Goal: Task Accomplishment & Management: Use online tool/utility

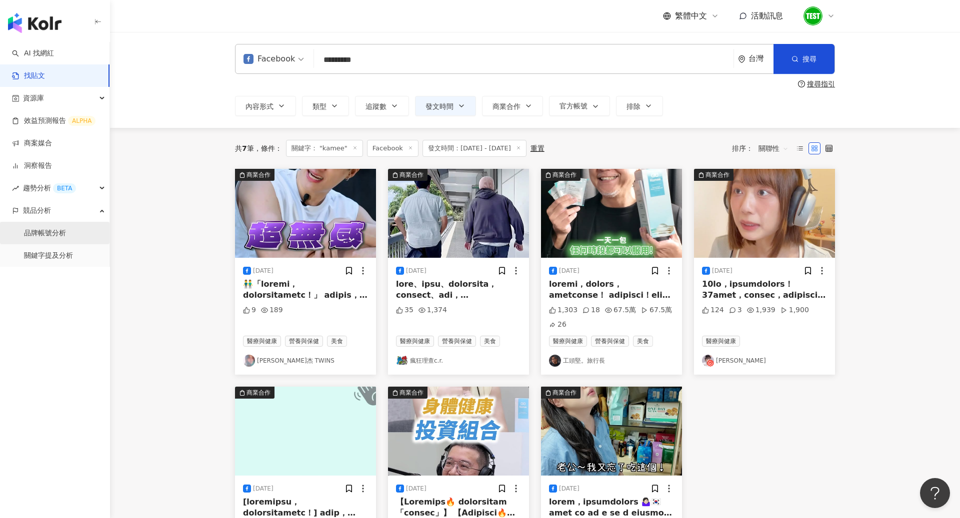
click at [63, 237] on link "品牌帳號分析" at bounding box center [45, 233] width 42 height 10
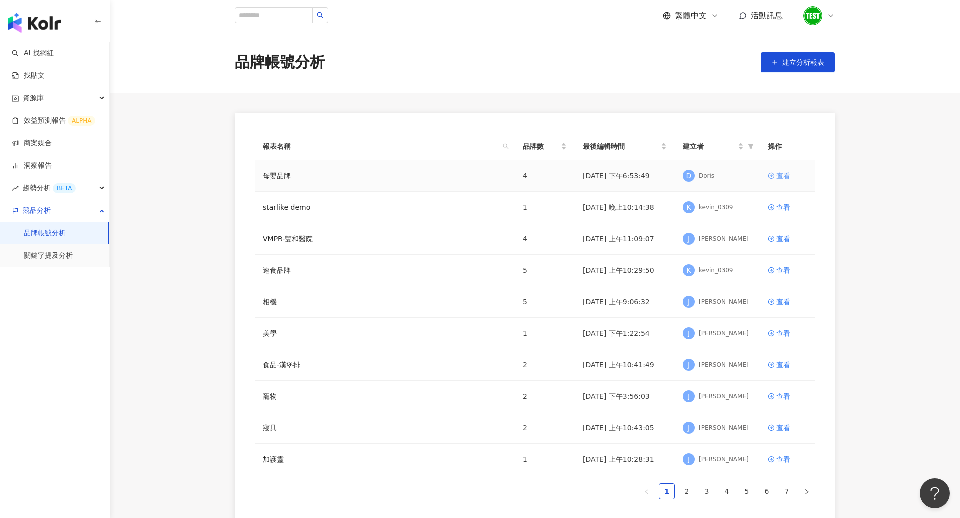
click at [781, 179] on div "查看" at bounding box center [783, 175] width 14 height 11
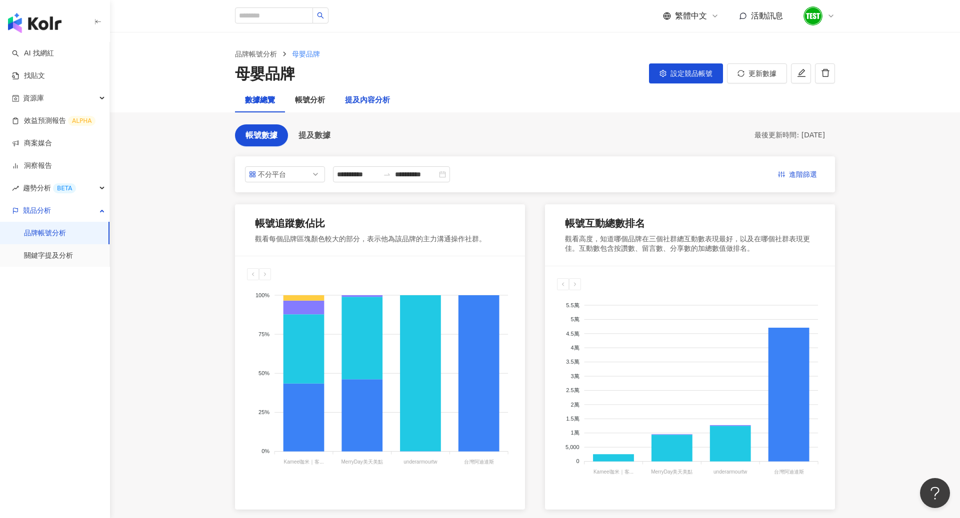
click at [360, 105] on div "提及內容分析" at bounding box center [367, 100] width 45 height 12
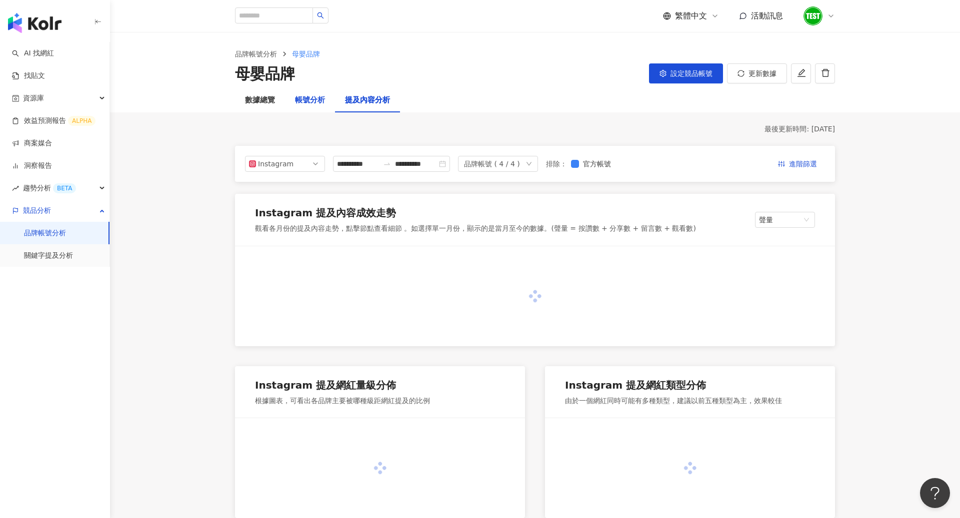
click at [306, 102] on div "帳號分析" at bounding box center [310, 100] width 30 height 12
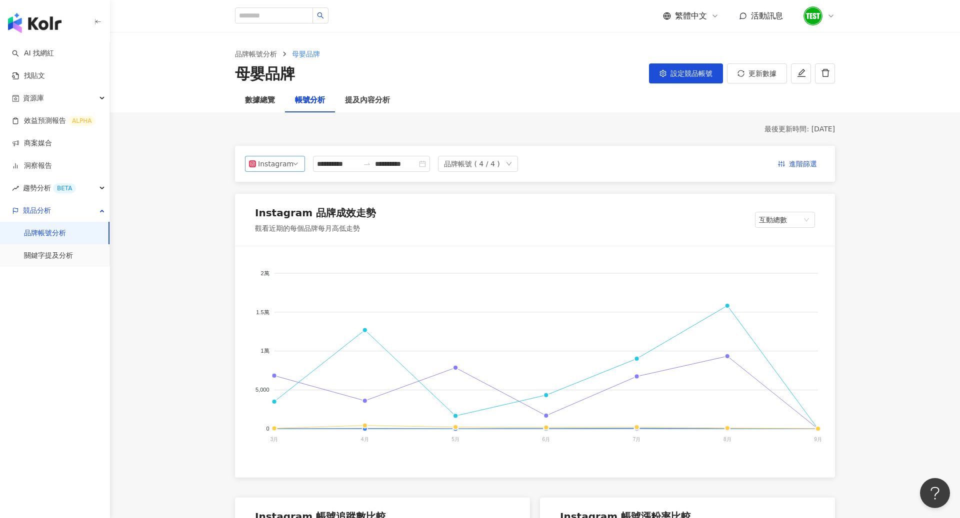
click at [287, 163] on div "Instagram" at bounding box center [274, 163] width 32 height 15
click at [274, 202] on div "Facebook" at bounding box center [278, 203] width 32 height 11
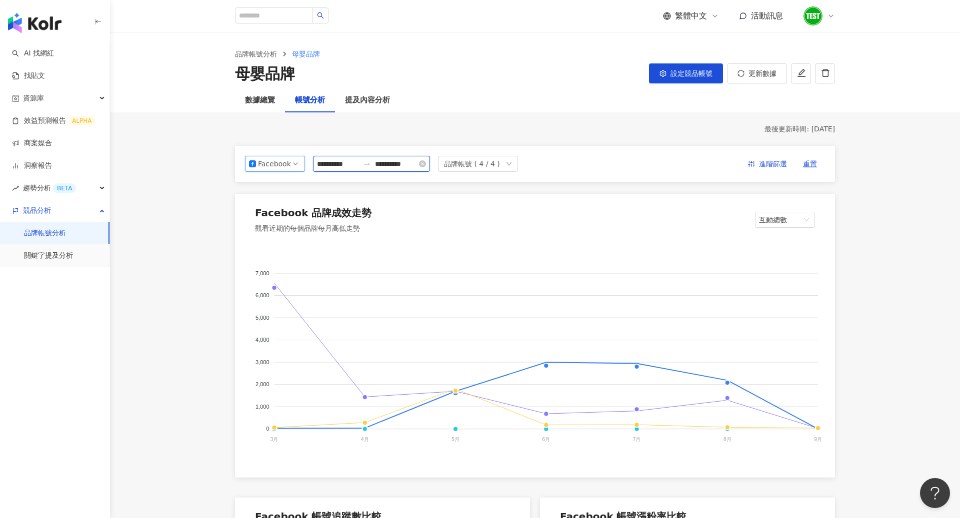
click at [352, 161] on input "**********" at bounding box center [338, 163] width 42 height 11
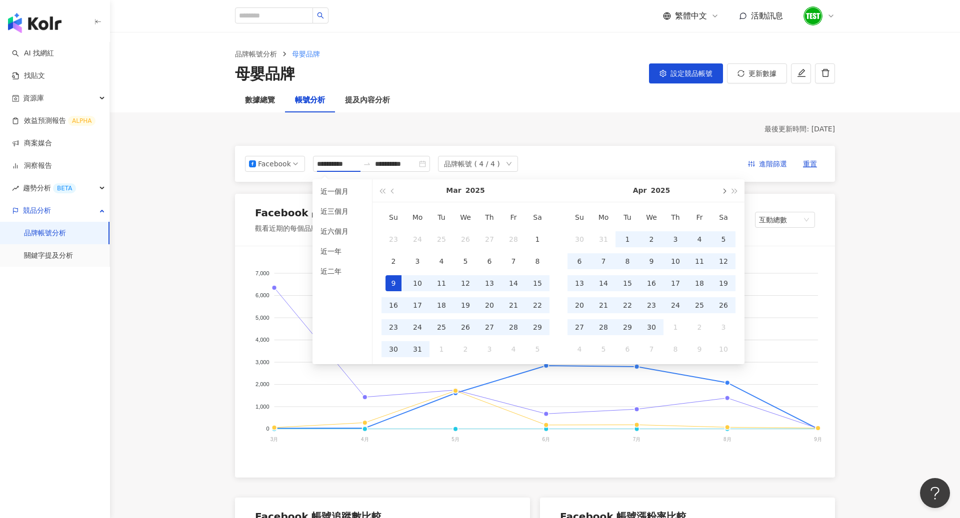
click at [725, 190] on span "button" at bounding box center [723, 190] width 5 height 5
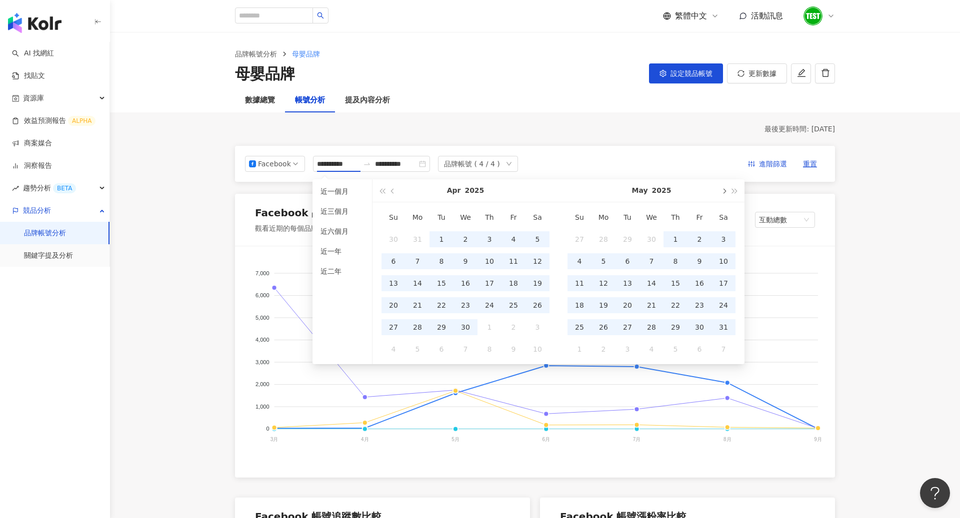
click at [725, 190] on span "button" at bounding box center [723, 190] width 5 height 5
type input "**********"
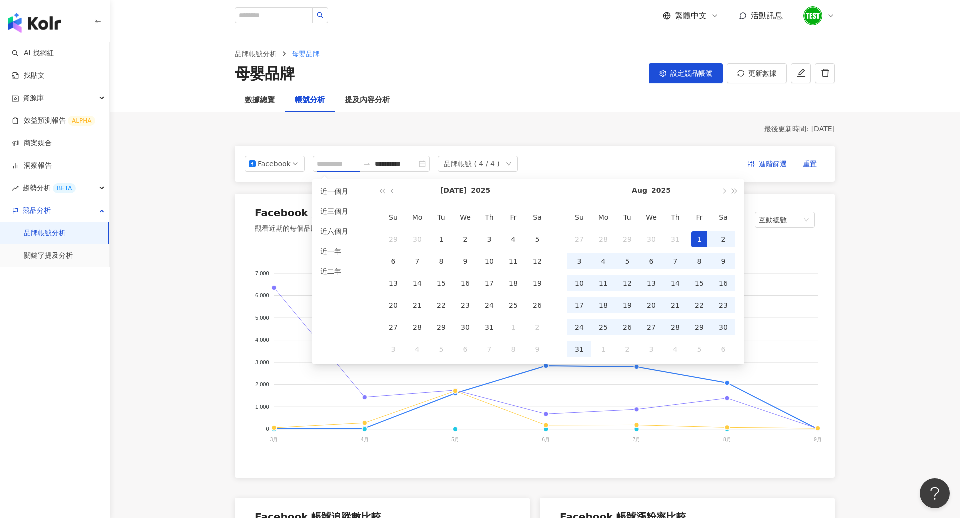
click at [692, 243] on div "1" at bounding box center [699, 239] width 16 height 16
type input "**********"
click at [584, 344] on div "31" at bounding box center [579, 349] width 16 height 16
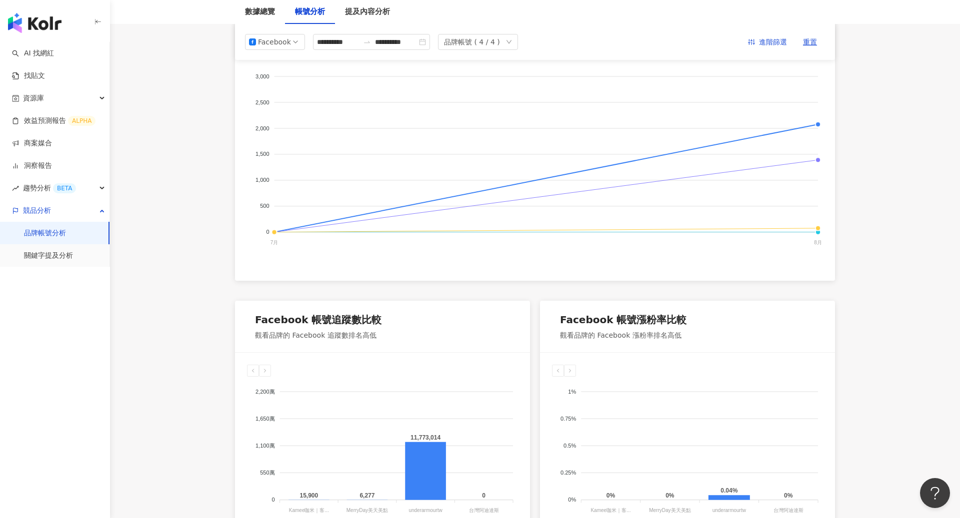
scroll to position [129, 0]
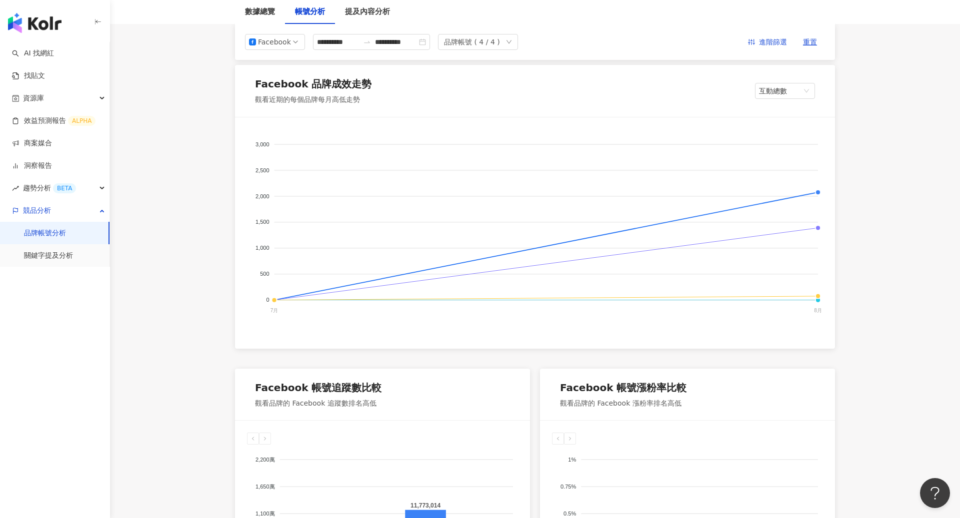
click at [817, 82] on div "Facebook 品牌成效走勢 觀看近期的每個品牌每月高低走勢 互動總數" at bounding box center [535, 91] width 600 height 52
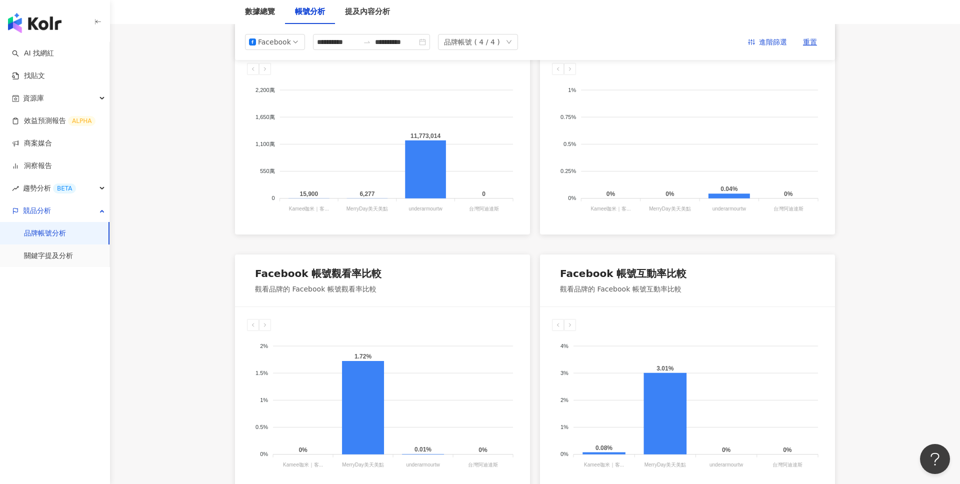
scroll to position [0, 0]
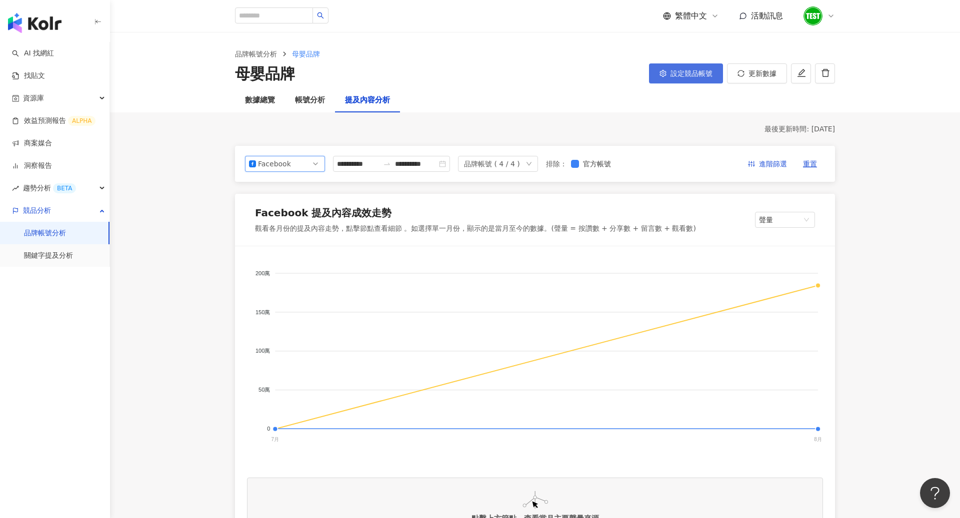
click at [684, 76] on span "設定競品帳號" at bounding box center [691, 73] width 42 height 8
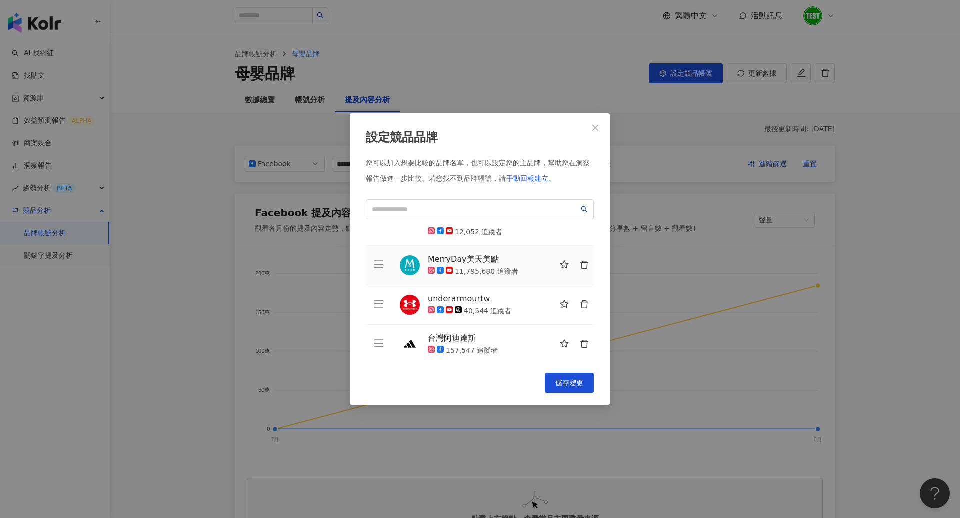
scroll to position [35, 0]
click at [593, 120] on button "Close" at bounding box center [595, 128] width 20 height 20
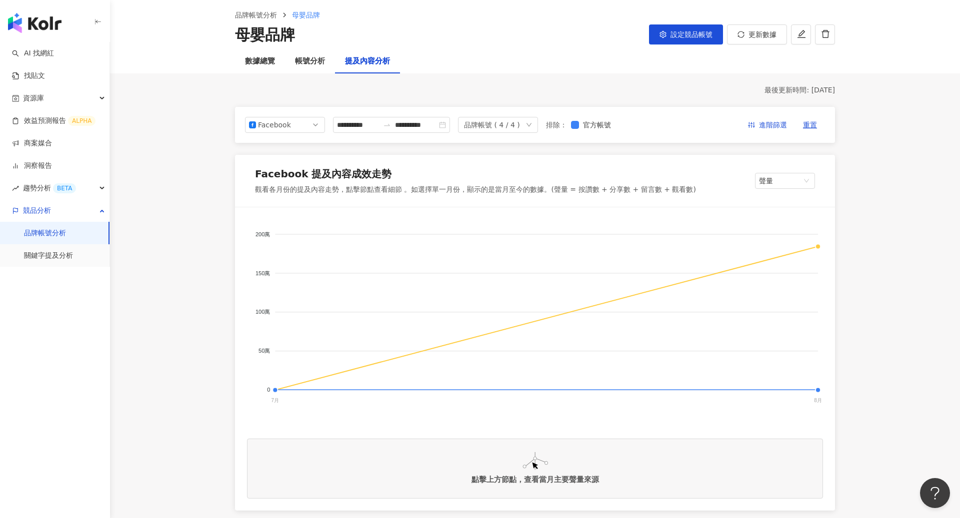
scroll to position [0, 0]
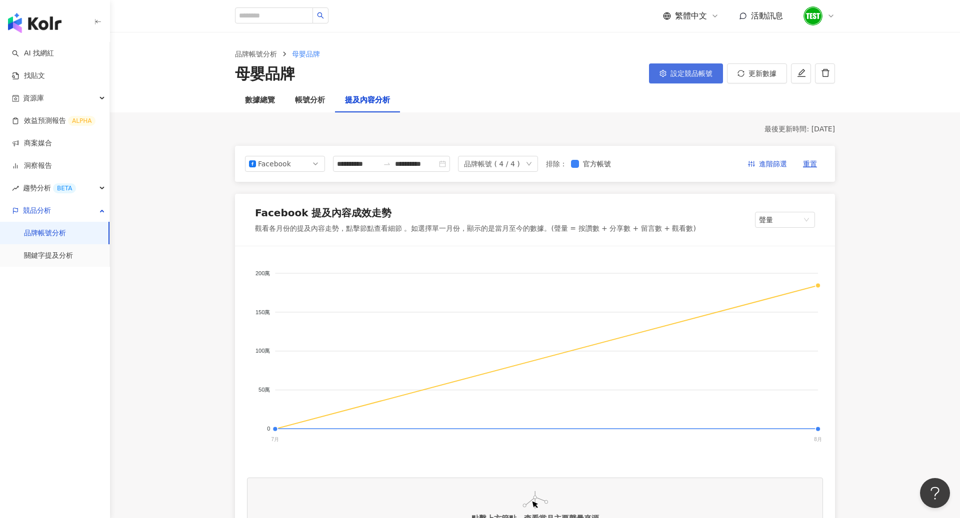
click at [681, 66] on button "設定競品帳號" at bounding box center [686, 73] width 74 height 20
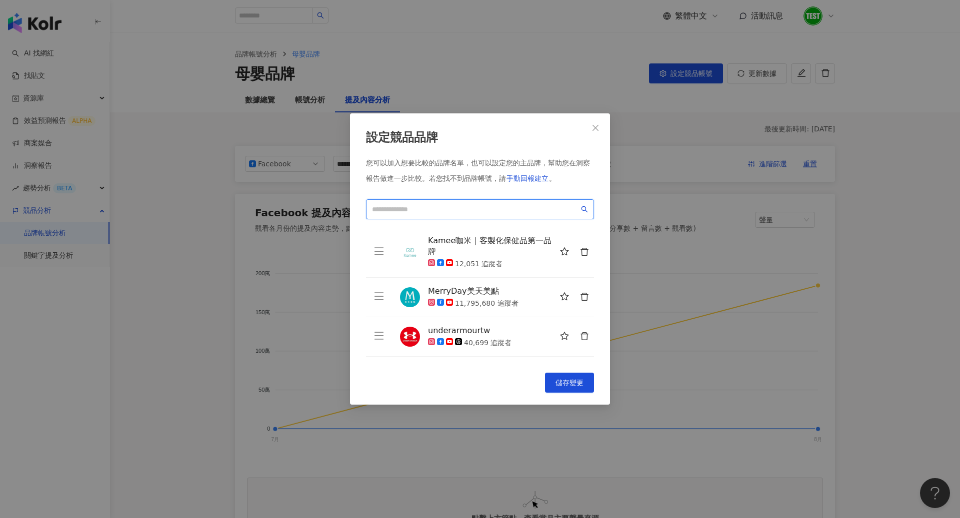
click at [500, 207] on input "search" at bounding box center [475, 209] width 207 height 11
type input "*"
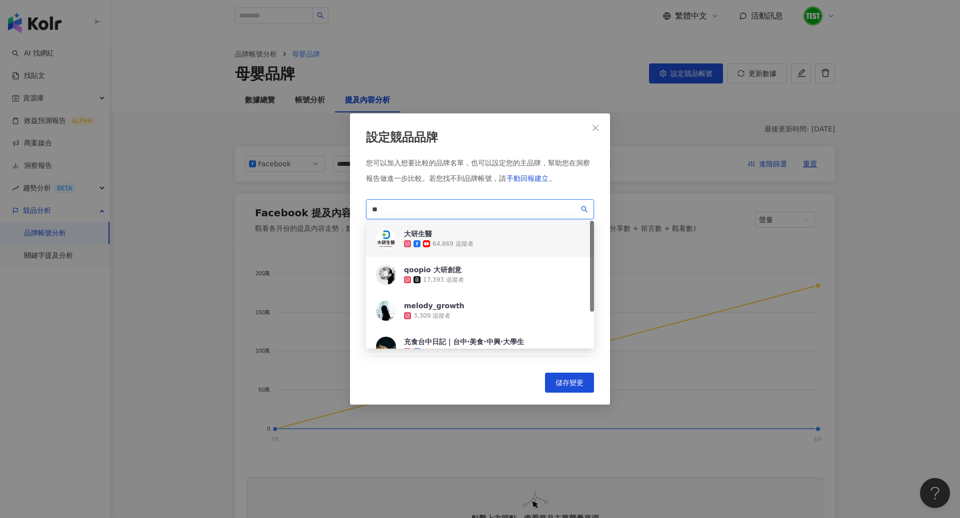
click at [476, 238] on div "大研生醫 64,869 追蹤者" at bounding box center [480, 239] width 228 height 36
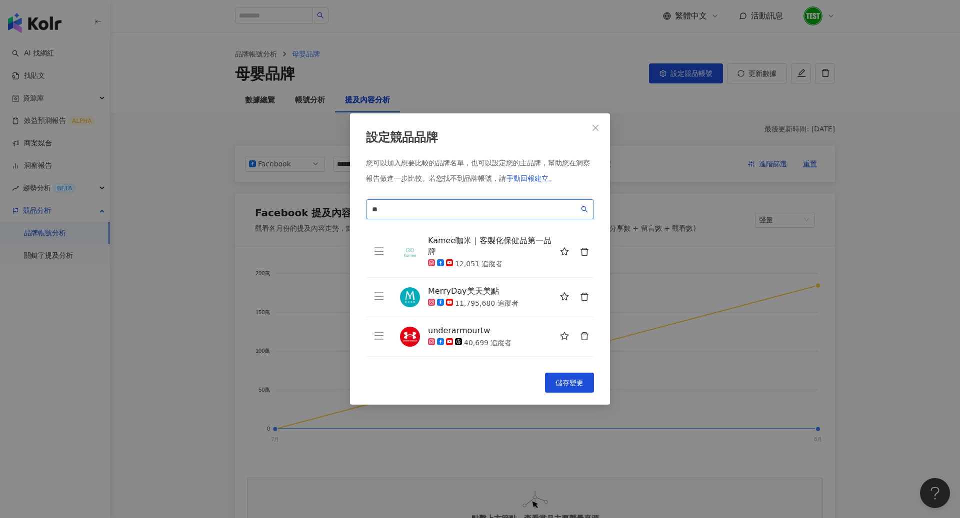
scroll to position [74, 0]
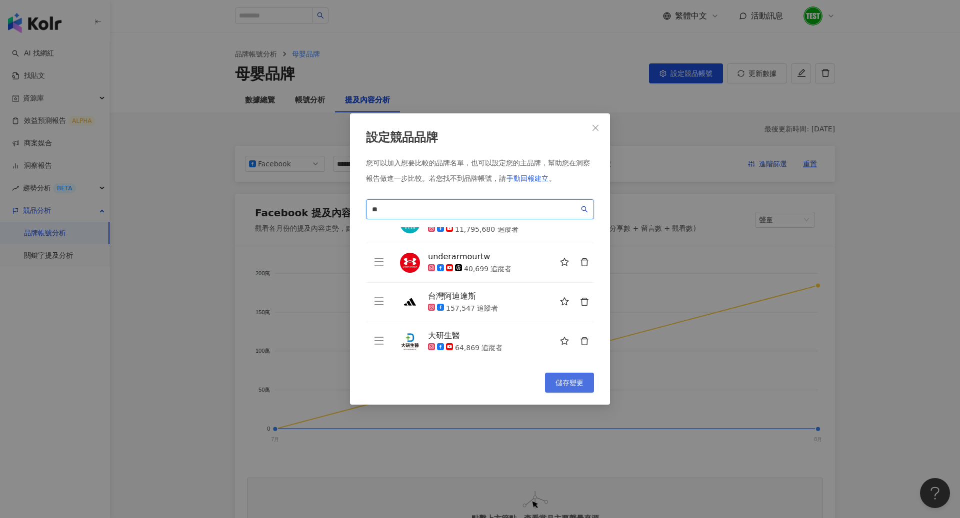
type input "**"
click at [553, 378] on button "儲存變更" at bounding box center [569, 383] width 49 height 20
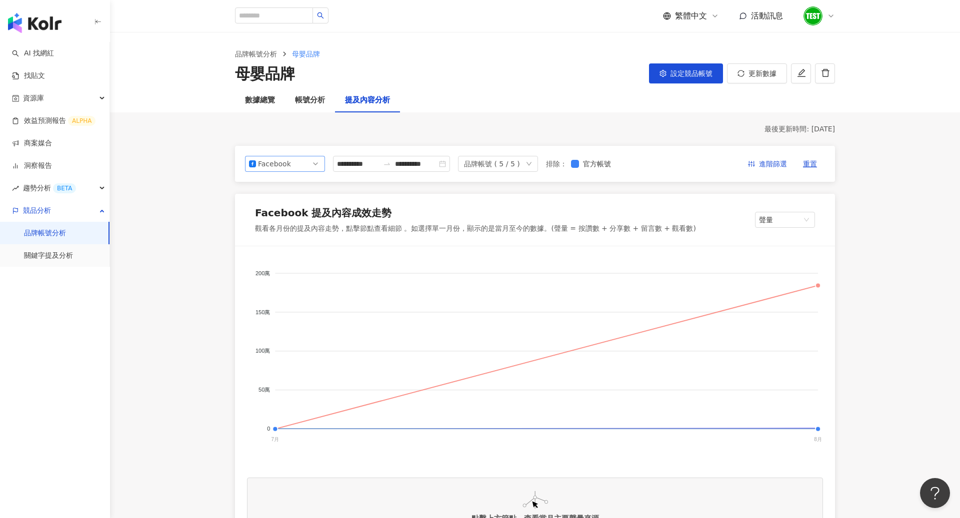
click at [264, 168] on div "Facebook" at bounding box center [274, 163] width 32 height 15
click at [290, 188] on div "Instagram" at bounding box center [278, 186] width 32 height 11
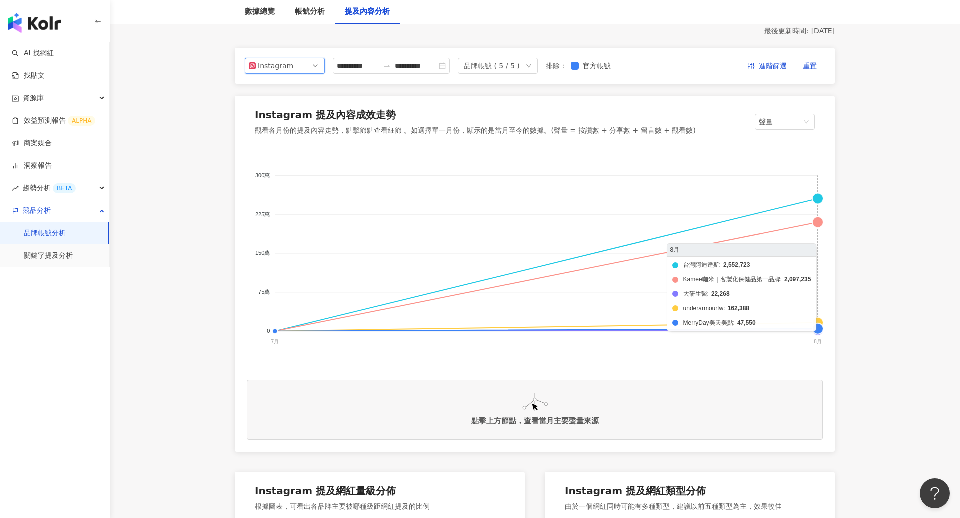
scroll to position [43, 0]
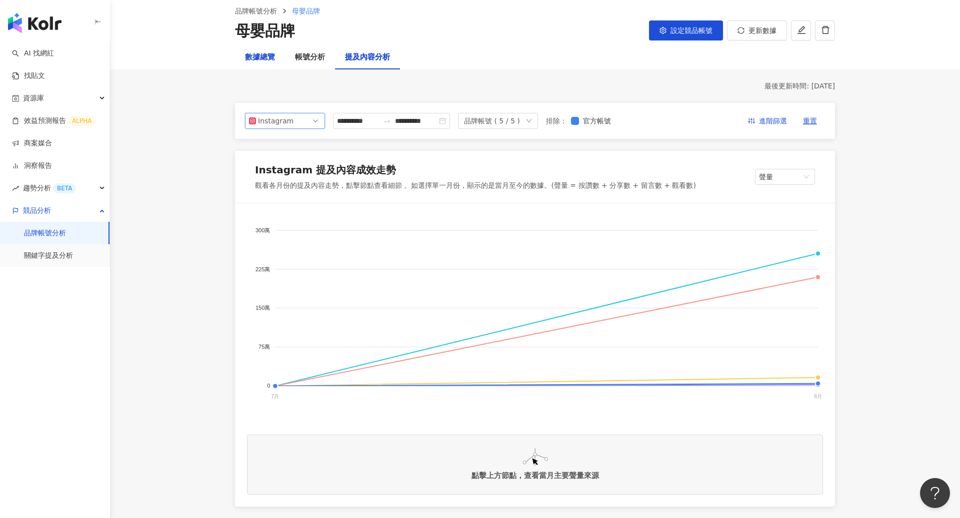
click at [257, 53] on div "數據總覽" at bounding box center [260, 57] width 30 height 12
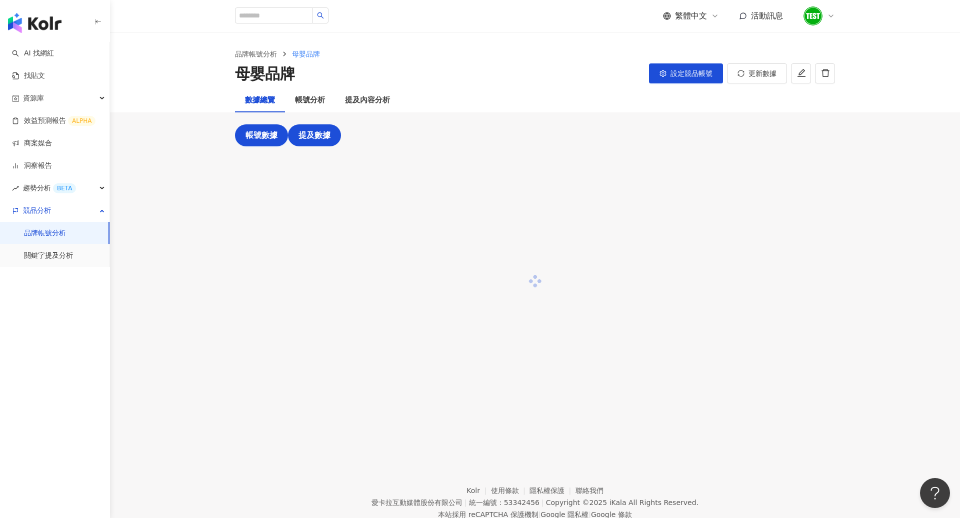
click at [307, 138] on span "提及數據" at bounding box center [314, 135] width 32 height 9
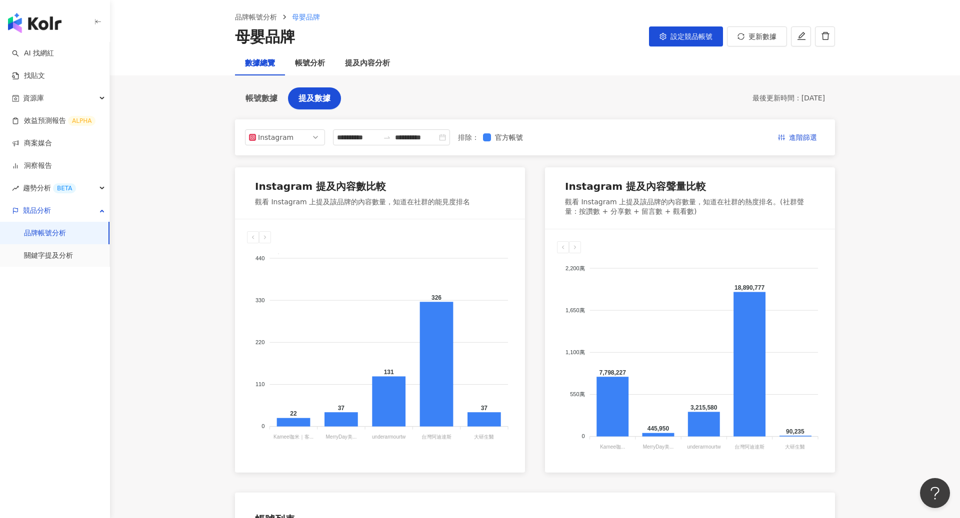
scroll to position [38, 0]
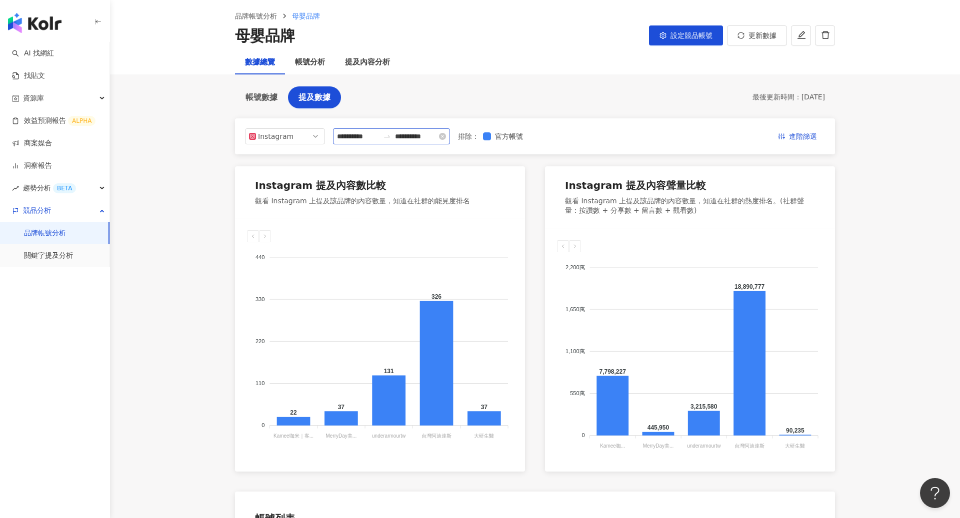
click at [389, 136] on icon "swap-right" at bounding box center [387, 136] width 6 height 2
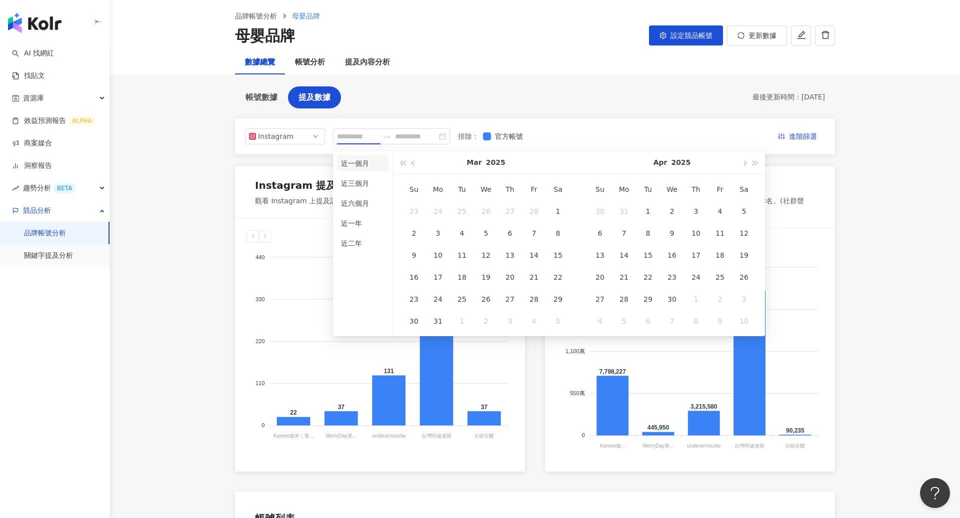
click at [368, 166] on li "近一個月" at bounding box center [362, 163] width 51 height 16
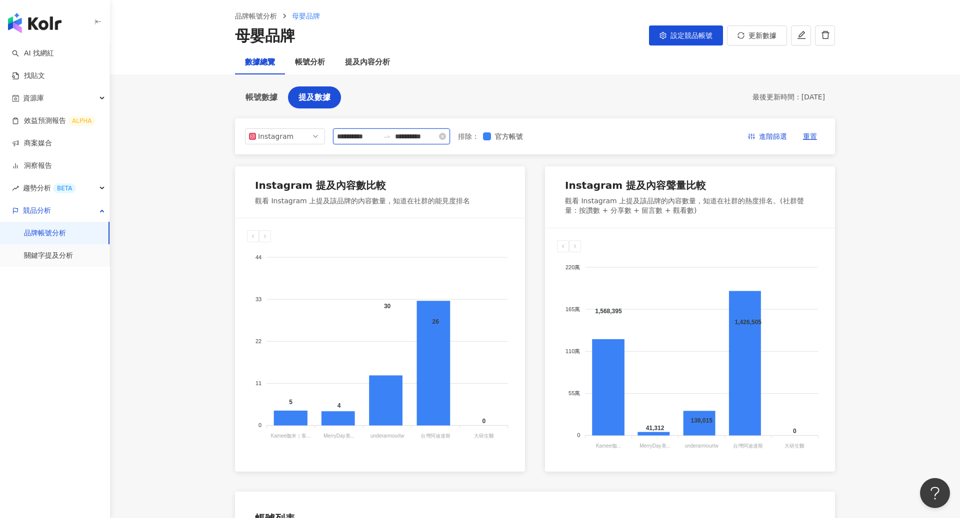
click at [372, 135] on input "**********" at bounding box center [358, 136] width 42 height 11
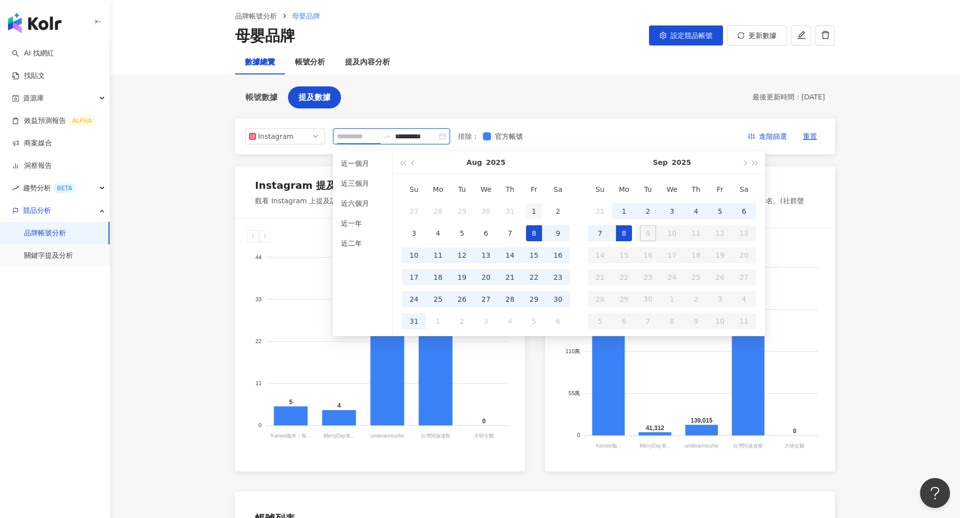
type input "**********"
click at [537, 216] on div "1" at bounding box center [534, 211] width 16 height 16
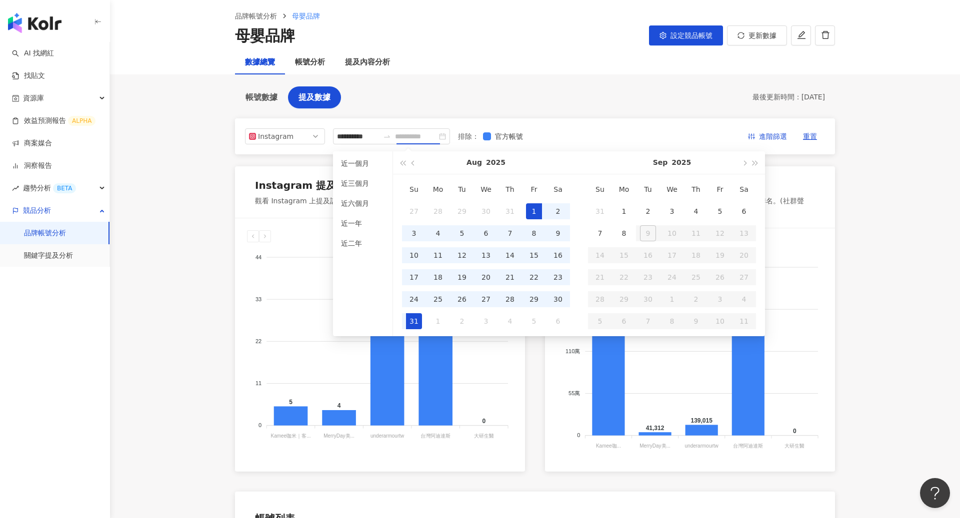
click at [409, 324] on div "31" at bounding box center [414, 321] width 16 height 16
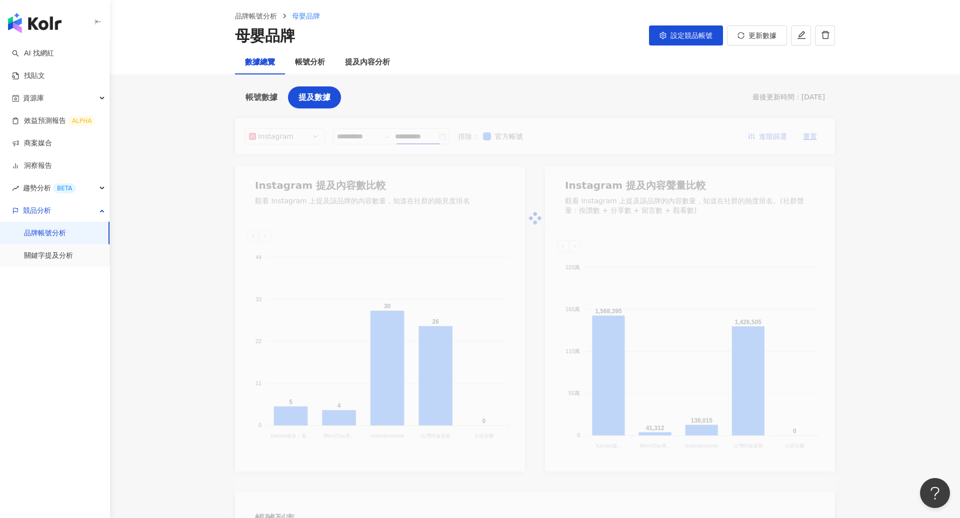
type input "**********"
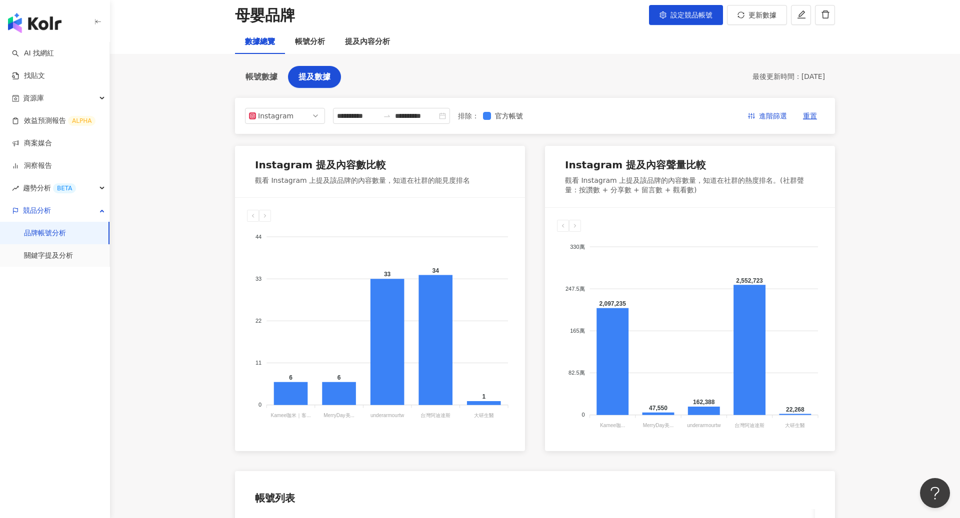
scroll to position [0, 0]
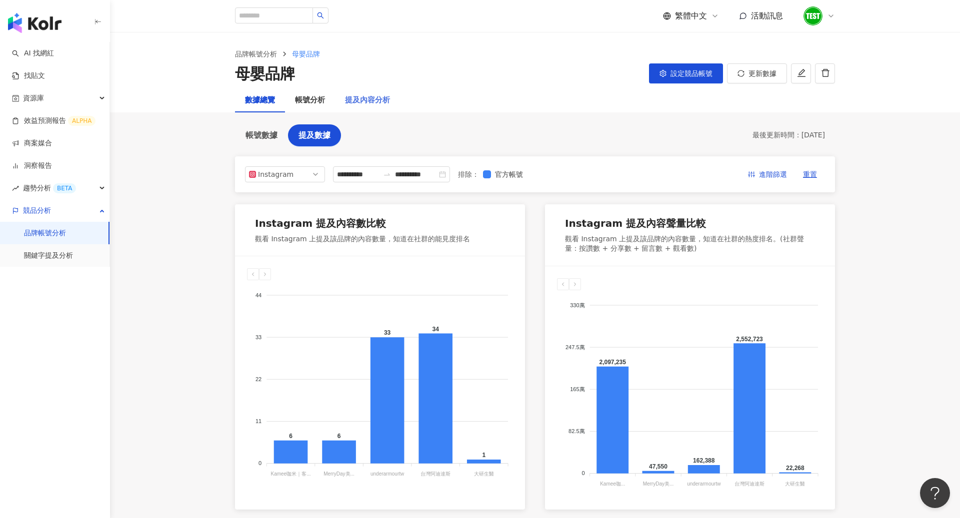
click at [379, 111] on div "提及內容分析" at bounding box center [367, 100] width 65 height 24
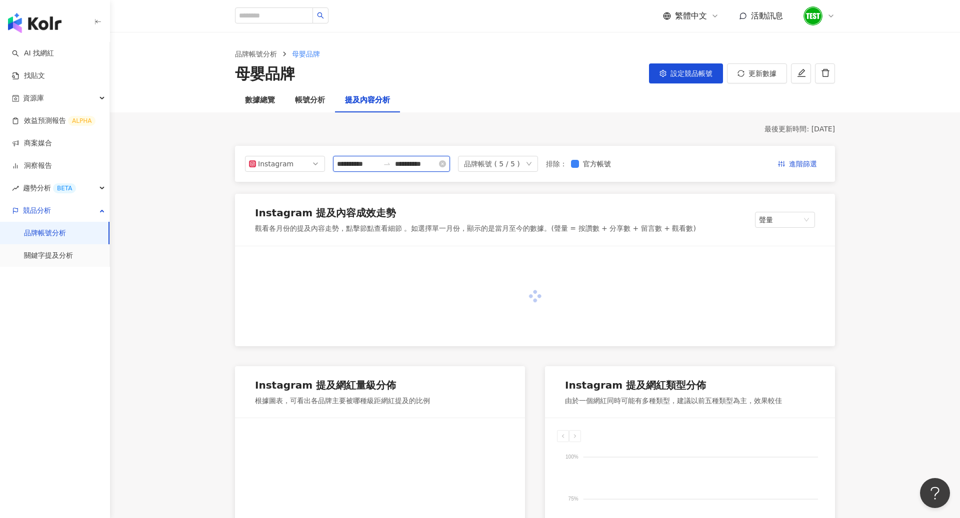
click at [374, 163] on input "**********" at bounding box center [358, 163] width 42 height 11
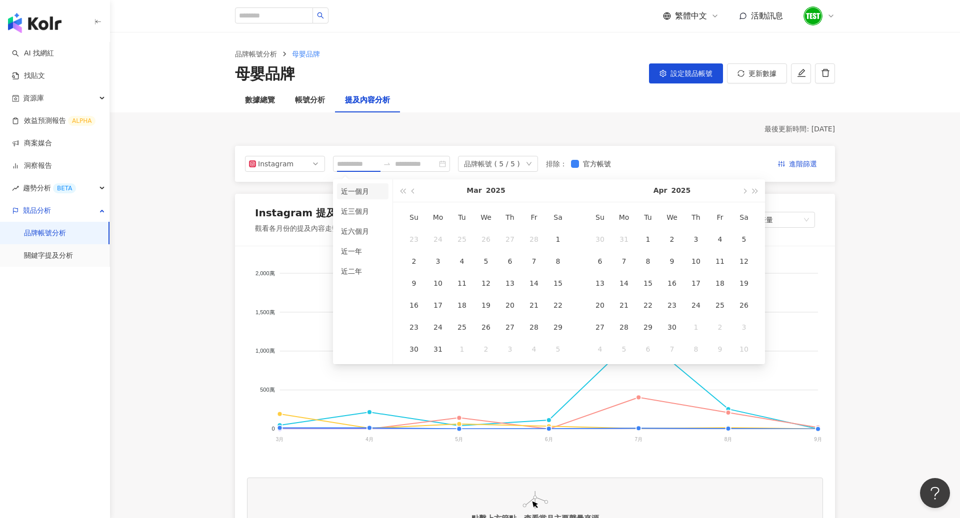
click at [368, 194] on li "近一個月" at bounding box center [362, 191] width 51 height 16
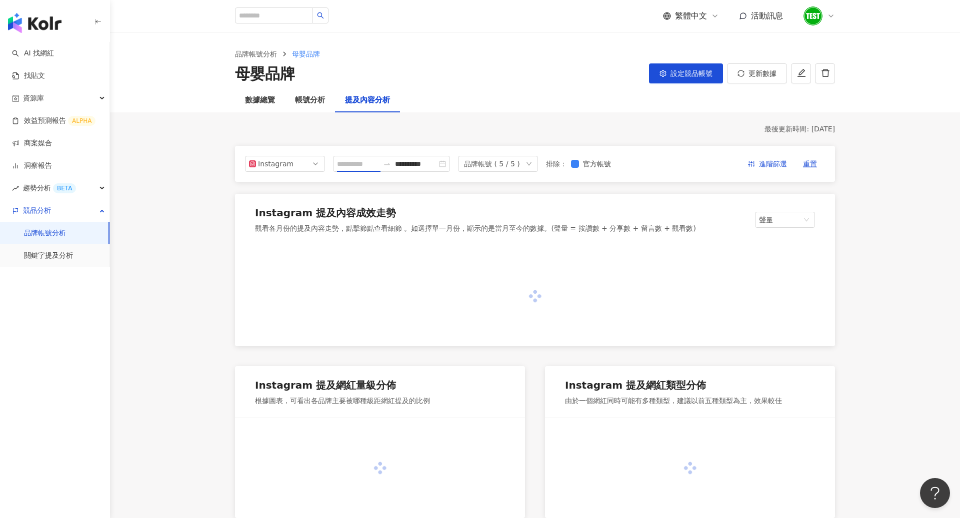
type input "**********"
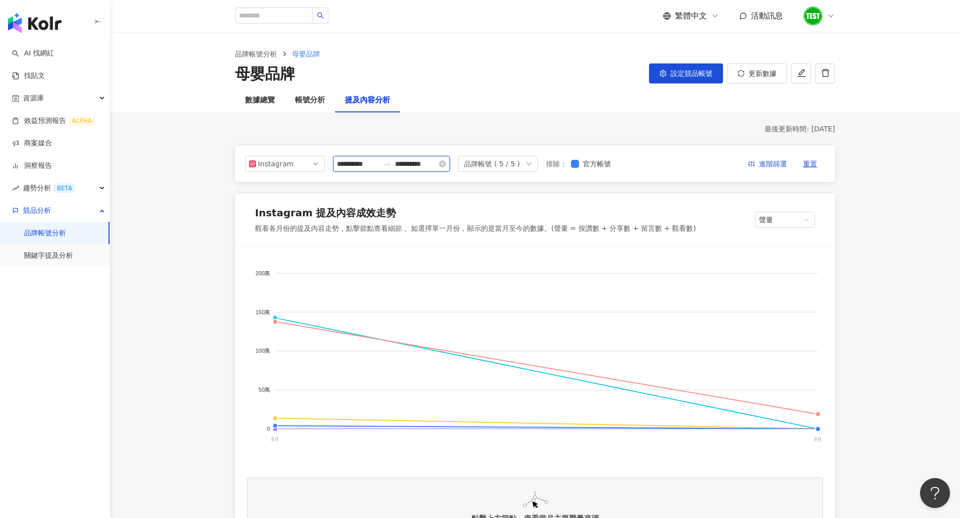
click at [417, 163] on input "**********" at bounding box center [416, 163] width 42 height 11
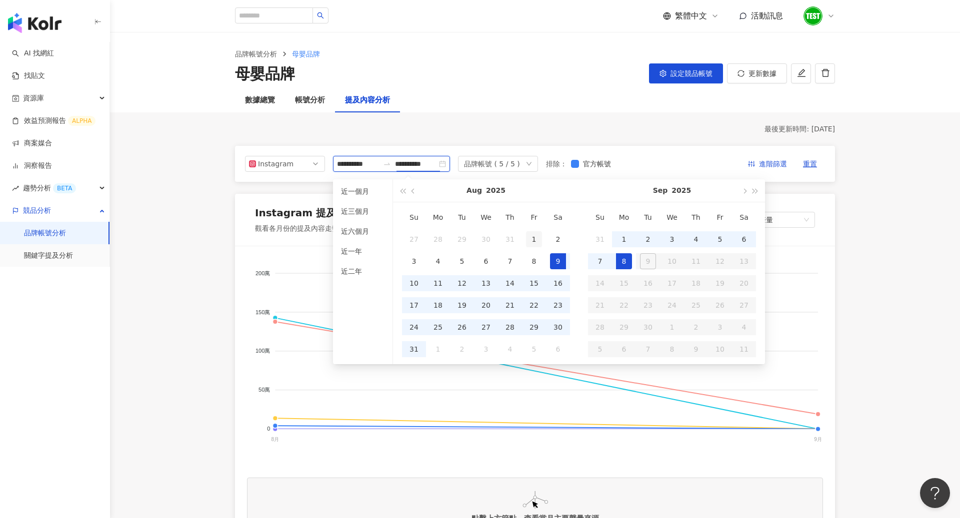
type input "**********"
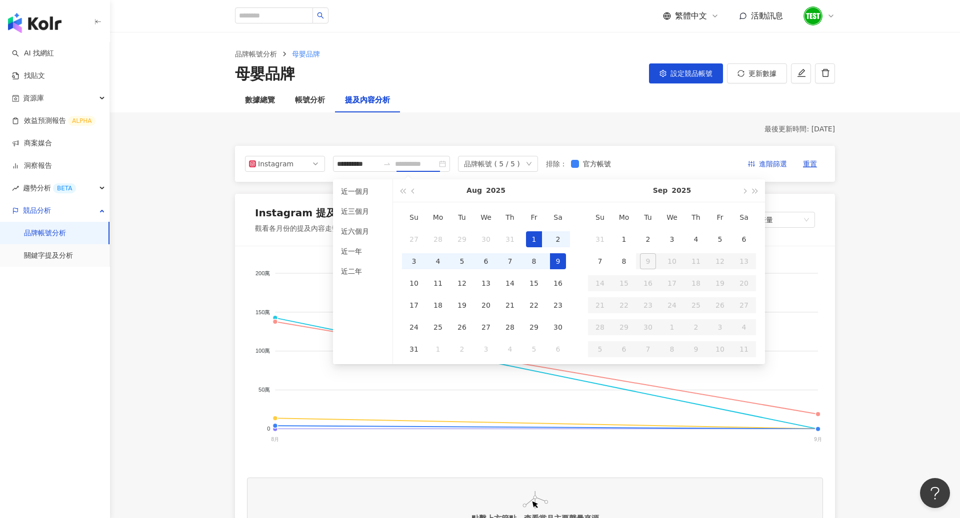
click at [541, 235] on div "1" at bounding box center [534, 239] width 16 height 16
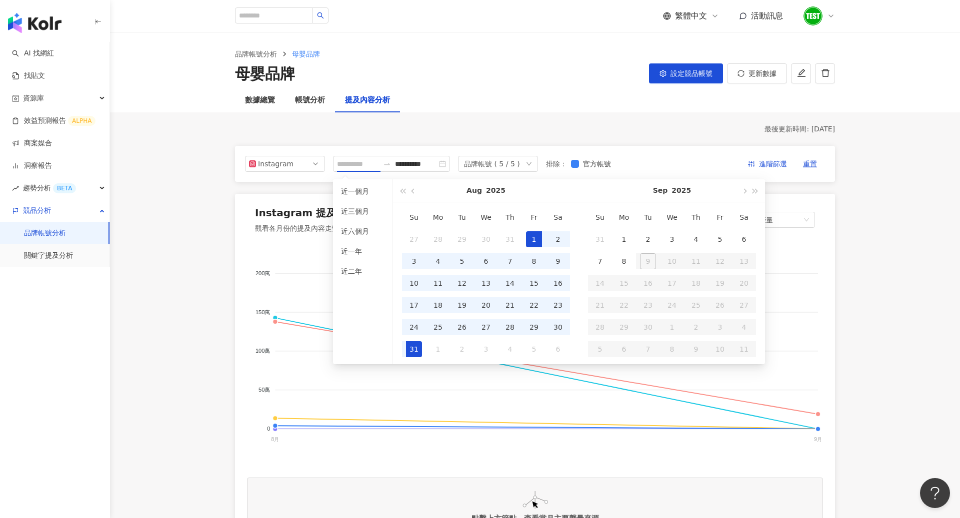
click at [416, 349] on div "31" at bounding box center [414, 349] width 16 height 16
type input "**********"
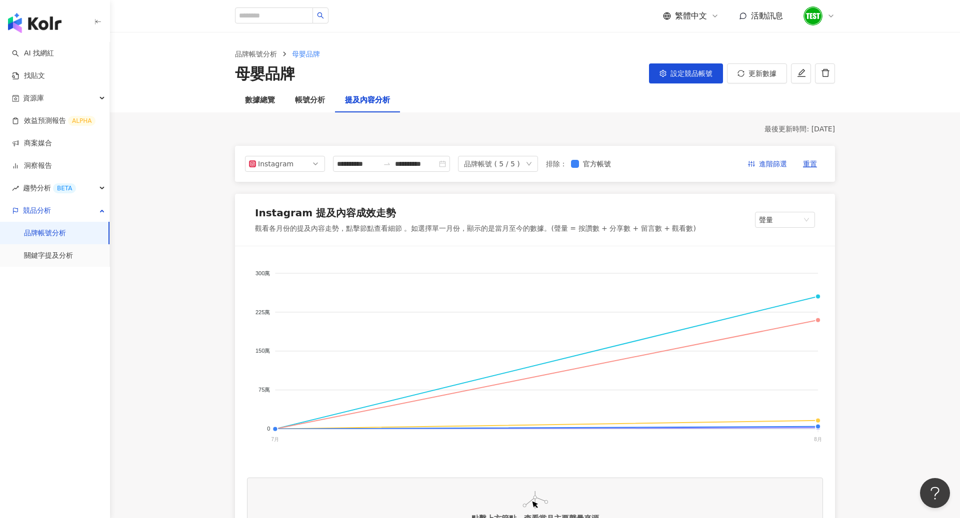
click at [516, 167] on div "品牌帳號 ( 5 / 5 )" at bounding box center [492, 163] width 56 height 15
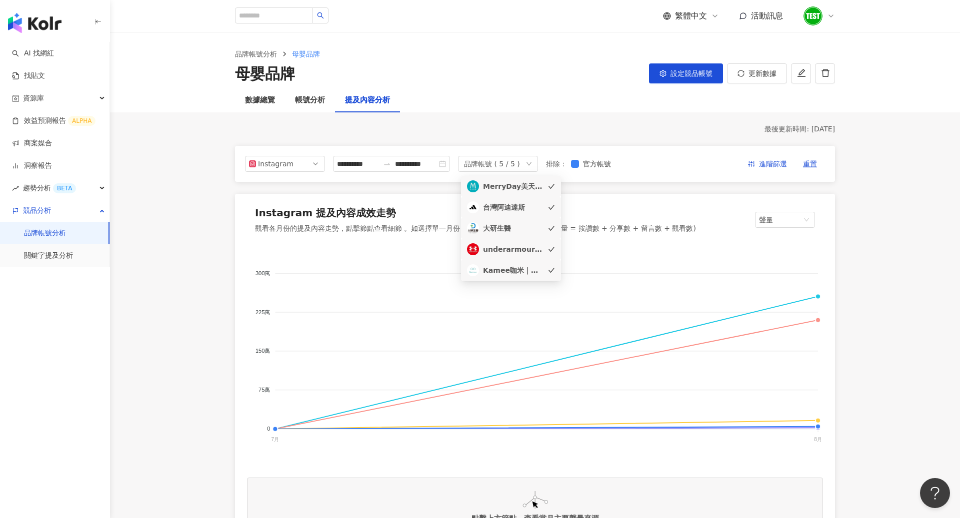
click at [515, 193] on li "MerryDay美天美點" at bounding box center [511, 186] width 100 height 21
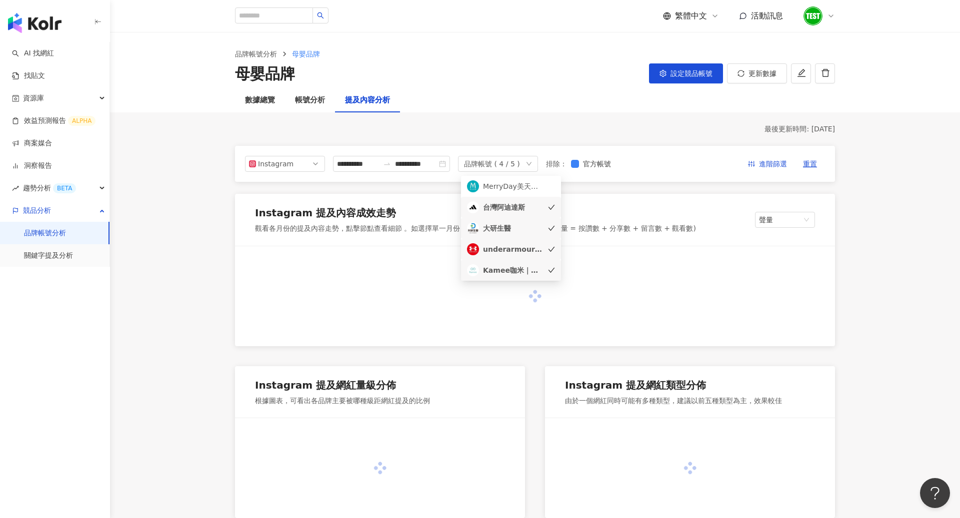
click at [513, 212] on div "台灣阿迪達斯" at bounding box center [513, 207] width 60 height 11
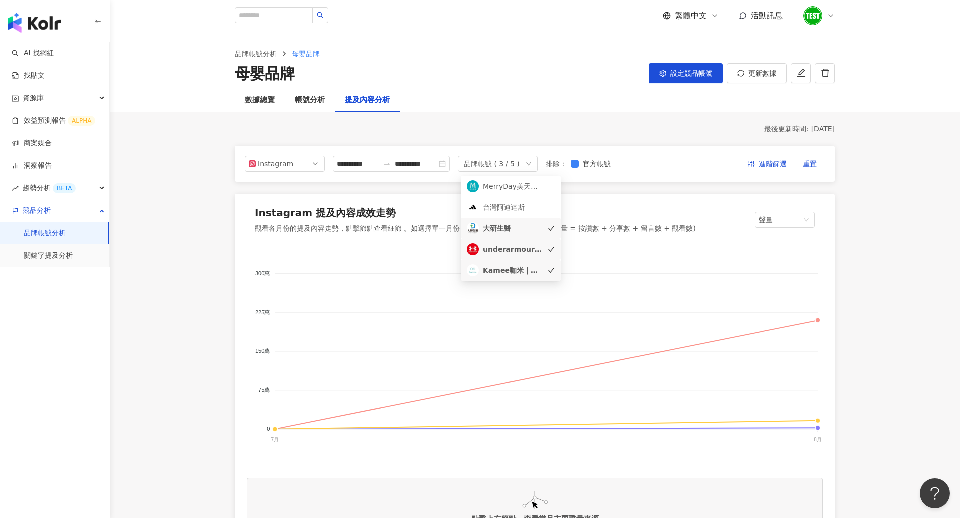
click at [511, 246] on div "underarmourtw" at bounding box center [513, 249] width 60 height 11
click at [507, 271] on div "Kamee咖米｜客製化保健品第一品牌" at bounding box center [513, 270] width 60 height 11
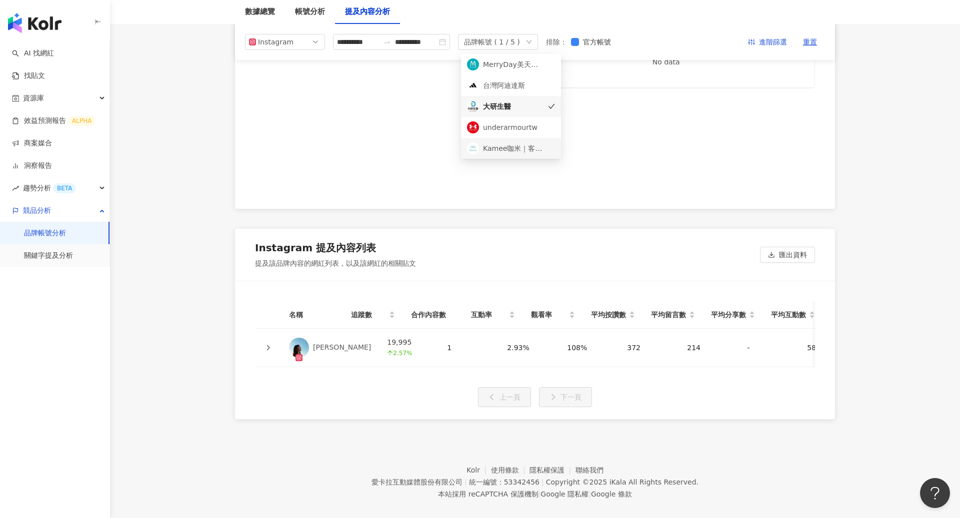
scroll to position [2029, 0]
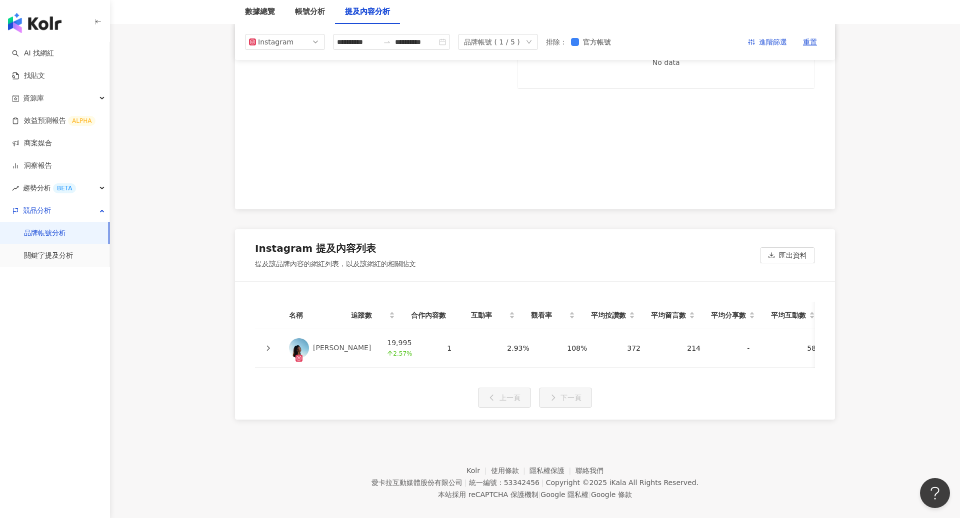
click at [266, 347] on icon at bounding box center [268, 348] width 6 height 6
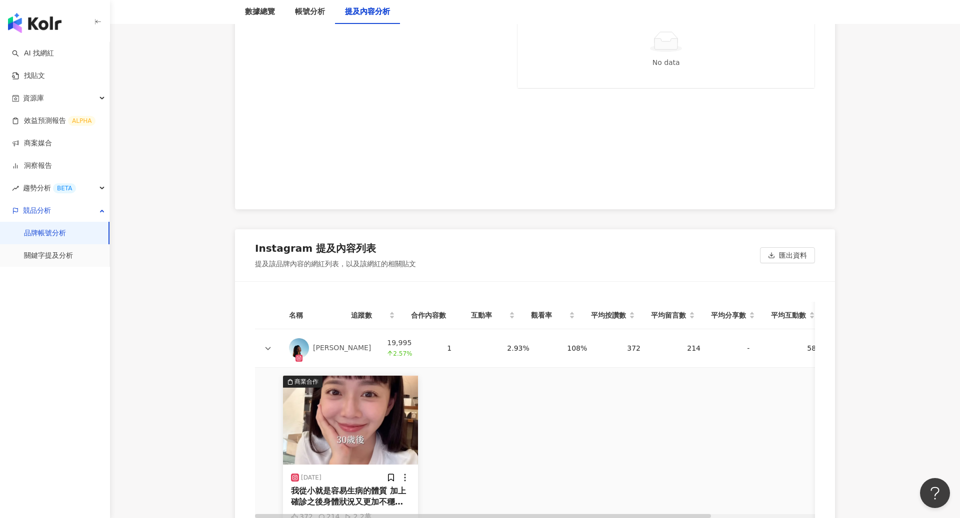
scroll to position [2094, 0]
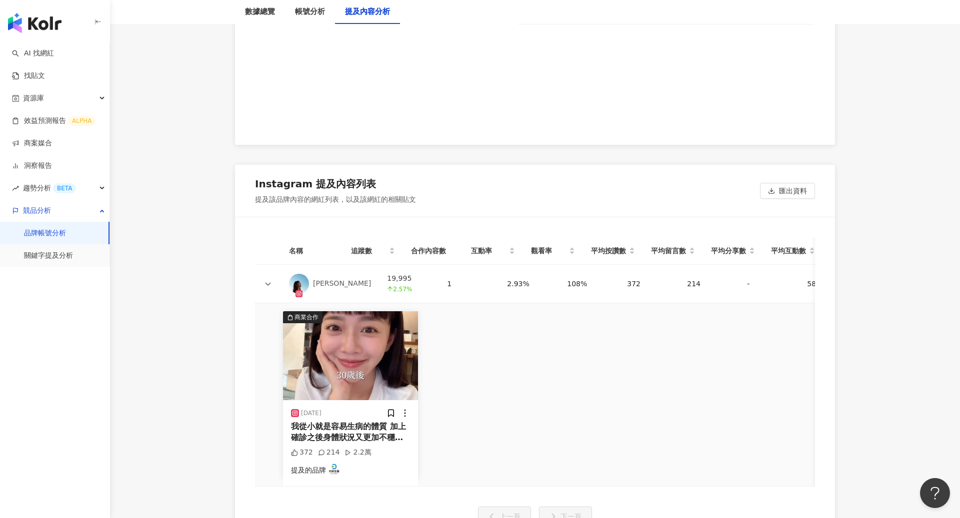
click at [348, 421] on div "我從小就是容易生病的體質 加上確診之後身體狀況又更加不穩定 如果工作太忙碌或是作息不正常真的各種毛病都會找上門 像是常常鼻竇炎復發、泌尿道感染、腸胃不舒服之類…" at bounding box center [350, 432] width 119 height 22
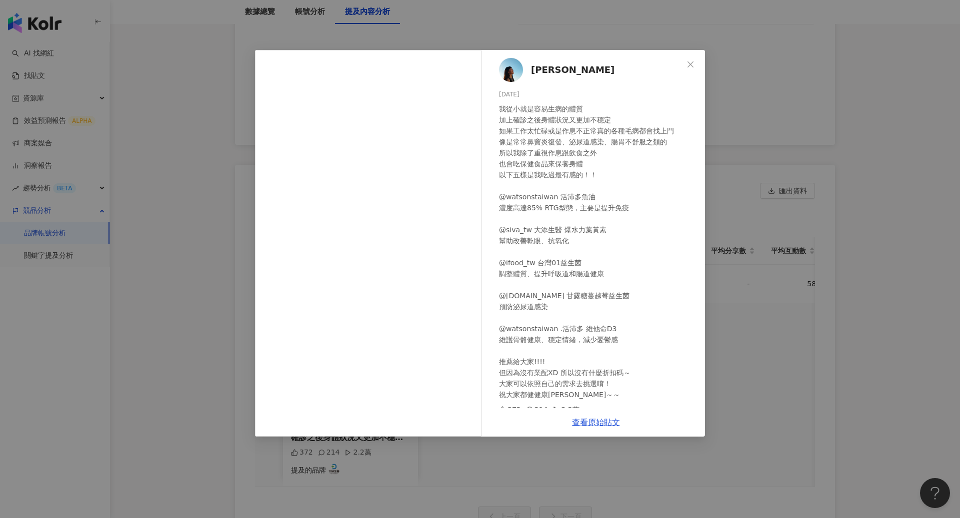
scroll to position [0, 0]
click at [692, 70] on button "Close" at bounding box center [690, 64] width 20 height 20
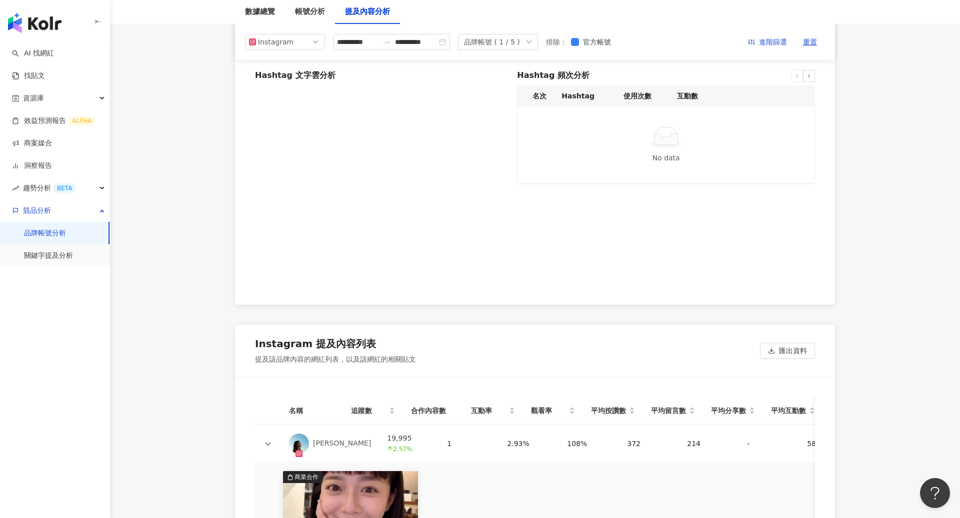
scroll to position [1481, 0]
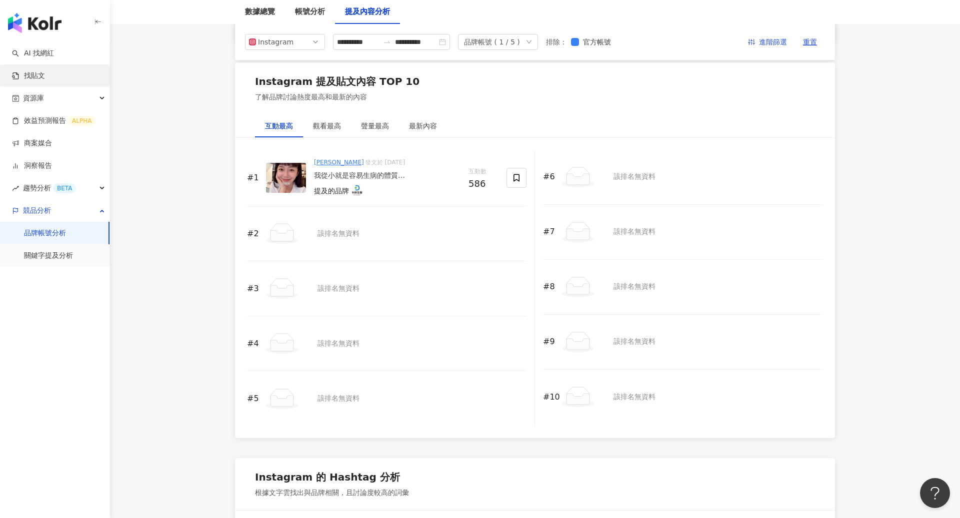
click at [45, 75] on link "找貼文" at bounding box center [28, 76] width 33 height 10
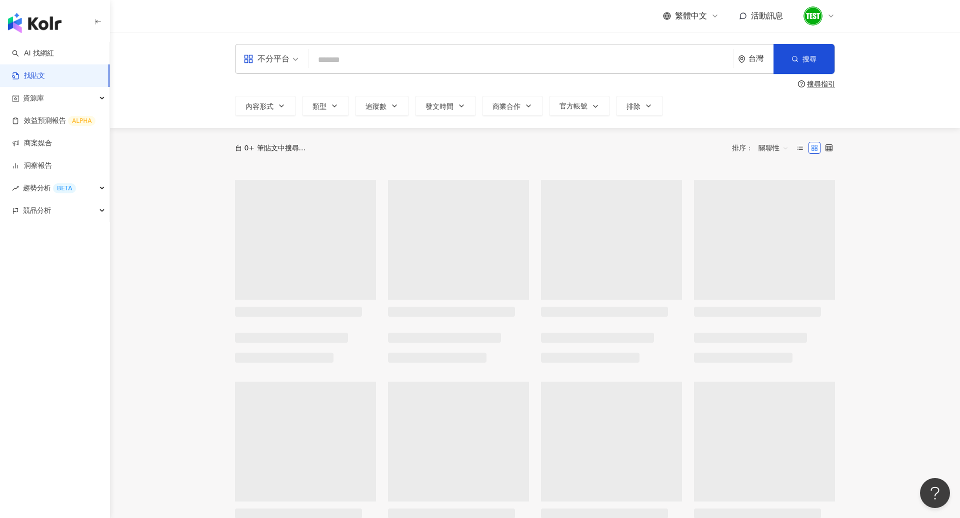
click at [366, 52] on input "search" at bounding box center [520, 59] width 417 height 21
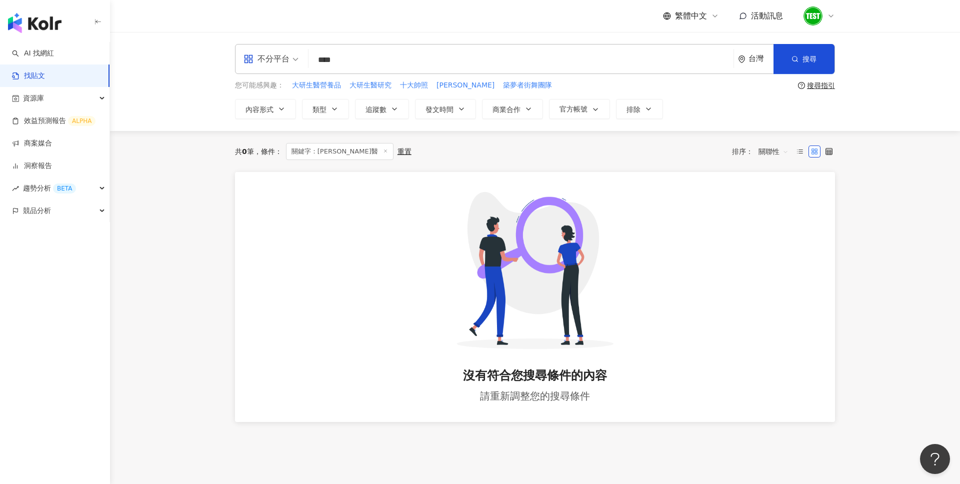
type input "****"
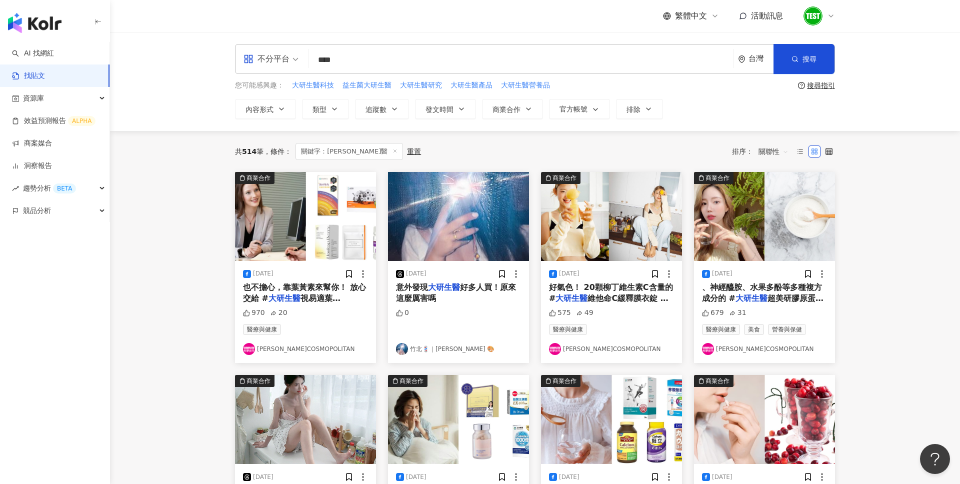
click at [414, 60] on input "****" at bounding box center [520, 59] width 417 height 21
drag, startPoint x: 388, startPoint y: 60, endPoint x: 249, endPoint y: 61, distance: 138.5
click at [249, 61] on div "不分平台 大研生醫 **** 台灣 搜尋" at bounding box center [535, 59] width 600 height 30
click at [452, 107] on span "發文時間" at bounding box center [439, 109] width 28 height 8
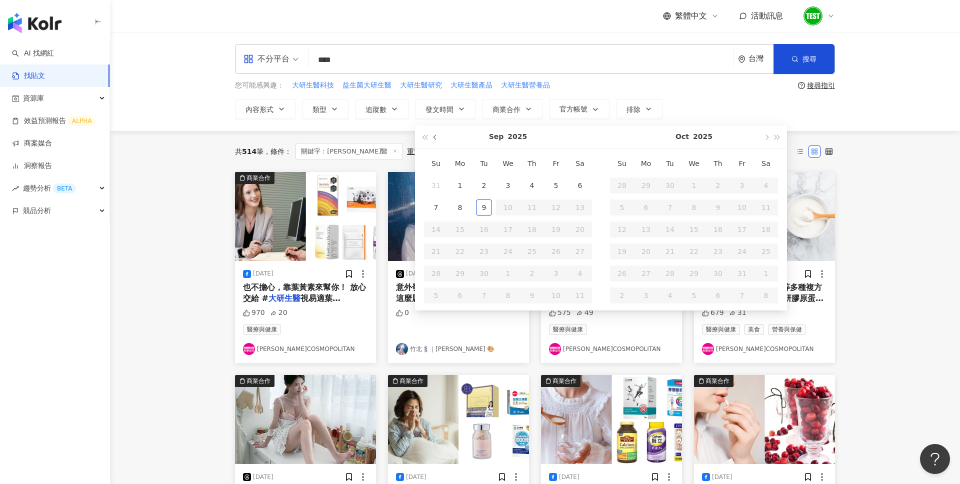
click at [430, 140] on button "button" at bounding box center [435, 136] width 11 height 22
type input "**********"
click at [548, 184] on div "1" at bounding box center [556, 185] width 16 height 16
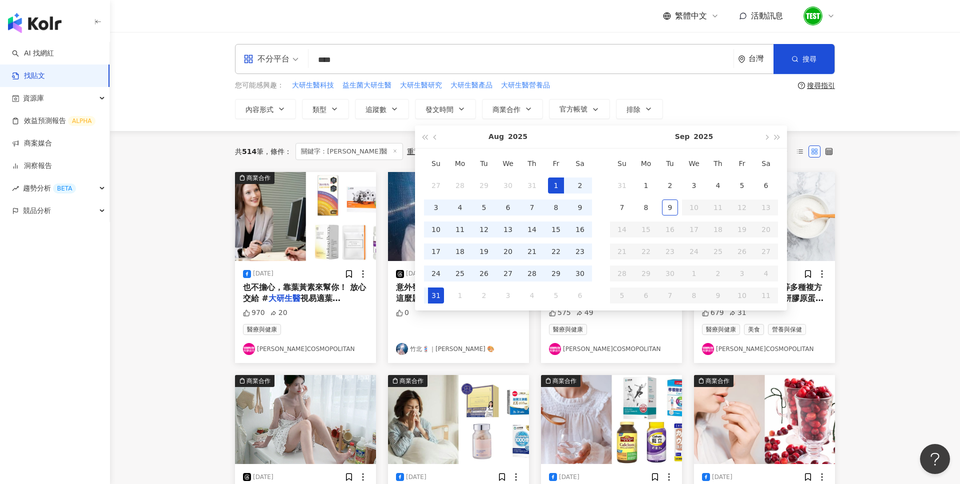
click at [434, 295] on div "31" at bounding box center [436, 295] width 16 height 16
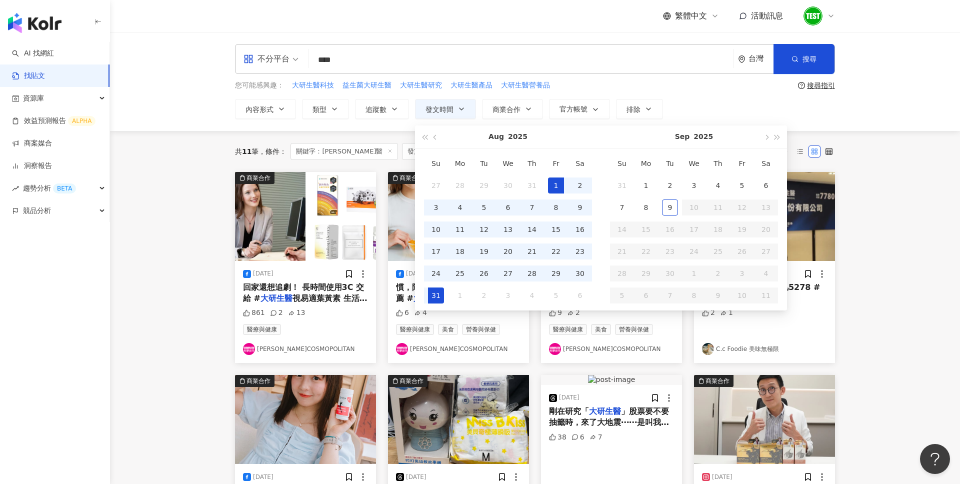
click at [888, 115] on div "**********" at bounding box center [535, 81] width 850 height 99
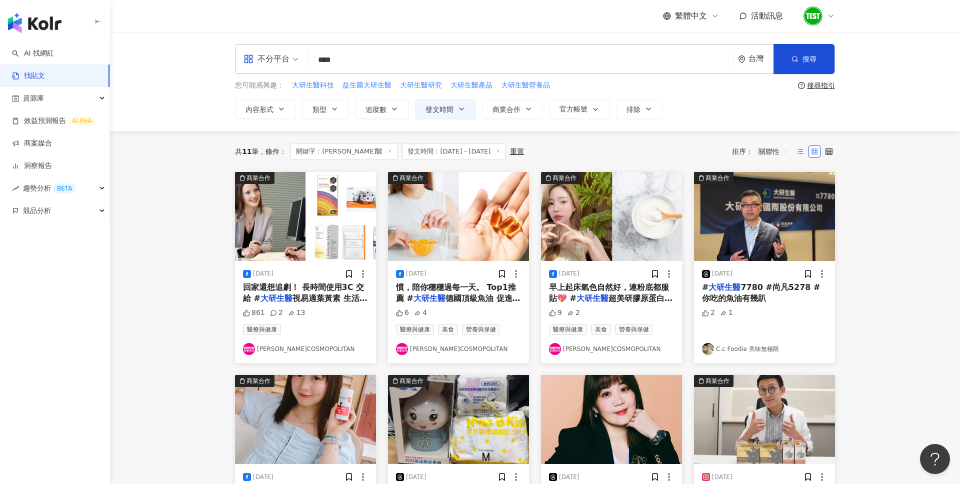
click at [278, 71] on span at bounding box center [270, 58] width 55 height 29
click at [272, 112] on div "Instagram" at bounding box center [274, 105] width 68 height 18
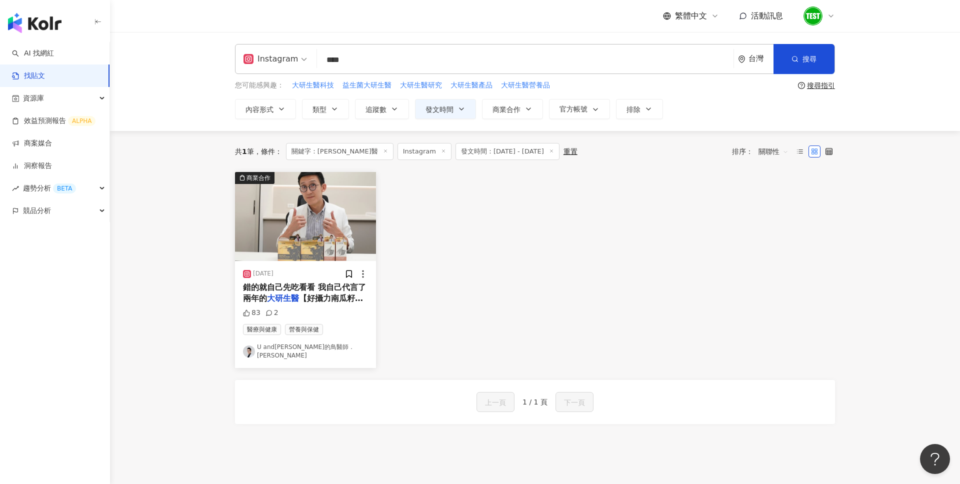
scroll to position [26, 0]
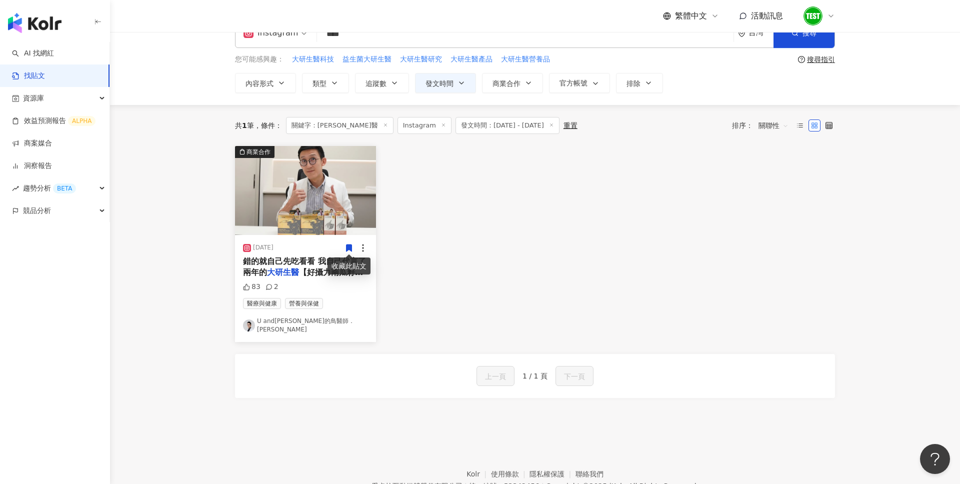
click at [333, 258] on div "收藏此貼文" at bounding box center [348, 265] width 43 height 17
click at [483, 262] on div "商業合作 2025/8/1 錯的就自己先吃看看 我自己代言了兩年的 大研生醫 【好攝力南瓜籽黑麥花膠囊】 除 83 2 醫療與健康 營養與保健 U and泌的…" at bounding box center [535, 244] width 612 height 196
click at [302, 275] on span "【好攝力南瓜籽黑麥花膠囊】 除" at bounding box center [303, 277] width 120 height 20
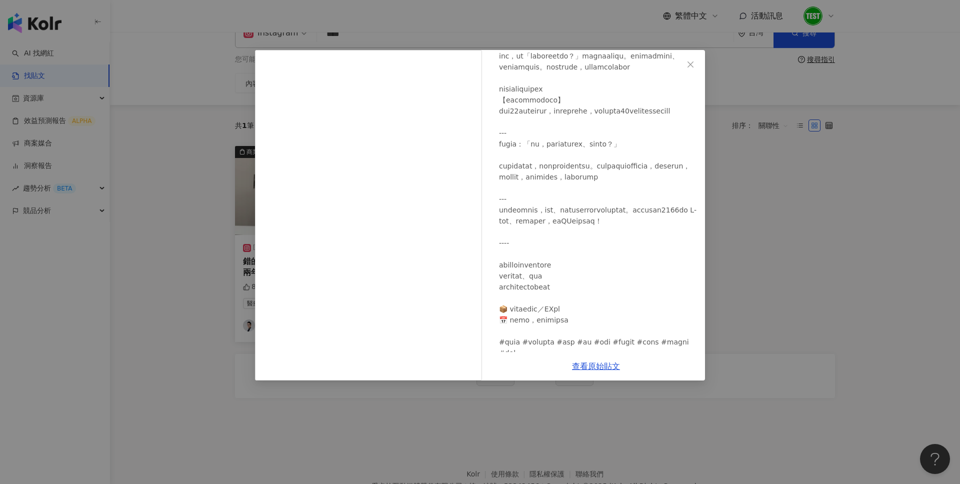
scroll to position [151, 0]
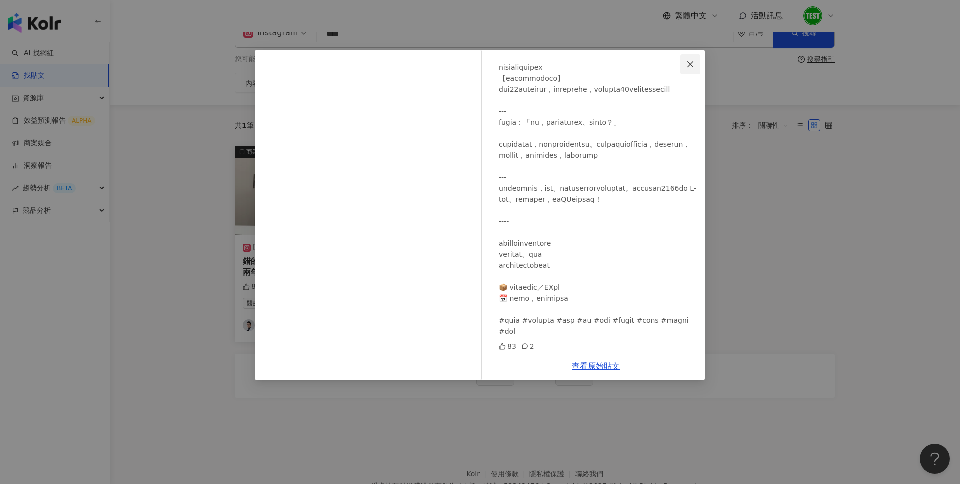
click at [692, 67] on icon "close" at bounding box center [690, 64] width 8 height 8
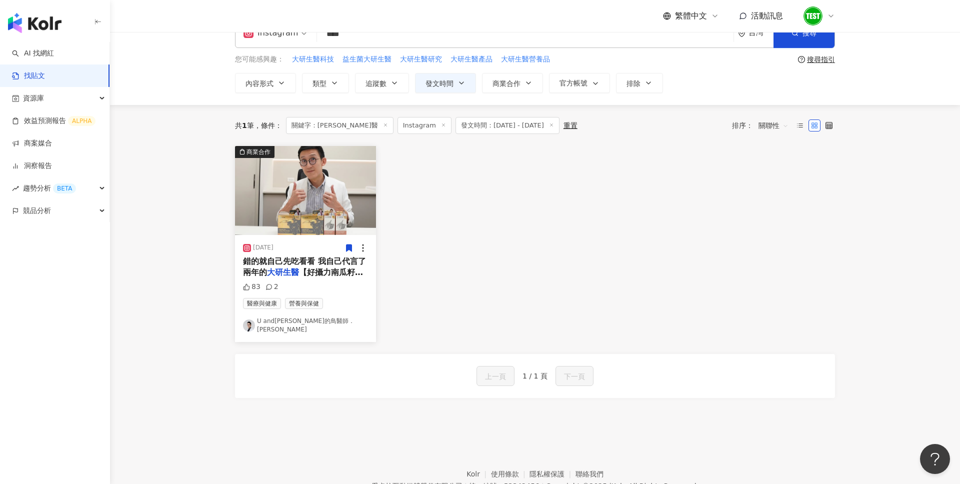
scroll to position [0, 0]
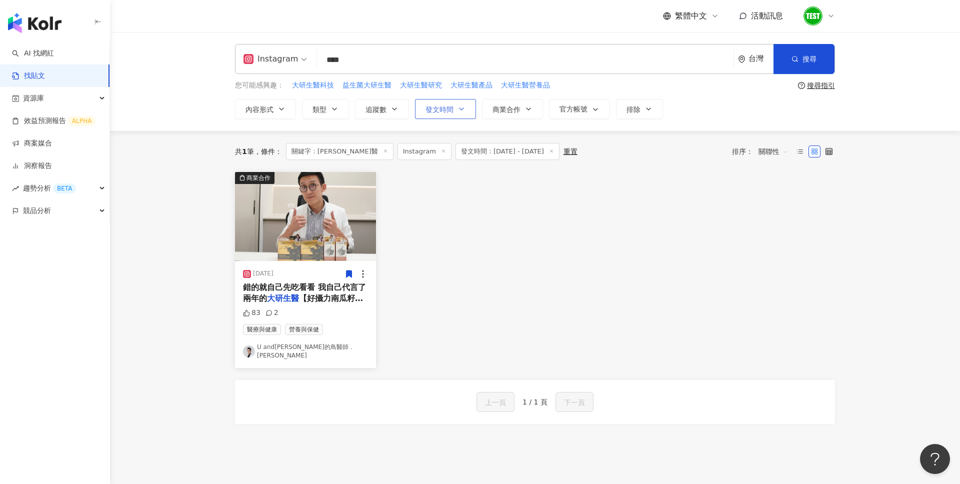
click at [450, 108] on span "發文時間" at bounding box center [439, 109] width 28 height 8
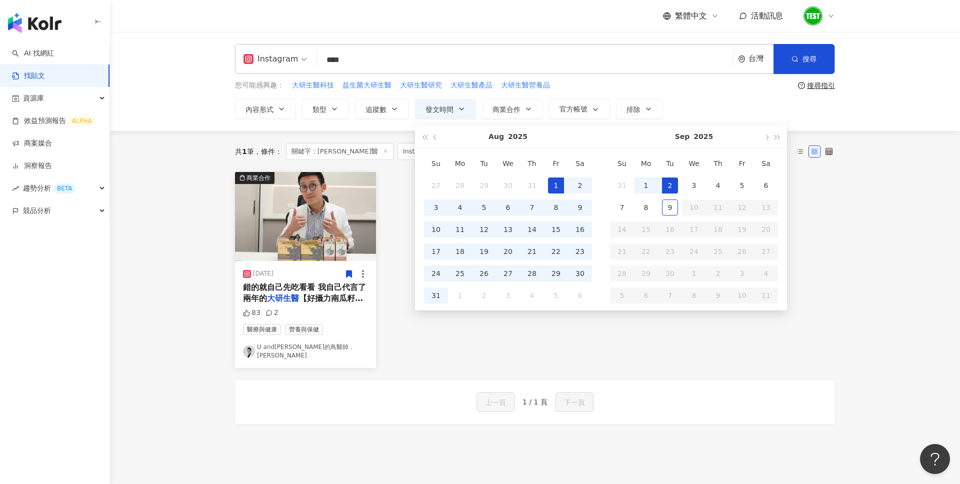
type input "**********"
click at [540, 339] on div "商業合作 2025/8/1 錯的就自己先吃看看 我自己代言了兩年的 大研生醫 【好攝力南瓜籽黑麥花膠囊】 除 83 2 醫療與健康 營養與保健 U and泌的…" at bounding box center [535, 270] width 612 height 196
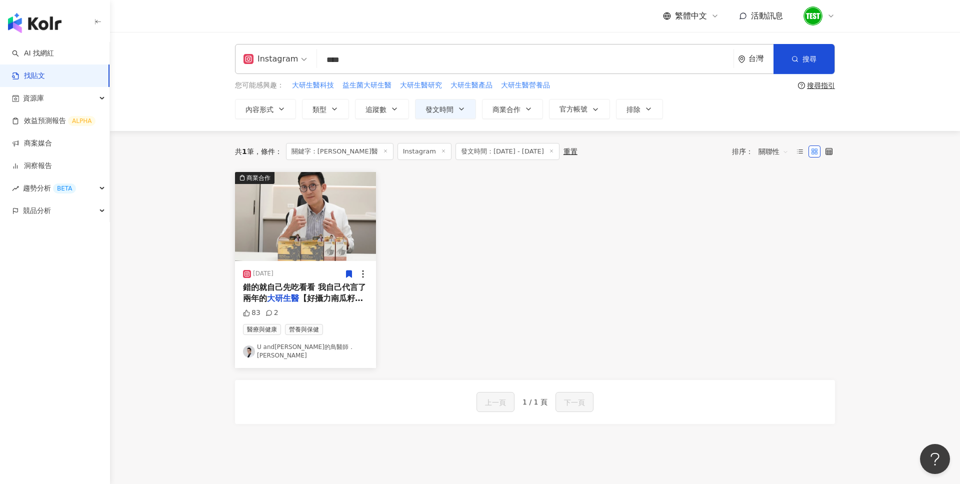
drag, startPoint x: 368, startPoint y: 63, endPoint x: 288, endPoint y: 63, distance: 80.0
click at [288, 63] on div "Instagram 大研生醫 **** 台灣 搜尋" at bounding box center [535, 59] width 600 height 30
paste input "**********"
type input "**********"
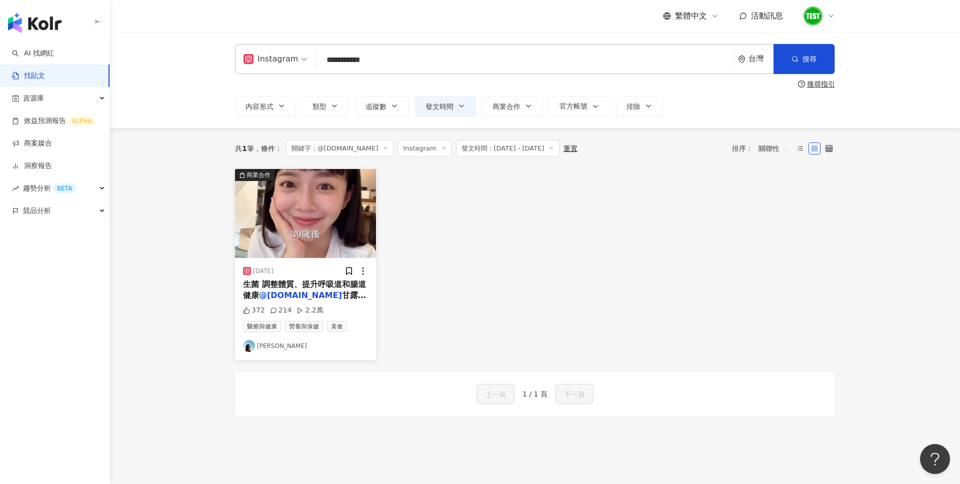
click at [343, 288] on div "生菌 調整體質、提升呼吸道和腸道健康 @daiken.bio 甘露糖蔓越莓益生" at bounding box center [305, 290] width 125 height 22
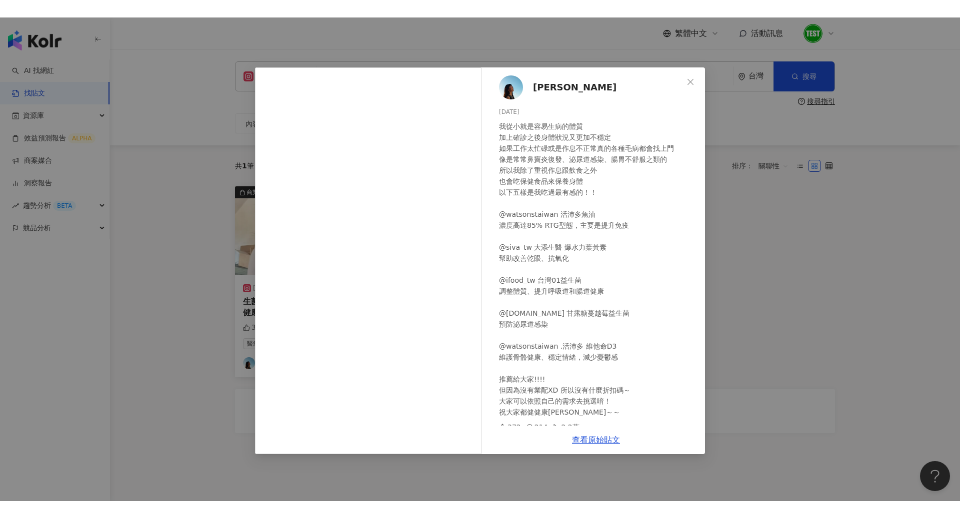
scroll to position [7, 0]
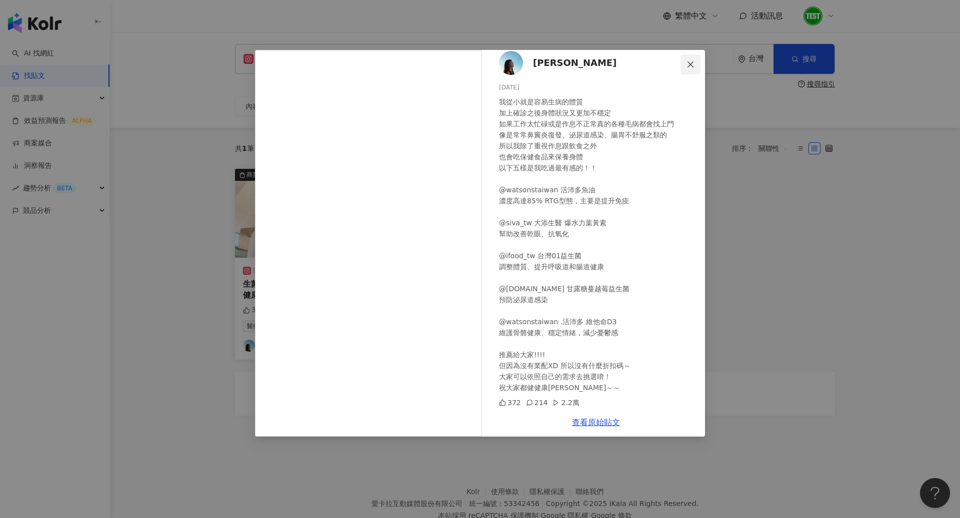
click at [688, 67] on icon "close" at bounding box center [690, 64] width 8 height 8
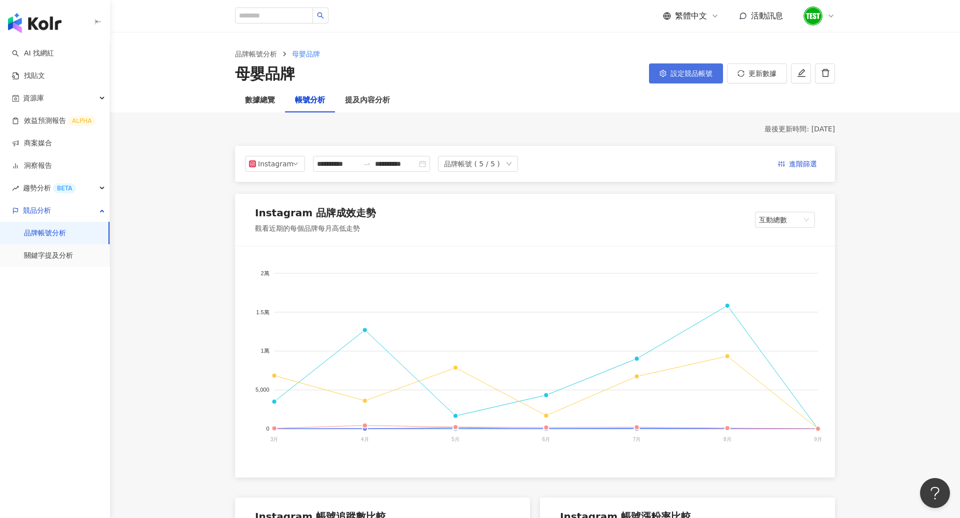
click at [690, 75] on span "設定競品帳號" at bounding box center [691, 73] width 42 height 8
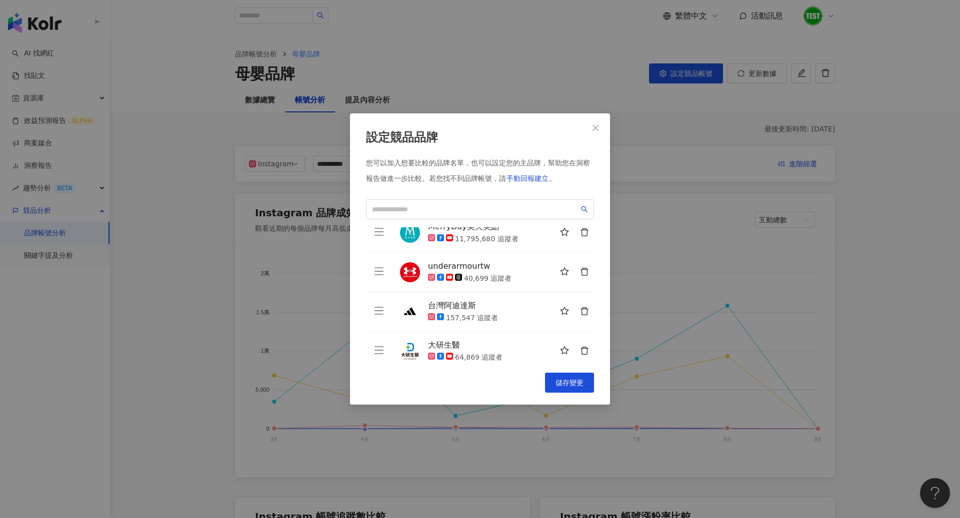
scroll to position [74, 0]
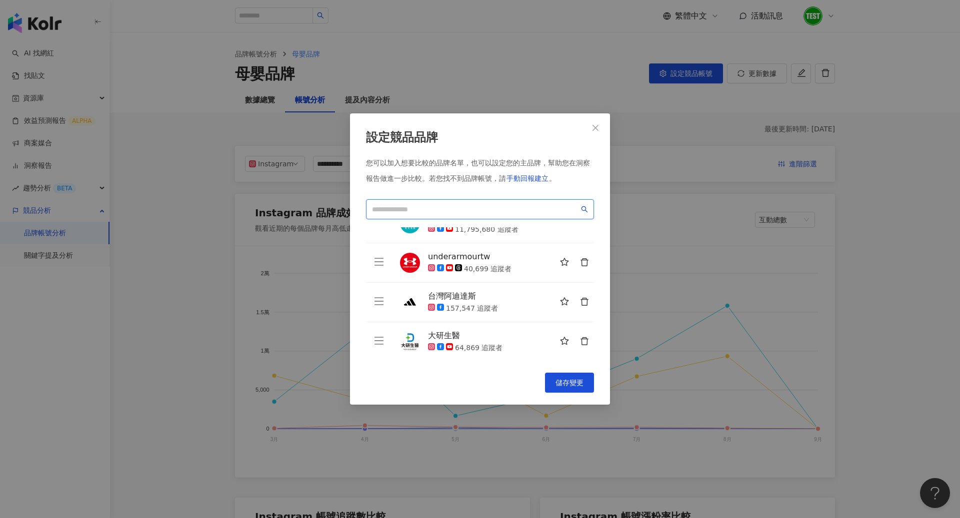
click at [472, 211] on input "search" at bounding box center [475, 209] width 207 height 11
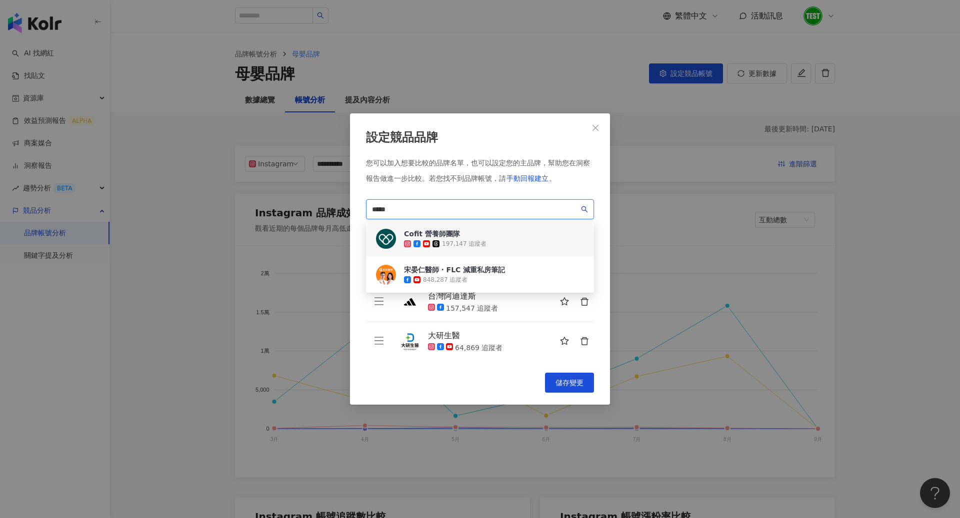
click at [469, 241] on div "197,147 追蹤者" at bounding box center [464, 244] width 44 height 8
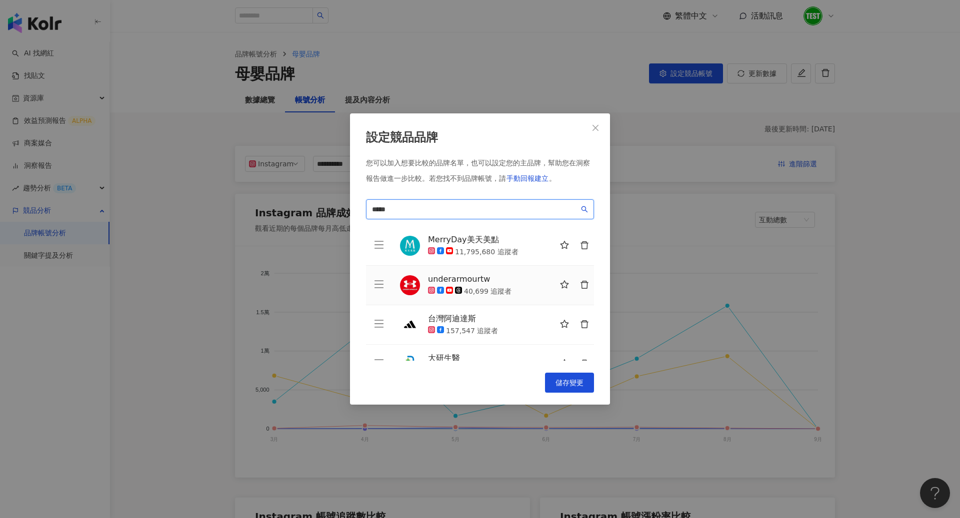
scroll to position [49, 0]
type input "*****"
click at [580, 293] on button "button" at bounding box center [584, 288] width 20 height 20
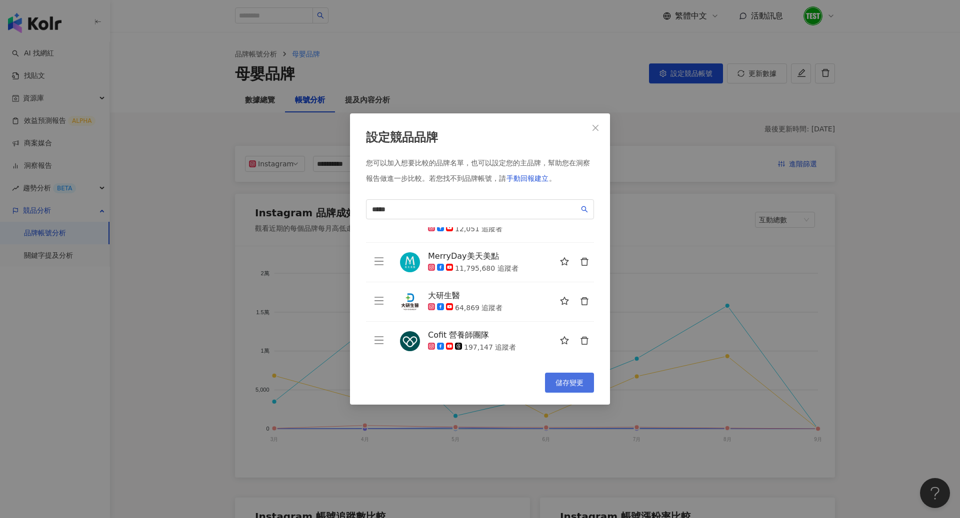
click at [568, 384] on span "儲存變更" at bounding box center [569, 383] width 28 height 8
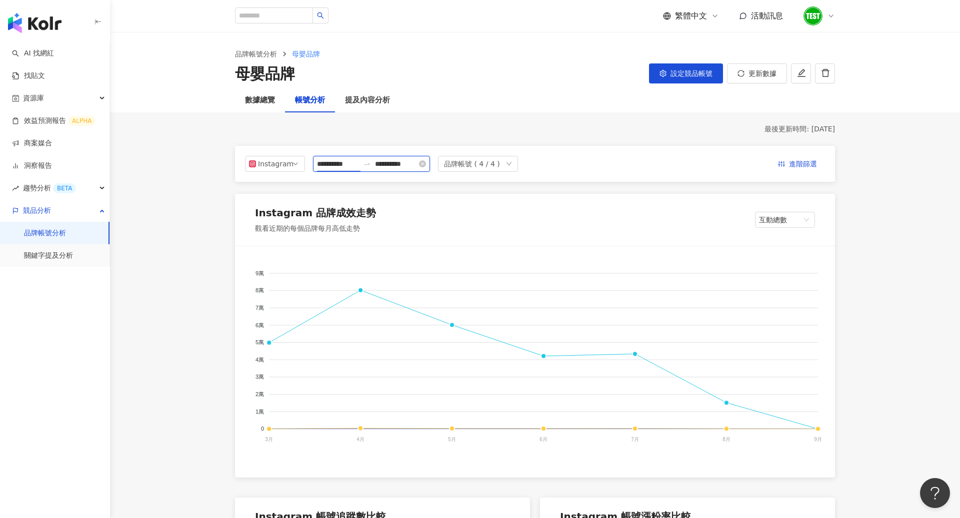
click at [354, 161] on input "**********" at bounding box center [338, 163] width 42 height 11
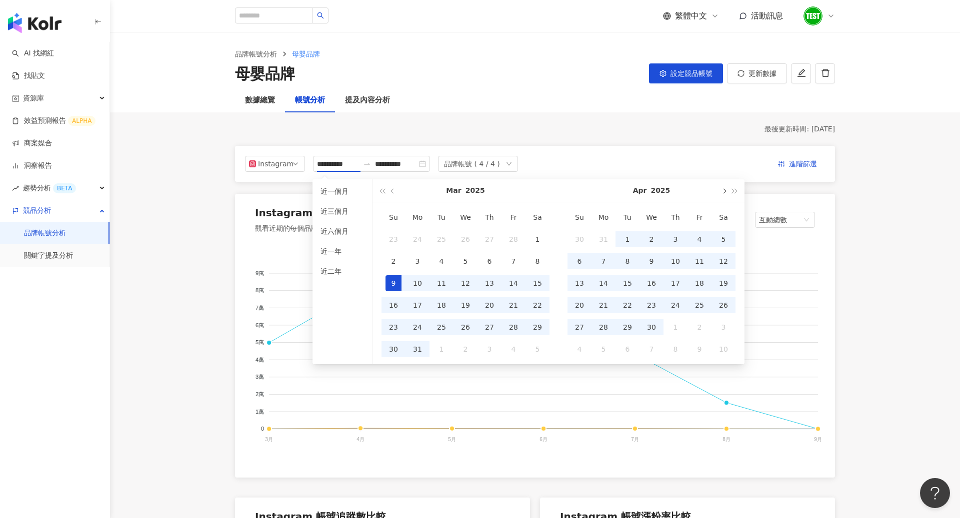
click at [724, 195] on button "button" at bounding box center [723, 190] width 11 height 22
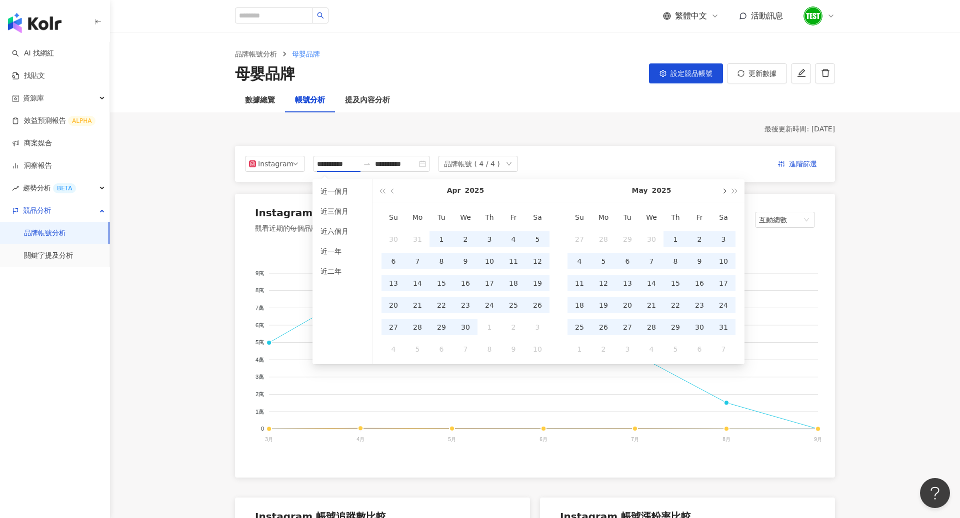
click at [724, 195] on button "button" at bounding box center [723, 190] width 11 height 22
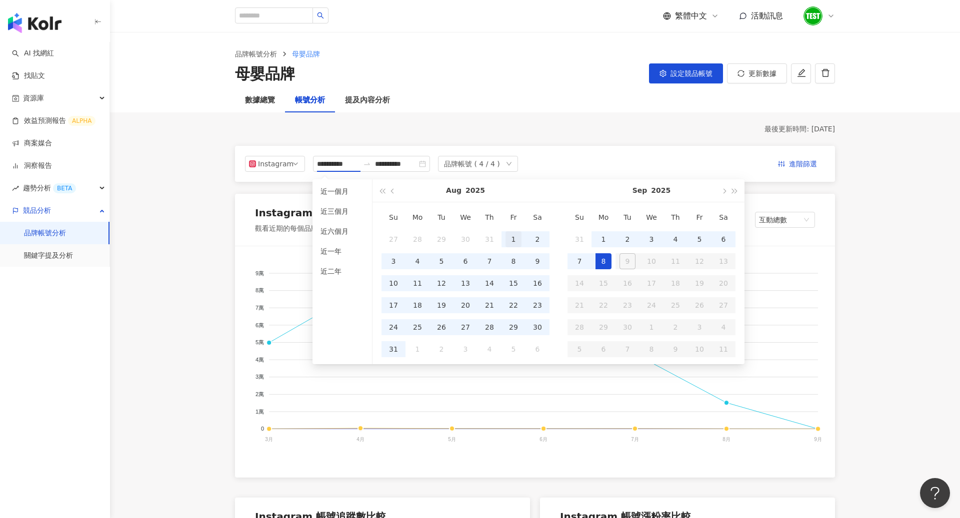
type input "**********"
click at [511, 243] on div "1" at bounding box center [513, 239] width 16 height 16
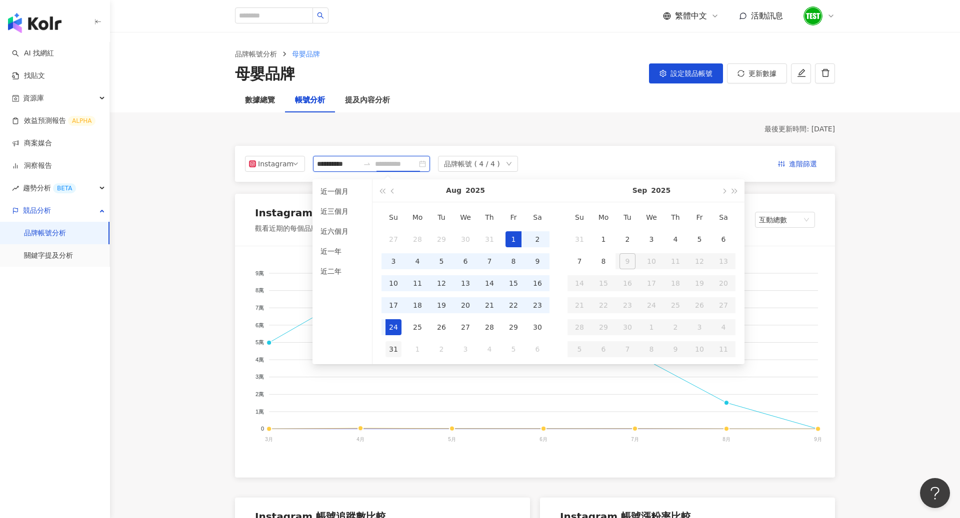
type input "**********"
click at [394, 344] on div "31" at bounding box center [393, 349] width 16 height 16
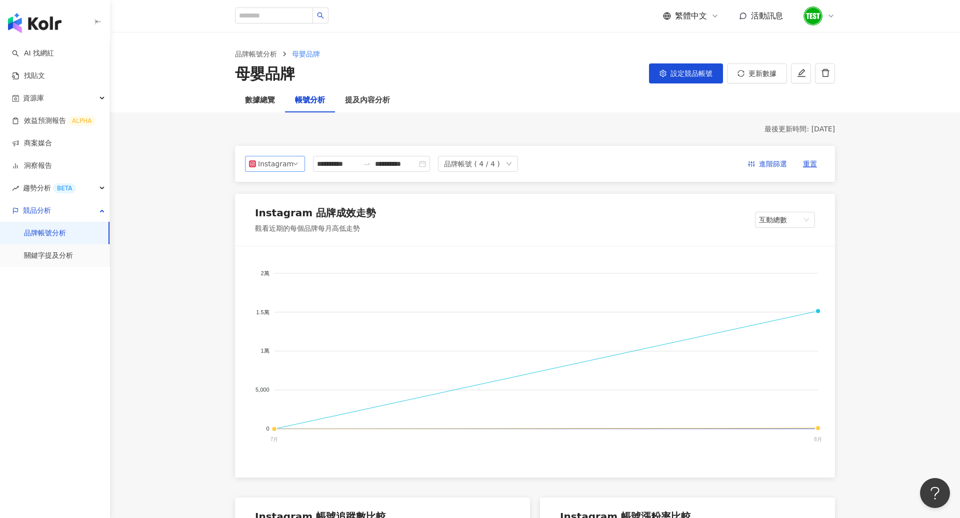
click at [291, 165] on span "Instagram" at bounding box center [275, 163] width 52 height 15
click at [276, 205] on div "Facebook" at bounding box center [278, 203] width 32 height 11
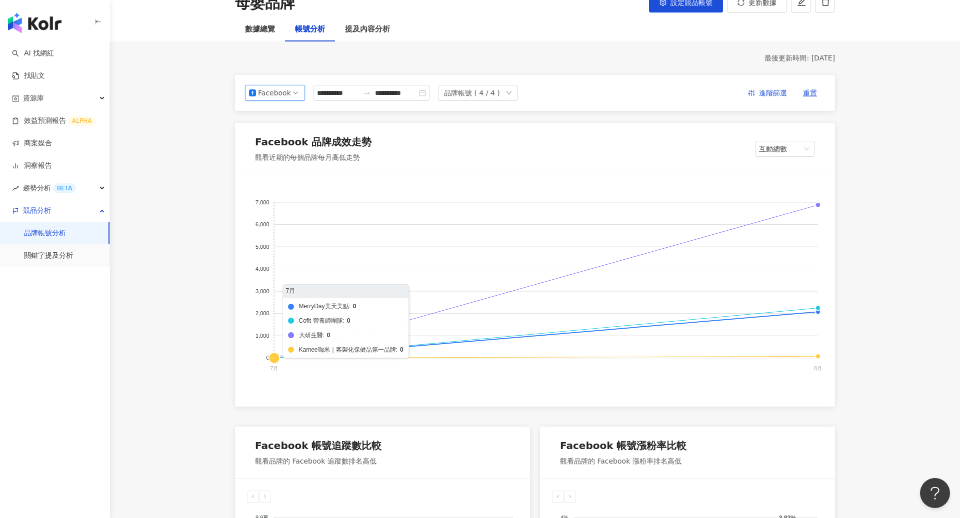
scroll to position [0, 0]
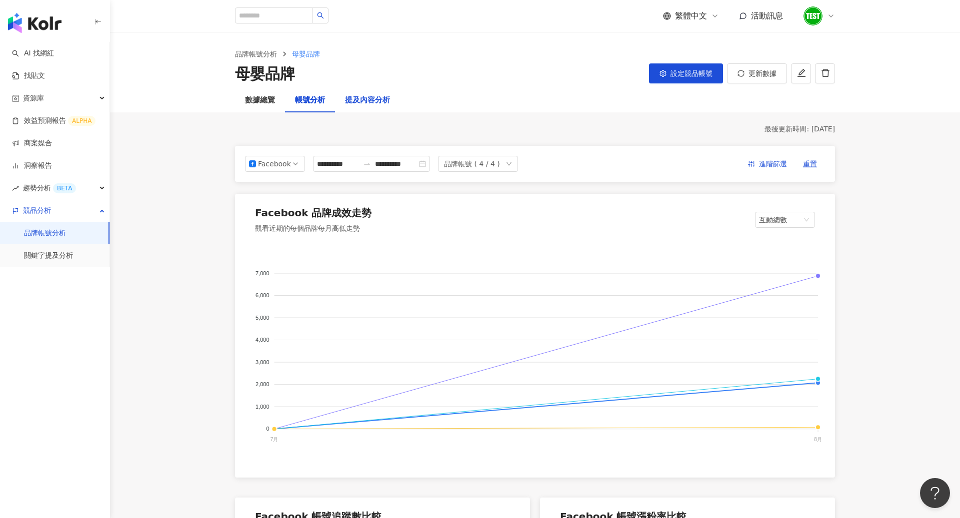
click at [364, 95] on div "提及內容分析" at bounding box center [367, 100] width 45 height 12
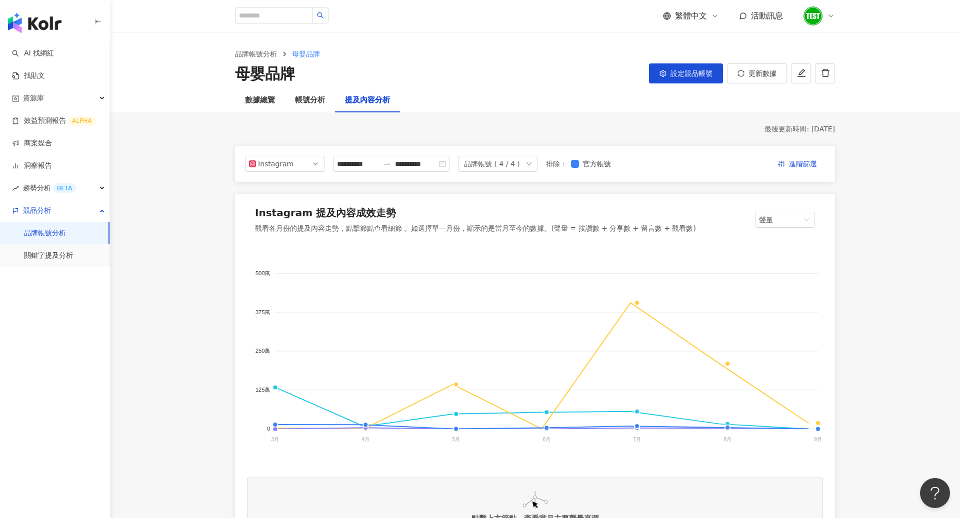
scroll to position [66, 0]
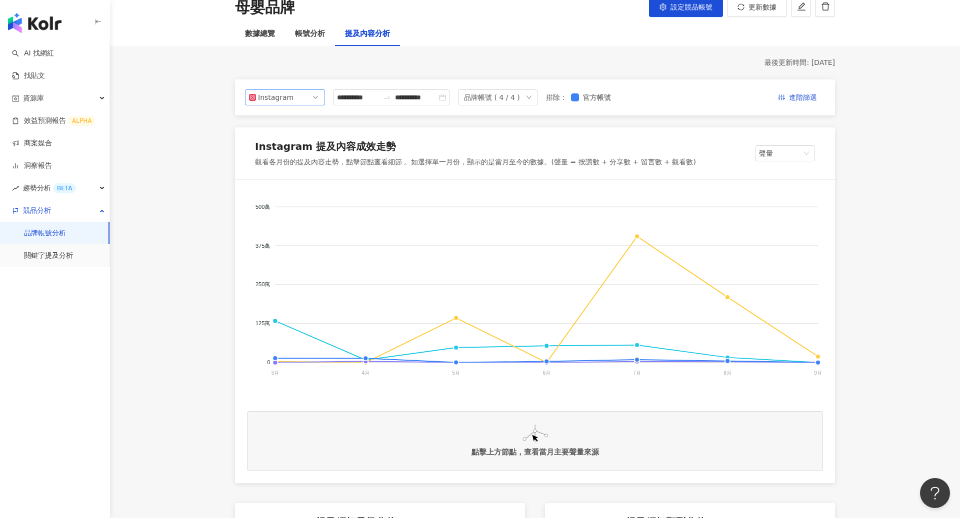
click at [311, 102] on span "Instagram" at bounding box center [285, 97] width 72 height 15
click at [293, 138] on div "Facebook" at bounding box center [278, 137] width 32 height 11
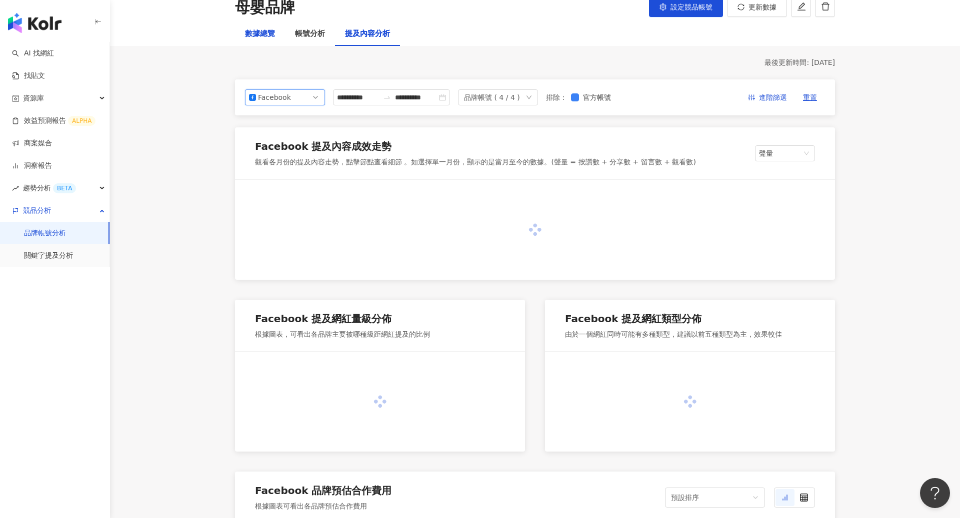
click at [265, 31] on div "數據總覽" at bounding box center [260, 34] width 30 height 12
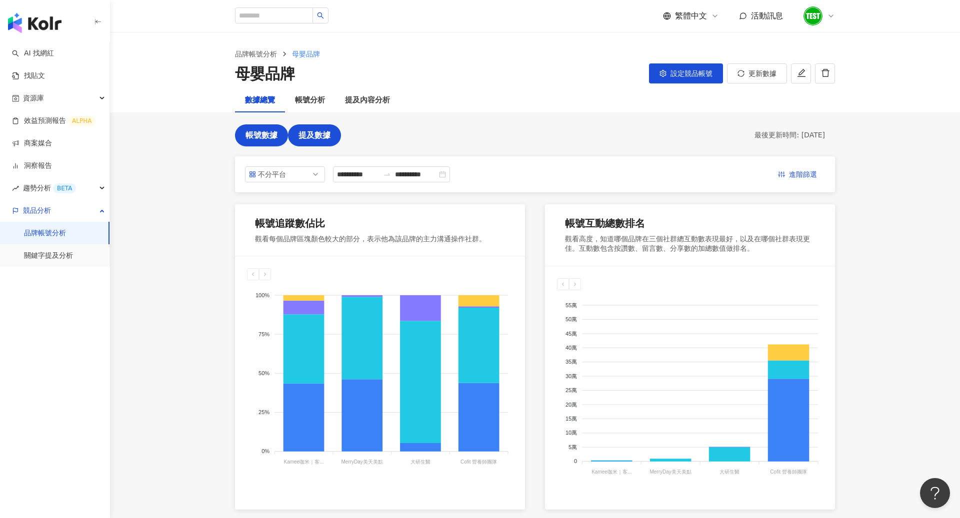
click at [313, 134] on span "提及數據" at bounding box center [314, 135] width 32 height 9
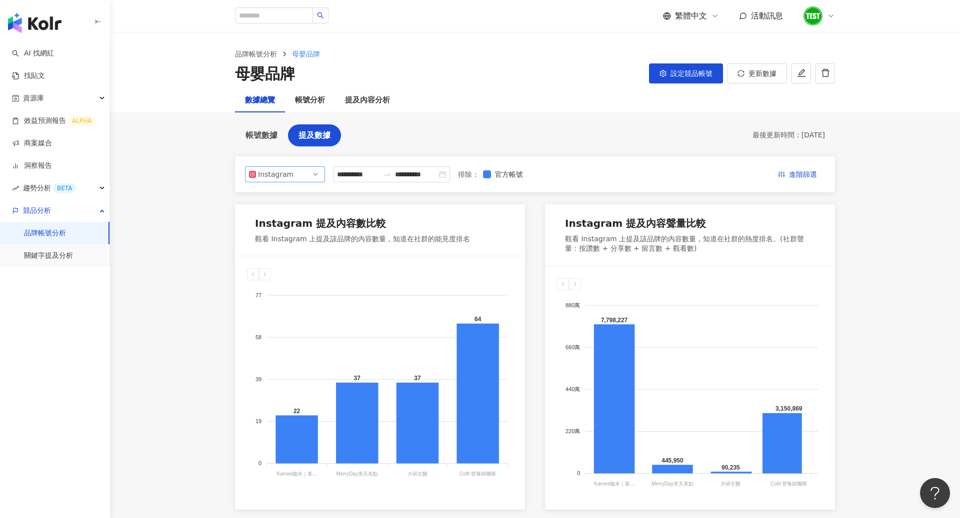
click at [309, 173] on span "Instagram" at bounding box center [285, 174] width 72 height 15
click at [300, 211] on div "Facebook" at bounding box center [285, 214] width 64 height 11
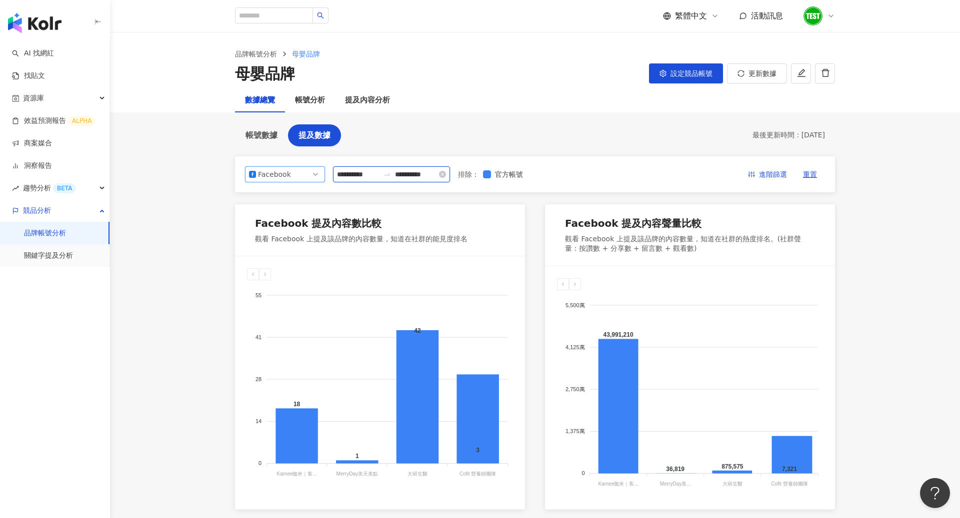
click at [361, 178] on input "**********" at bounding box center [358, 174] width 42 height 11
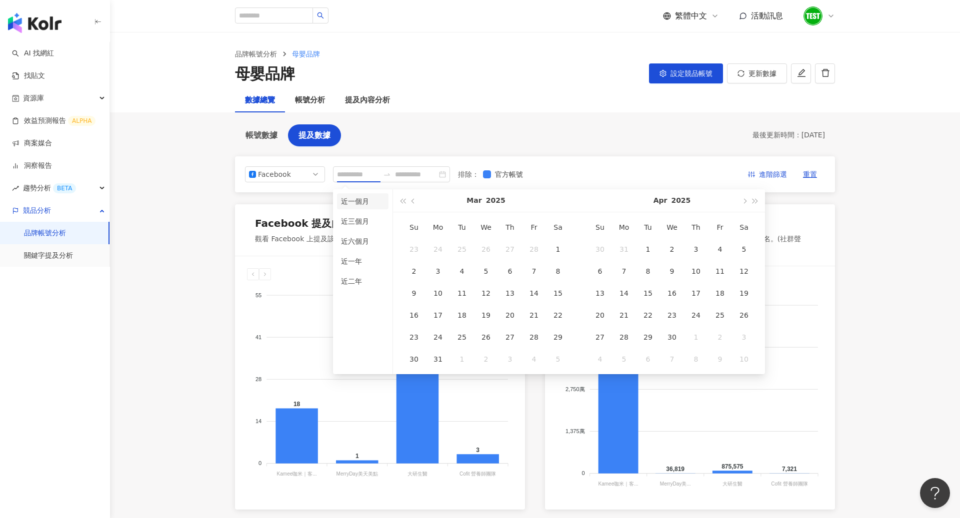
click at [369, 205] on li "近一個月" at bounding box center [362, 201] width 51 height 16
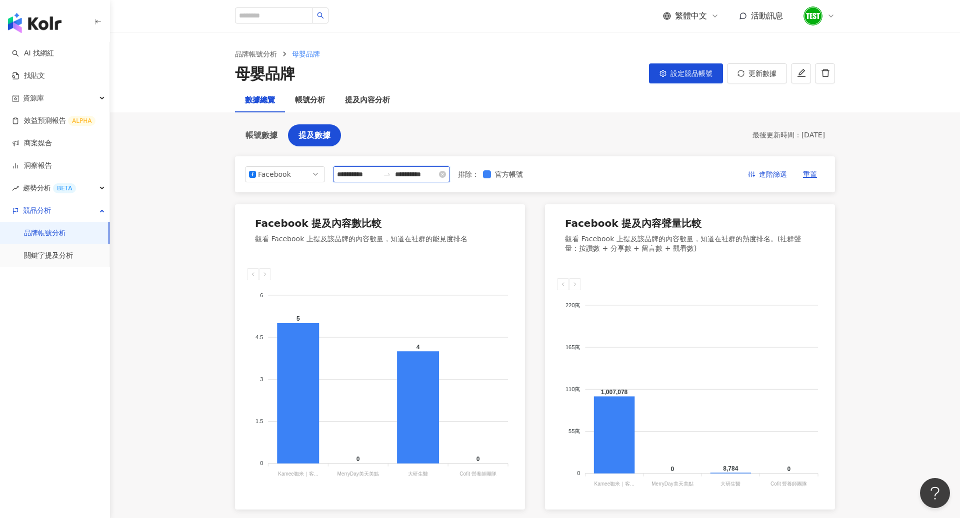
click at [366, 176] on input "**********" at bounding box center [358, 174] width 42 height 11
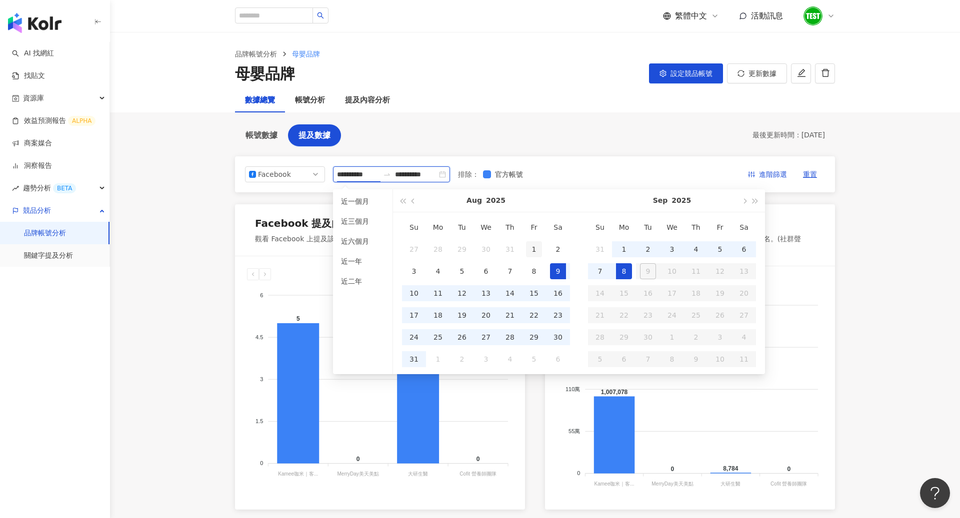
type input "**********"
click at [534, 244] on div "1" at bounding box center [534, 249] width 16 height 16
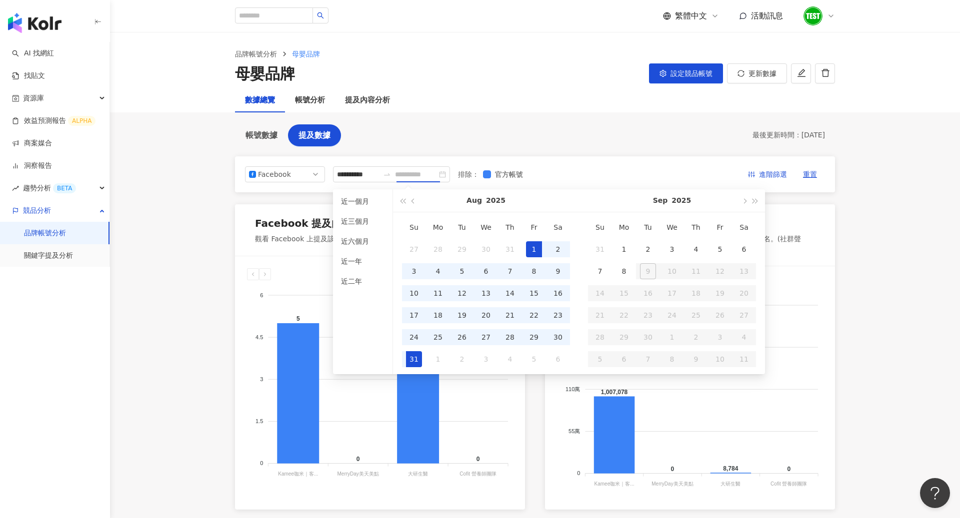
click at [413, 354] on div "31" at bounding box center [414, 359] width 16 height 16
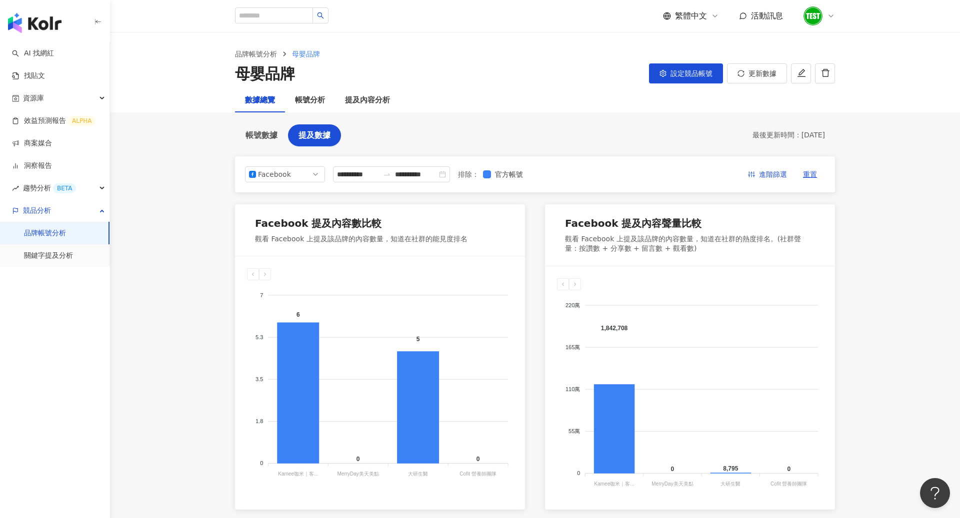
type input "**********"
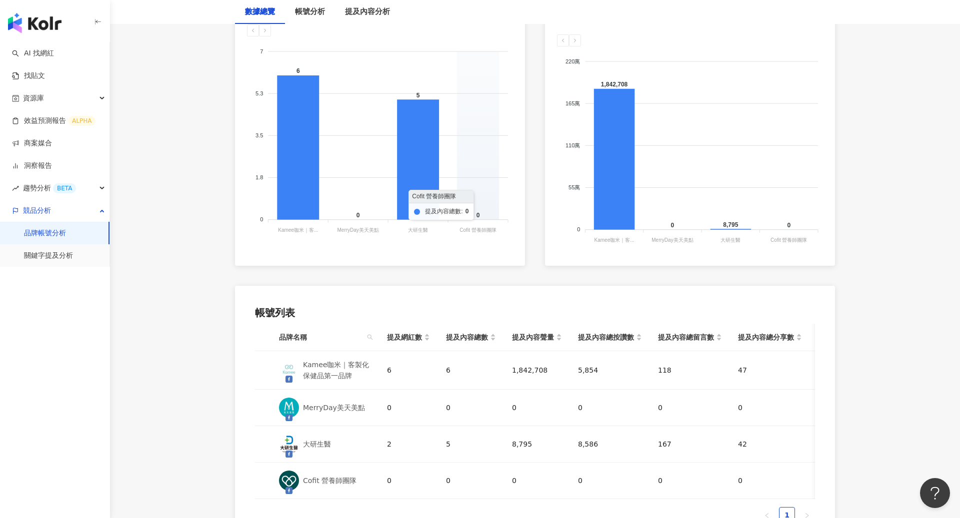
scroll to position [260, 0]
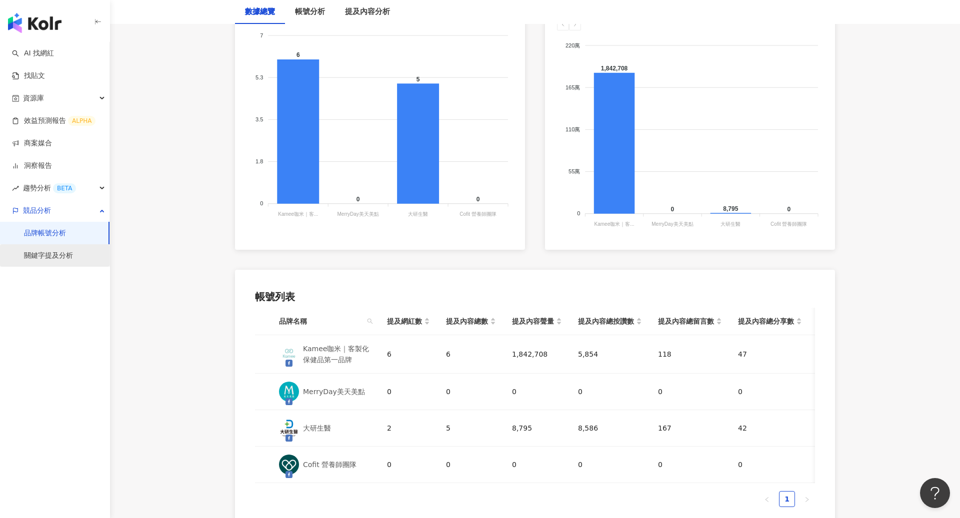
click at [73, 258] on link "關鍵字提及分析" at bounding box center [48, 256] width 49 height 10
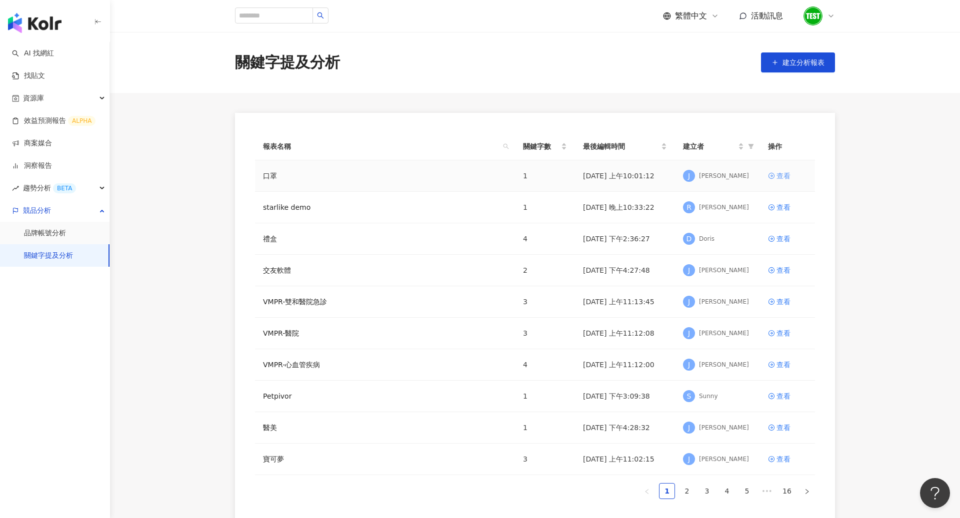
click at [775, 176] on link "查看" at bounding box center [787, 175] width 39 height 11
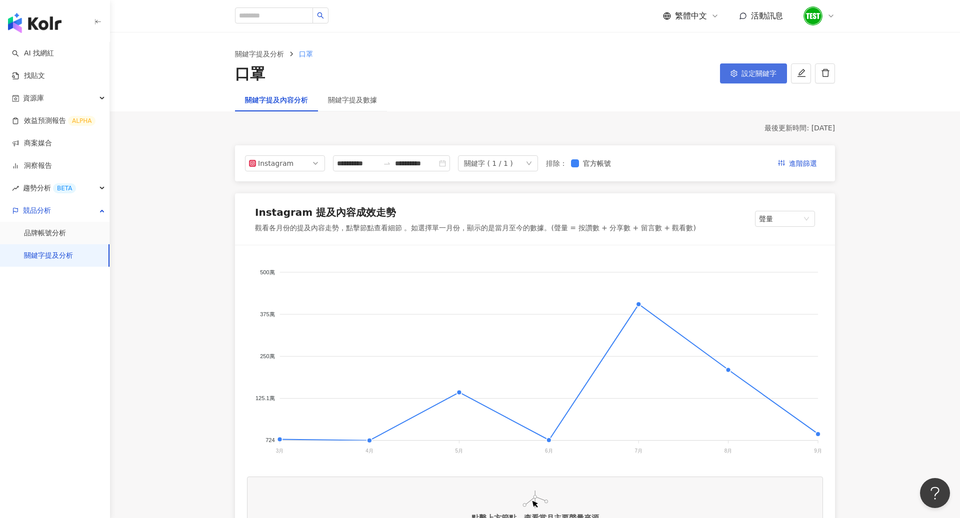
click at [742, 81] on button "設定關鍵字" at bounding box center [753, 73] width 67 height 20
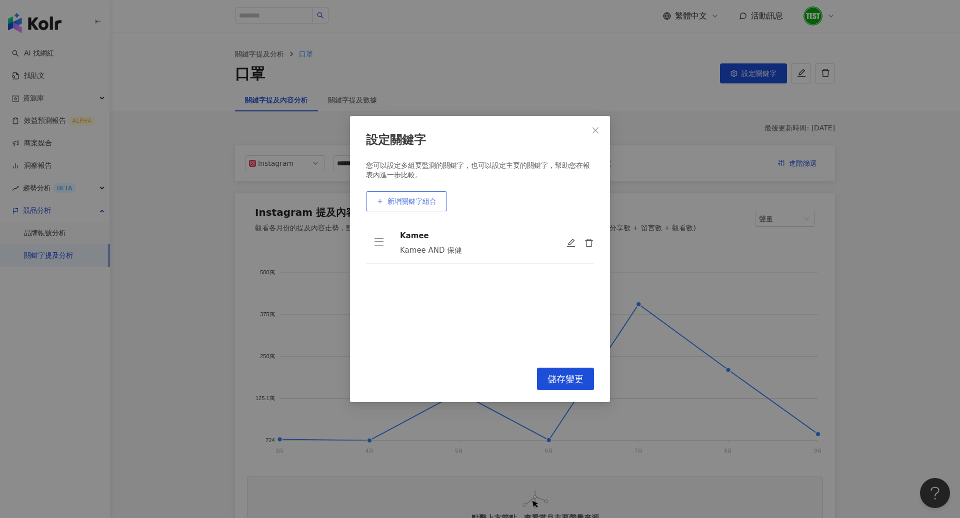
click at [415, 204] on span "新增關鍵字組合" at bounding box center [411, 201] width 49 height 8
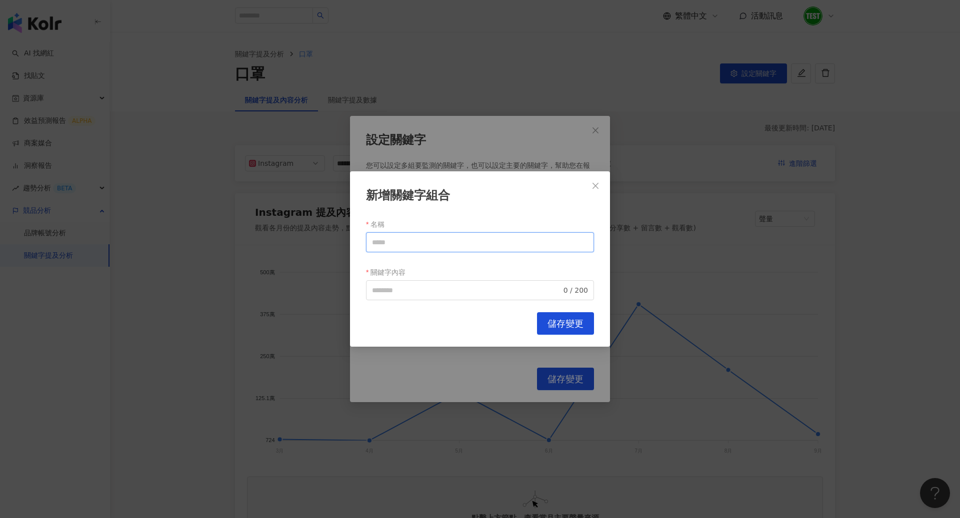
click at [414, 244] on input "名稱" at bounding box center [480, 242] width 228 height 20
type input "*"
type input "*****"
click at [418, 288] on input "關鍵字內容" at bounding box center [466, 290] width 189 height 11
drag, startPoint x: 407, startPoint y: 244, endPoint x: 340, endPoint y: 244, distance: 67.0
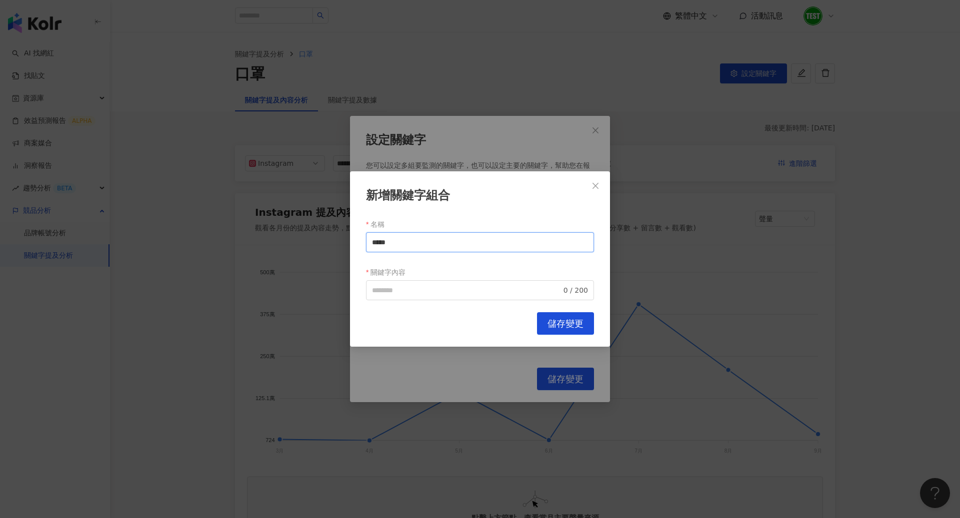
click at [340, 244] on div "新增關鍵字組合 名稱 ***** 關鍵字內容 0 / 200 Cancel 儲存變更" at bounding box center [480, 259] width 960 height 518
click at [402, 295] on span "0 / 200" at bounding box center [480, 290] width 228 height 20
paste input "*****"
type input "*****"
click at [548, 319] on span "儲存變更" at bounding box center [565, 323] width 36 height 11
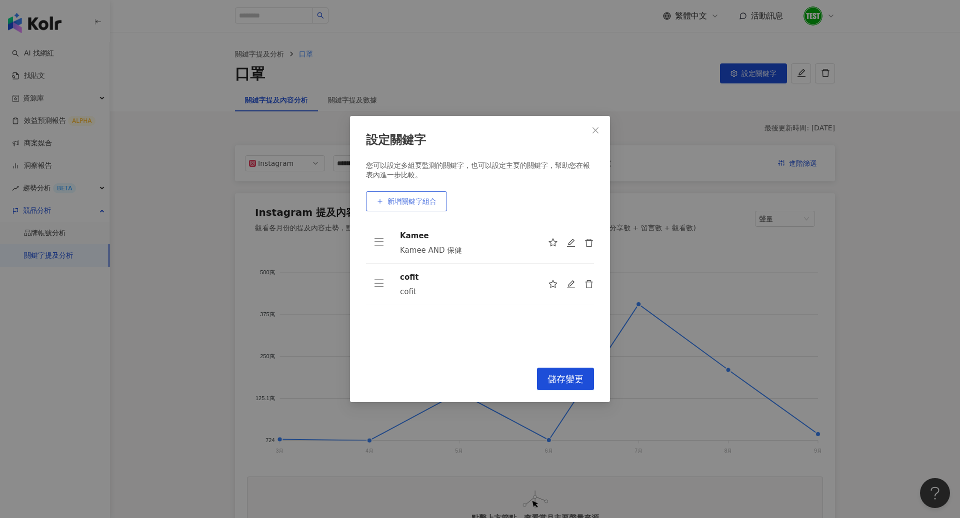
click at [420, 204] on span "新增關鍵字組合" at bounding box center [411, 201] width 49 height 8
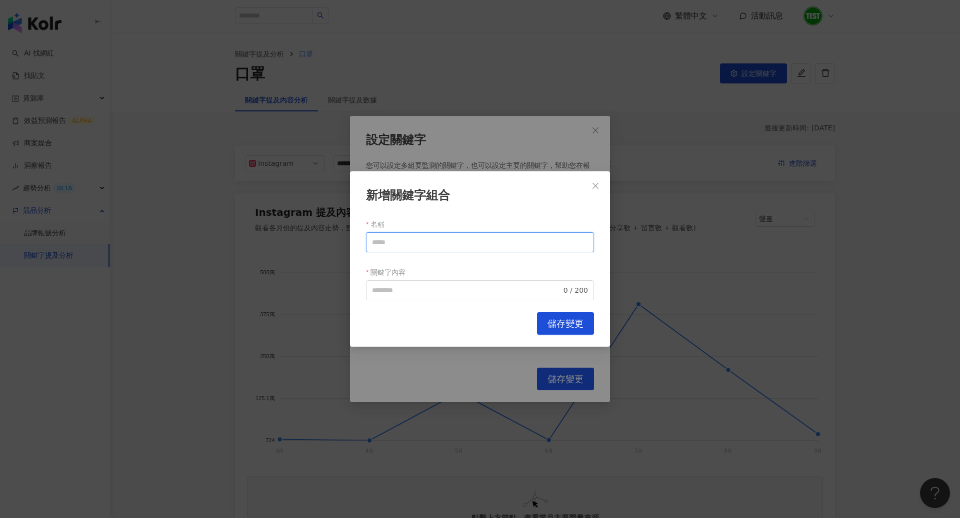
click at [456, 238] on input "名稱" at bounding box center [480, 242] width 228 height 20
type input "*"
type input "****"
click at [594, 191] on button "Close" at bounding box center [595, 186] width 20 height 20
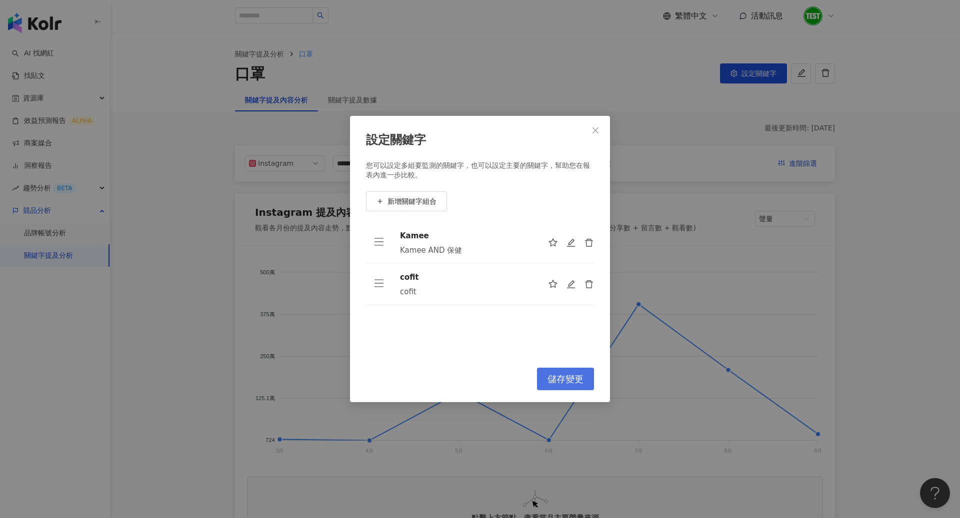
click at [567, 378] on span "儲存變更" at bounding box center [565, 379] width 36 height 11
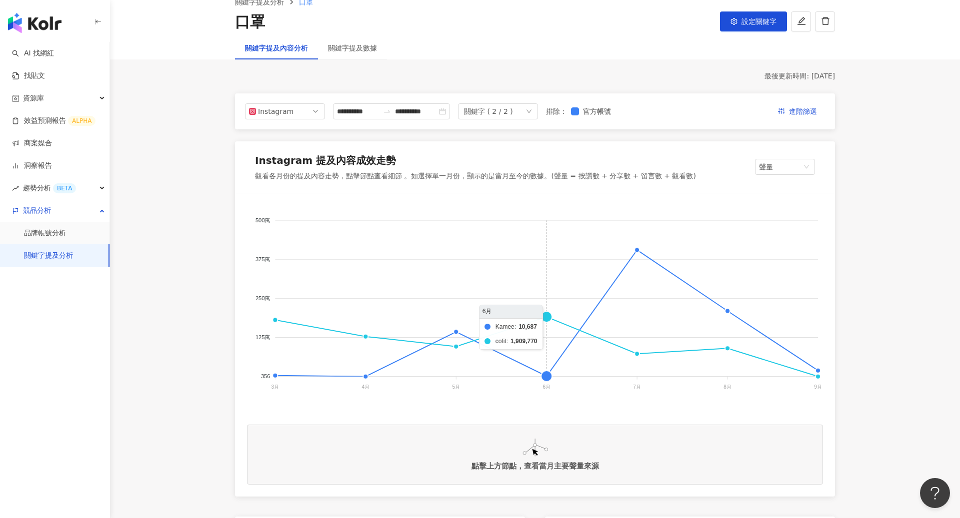
scroll to position [52, 0]
click at [341, 46] on div "關鍵字提及數據" at bounding box center [352, 47] width 49 height 11
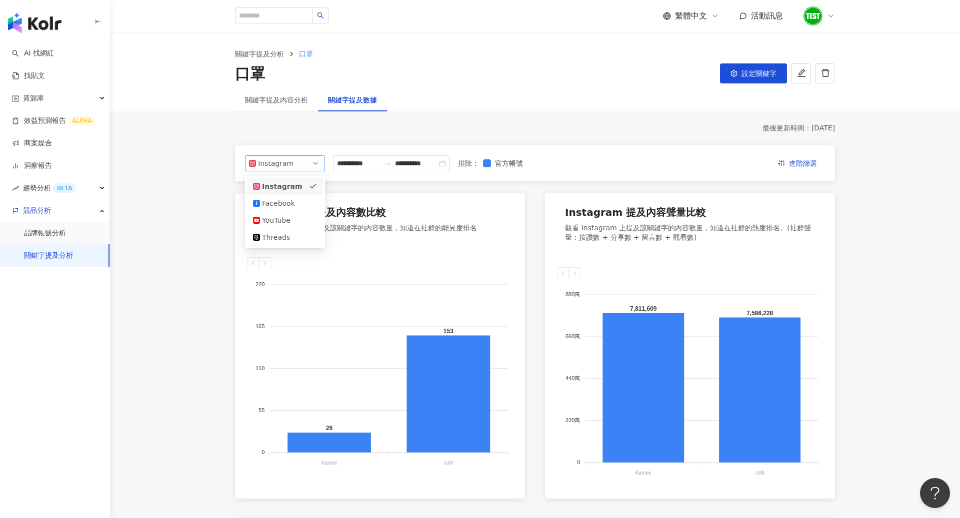
click at [309, 165] on span "Instagram" at bounding box center [285, 163] width 72 height 15
click at [299, 196] on div "Facebook" at bounding box center [285, 203] width 76 height 17
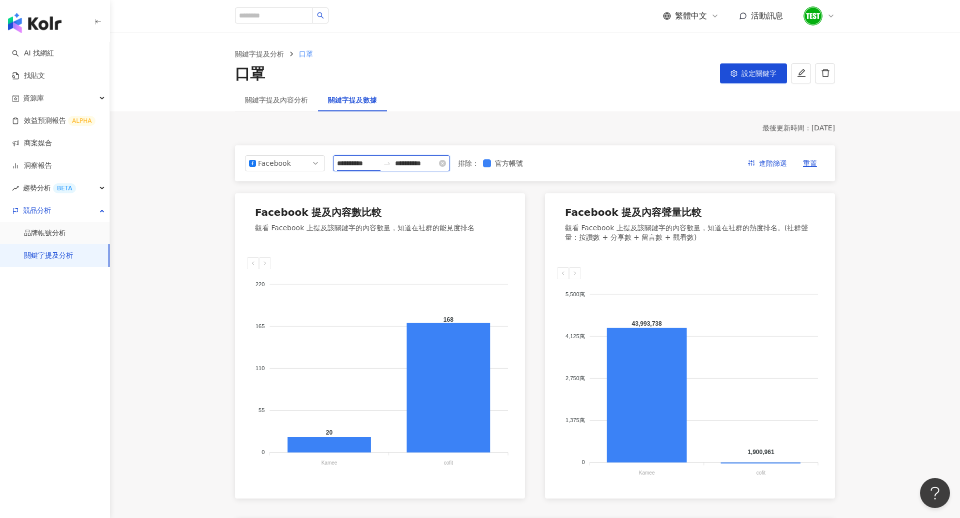
click at [359, 163] on input "**********" at bounding box center [358, 163] width 42 height 11
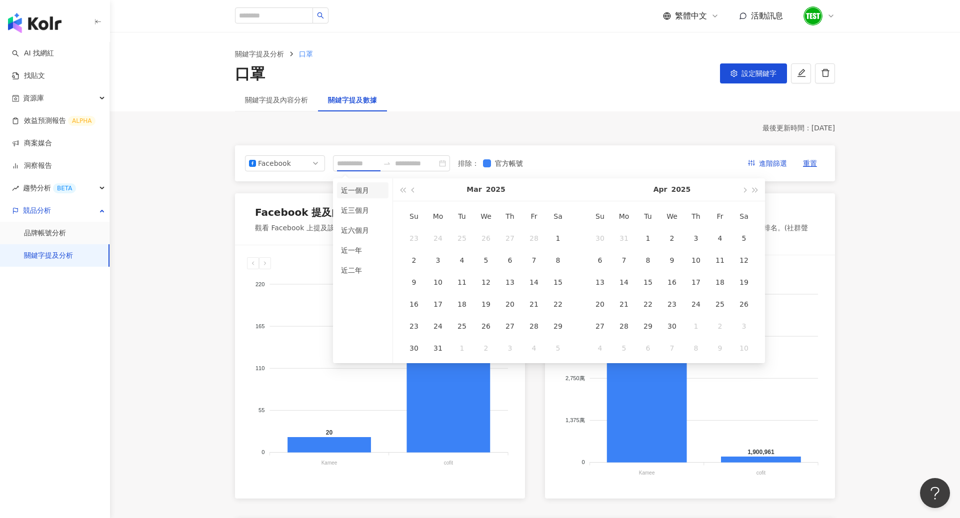
click at [364, 185] on li "近一個月" at bounding box center [362, 190] width 51 height 16
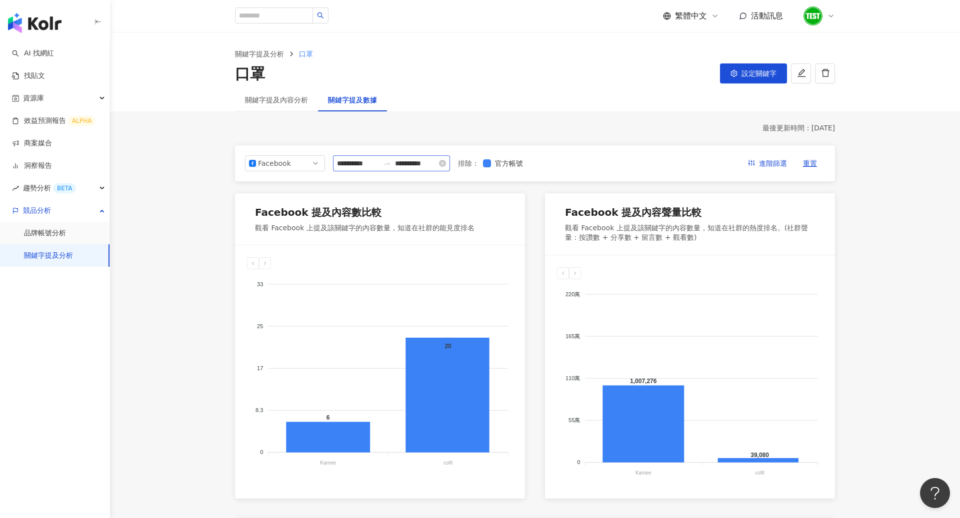
click at [390, 163] on icon "swap-right" at bounding box center [387, 163] width 6 height 2
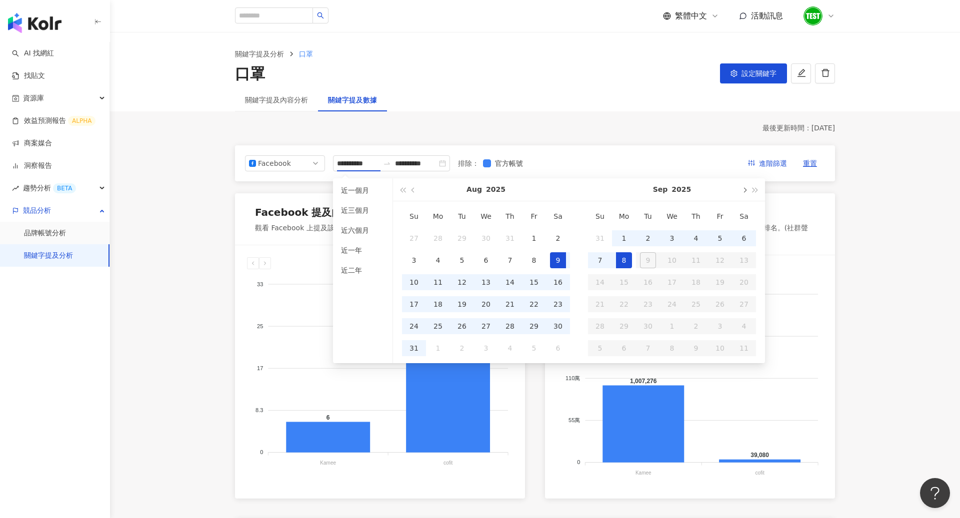
click at [743, 188] on span "button" at bounding box center [743, 189] width 5 height 5
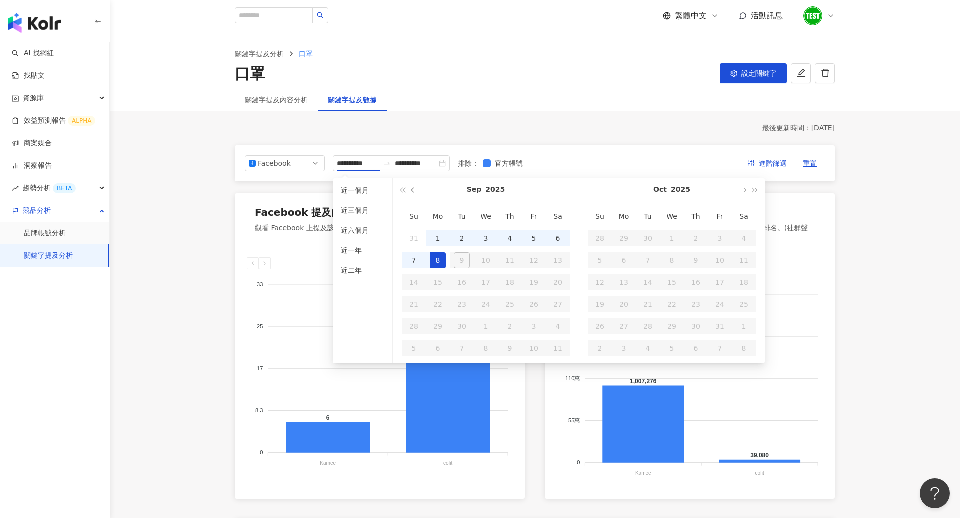
click at [410, 190] on button "button" at bounding box center [413, 189] width 11 height 22
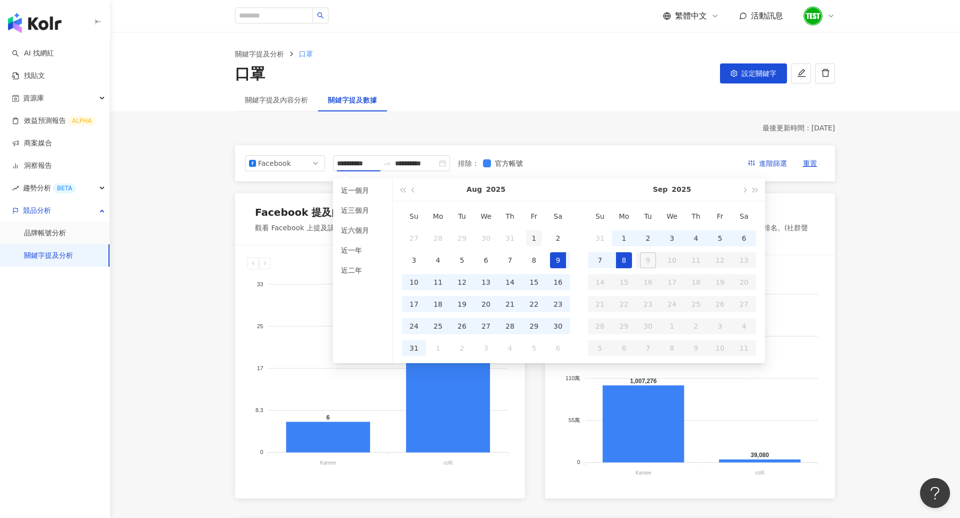
type input "**********"
click at [537, 242] on div "1" at bounding box center [534, 238] width 16 height 16
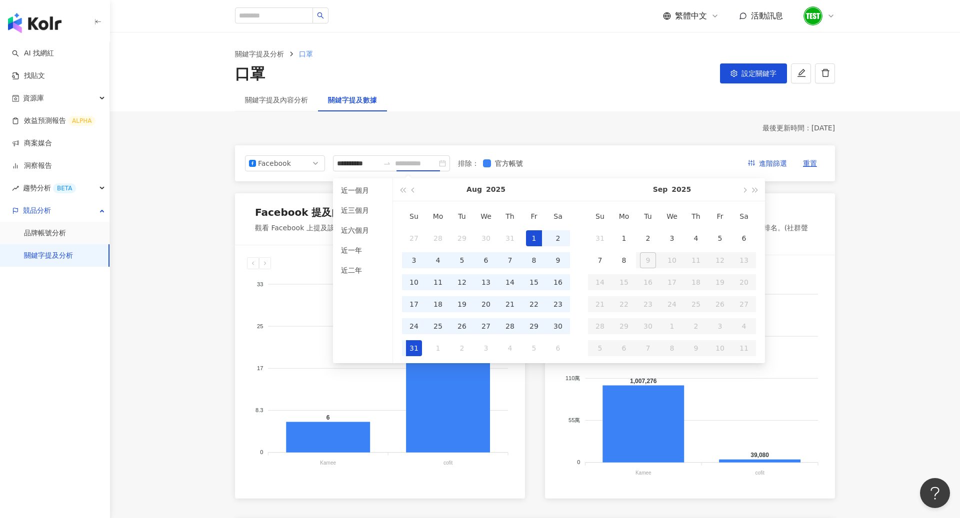
click at [416, 343] on div "31" at bounding box center [414, 348] width 16 height 16
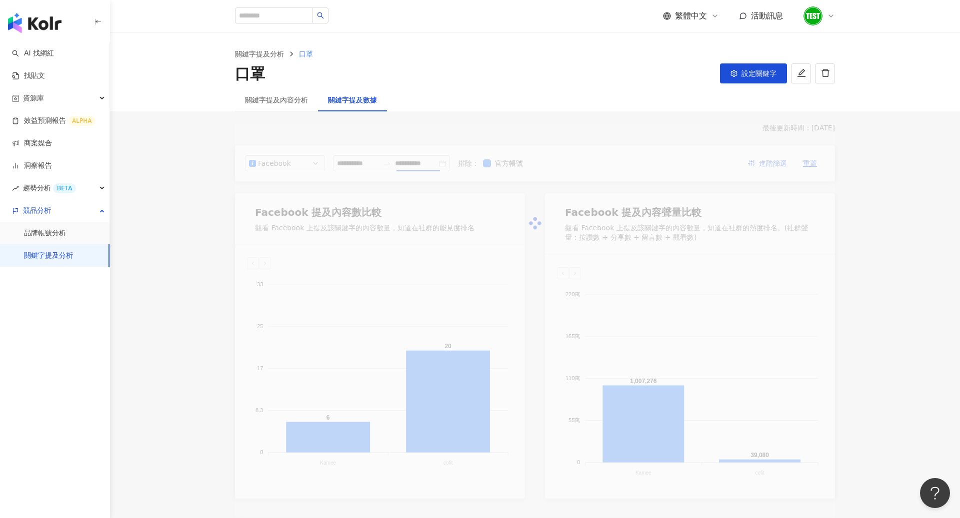
type input "**********"
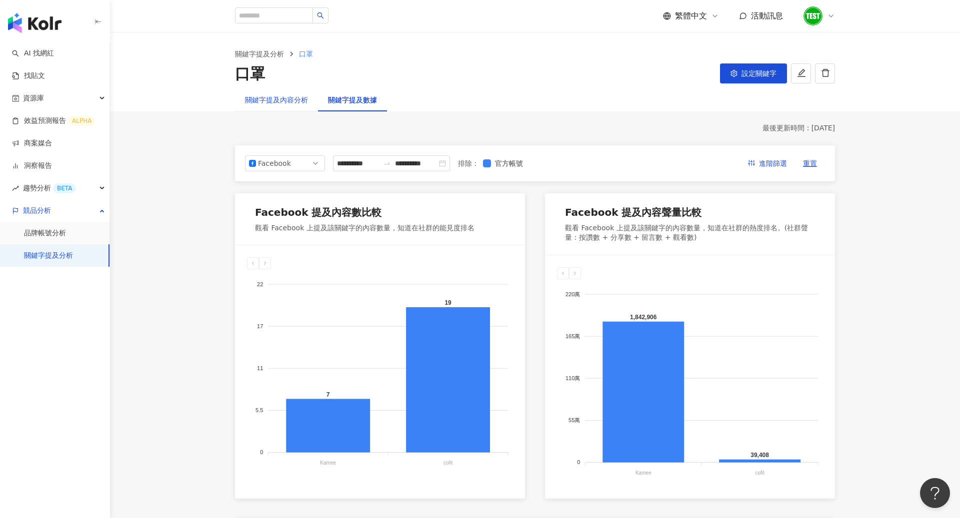
click at [290, 100] on div "關鍵字提及內容分析" at bounding box center [276, 99] width 63 height 11
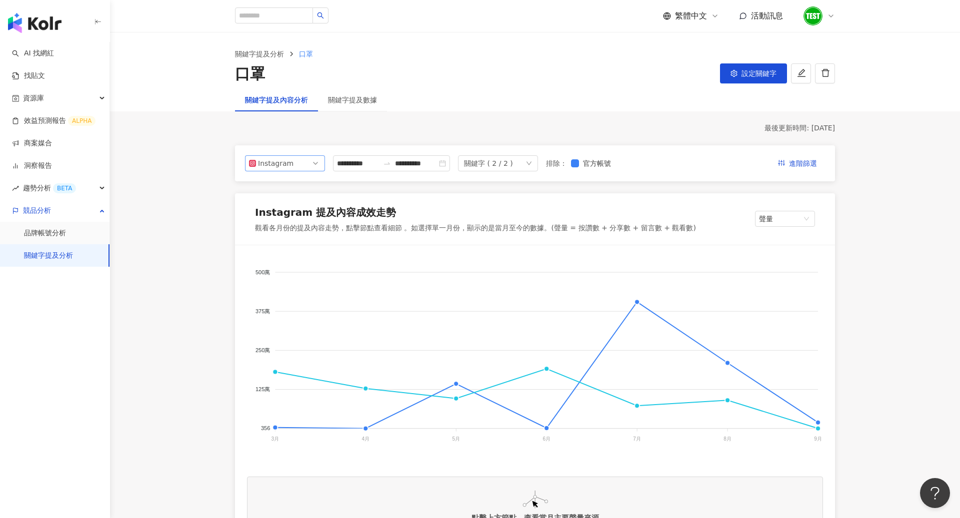
click at [310, 162] on span "Instagram" at bounding box center [285, 163] width 72 height 15
click at [292, 196] on div "Facebook" at bounding box center [285, 203] width 76 height 17
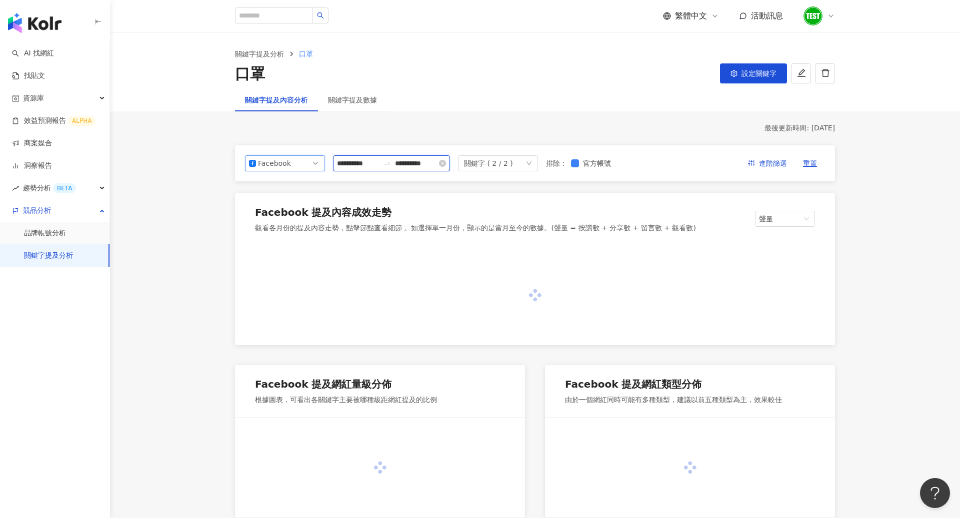
click at [368, 167] on input "**********" at bounding box center [358, 163] width 42 height 11
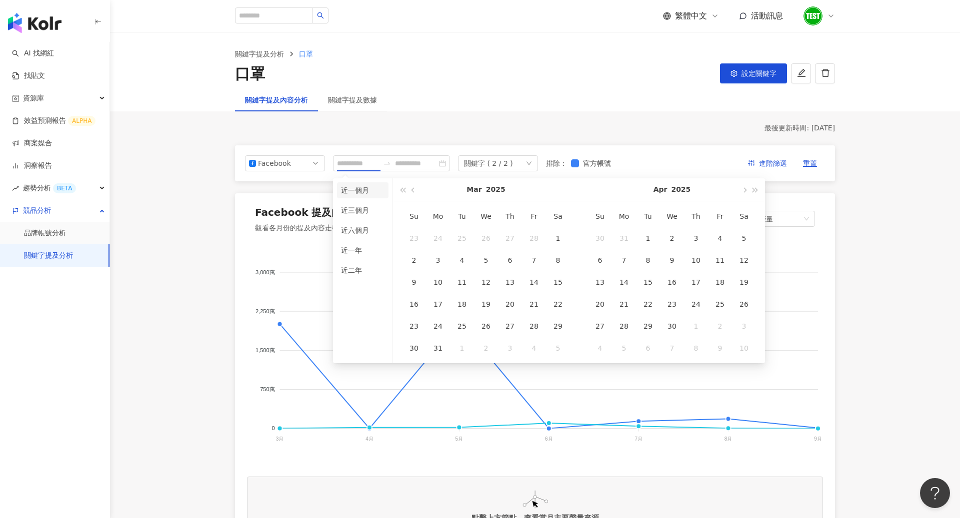
click at [363, 189] on li "近一個月" at bounding box center [362, 190] width 51 height 16
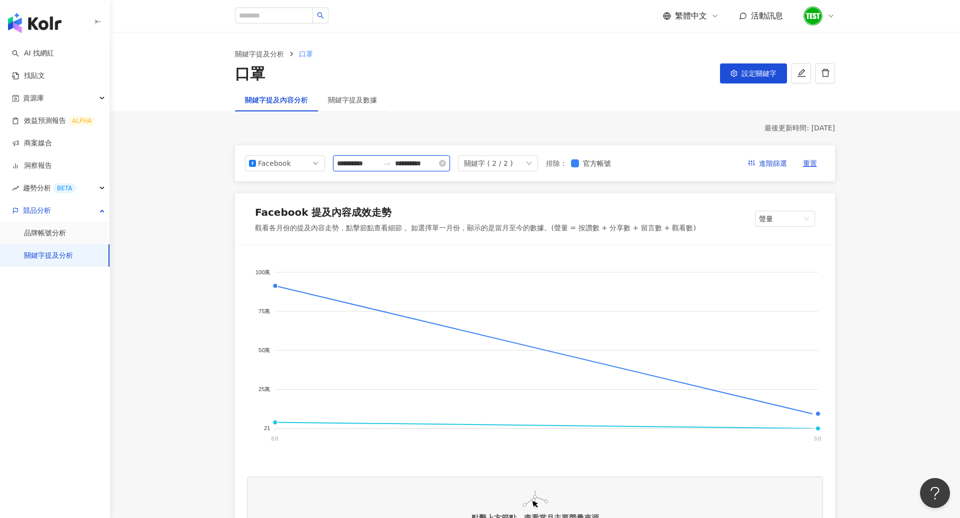
click at [364, 163] on input "**********" at bounding box center [358, 163] width 42 height 11
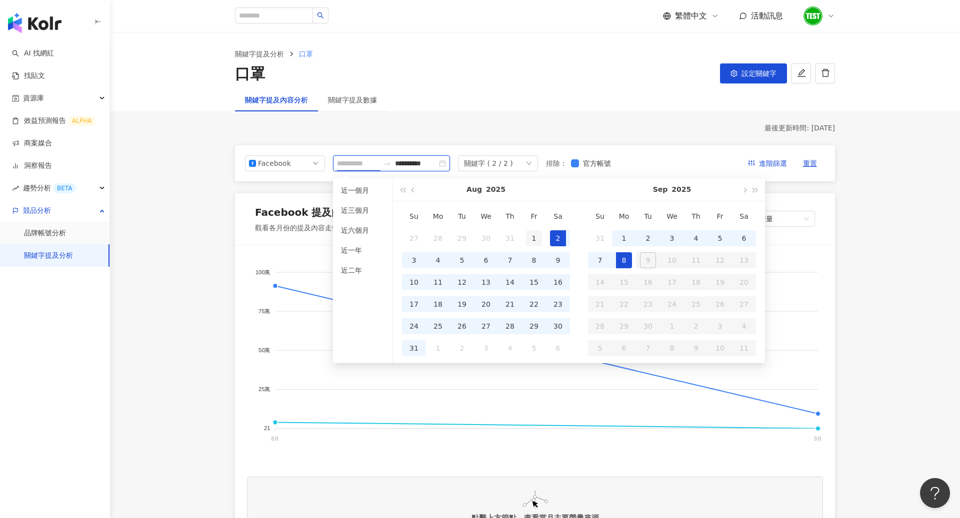
type input "**********"
click at [538, 237] on div "1" at bounding box center [534, 238] width 16 height 16
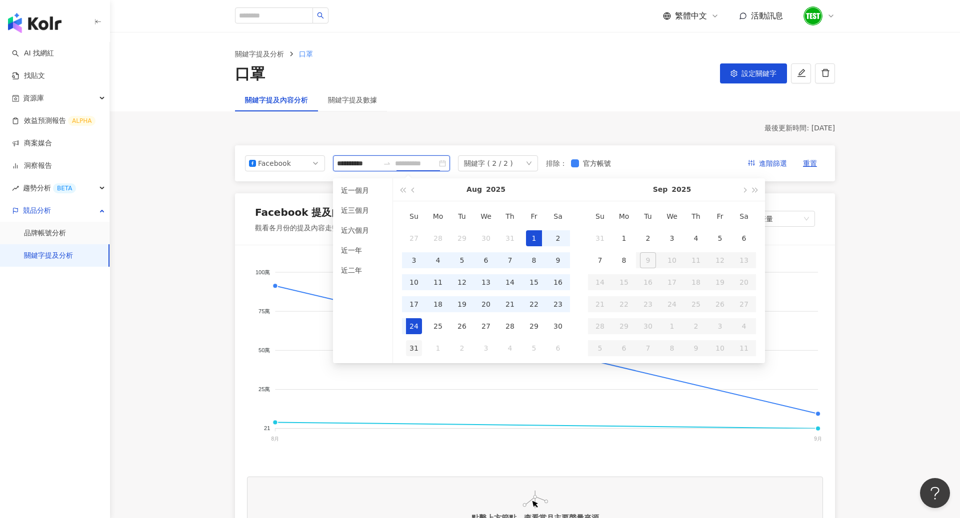
type input "**********"
click at [417, 340] on div "31" at bounding box center [414, 348] width 16 height 16
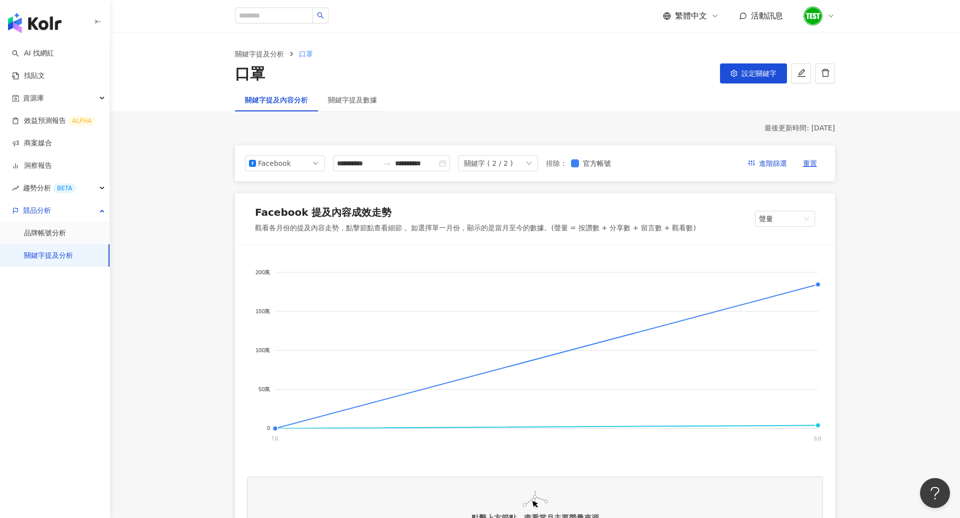
click at [518, 167] on div "關鍵字 ( 2 / 2 )" at bounding box center [498, 163] width 80 height 16
click at [514, 188] on div "Kamee" at bounding box center [497, 185] width 60 height 11
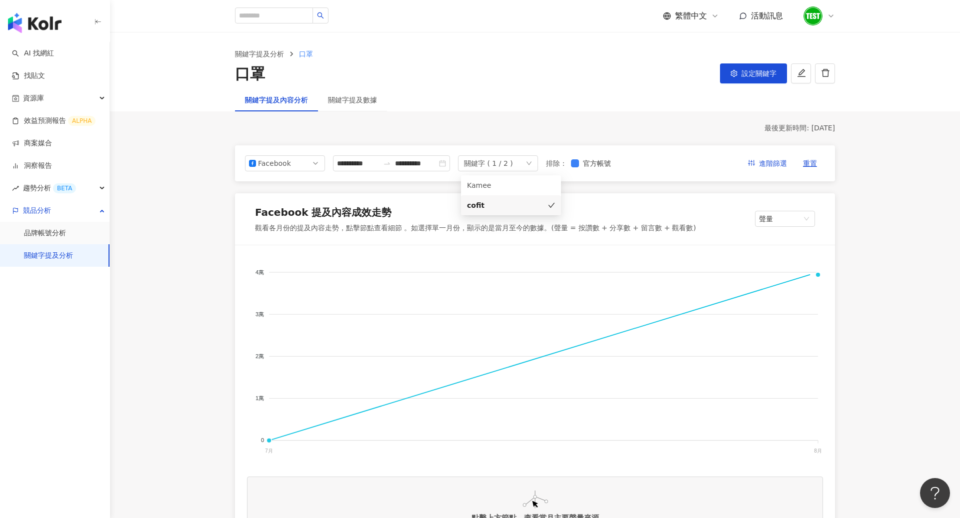
click at [668, 128] on div "最後更新時間: 2025/9/8" at bounding box center [535, 128] width 600 height 10
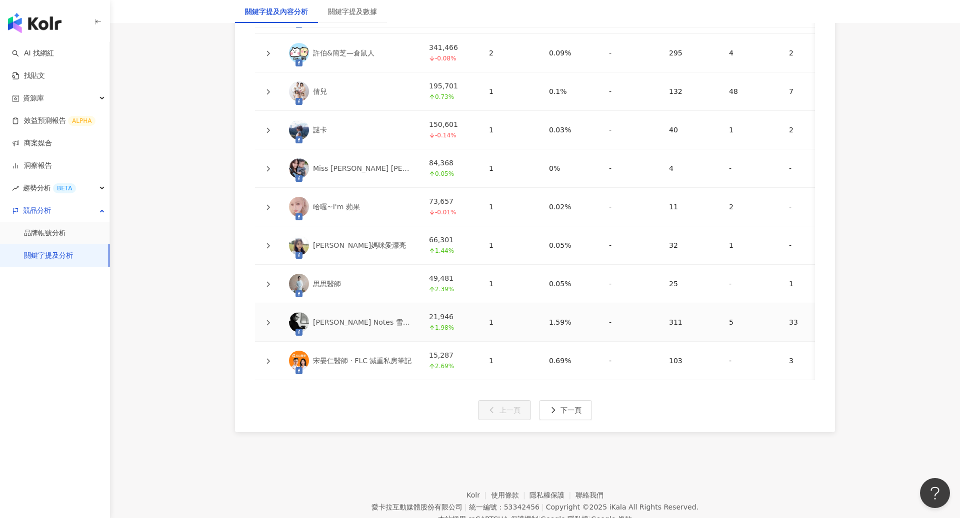
scroll to position [2392, 0]
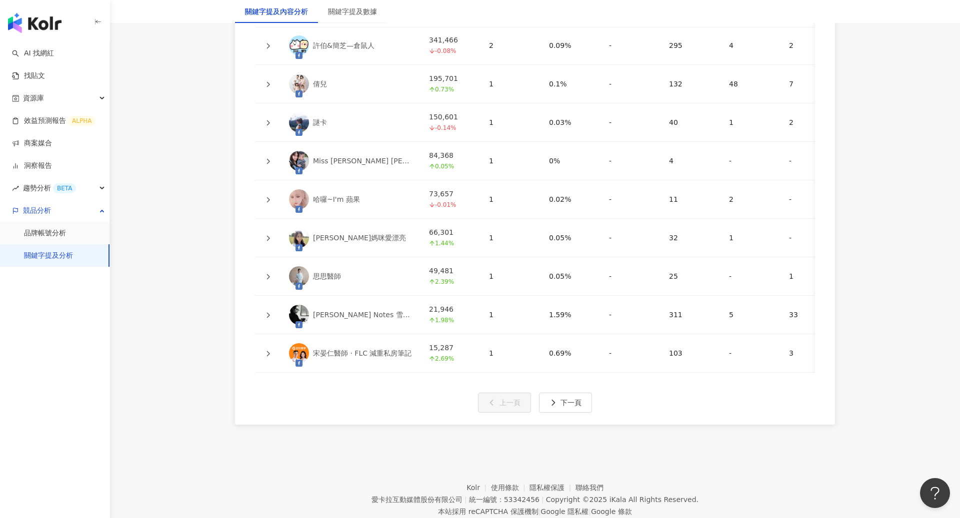
click at [266, 197] on icon at bounding box center [268, 200] width 6 height 6
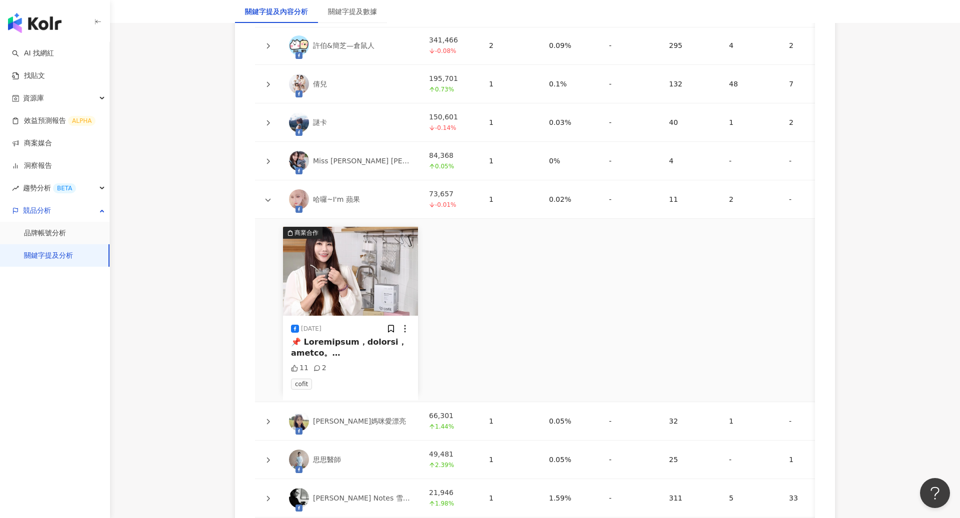
click at [353, 337] on div at bounding box center [350, 348] width 119 height 22
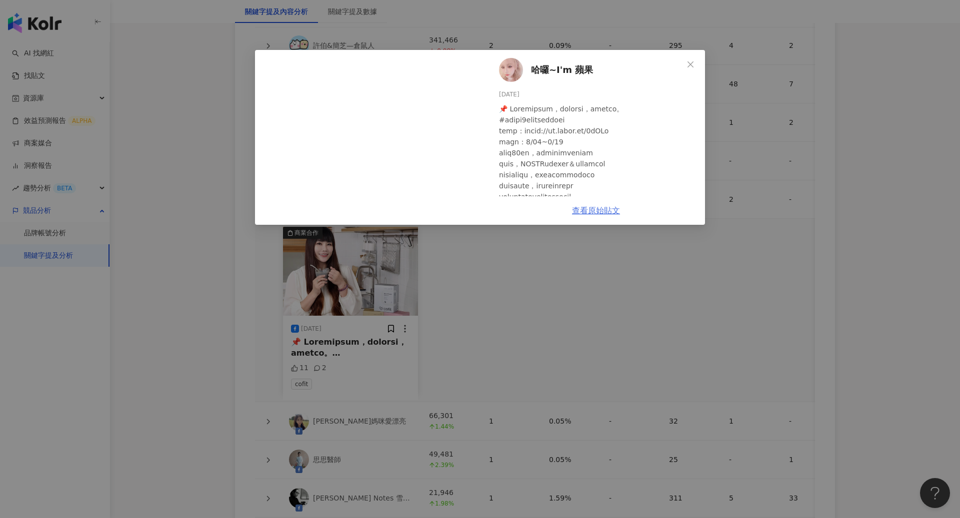
click at [601, 211] on link "查看原始貼文" at bounding box center [596, 210] width 48 height 9
click at [689, 69] on button "Close" at bounding box center [690, 64] width 20 height 20
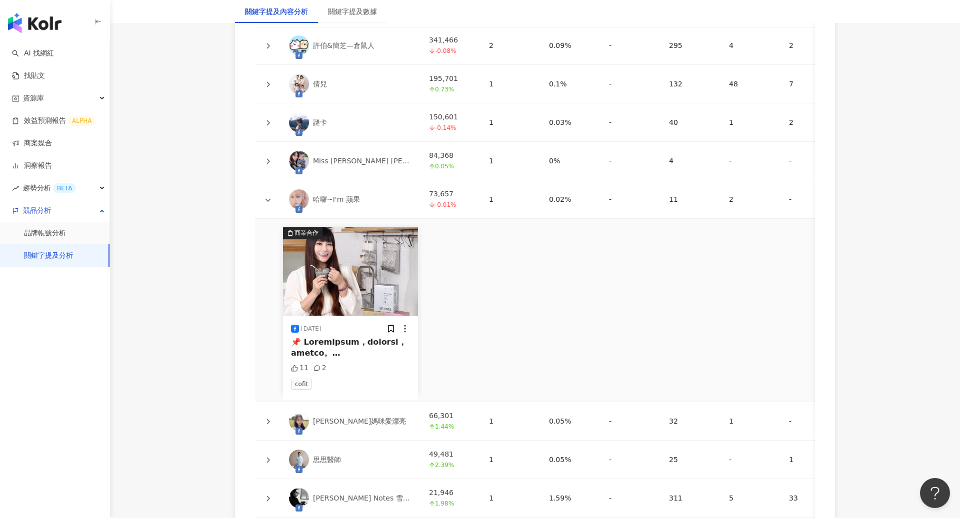
click at [270, 158] on icon at bounding box center [268, 161] width 6 height 6
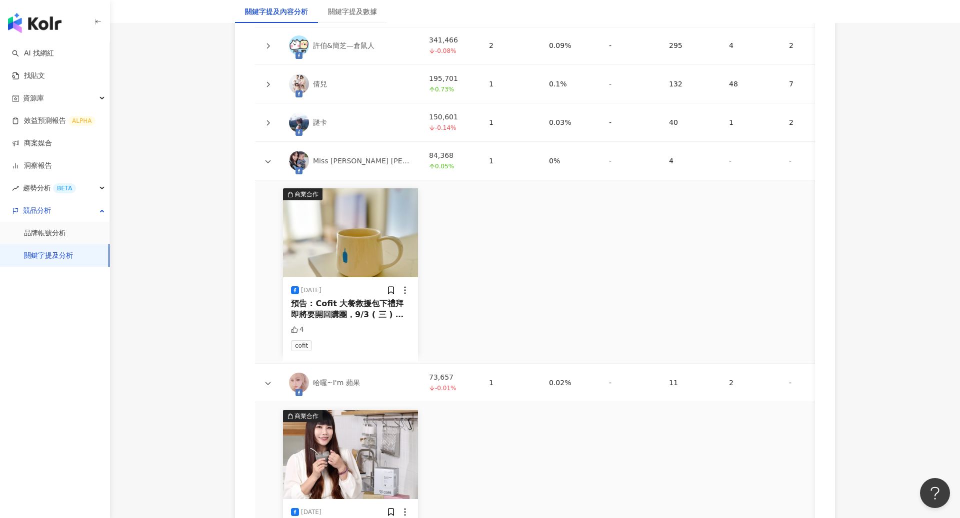
click at [347, 298] on div "預告 : Cofit 大餐救援包下禮拜即將要開回購團，9/3 ( 三 ) 首日下單會有額外贈禮 想要加強飲控或是聚餐太多想救援一下 可以到時候來 !! 然後阿…" at bounding box center [350, 309] width 119 height 22
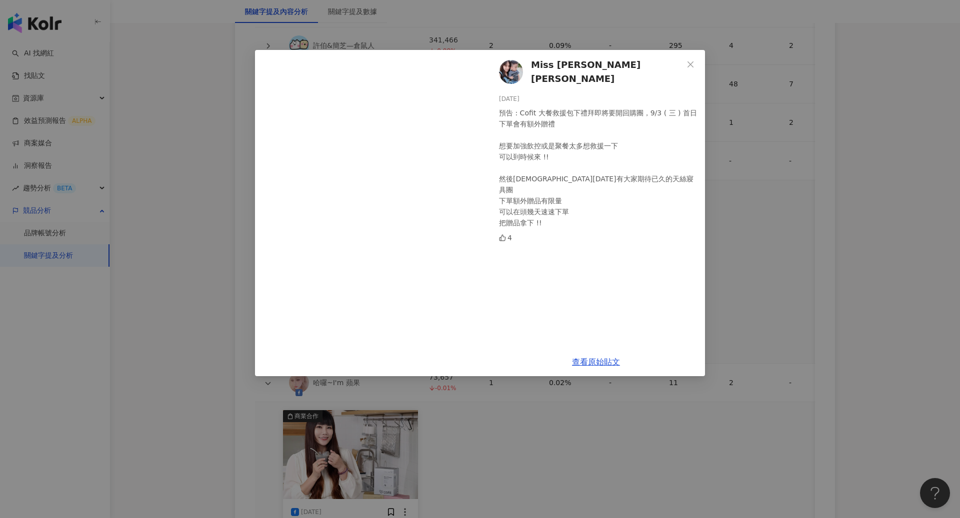
click at [593, 366] on div "查看原始貼文" at bounding box center [596, 362] width 218 height 28
click at [595, 364] on link "查看原始貼文" at bounding box center [596, 361] width 48 height 9
click at [783, 142] on div "Miss Jill x Evan哥 2025/8/31 預告 : Cofit 大餐救援包下禮拜即將要開回購團，9/3 ( 三 ) 首日下單會有額外贈禮 想要加…" at bounding box center [480, 259] width 960 height 518
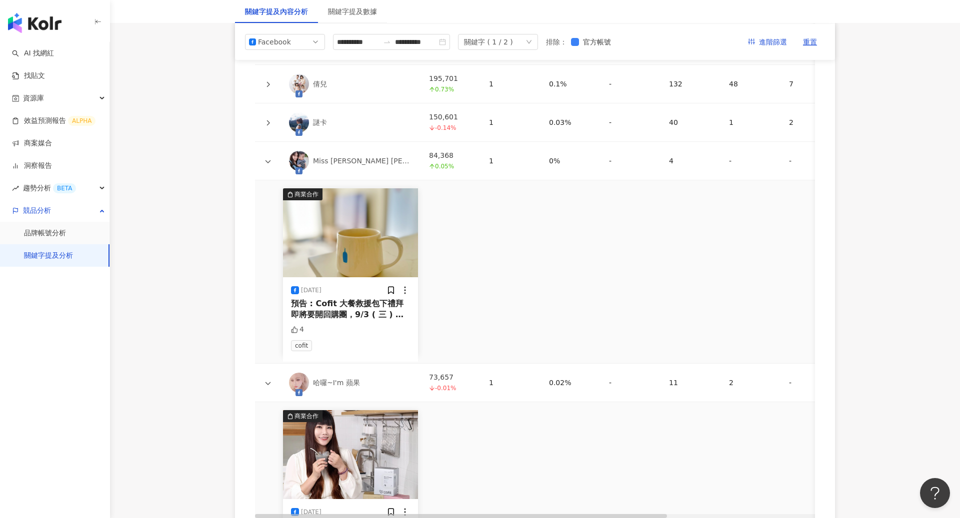
scroll to position [2318, 0]
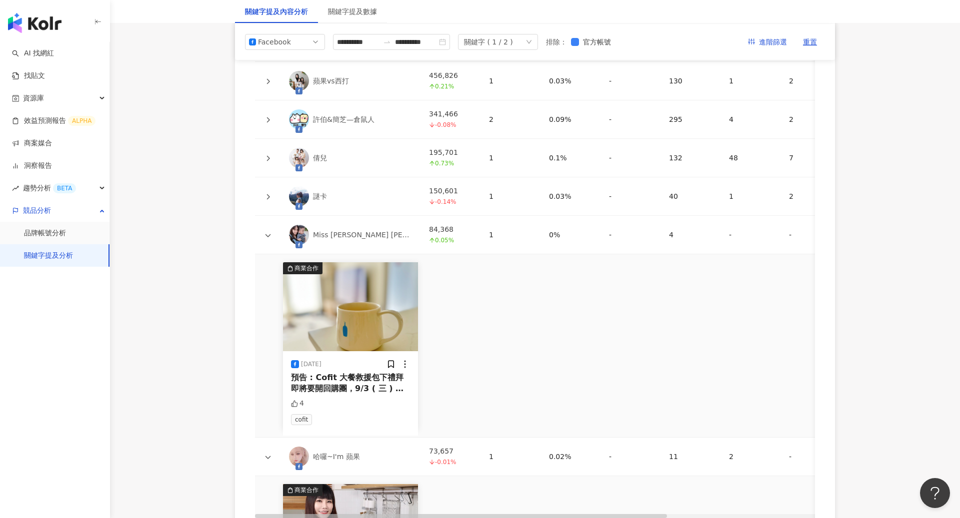
click at [269, 114] on div at bounding box center [268, 119] width 10 height 11
click at [268, 117] on icon at bounding box center [268, 120] width 6 height 6
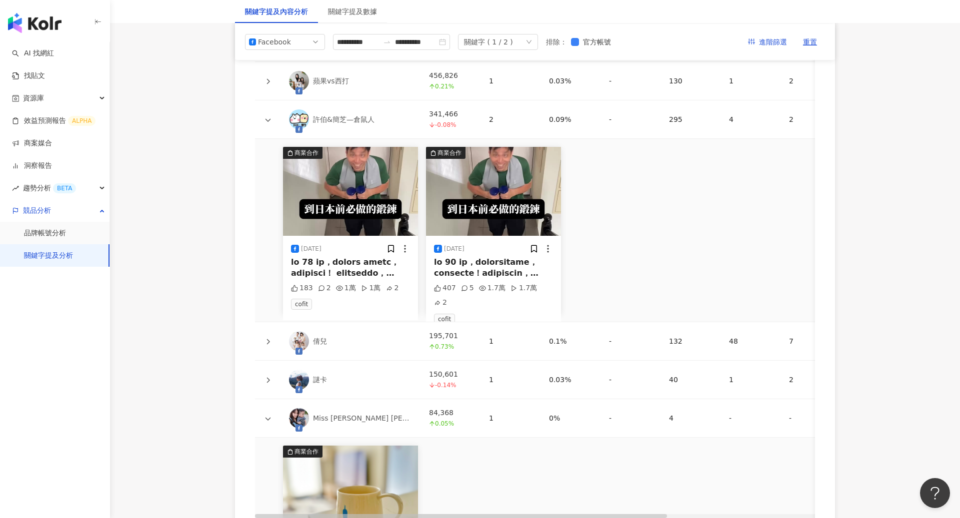
click at [380, 257] on div at bounding box center [350, 268] width 119 height 22
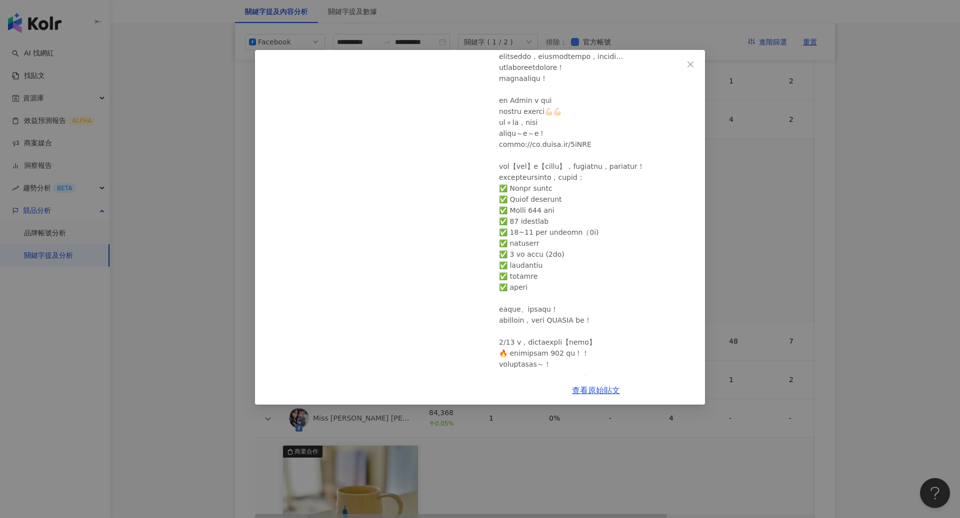
scroll to position [105, 0]
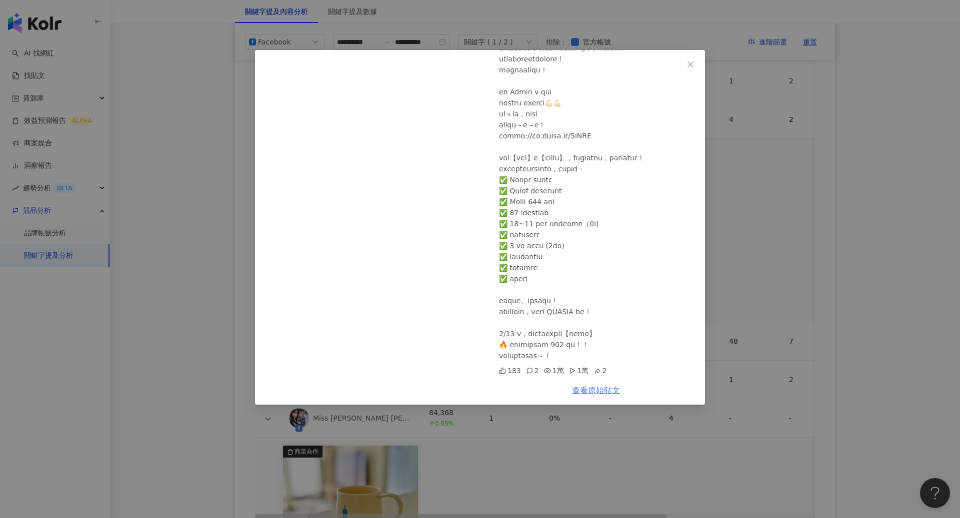
click at [598, 390] on link "查看原始貼文" at bounding box center [596, 390] width 48 height 9
click at [775, 238] on div "許伯&簡芝—倉鼠人 2025/8/29 183 2 1萬 1萬 2 查看原始貼文" at bounding box center [480, 259] width 960 height 518
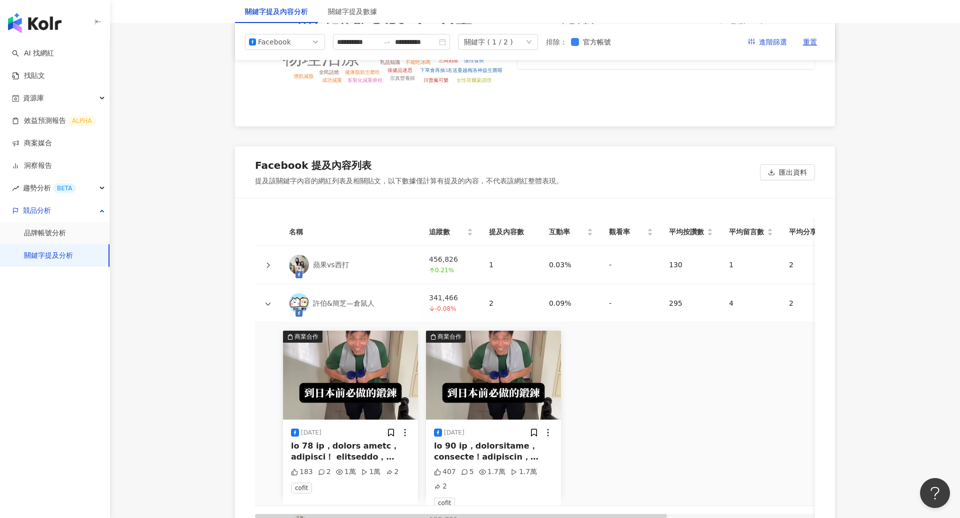
scroll to position [2106, 0]
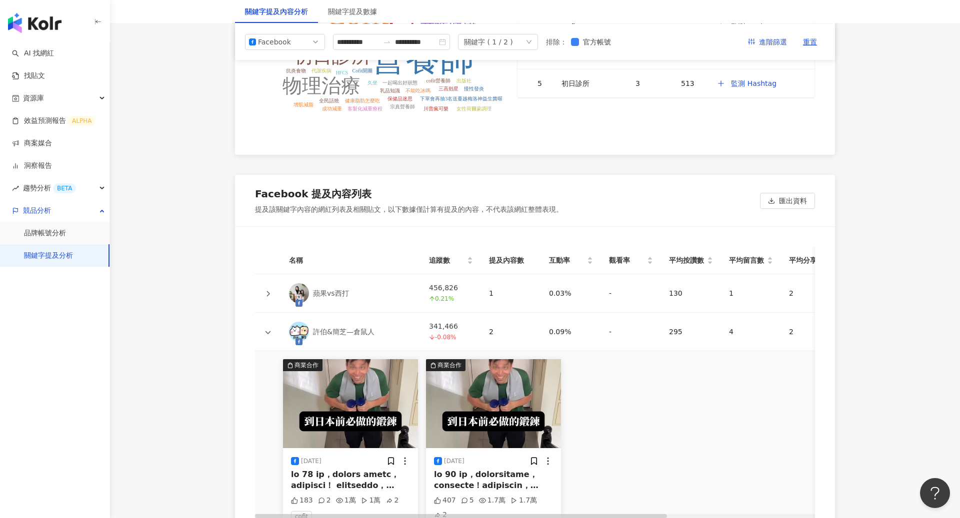
click at [269, 288] on div at bounding box center [268, 293] width 10 height 11
click at [267, 291] on icon at bounding box center [268, 294] width 6 height 6
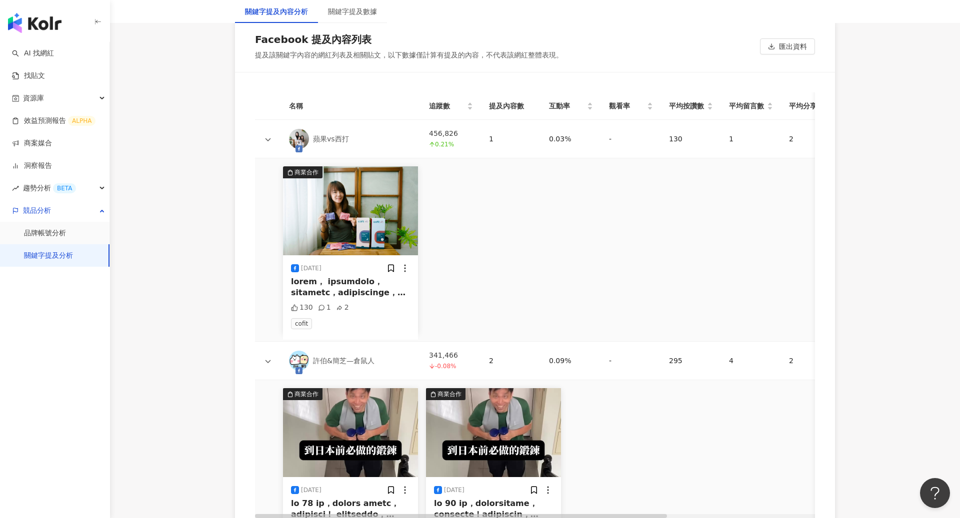
scroll to position [2282, 0]
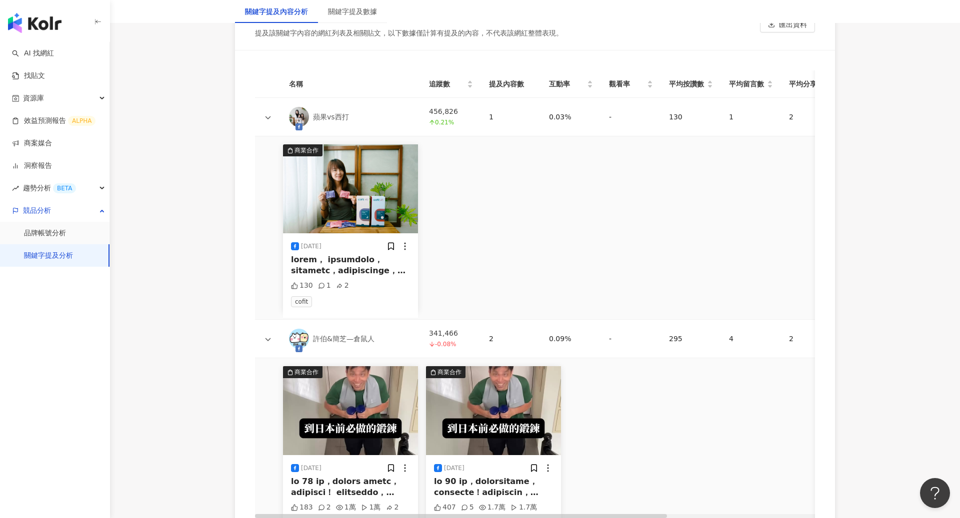
click at [357, 254] on div at bounding box center [350, 265] width 119 height 22
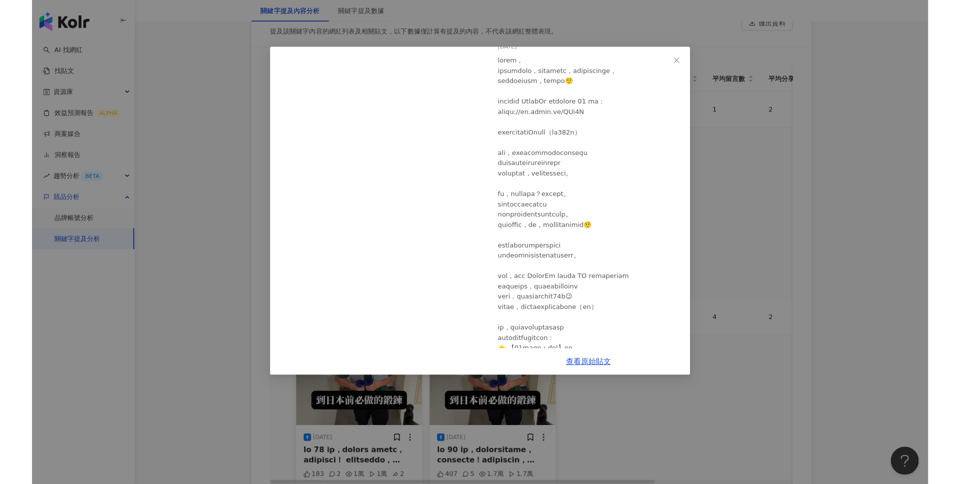
scroll to position [56, 0]
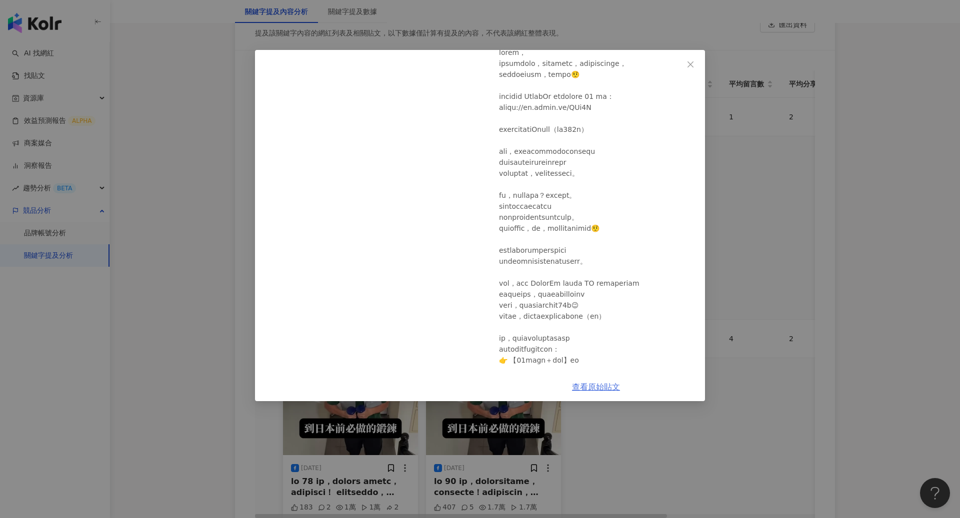
click at [608, 389] on link "查看原始貼文" at bounding box center [596, 386] width 48 height 9
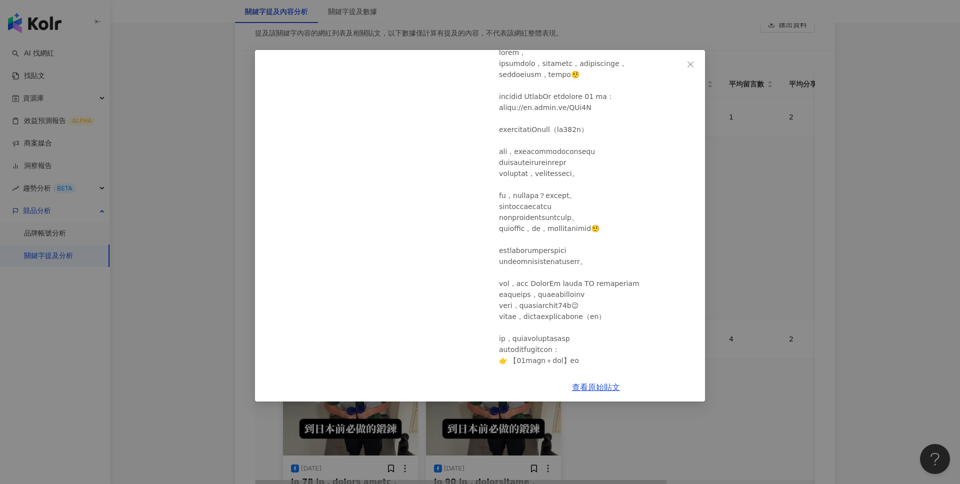
click at [796, 104] on div "蘋果vs西打 2025/8/25 130 1 2 查看原始貼文" at bounding box center [480, 242] width 960 height 484
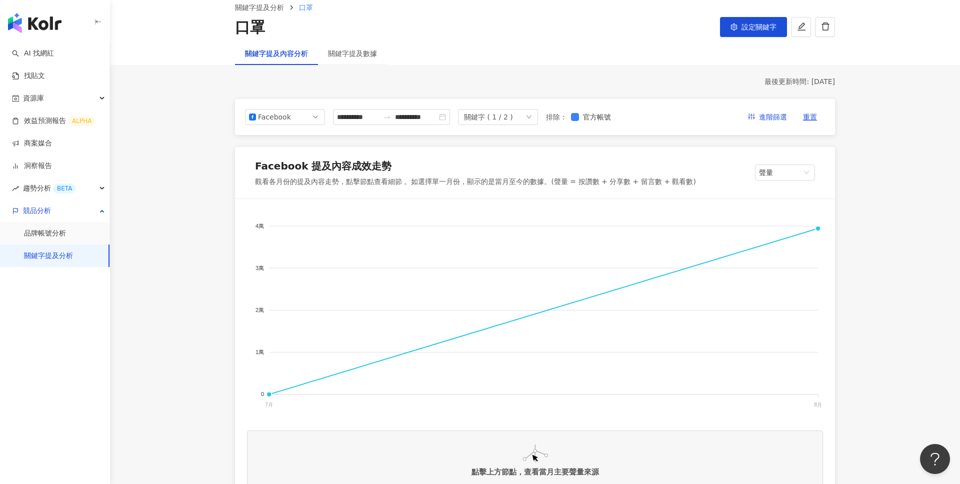
scroll to position [26, 0]
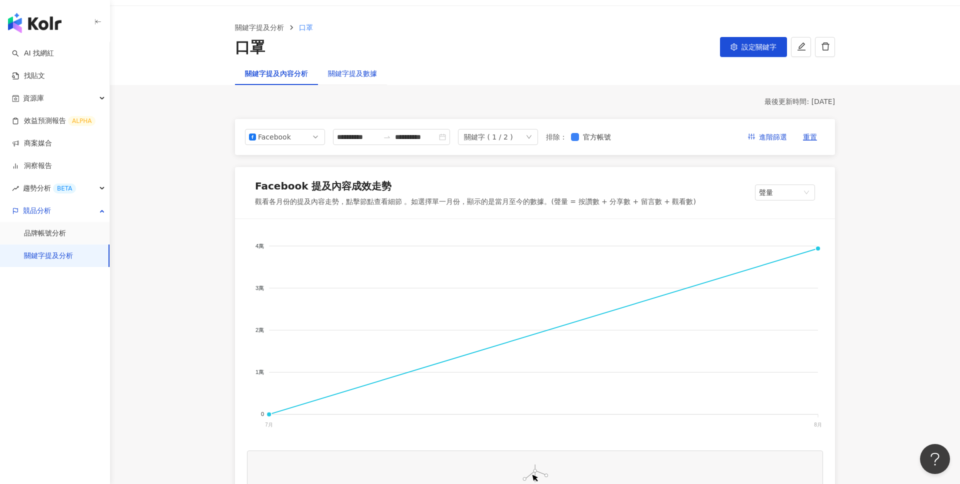
click at [359, 68] on div "關鍵字提及數據" at bounding box center [352, 73] width 49 height 11
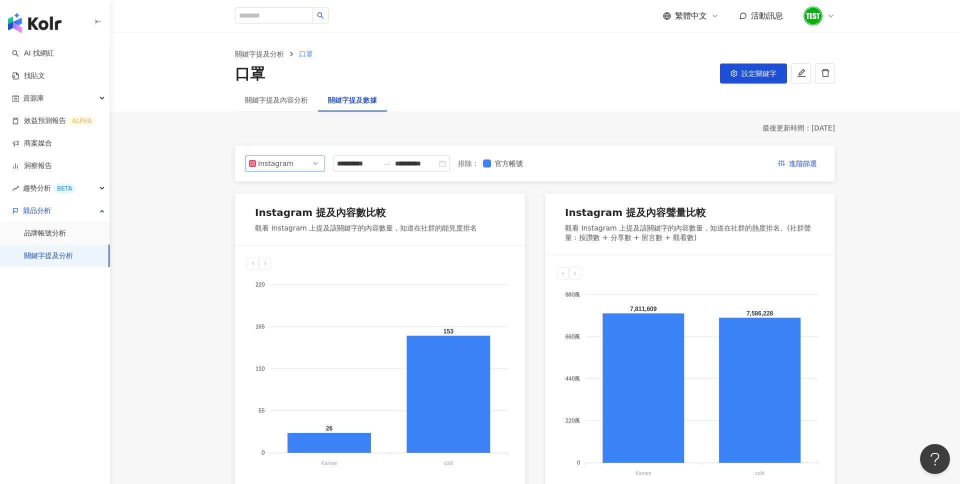
click at [313, 163] on span "Instagram" at bounding box center [285, 163] width 72 height 15
click at [293, 206] on div "Facebook" at bounding box center [278, 203] width 32 height 11
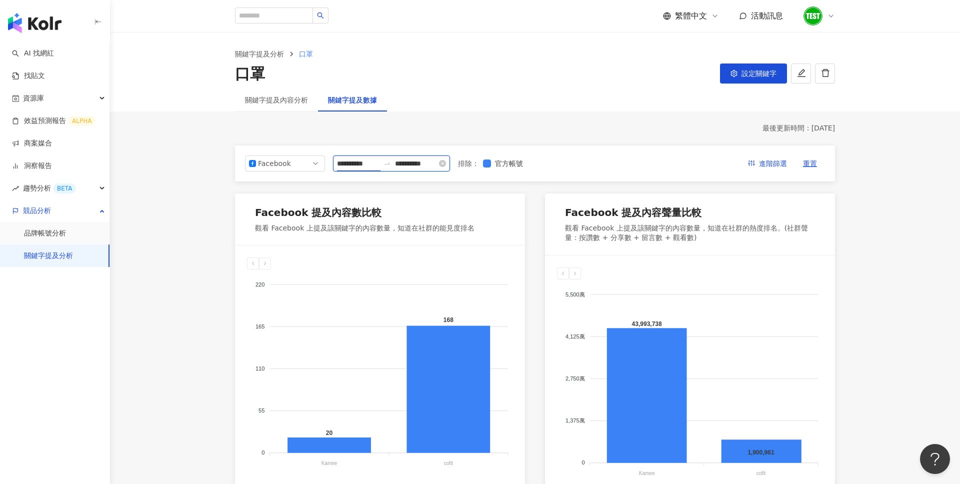
click at [359, 166] on input "**********" at bounding box center [358, 163] width 42 height 11
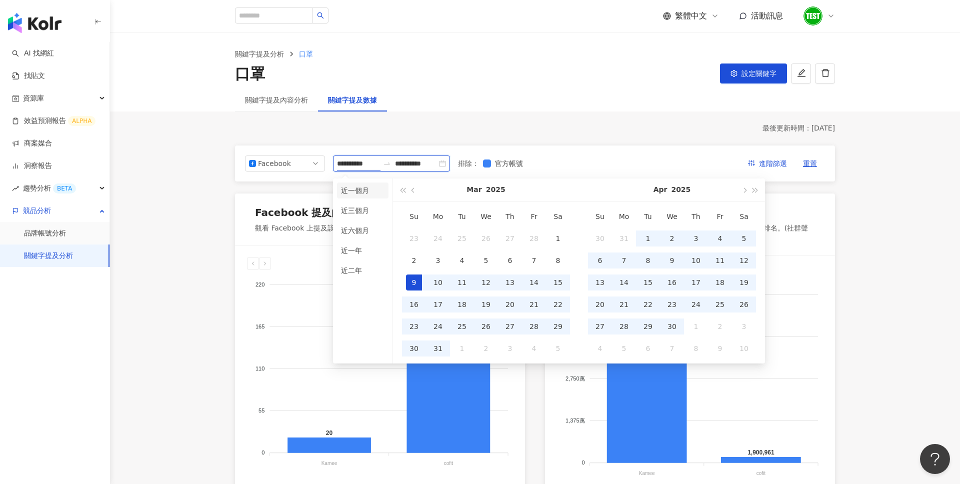
type input "**********"
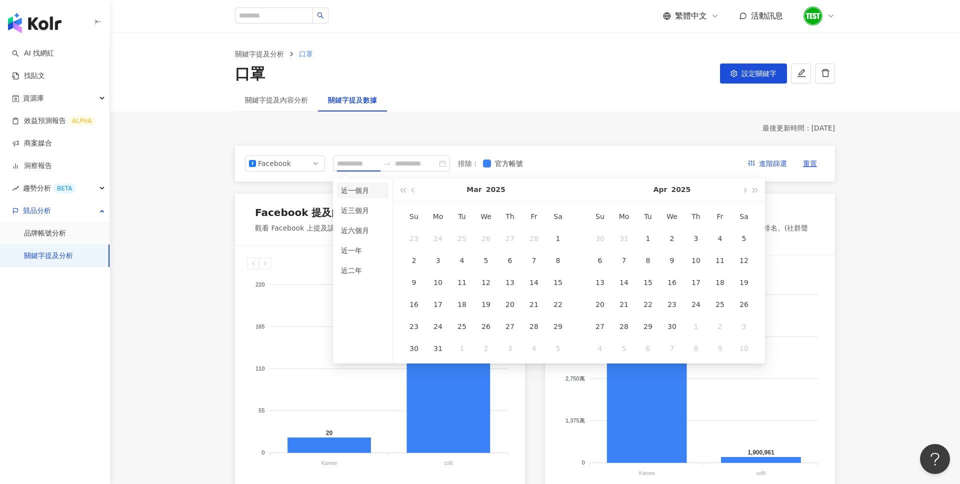
click at [360, 193] on li "近一個月" at bounding box center [362, 190] width 51 height 16
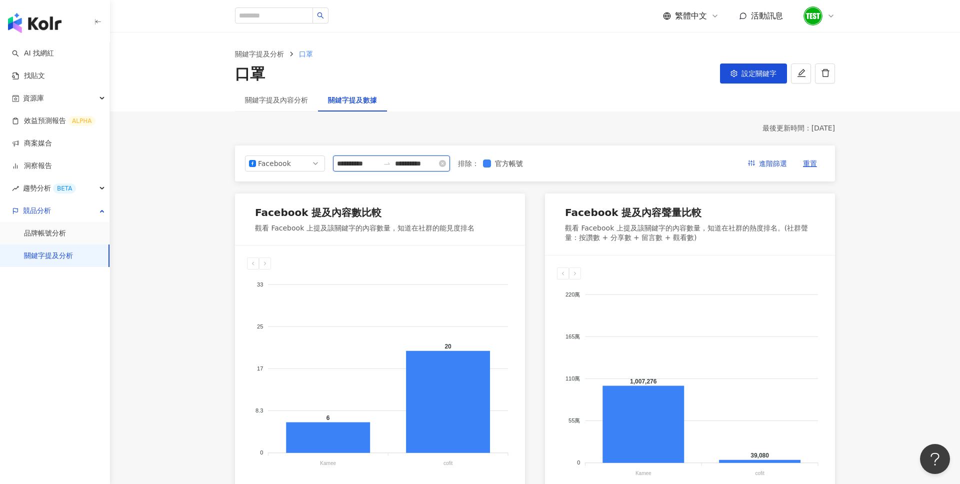
click at [418, 162] on input "**********" at bounding box center [416, 163] width 42 height 11
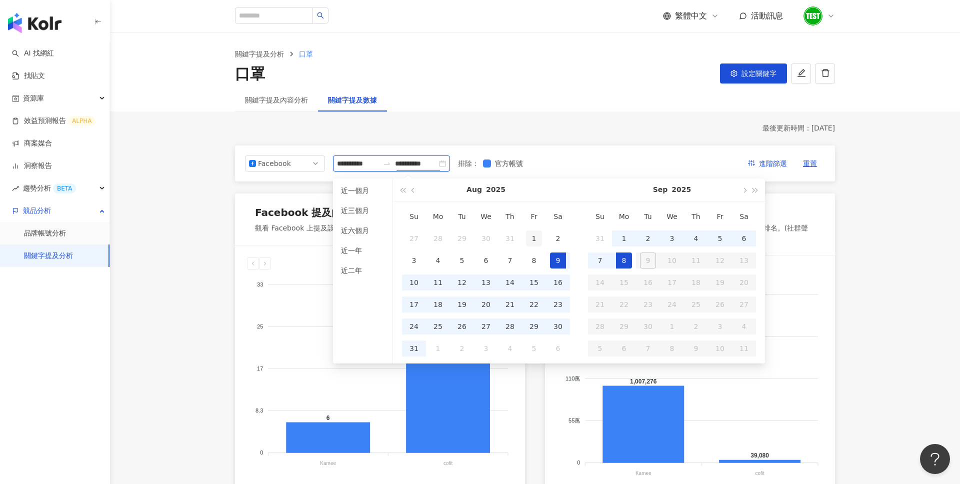
type input "**********"
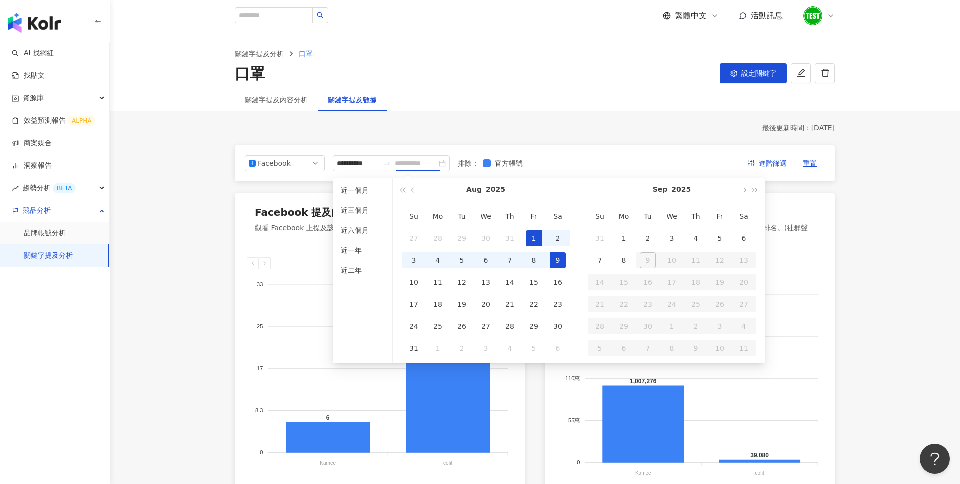
click at [535, 231] on div "1" at bounding box center [534, 238] width 16 height 16
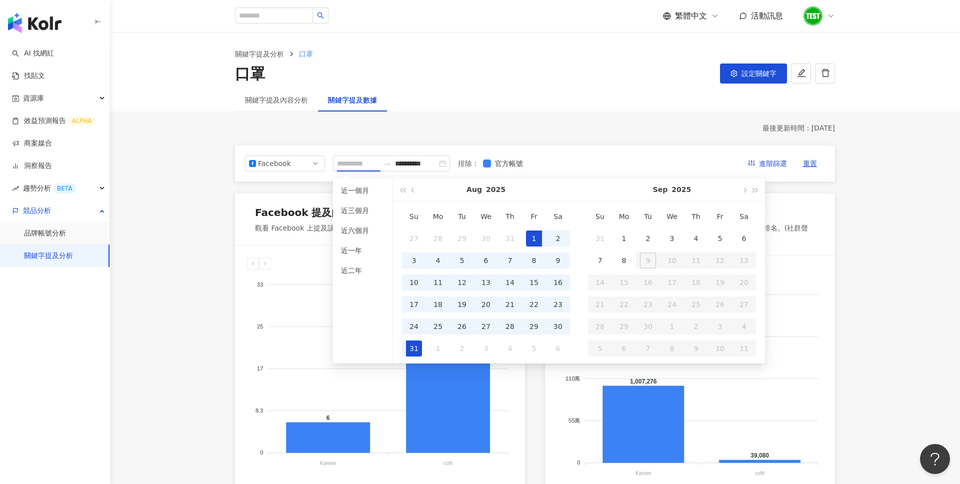
click at [412, 346] on div "31" at bounding box center [414, 348] width 16 height 16
type input "**********"
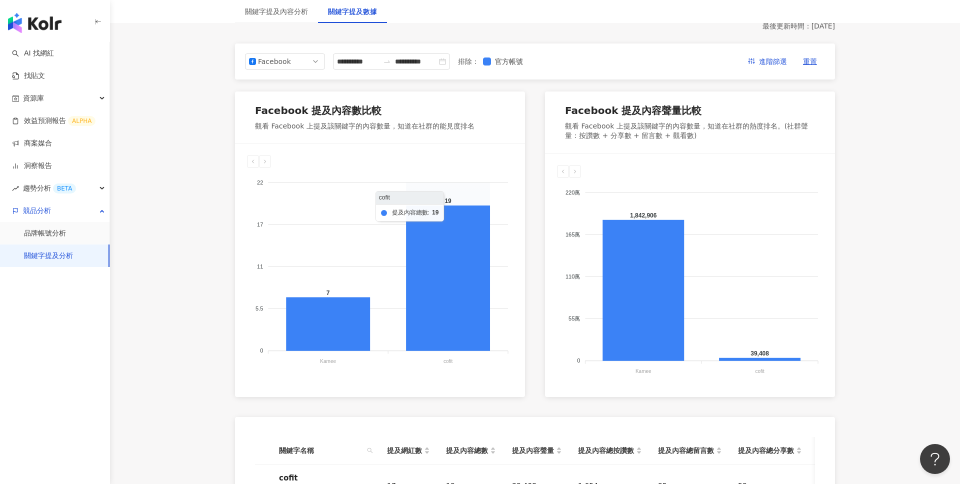
scroll to position [71, 0]
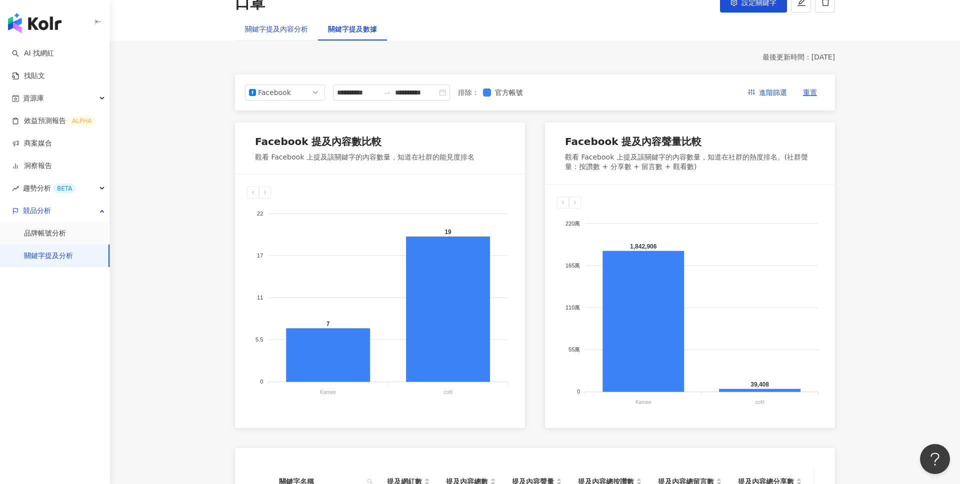
click at [272, 27] on div "關鍵字提及內容分析" at bounding box center [276, 28] width 63 height 11
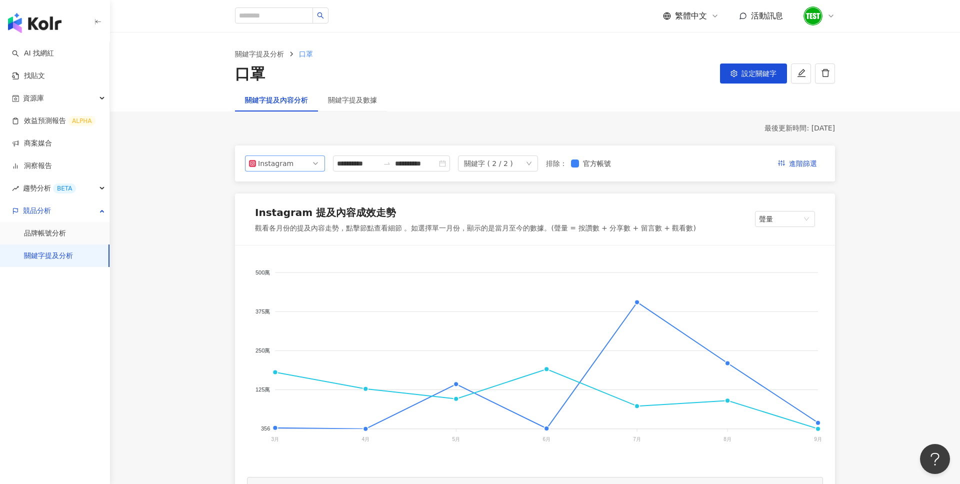
click at [297, 164] on span "Instagram" at bounding box center [285, 163] width 72 height 15
click at [290, 205] on div "Facebook" at bounding box center [278, 203] width 32 height 11
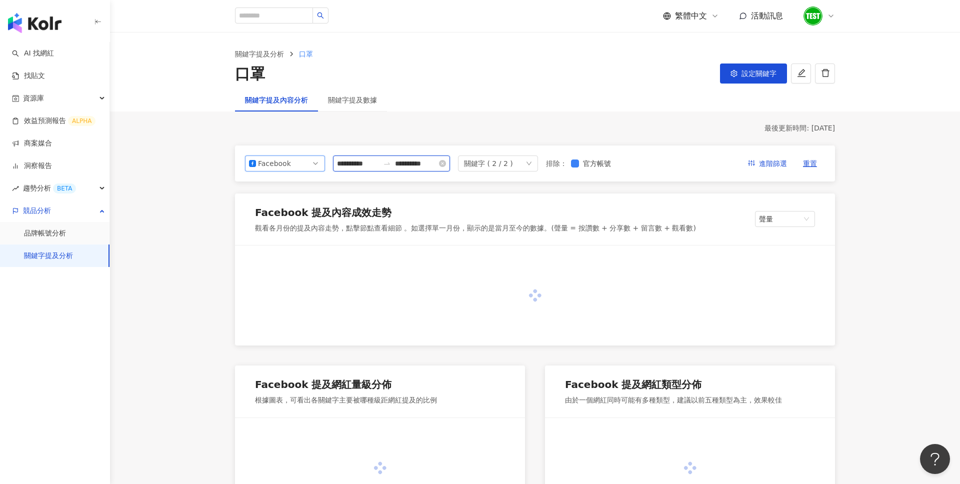
click at [363, 167] on input "**********" at bounding box center [358, 163] width 42 height 11
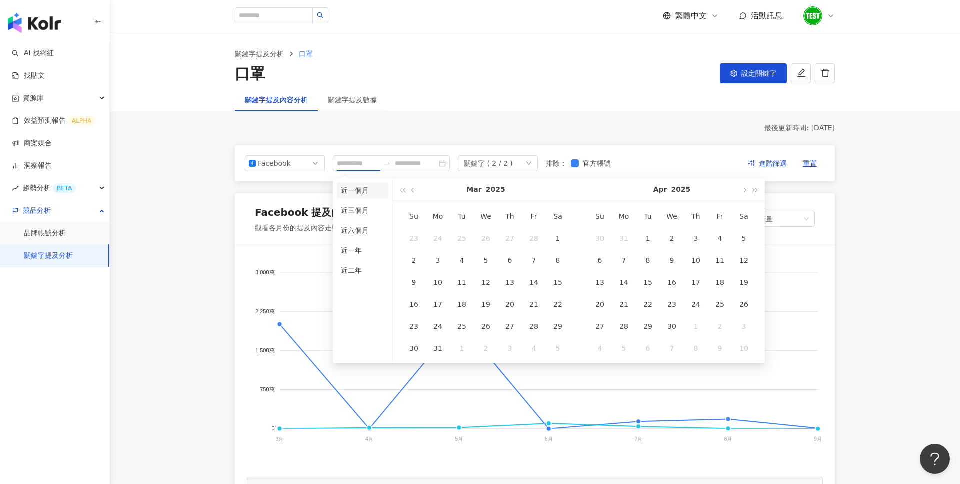
click at [362, 190] on li "近一個月" at bounding box center [362, 190] width 51 height 16
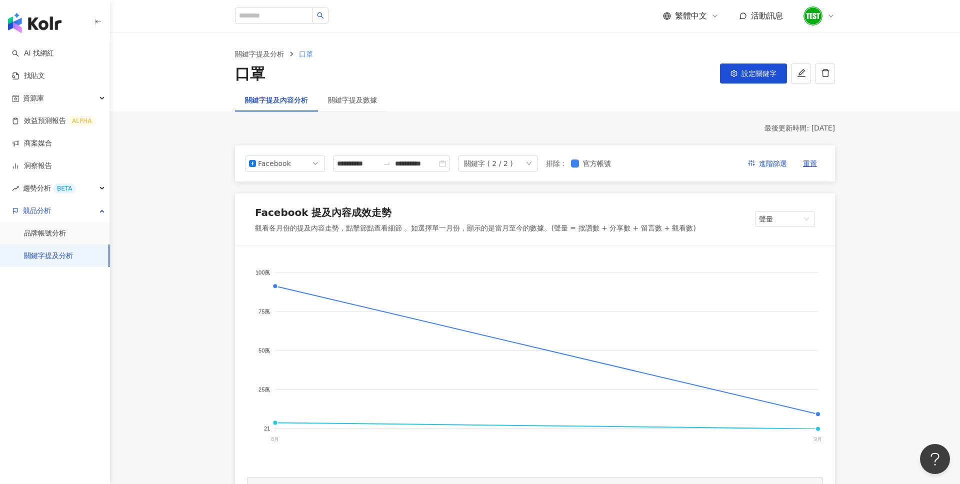
click at [381, 171] on div "**********" at bounding box center [535, 163] width 600 height 36
click at [368, 167] on input "**********" at bounding box center [358, 163] width 42 height 11
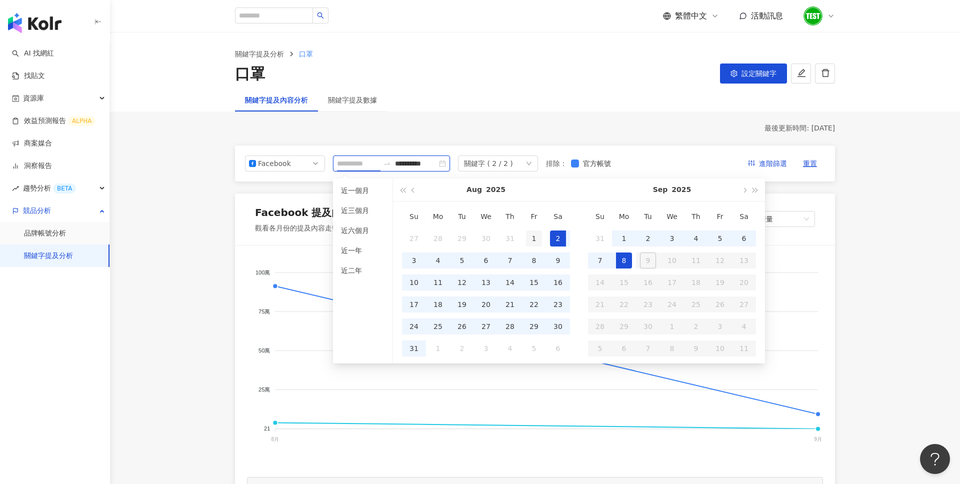
type input "**********"
click at [536, 237] on div "1" at bounding box center [534, 238] width 16 height 16
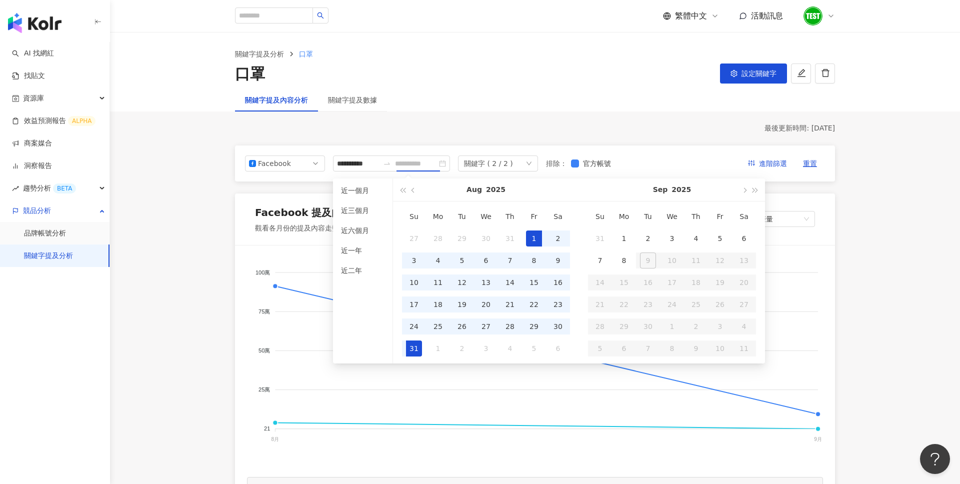
click at [416, 343] on div "31" at bounding box center [414, 348] width 16 height 16
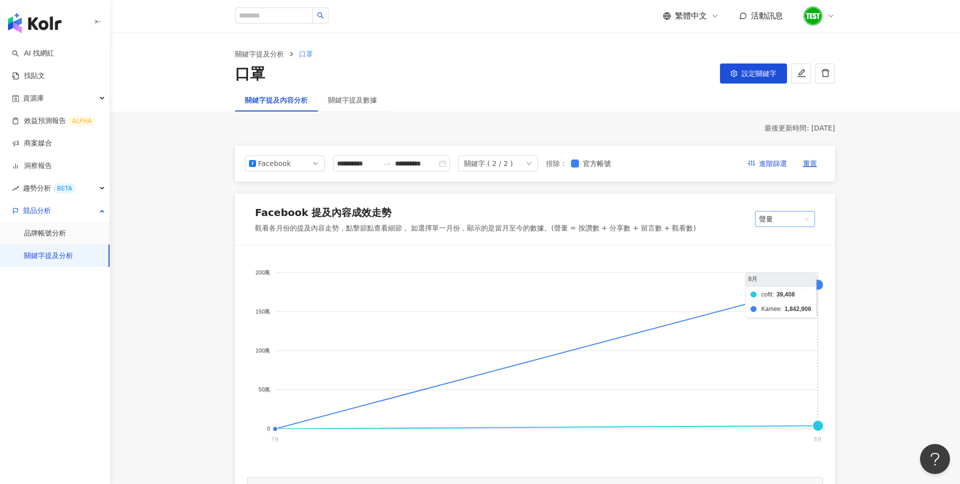
type input "**********"
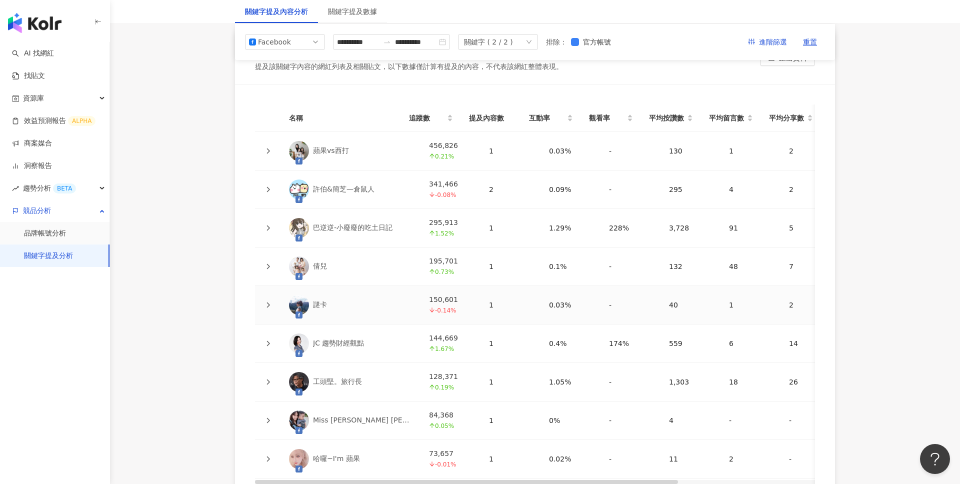
scroll to position [2228, 0]
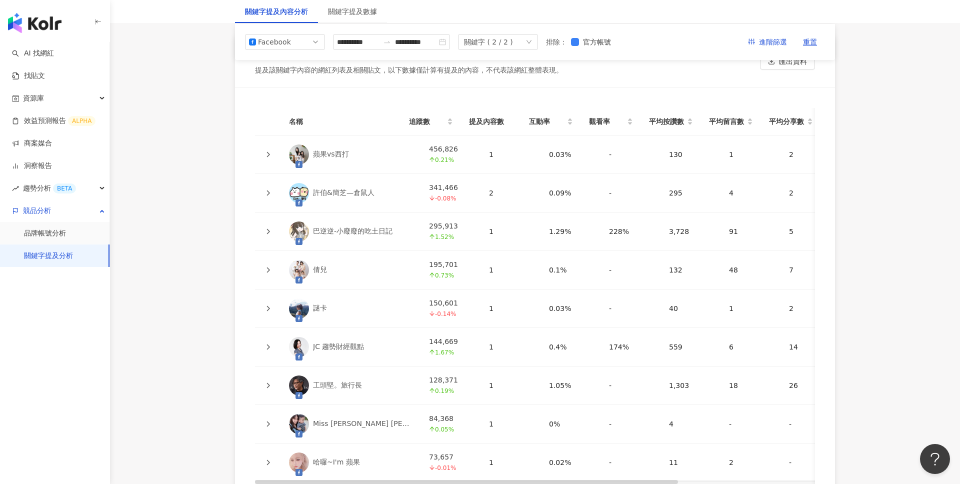
click at [267, 190] on icon at bounding box center [268, 192] width 3 height 5
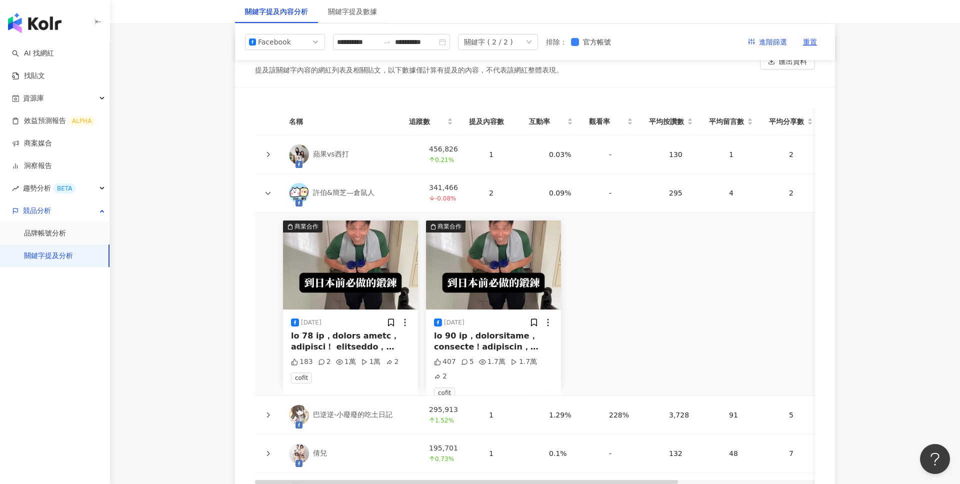
click at [266, 151] on icon at bounding box center [268, 154] width 6 height 6
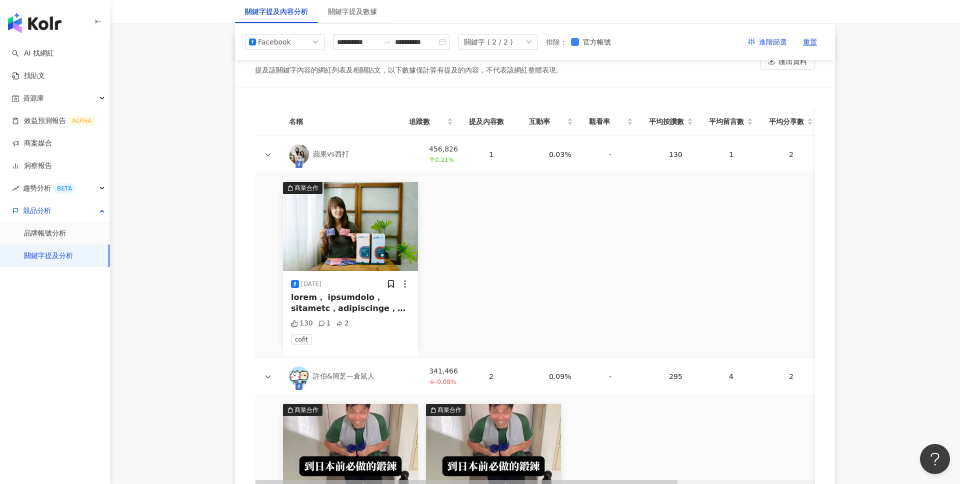
click at [358, 293] on div at bounding box center [350, 303] width 119 height 22
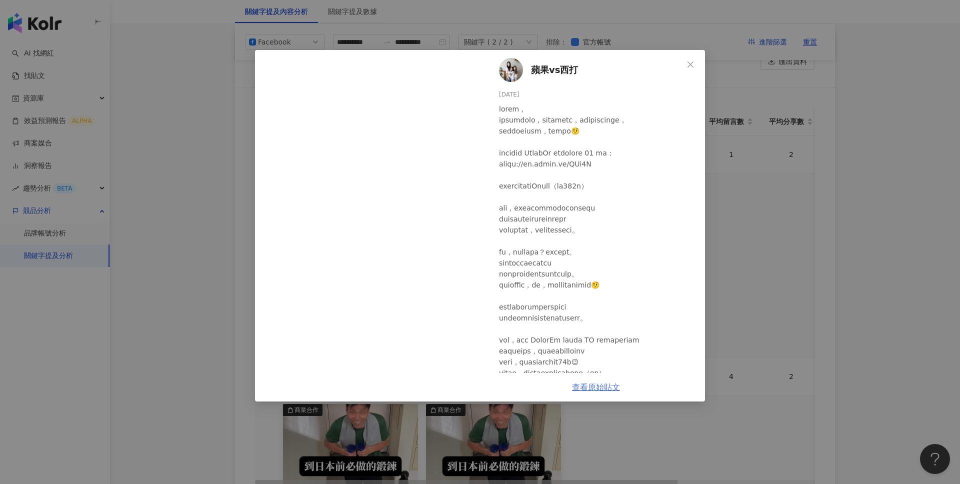
click at [599, 389] on link "查看原始貼文" at bounding box center [596, 386] width 48 height 9
click at [692, 63] on icon "close" at bounding box center [690, 64] width 8 height 8
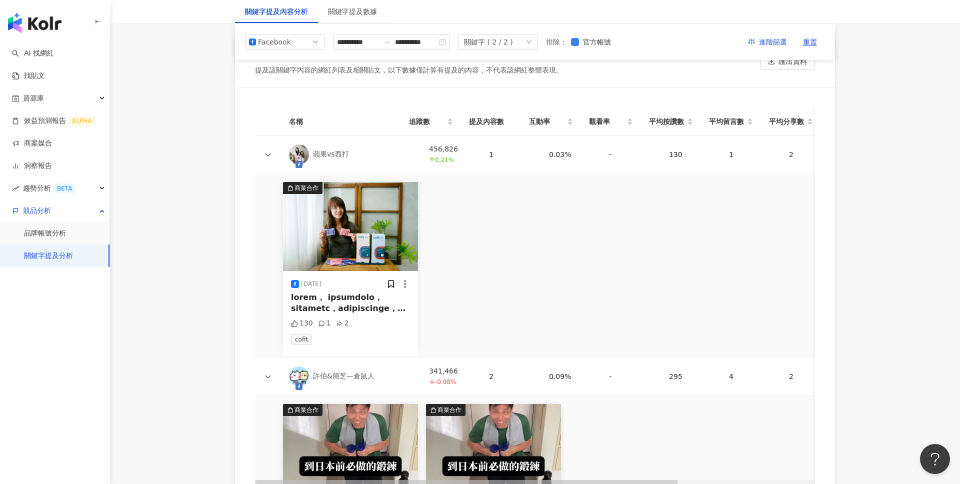
click at [352, 280] on div "2025/8/25 130 1 2 cofit" at bounding box center [350, 313] width 135 height 84
click at [343, 296] on div at bounding box center [350, 303] width 119 height 22
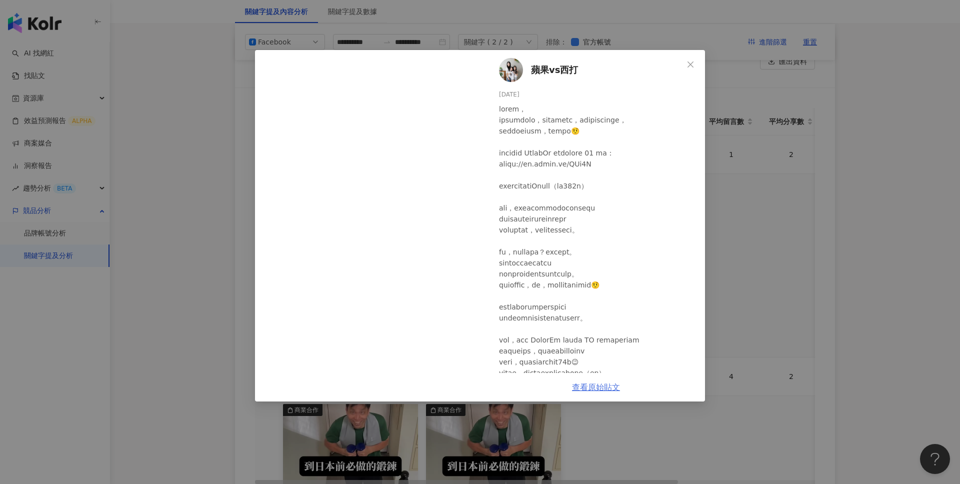
click at [589, 390] on link "查看原始貼文" at bounding box center [596, 386] width 48 height 9
click at [690, 67] on icon "close" at bounding box center [690, 64] width 8 height 8
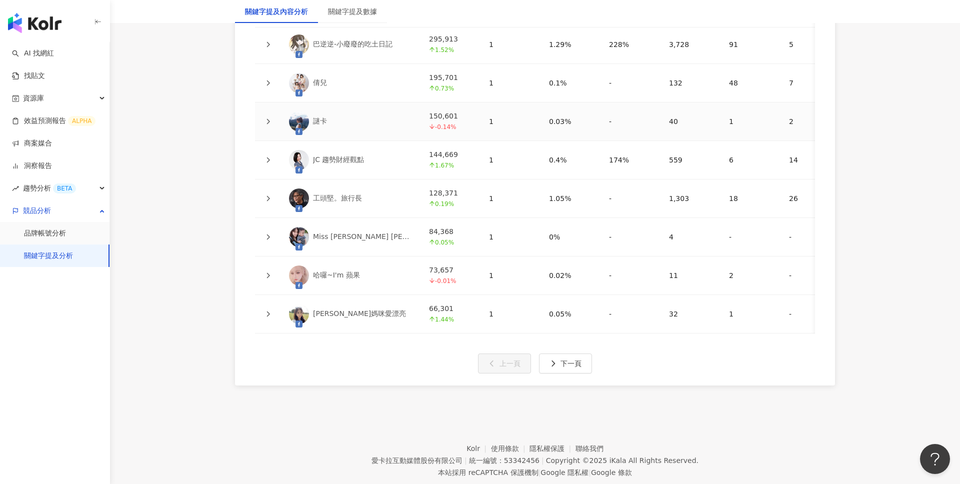
scroll to position [2794, 0]
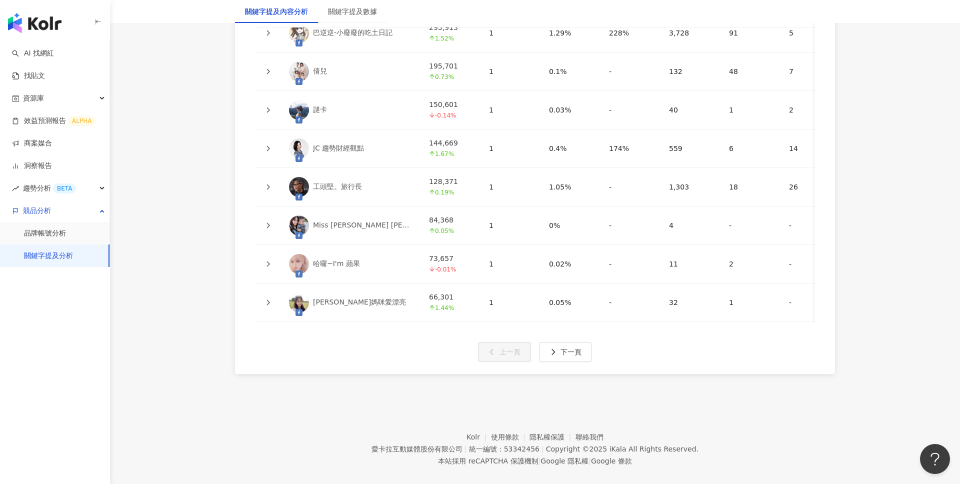
click at [268, 184] on icon at bounding box center [268, 186] width 3 height 5
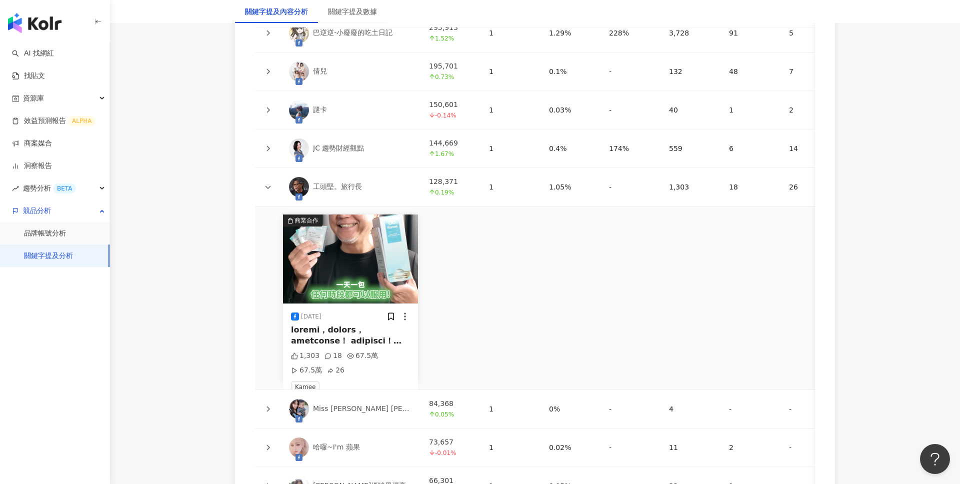
scroll to position [13, 0]
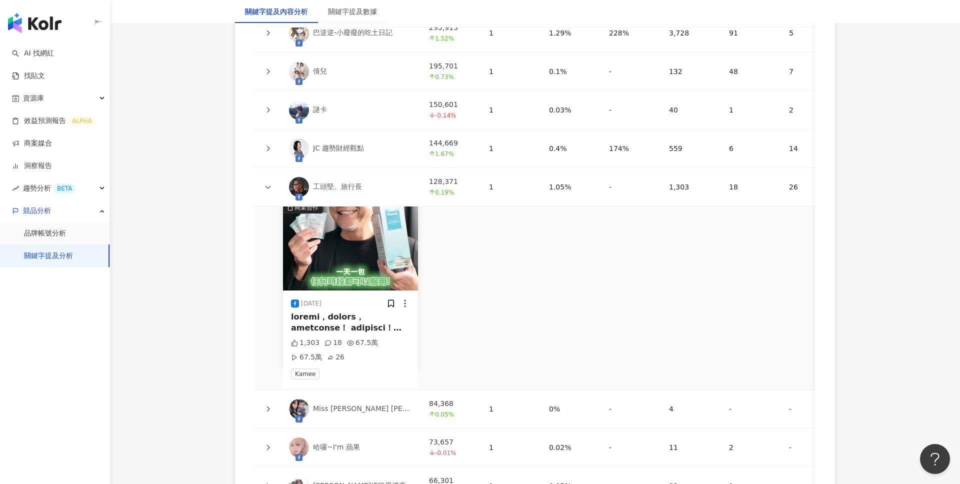
click at [358, 313] on div at bounding box center [350, 322] width 119 height 22
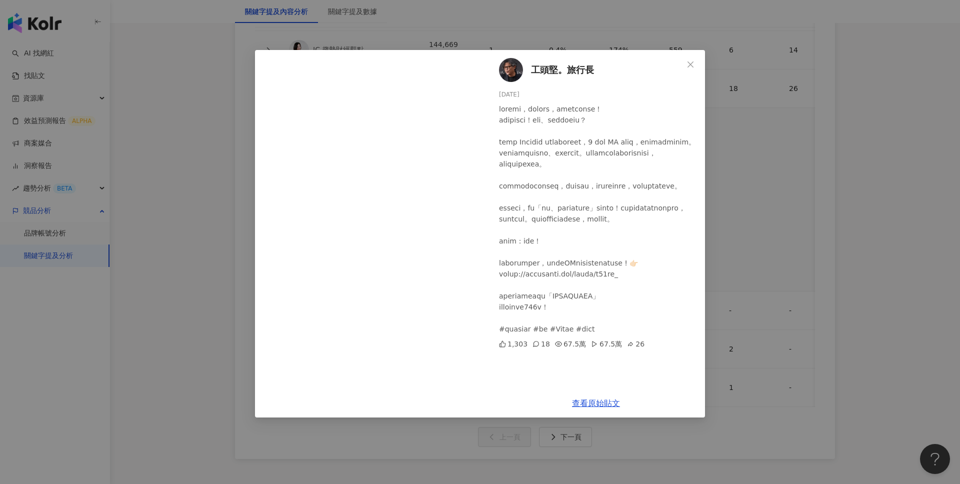
scroll to position [2970, 0]
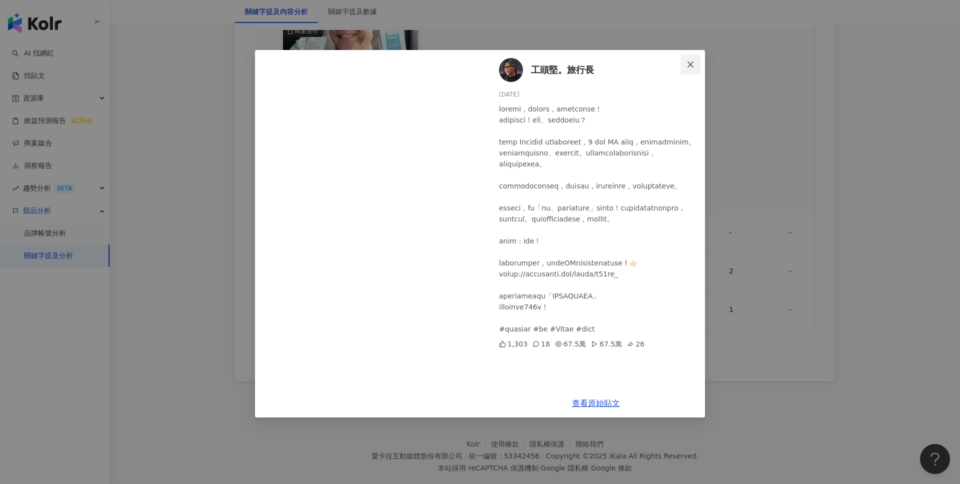
click at [695, 63] on span "Close" at bounding box center [690, 64] width 20 height 8
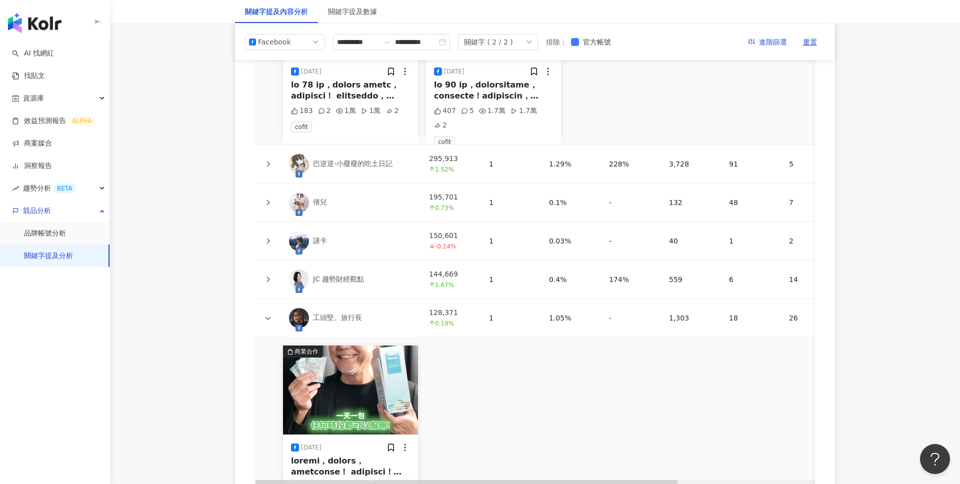
scroll to position [2638, 0]
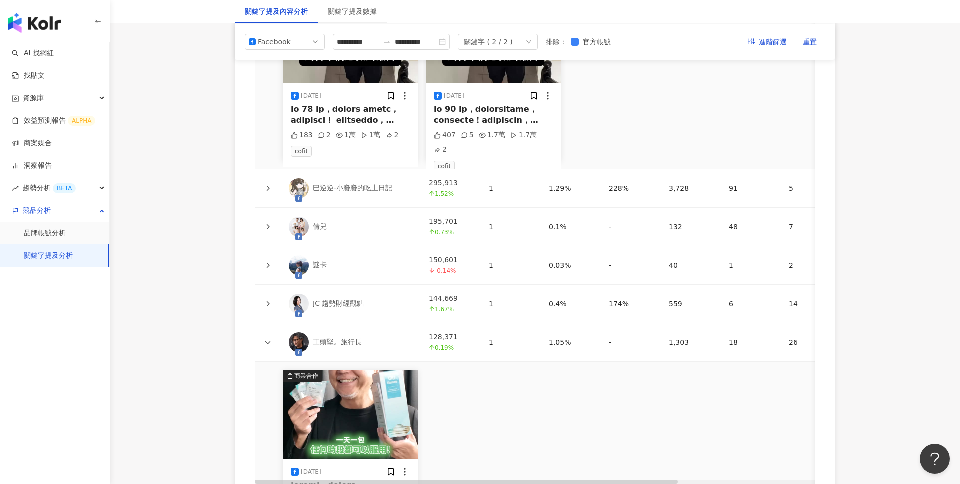
click at [267, 224] on icon at bounding box center [268, 227] width 6 height 6
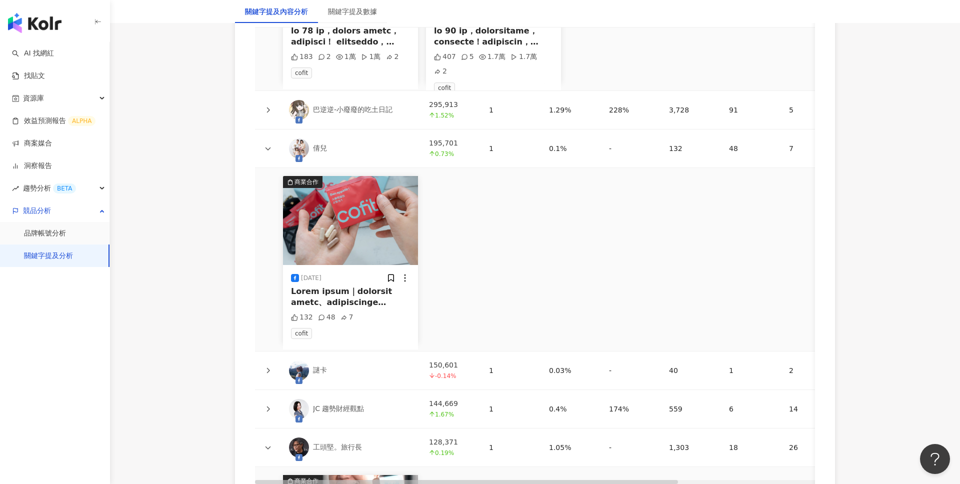
scroll to position [2742, 0]
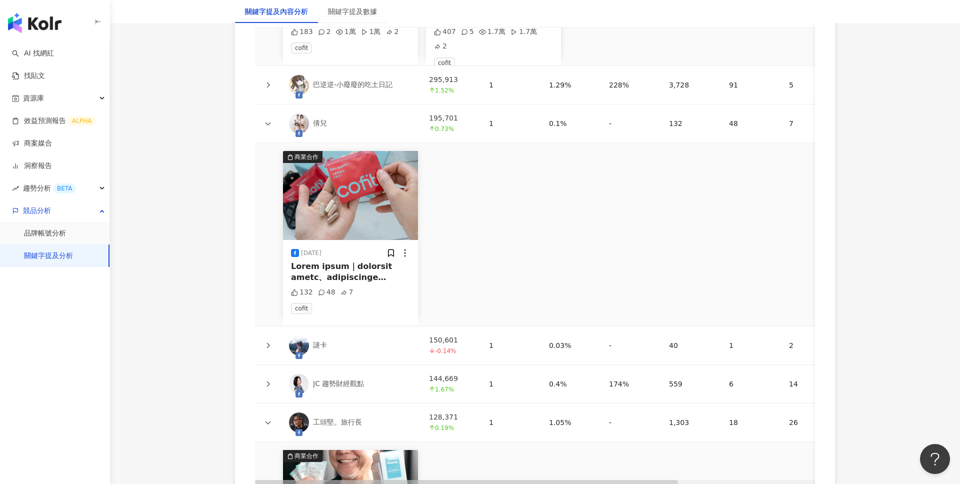
click at [373, 261] on div at bounding box center [350, 272] width 119 height 22
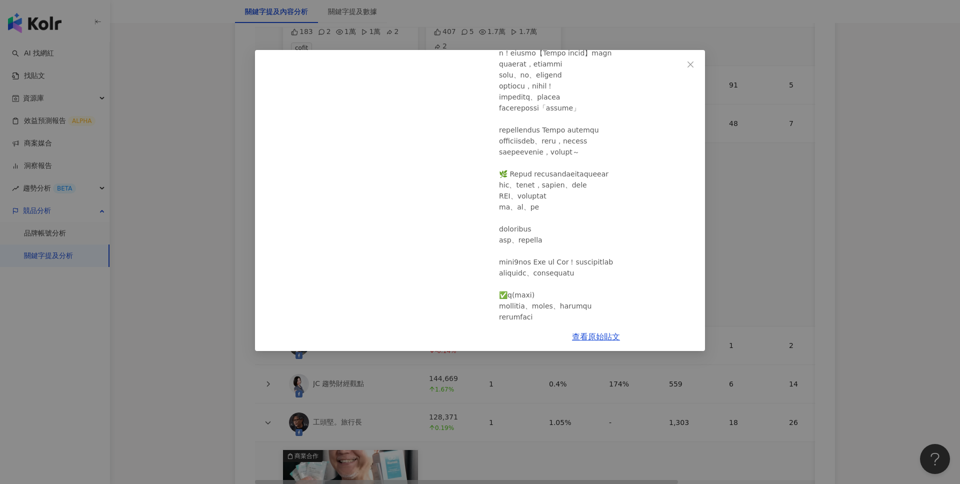
scroll to position [470, 0]
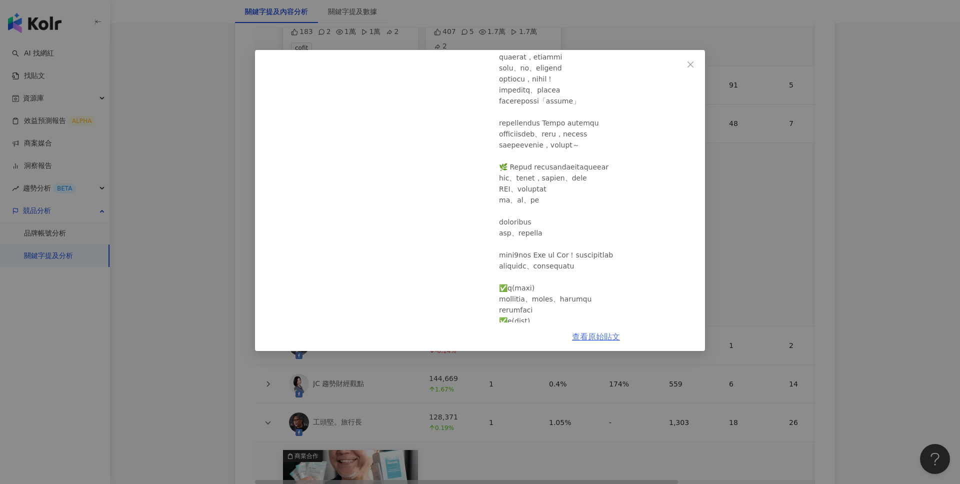
click at [599, 335] on link "查看原始貼文" at bounding box center [596, 336] width 48 height 9
click at [696, 72] on button "Close" at bounding box center [690, 64] width 20 height 20
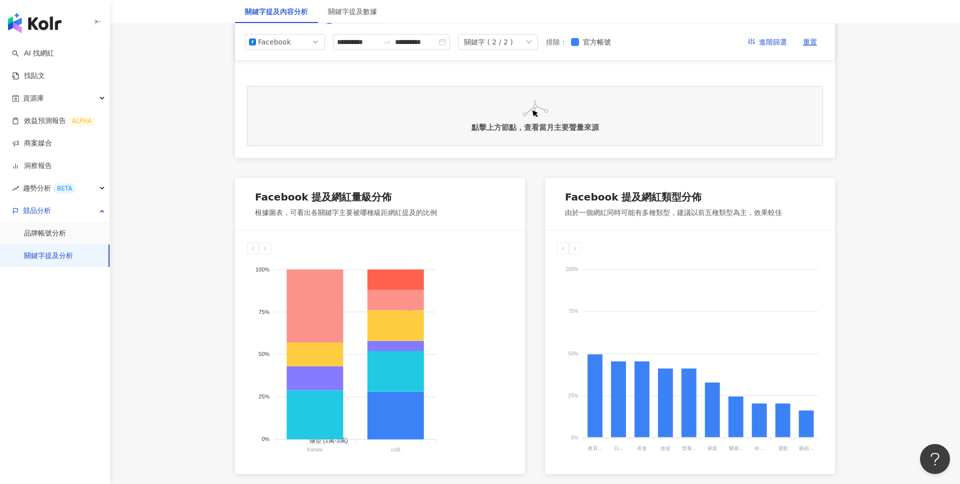
scroll to position [0, 0]
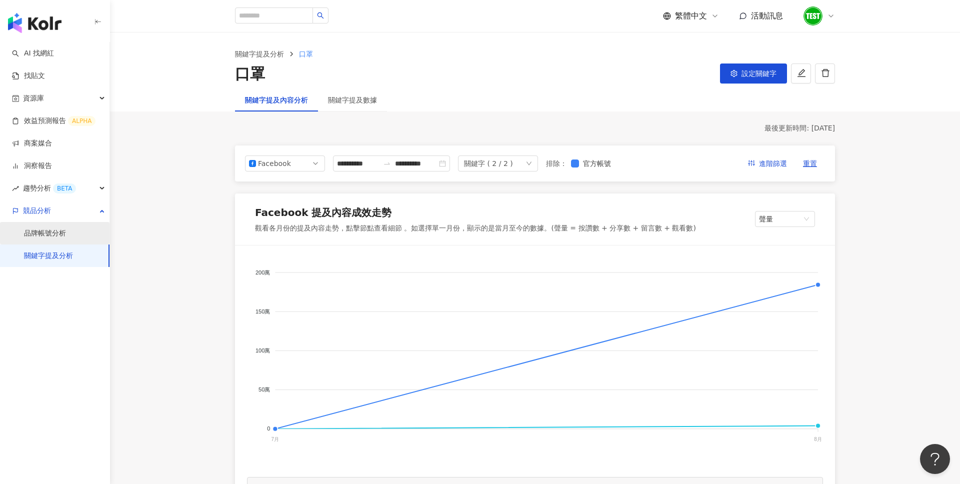
click at [66, 232] on link "品牌帳號分析" at bounding box center [45, 233] width 42 height 10
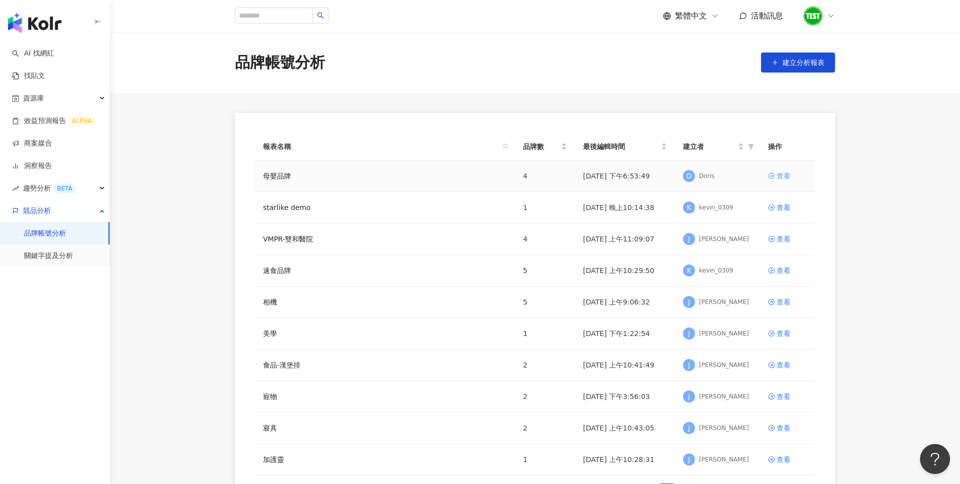
click at [779, 175] on div "查看" at bounding box center [783, 175] width 14 height 11
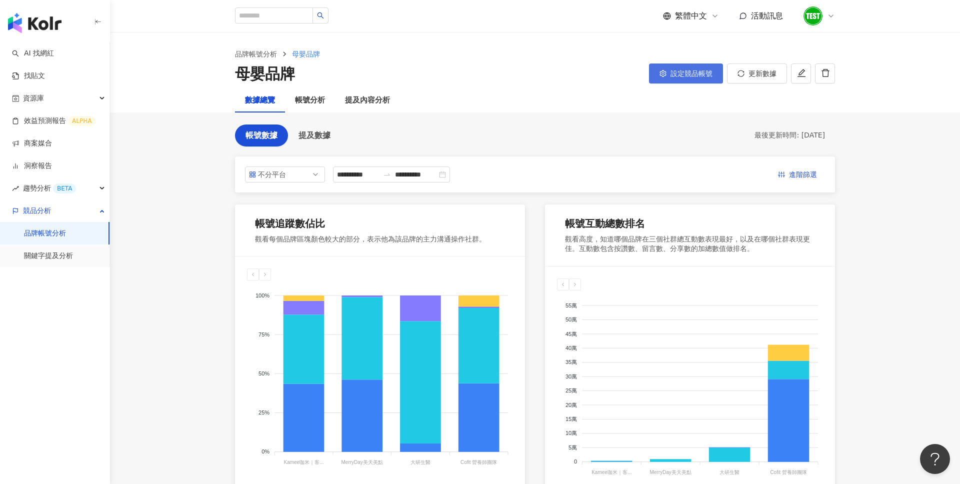
click at [681, 70] on span "設定競品帳號" at bounding box center [691, 73] width 42 height 8
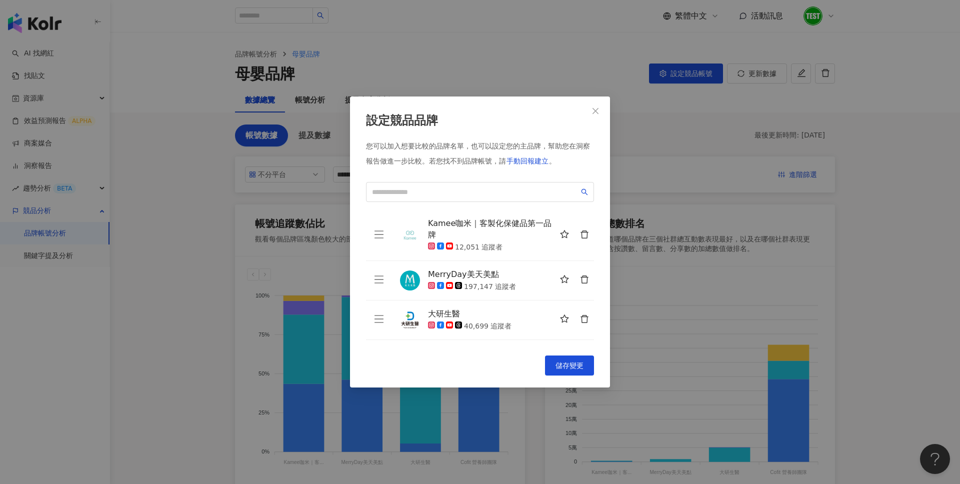
scroll to position [35, 0]
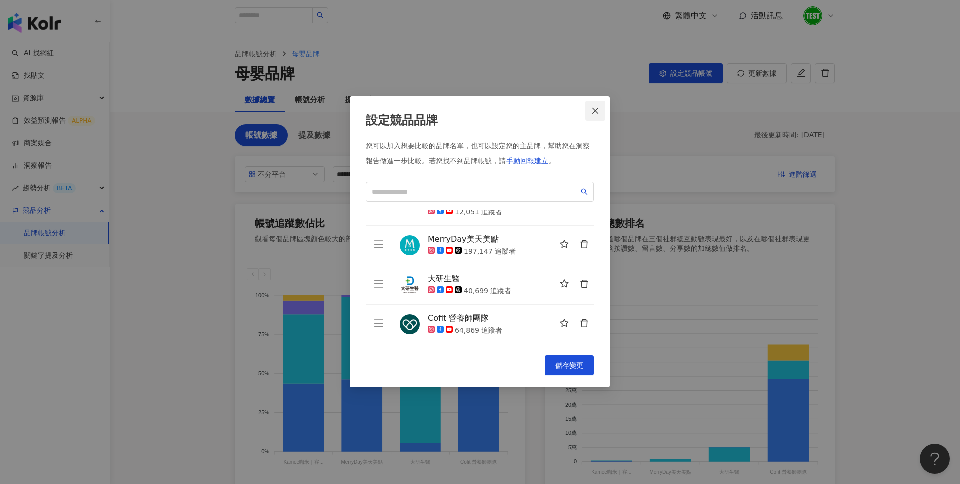
click at [594, 113] on icon "close" at bounding box center [595, 111] width 8 height 8
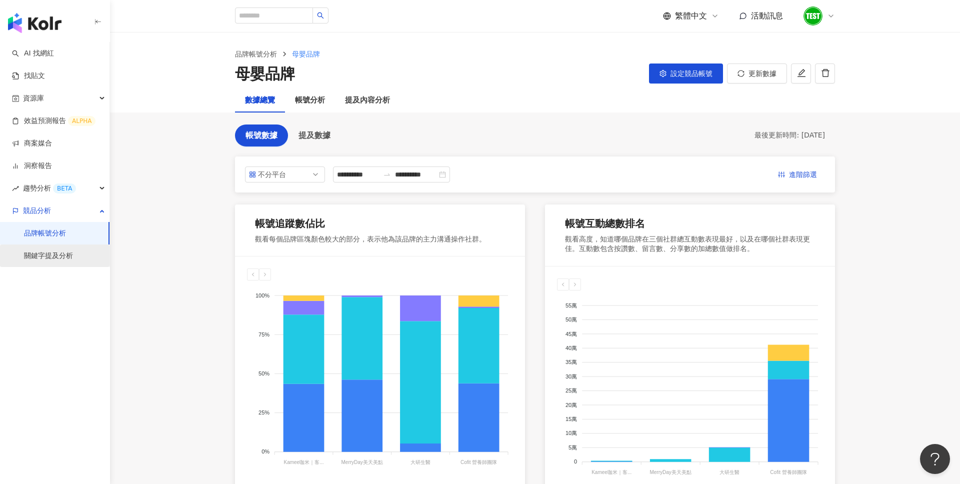
click at [73, 252] on link "關鍵字提及分析" at bounding box center [48, 256] width 49 height 10
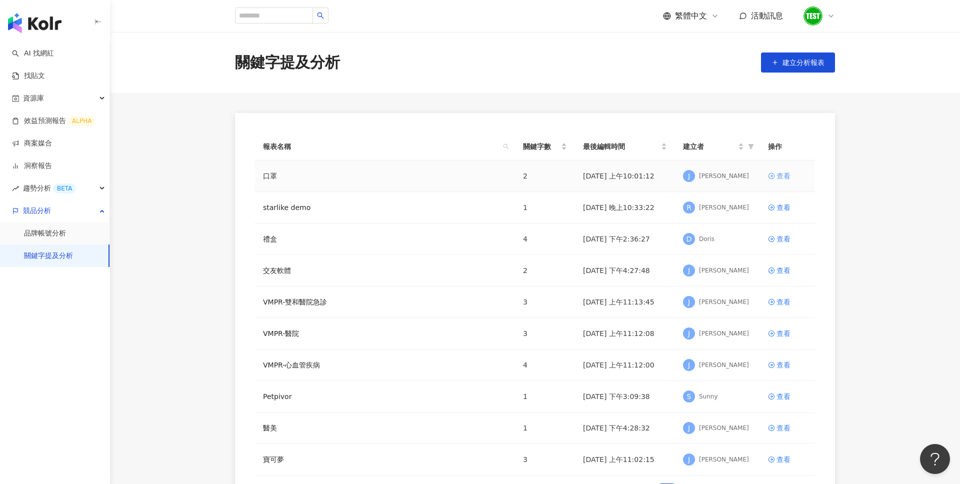
click at [777, 173] on div "查看" at bounding box center [783, 175] width 14 height 11
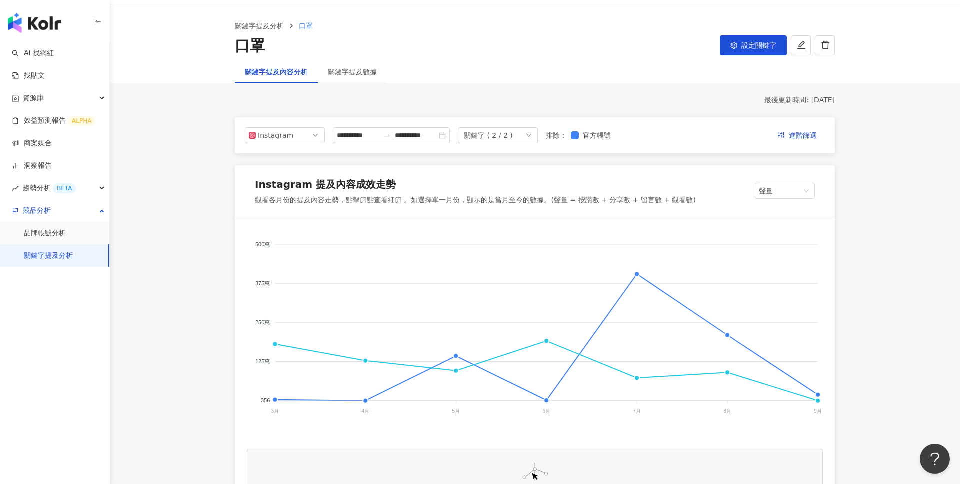
scroll to position [27, 0]
click at [749, 47] on span "設定關鍵字" at bounding box center [758, 46] width 35 height 8
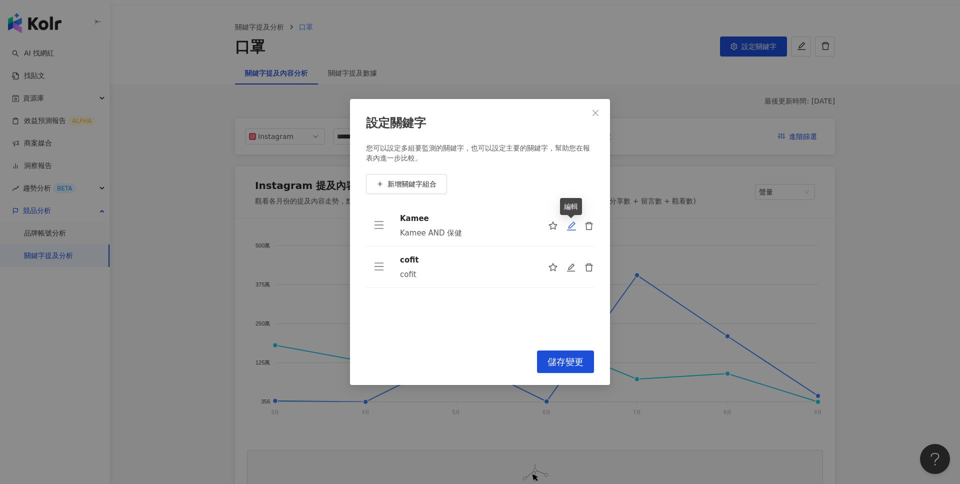
click at [568, 225] on icon "edit" at bounding box center [571, 226] width 10 height 10
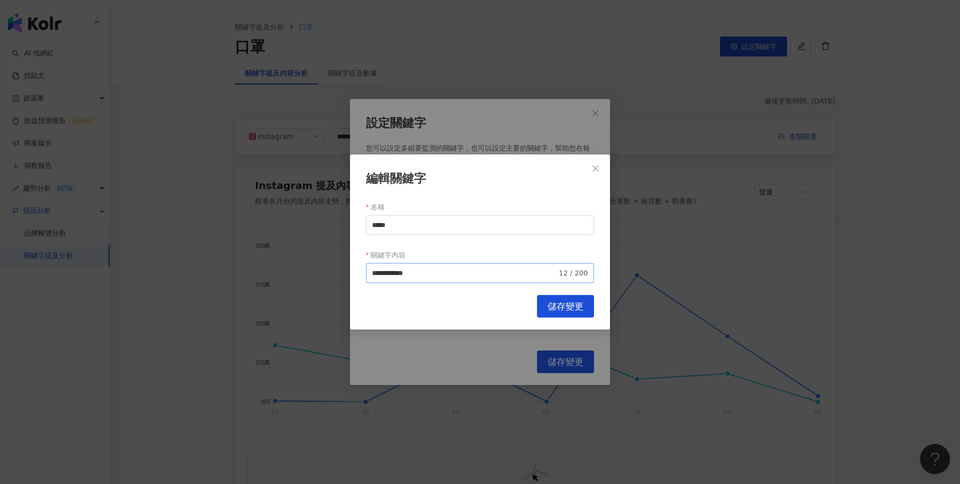
click at [444, 266] on span "**********" at bounding box center [480, 273] width 228 height 20
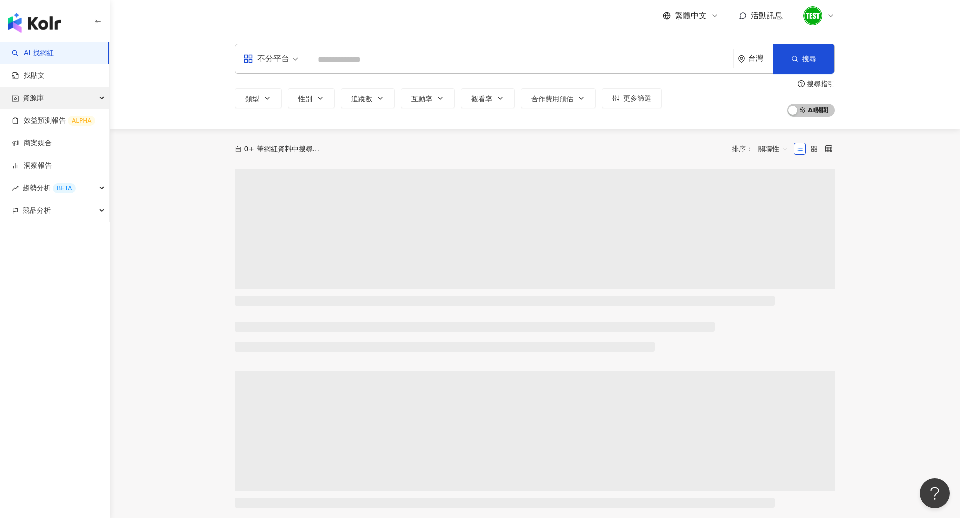
click at [55, 87] on div "資源庫" at bounding box center [54, 98] width 109 height 22
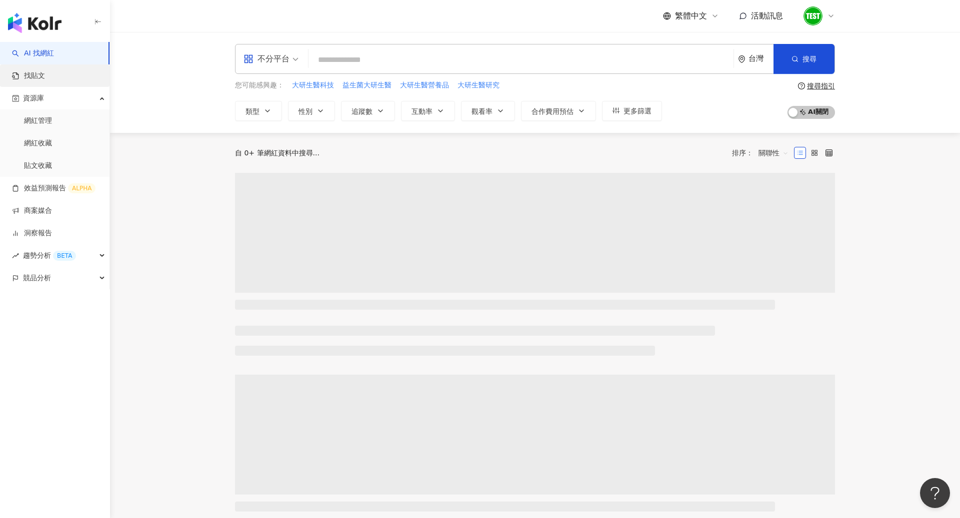
click at [45, 76] on link "找貼文" at bounding box center [28, 76] width 33 height 10
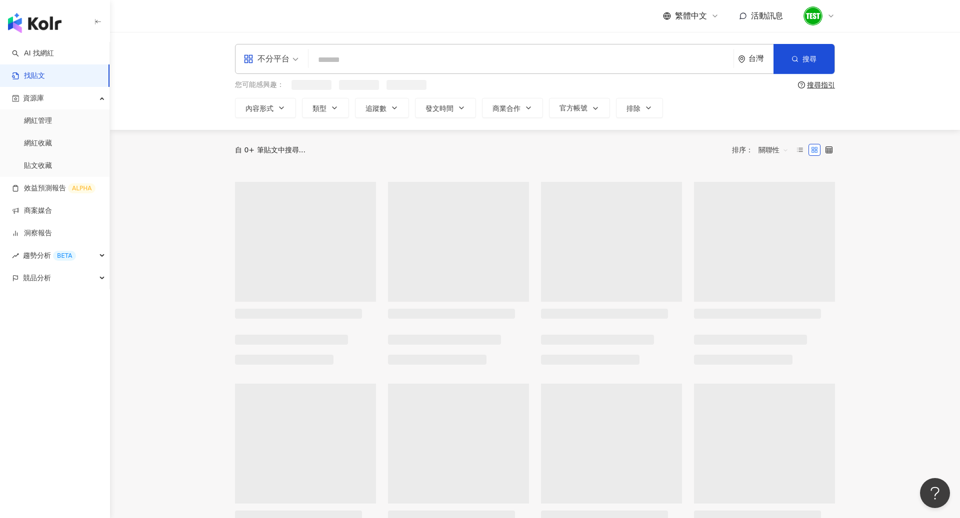
click at [376, 51] on input "search" at bounding box center [520, 59] width 417 height 21
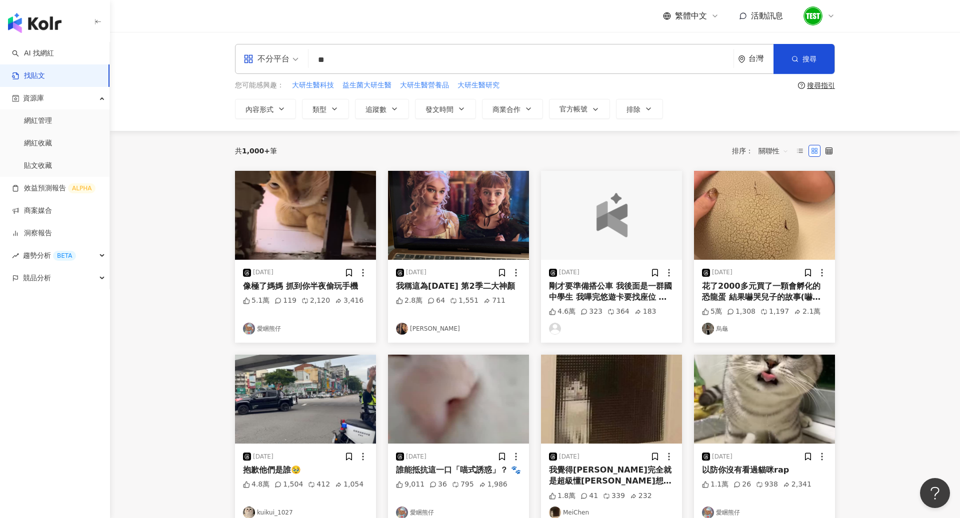
type input "*"
type input "*****"
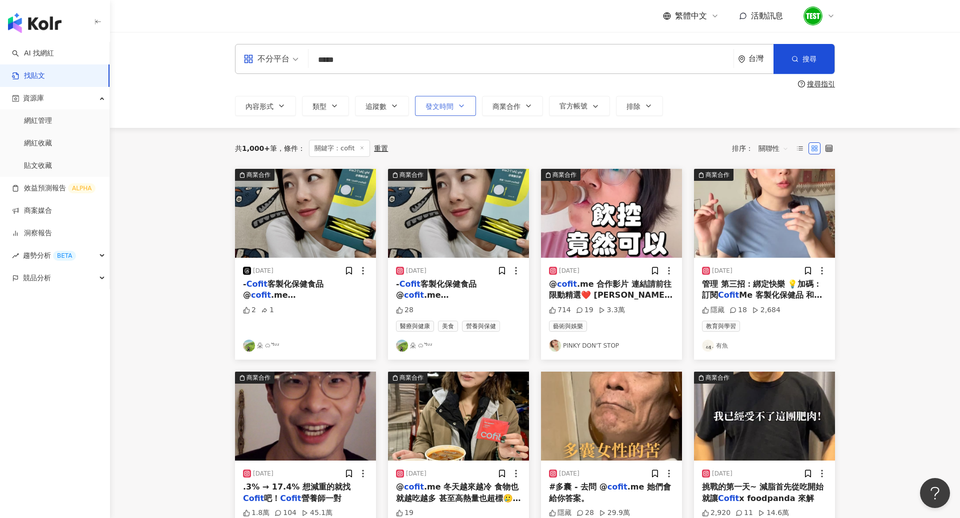
click at [451, 110] on span "發文時間" at bounding box center [439, 106] width 28 height 8
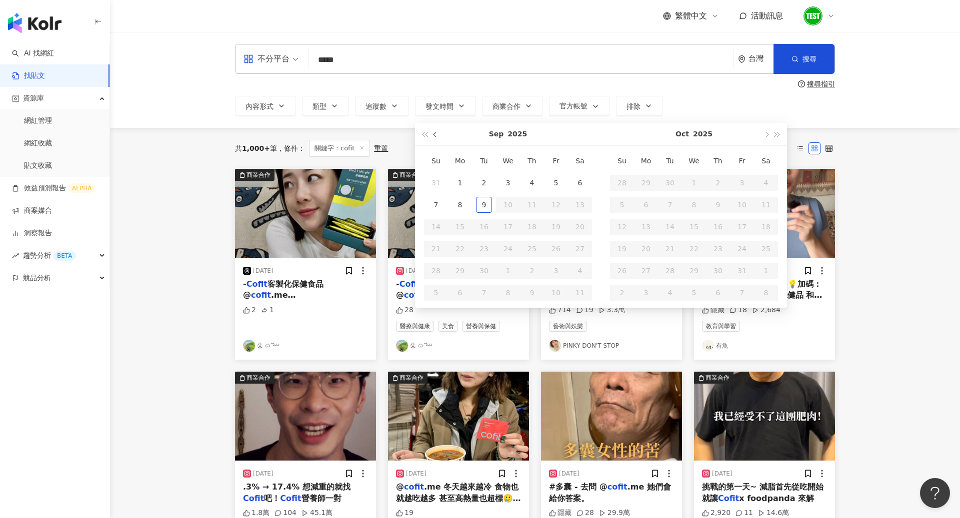
click at [430, 137] on button "button" at bounding box center [435, 134] width 11 height 22
type input "**********"
click at [550, 184] on div "1" at bounding box center [556, 183] width 16 height 16
type input "**********"
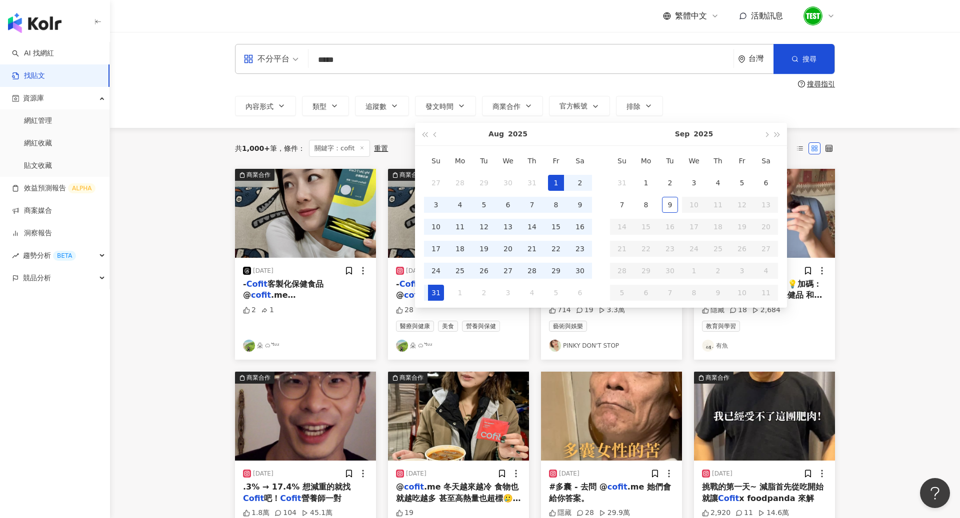
click at [431, 296] on div "31" at bounding box center [436, 293] width 16 height 16
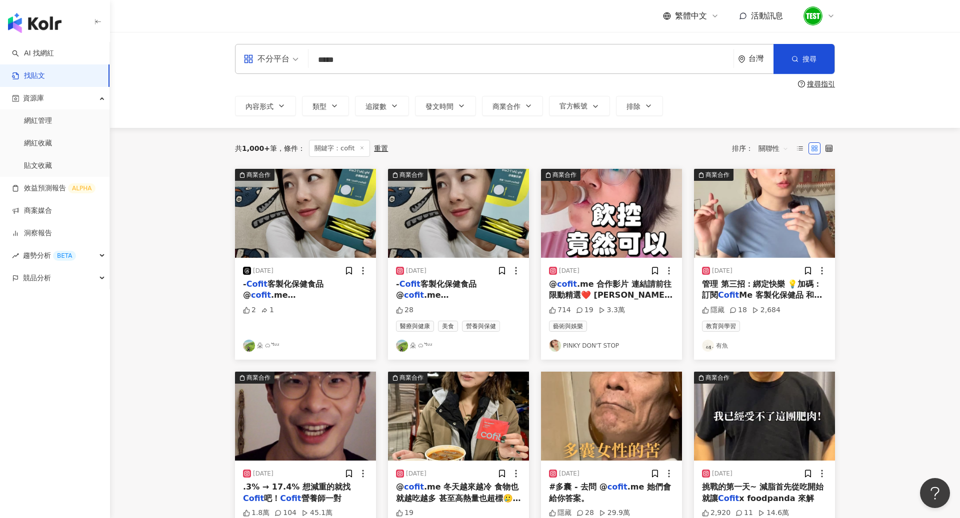
type input "**********"
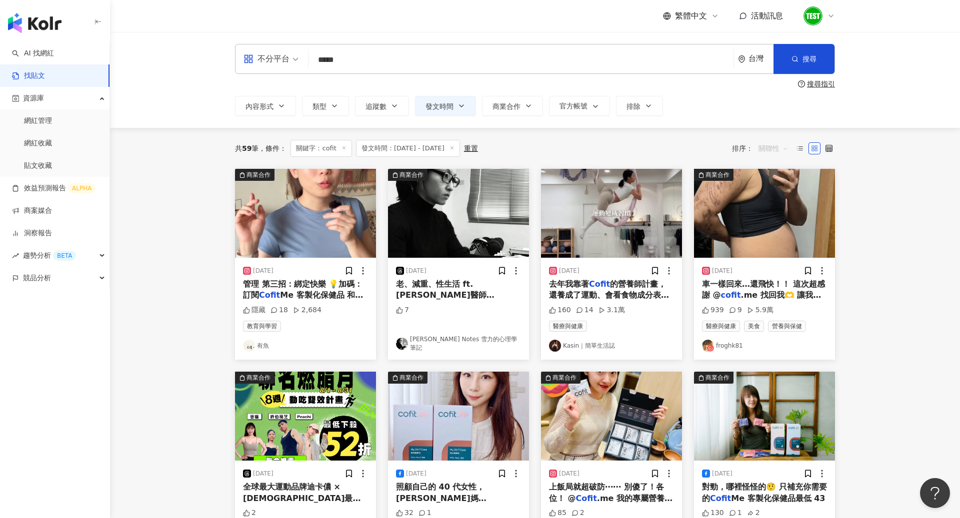
click at [769, 150] on span "關聯性" at bounding box center [773, 148] width 30 height 16
click at [781, 255] on div "發文時間" at bounding box center [775, 253] width 28 height 11
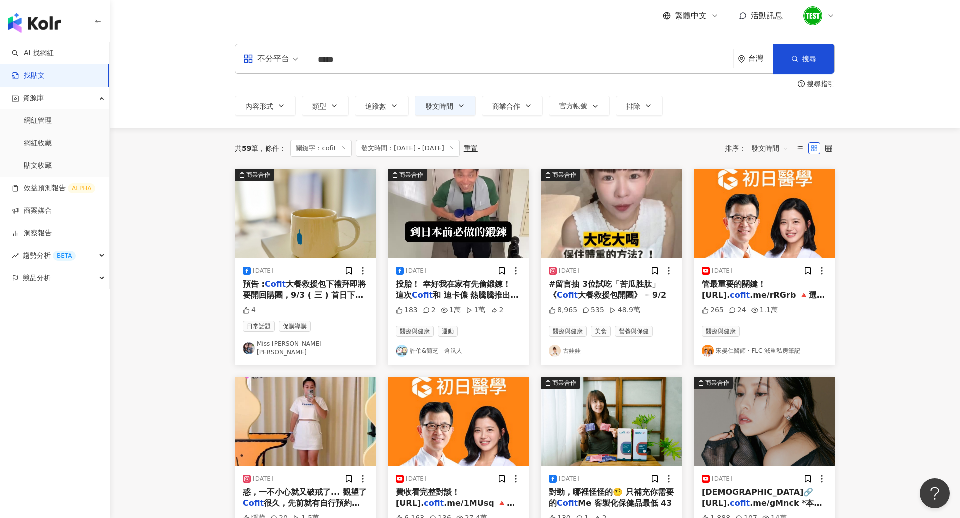
click at [284, 63] on div "不分平台" at bounding box center [266, 59] width 46 height 16
click at [277, 125] on div "Facebook" at bounding box center [274, 123] width 56 height 12
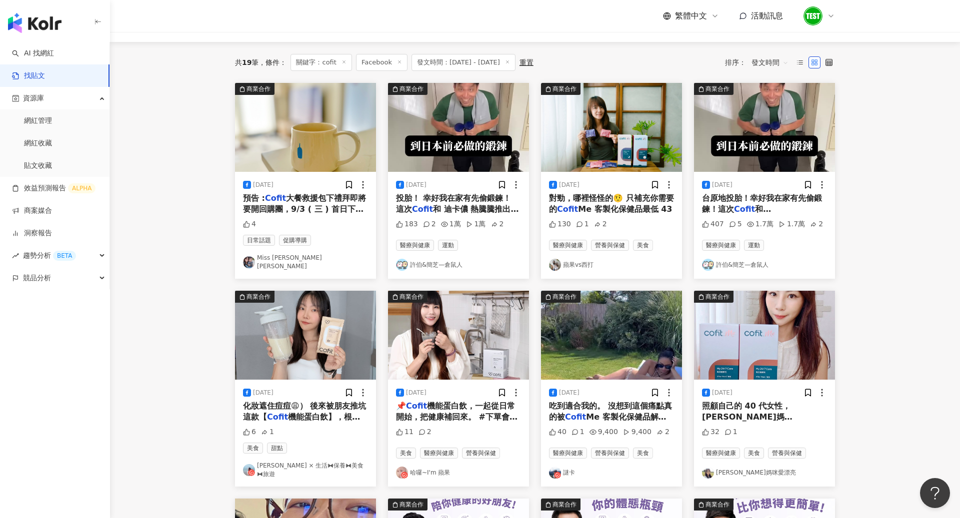
scroll to position [16, 0]
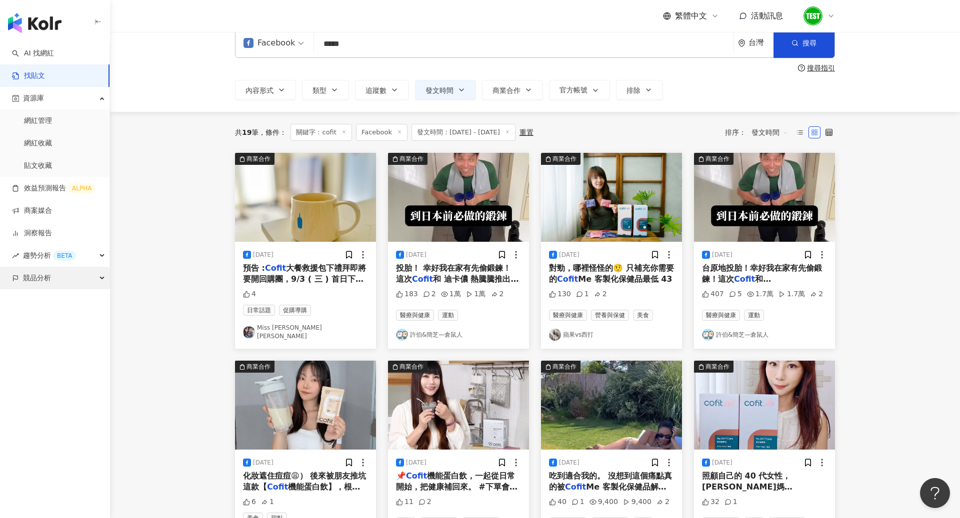
click at [37, 278] on span "競品分析" at bounding box center [37, 278] width 28 height 22
click at [49, 303] on link "品牌帳號分析" at bounding box center [45, 301] width 42 height 10
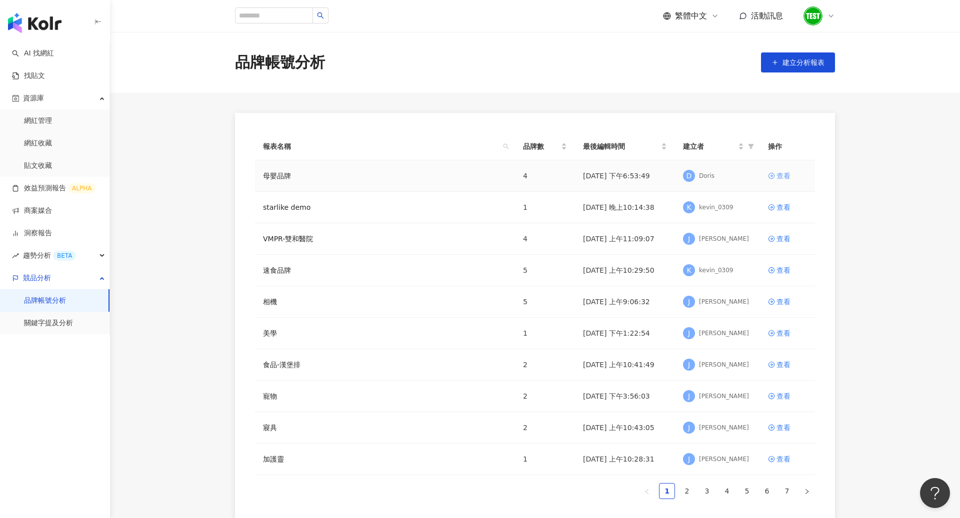
click at [771, 173] on icon at bounding box center [771, 176] width 6 height 6
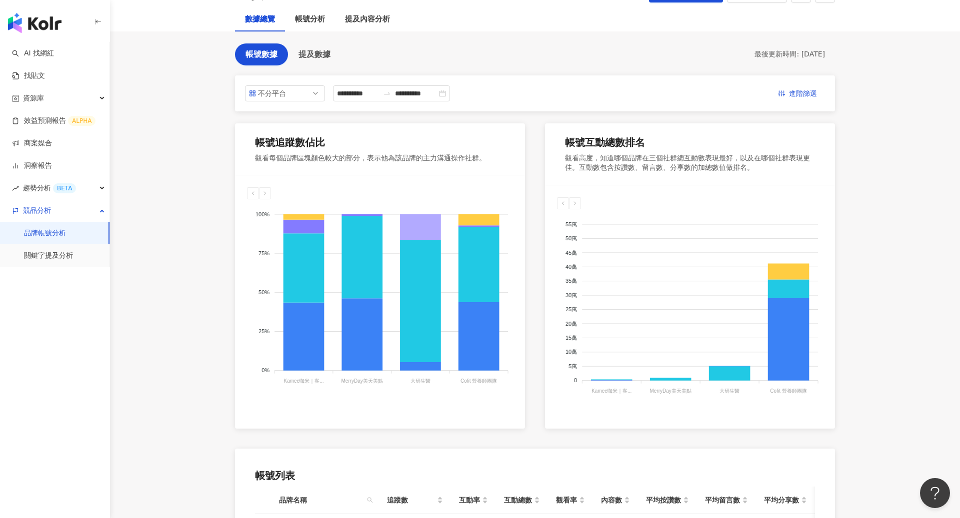
scroll to position [65, 0]
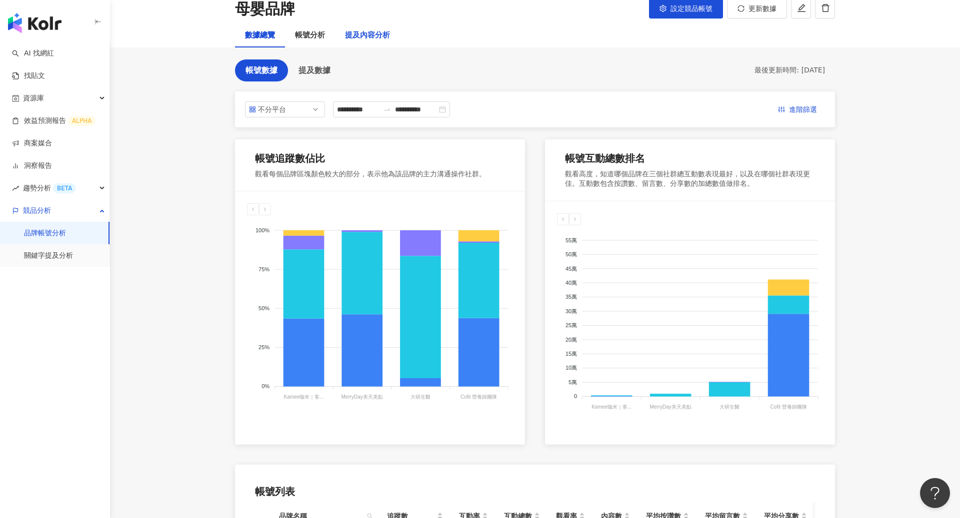
click at [381, 39] on div "提及內容分析" at bounding box center [367, 35] width 45 height 12
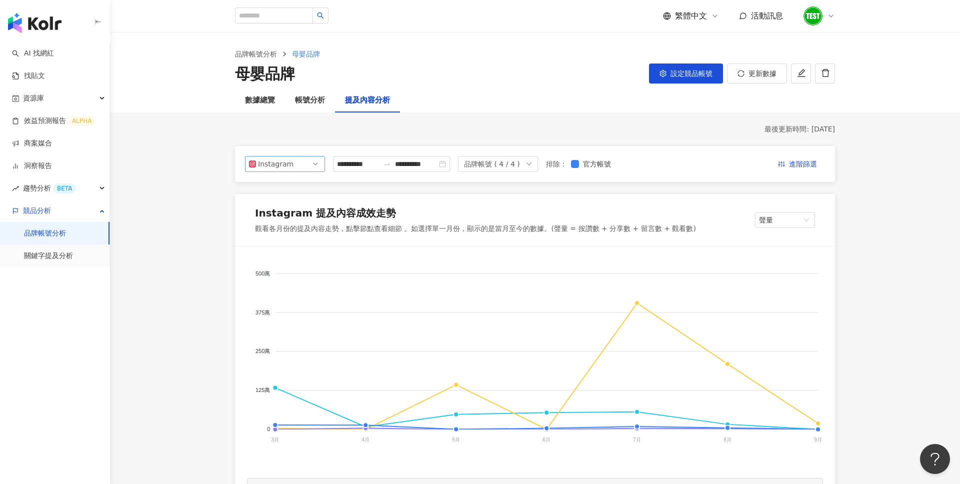
click at [308, 168] on span "Instagram" at bounding box center [285, 163] width 72 height 15
click at [298, 205] on div "Facebook" at bounding box center [285, 203] width 64 height 11
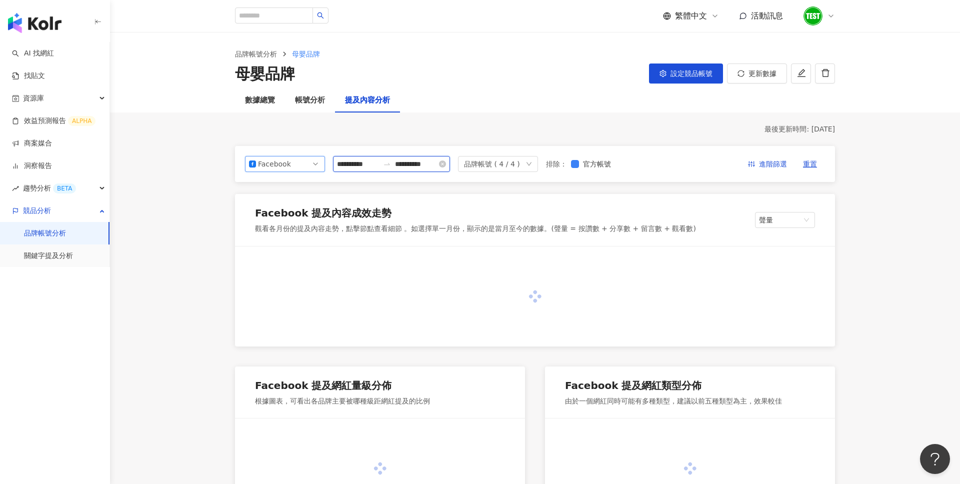
click at [369, 166] on input "**********" at bounding box center [358, 163] width 42 height 11
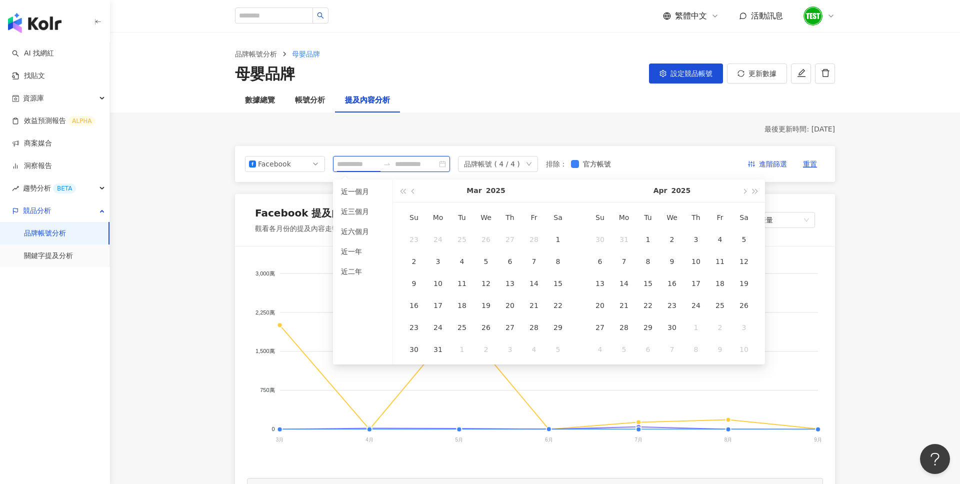
type input "**********"
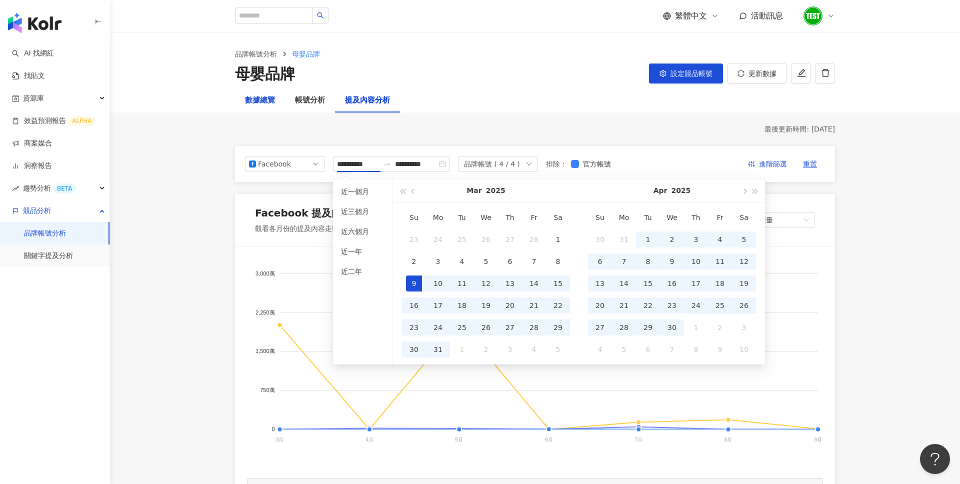
click at [268, 102] on div "數據總覽" at bounding box center [260, 100] width 30 height 12
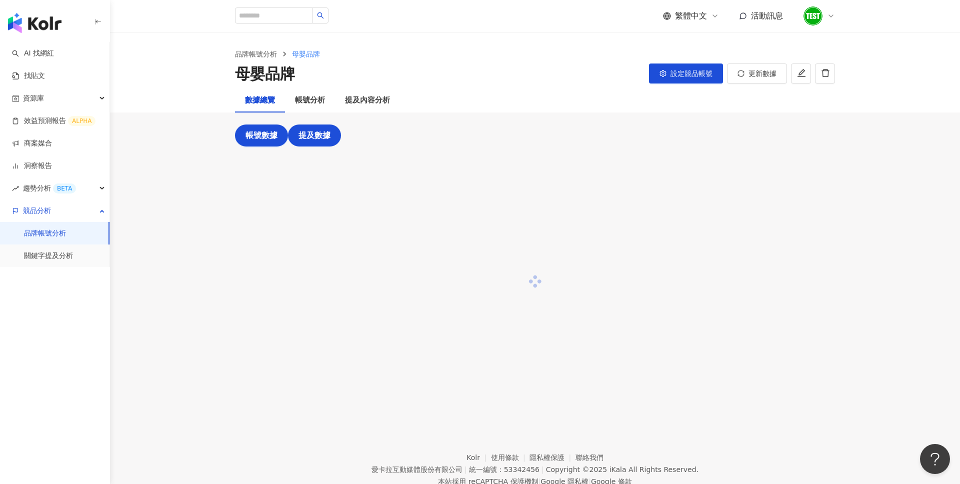
click at [334, 136] on button "提及數據" at bounding box center [314, 135] width 53 height 22
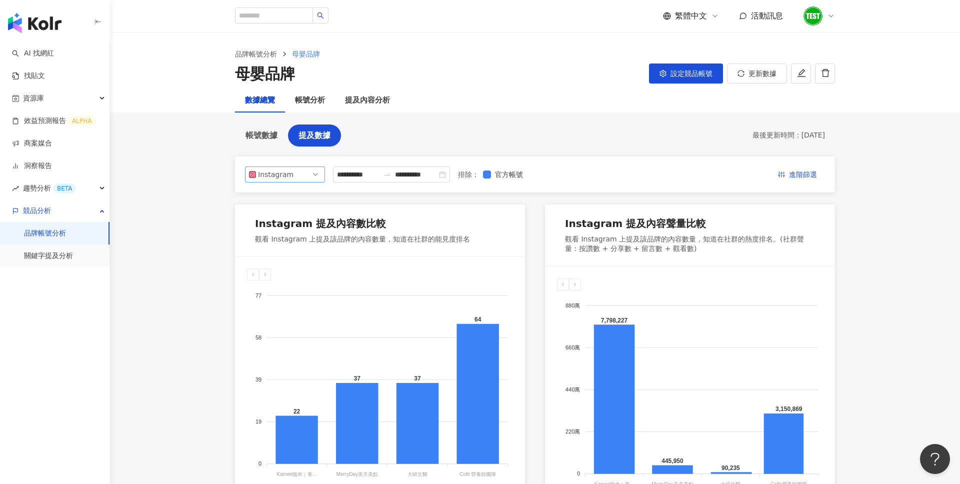
click at [309, 179] on span "Instagram" at bounding box center [285, 174] width 72 height 15
click at [294, 214] on div "Facebook" at bounding box center [285, 214] width 64 height 11
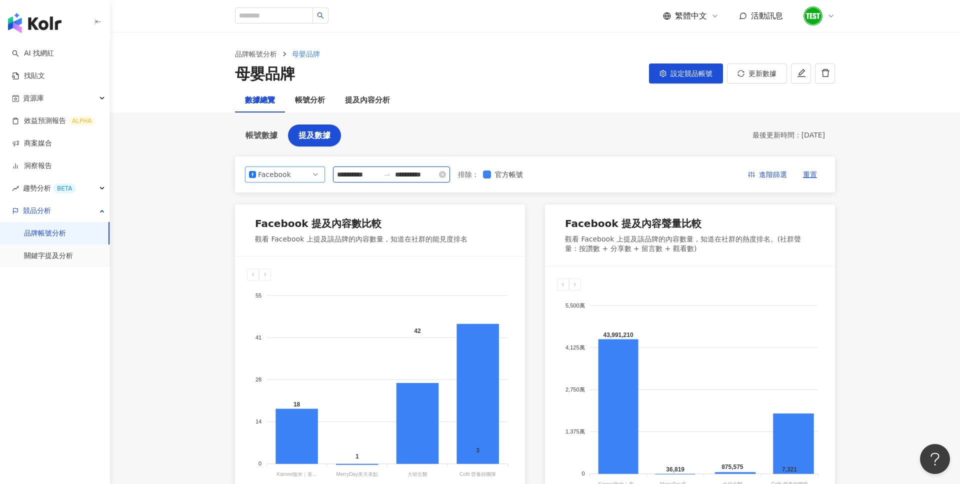
click at [368, 174] on input "**********" at bounding box center [358, 174] width 42 height 11
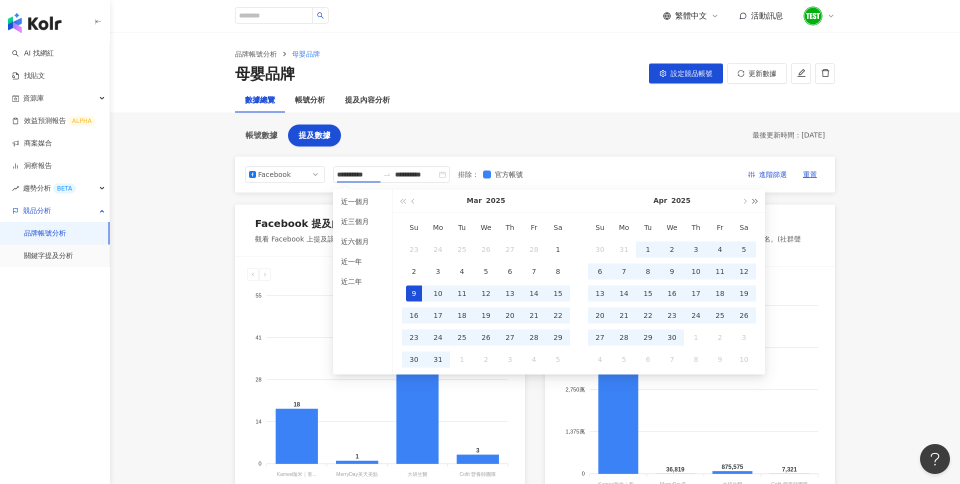
click at [753, 199] on span "button" at bounding box center [755, 200] width 5 height 5
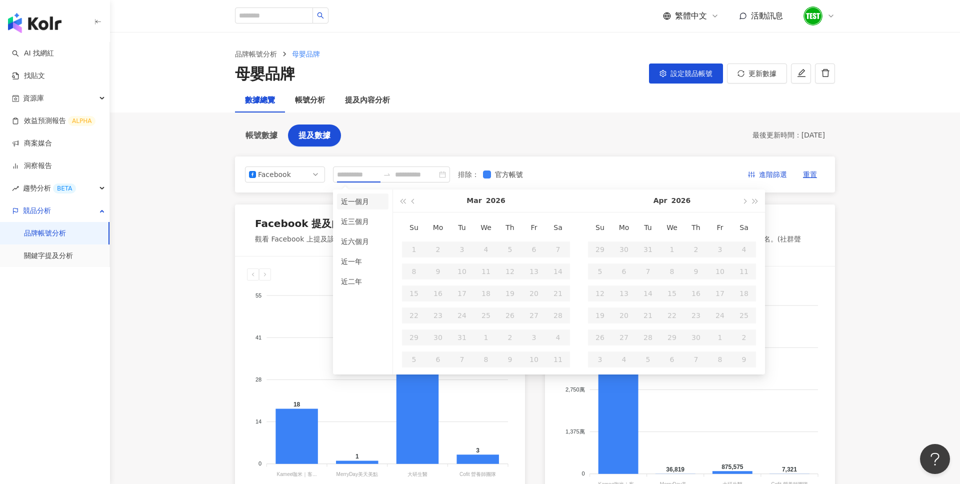
click at [355, 200] on li "近一個月" at bounding box center [362, 201] width 51 height 16
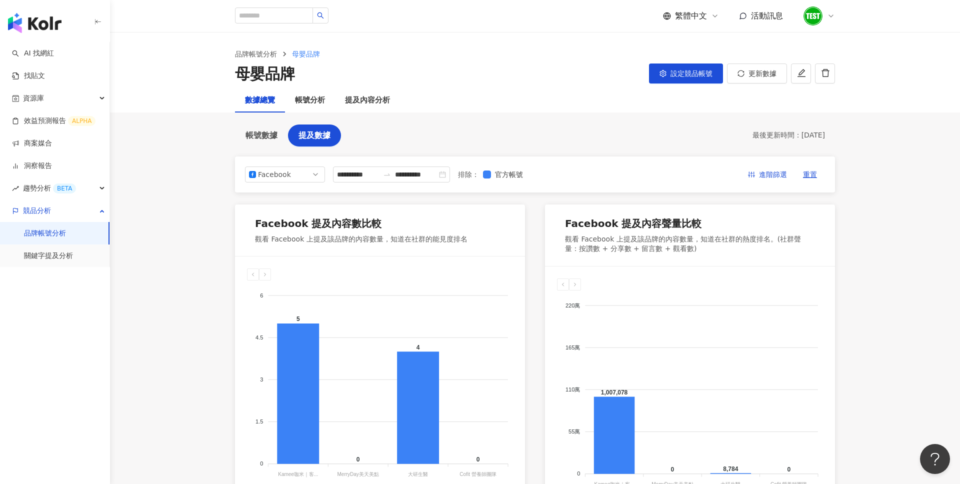
click at [393, 165] on div "**********" at bounding box center [535, 174] width 600 height 36
click at [378, 177] on input "**********" at bounding box center [358, 174] width 42 height 11
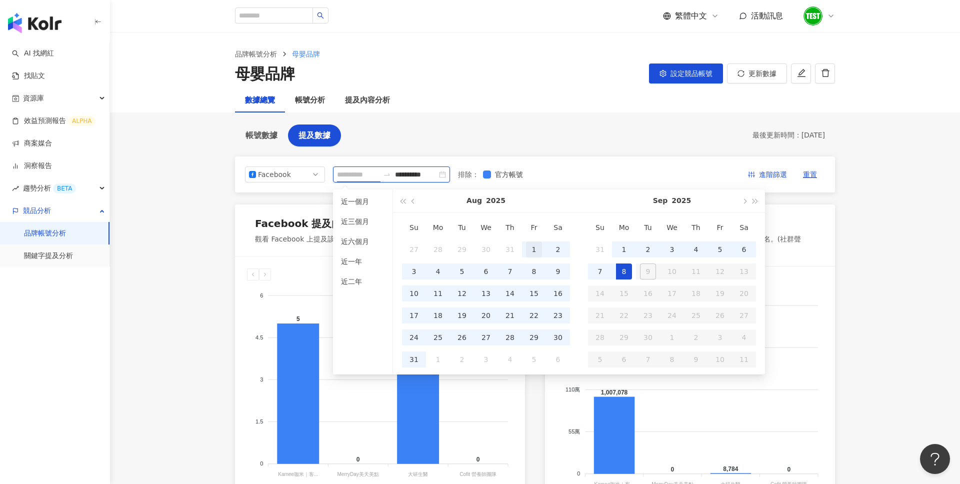
type input "**********"
click at [534, 251] on div "1" at bounding box center [534, 249] width 16 height 16
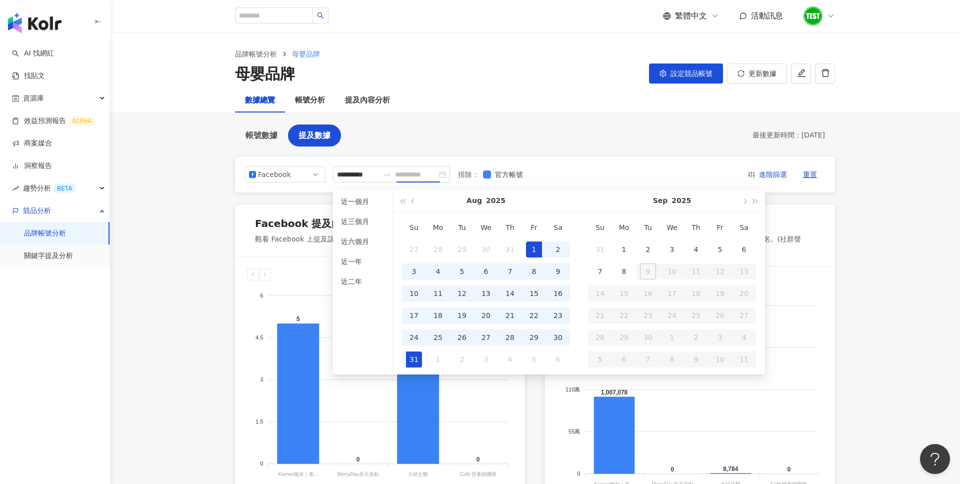
click at [413, 357] on div "31" at bounding box center [414, 359] width 16 height 16
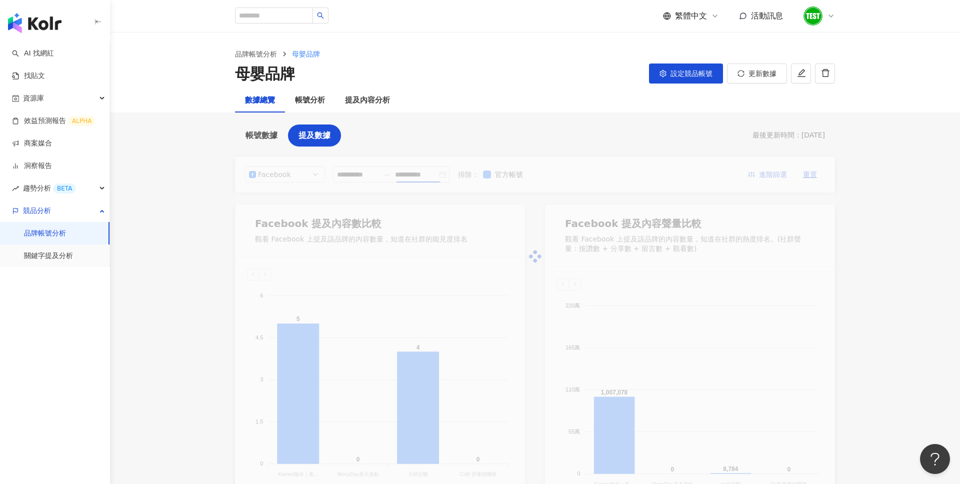
type input "**********"
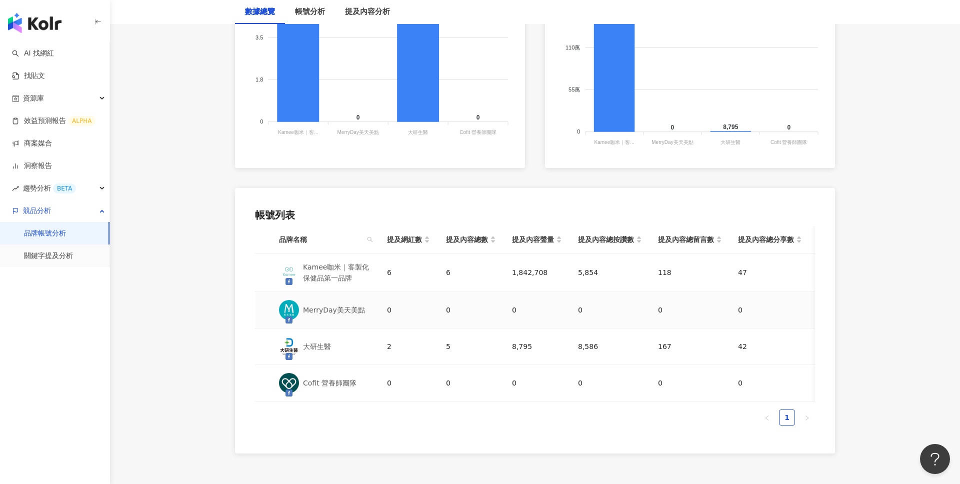
scroll to position [338, 0]
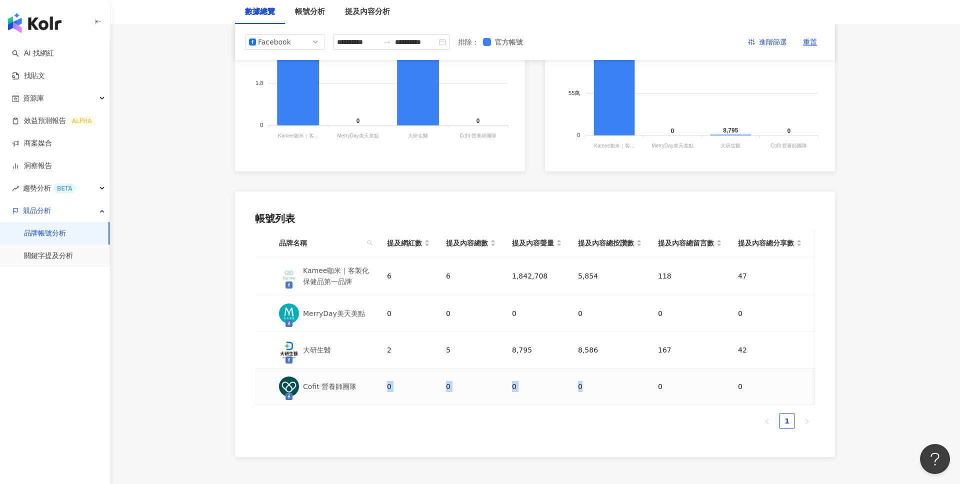
drag, startPoint x: 388, startPoint y: 384, endPoint x: 637, endPoint y: 382, distance: 249.0
click at [637, 382] on tr "Cofit 營養師團隊 0 0 0 0 0 0 0 0" at bounding box center [612, 386] width 715 height 36
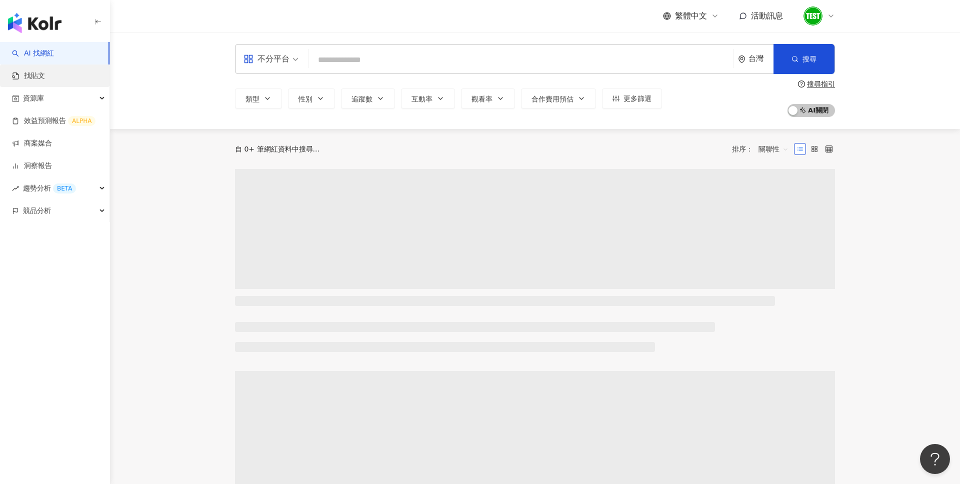
click at [45, 71] on link "找貼文" at bounding box center [28, 76] width 33 height 10
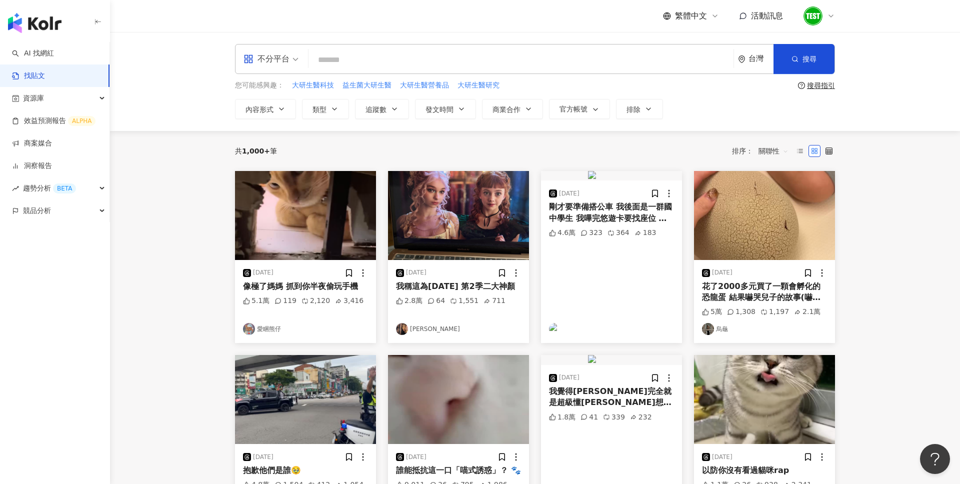
click at [356, 61] on input "search" at bounding box center [520, 59] width 417 height 21
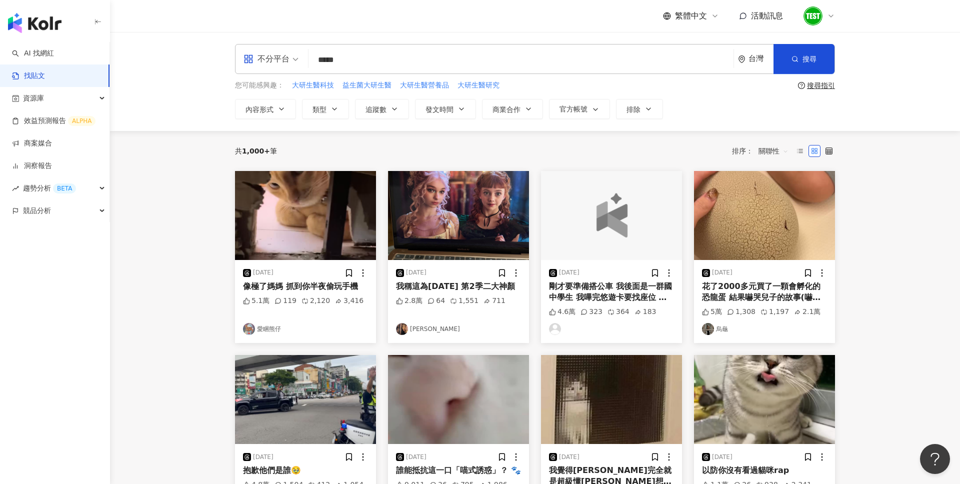
type input "*****"
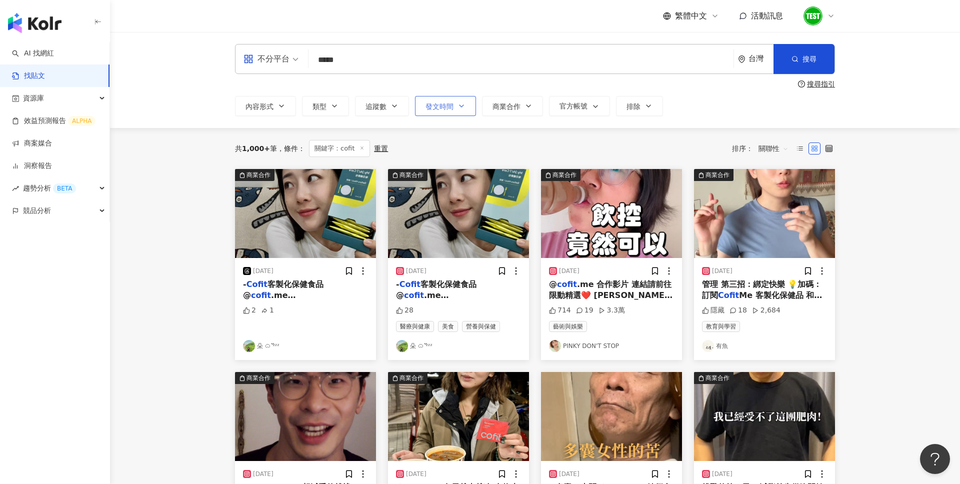
click at [444, 106] on span "發文時間" at bounding box center [439, 106] width 28 height 8
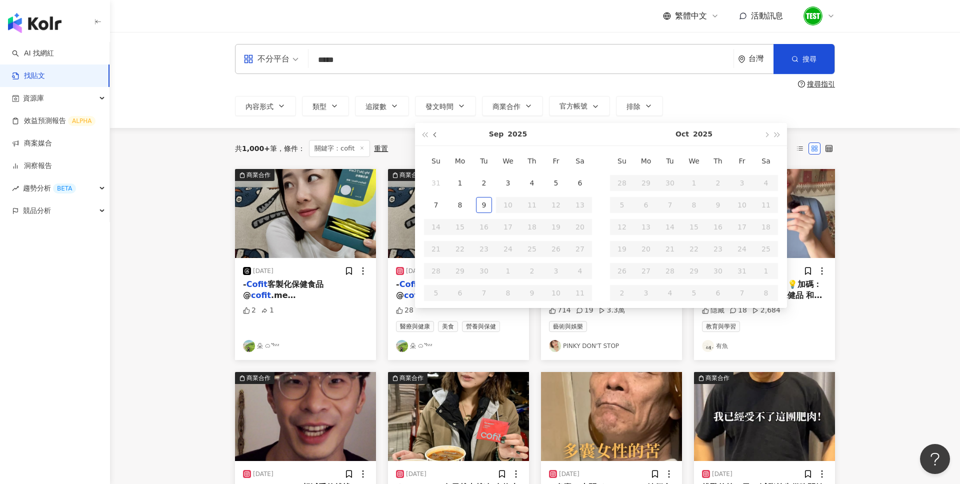
click at [433, 136] on button "button" at bounding box center [435, 134] width 11 height 22
type input "**********"
click at [557, 181] on div "1" at bounding box center [556, 183] width 16 height 16
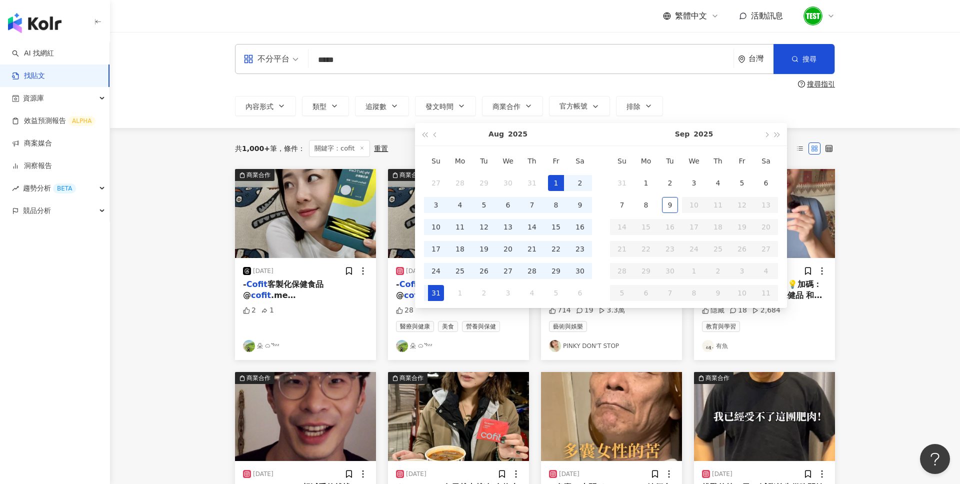
click at [434, 292] on div "31" at bounding box center [436, 293] width 16 height 16
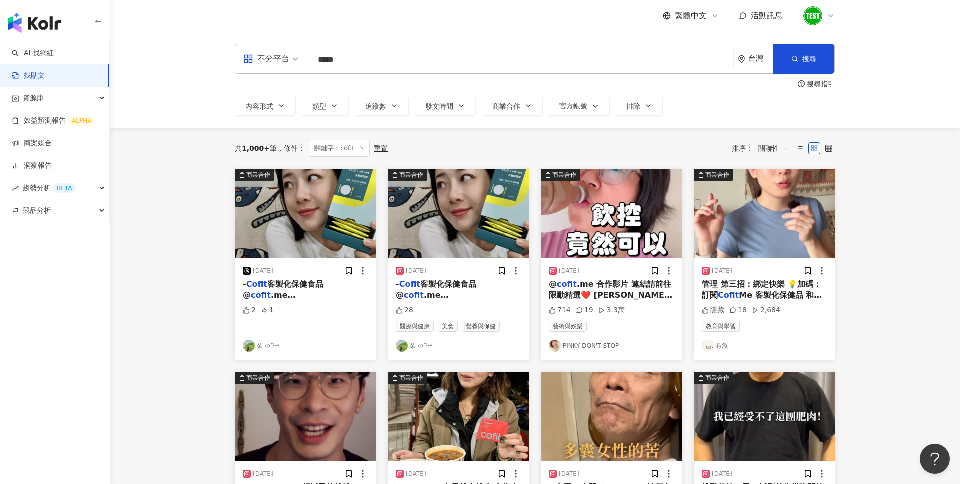
type input "**********"
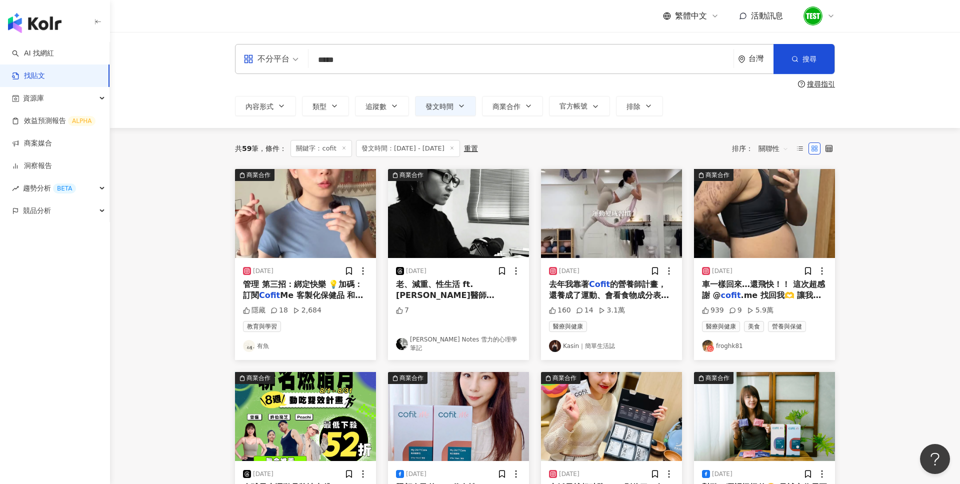
click at [284, 68] on span at bounding box center [270, 58] width 55 height 29
click at [272, 123] on div "Facebook" at bounding box center [274, 123] width 56 height 12
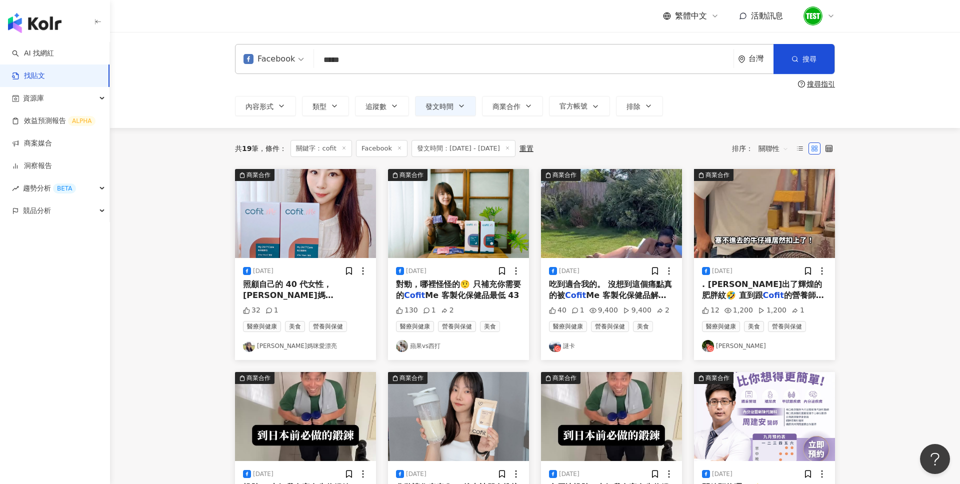
click at [760, 144] on span "關聯性" at bounding box center [773, 148] width 30 height 16
click at [772, 252] on div "發文時間" at bounding box center [775, 253] width 28 height 11
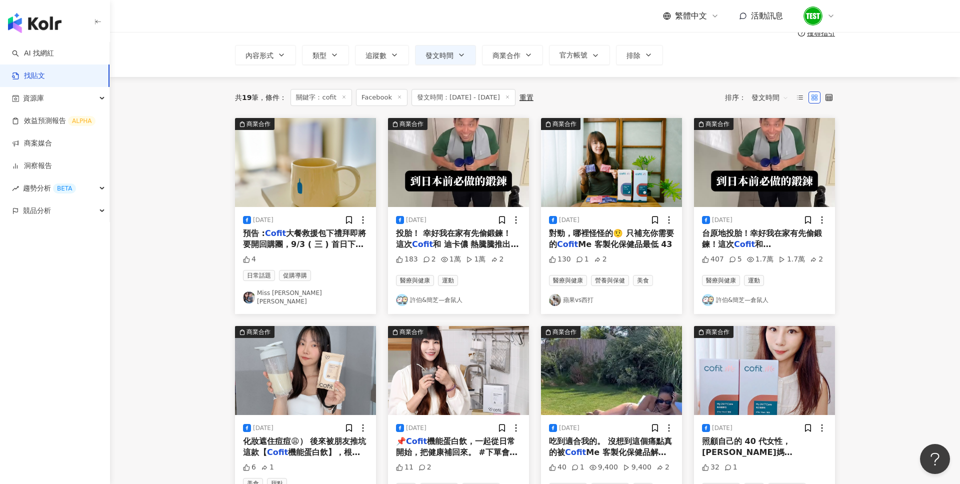
scroll to position [55, 0]
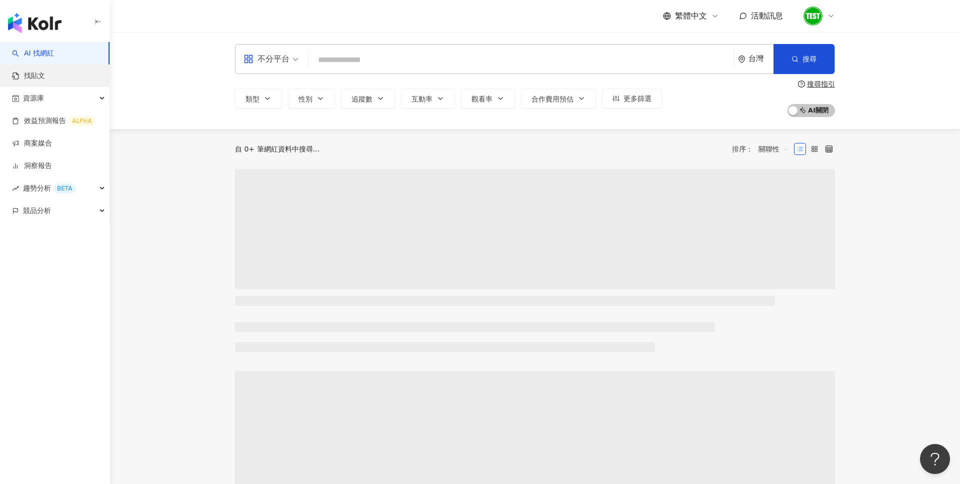
click at [45, 78] on link "找貼文" at bounding box center [28, 76] width 33 height 10
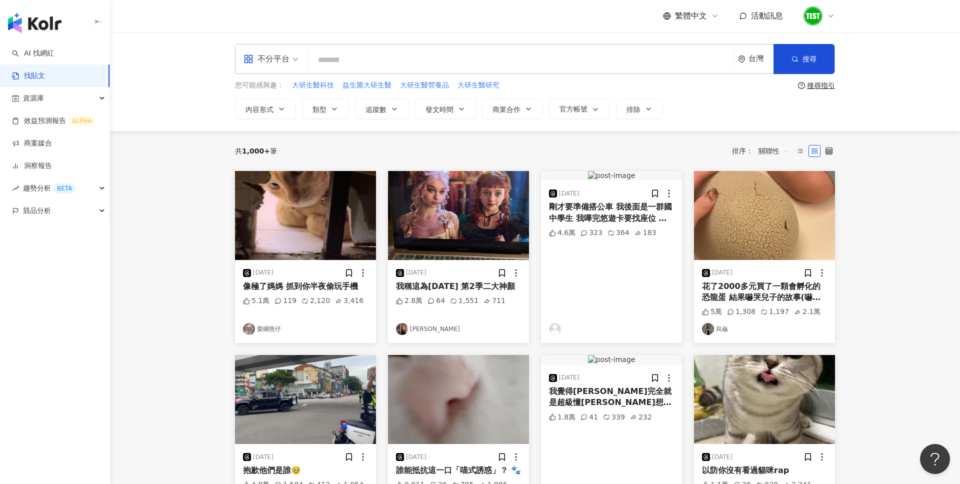
click at [354, 58] on input "search" at bounding box center [520, 59] width 417 height 21
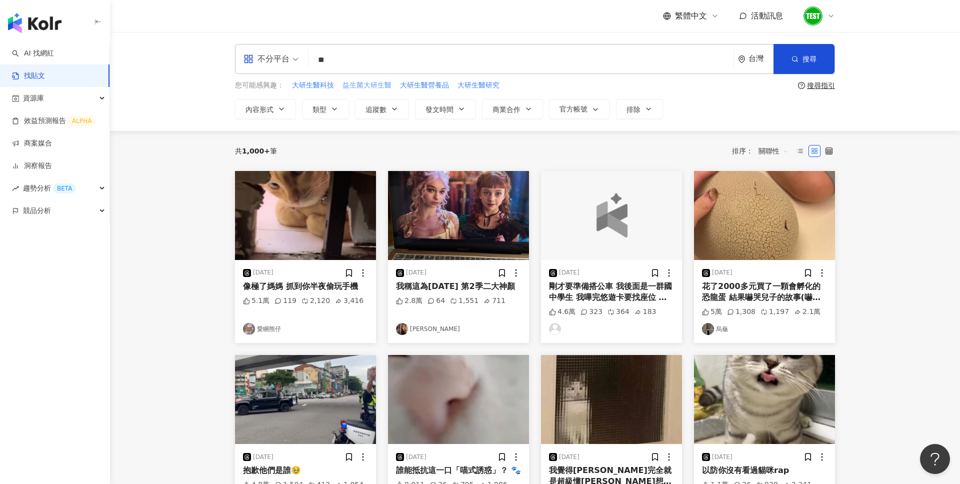
type input "*"
type input "*****"
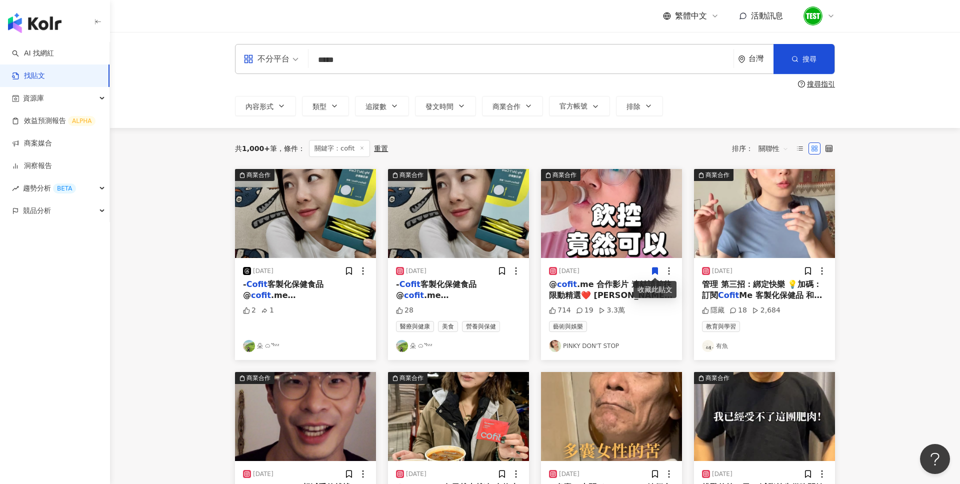
click at [431, 265] on div "[DATE] - Cofit 客製化保健食品 @ cofit .me @ cofit [DOMAIN_NAME] 去年透過 Cofit 課程讓體脂下降10%之…" at bounding box center [458, 309] width 141 height 102
click at [459, 302] on span "[DOMAIN_NAME] 去年透過" at bounding box center [456, 312] width 121 height 20
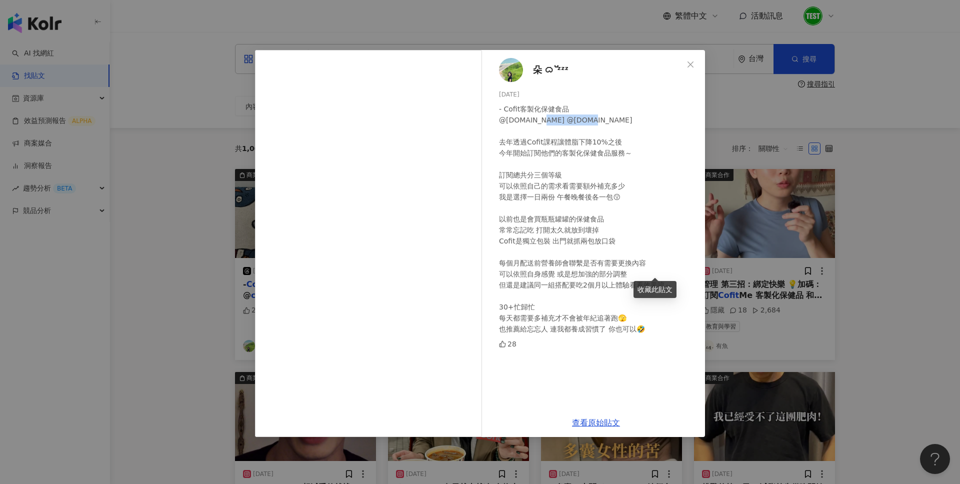
drag, startPoint x: 534, startPoint y: 120, endPoint x: 583, endPoint y: 119, distance: 49.0
click at [583, 119] on div "- Cofit客製化保健食品 @[DOMAIN_NAME] @[DOMAIN_NAME] 去年透過Cofit課程讓體脂下降10%之後 今年開始訂閱他們的客製化…" at bounding box center [598, 218] width 198 height 231
copy div "@[DOMAIN_NAME]"
drag, startPoint x: 499, startPoint y: 119, endPoint x: 532, endPoint y: 120, distance: 32.5
click at [532, 120] on div "- Cofit客製化保健食品 @[DOMAIN_NAME] @[DOMAIN_NAME] 去年透過Cofit課程讓體脂下降10%之後 今年開始訂閱他們的客製化…" at bounding box center [598, 218] width 198 height 231
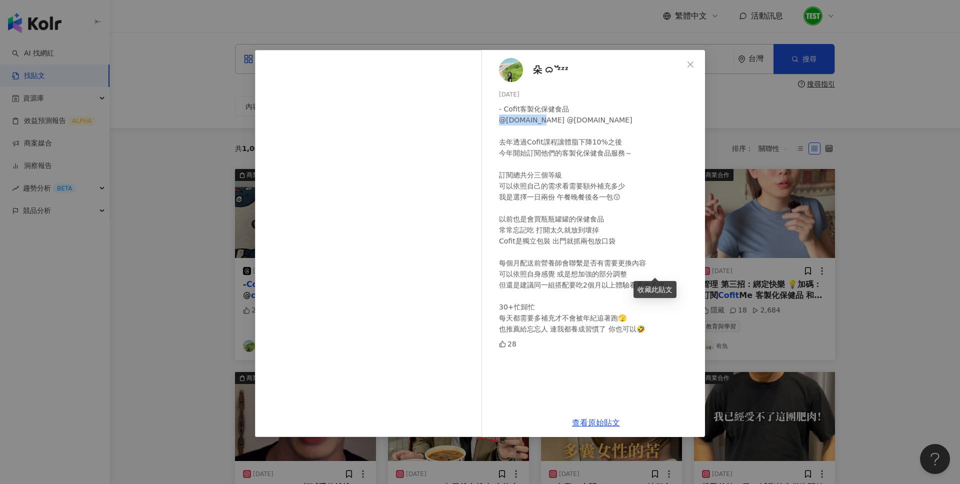
copy div "@[DOMAIN_NAME]"
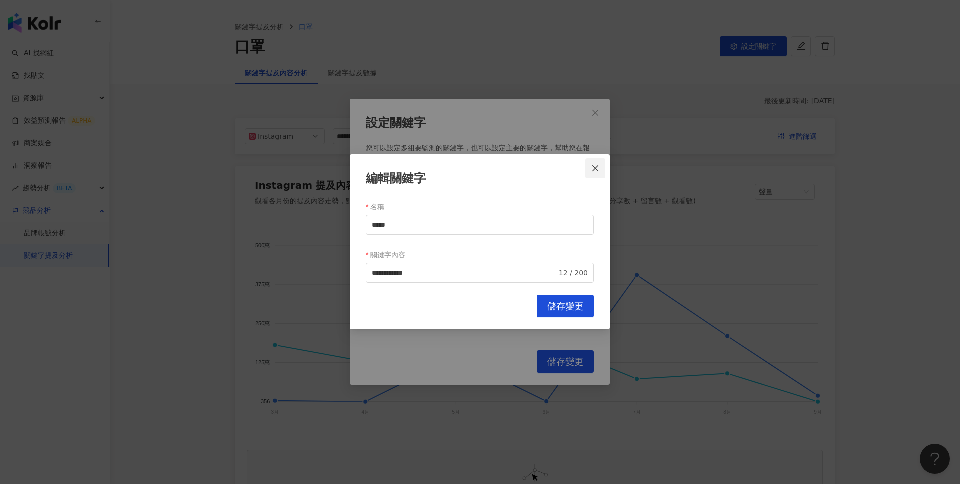
click at [600, 165] on span "Close" at bounding box center [595, 168] width 20 height 8
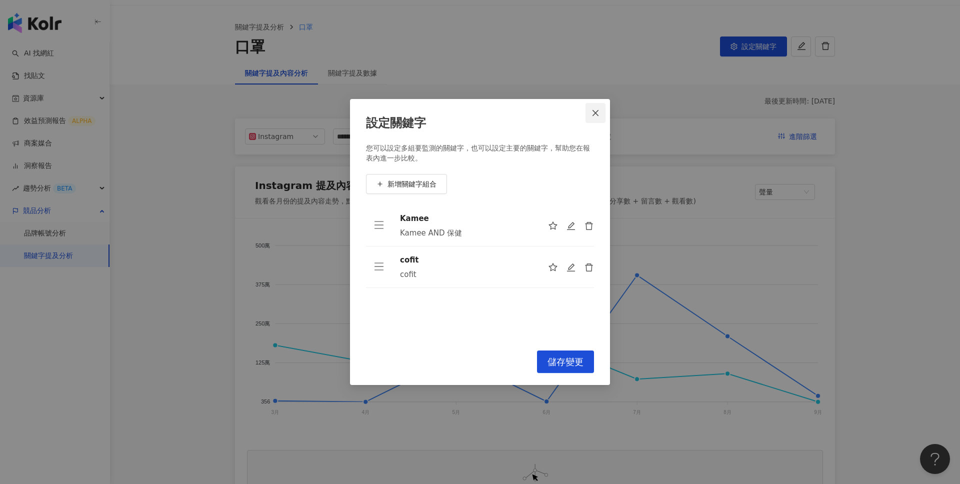
click at [596, 108] on button "Close" at bounding box center [595, 113] width 20 height 20
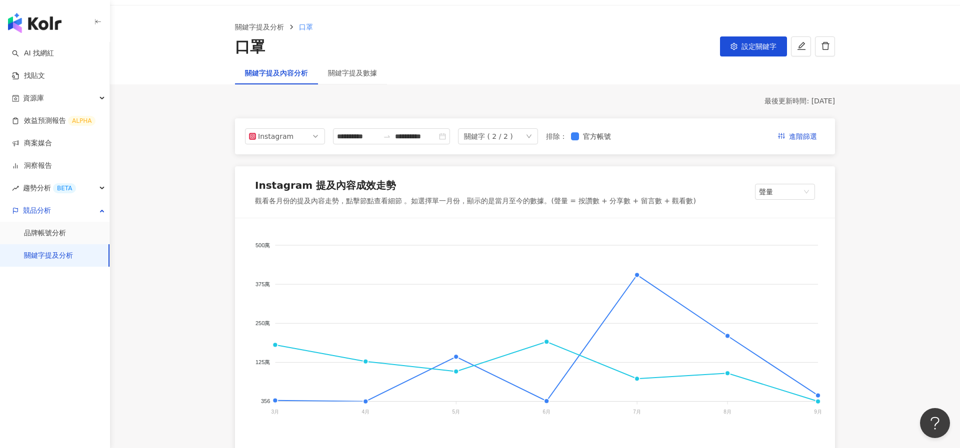
click at [530, 39] on div "口罩 設定關鍵字" at bounding box center [535, 46] width 600 height 21
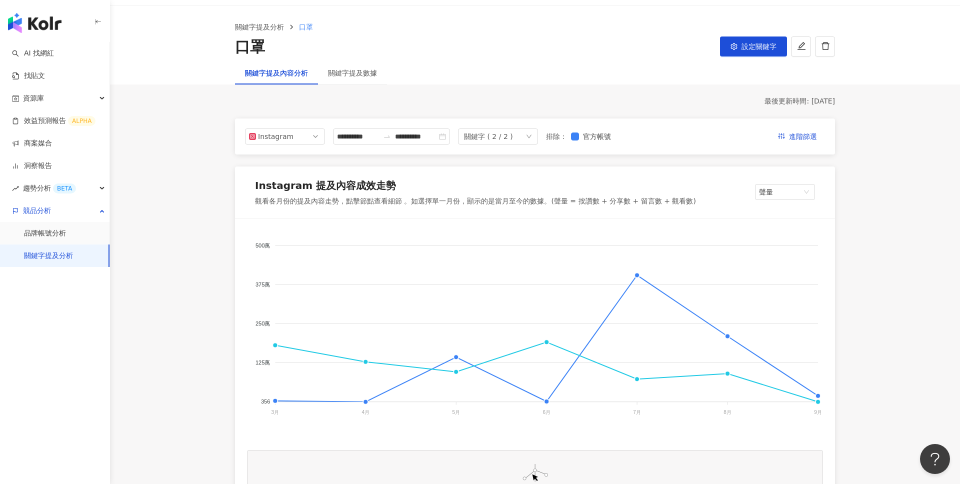
click at [49, 251] on link "關鍵字提及分析" at bounding box center [48, 256] width 49 height 10
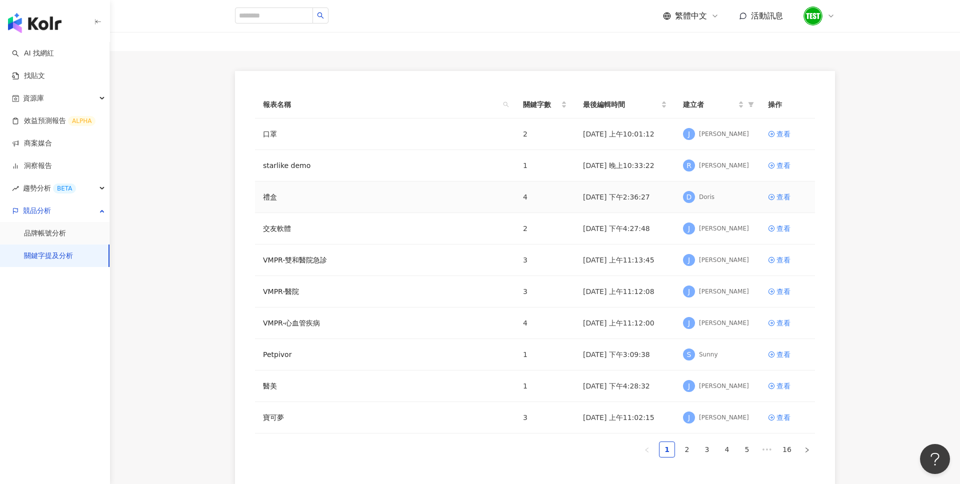
scroll to position [44, 0]
click at [781, 165] on div "查看" at bounding box center [783, 163] width 14 height 11
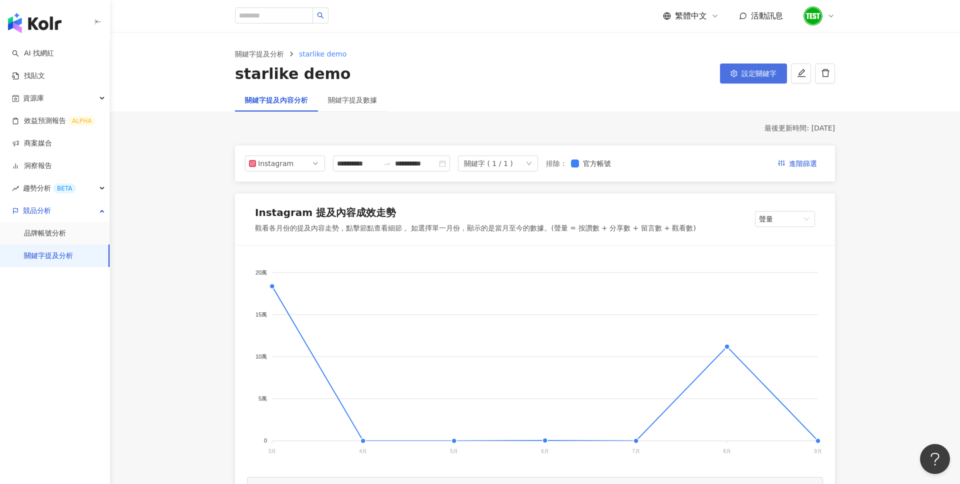
click at [740, 83] on button "設定關鍵字" at bounding box center [753, 73] width 67 height 20
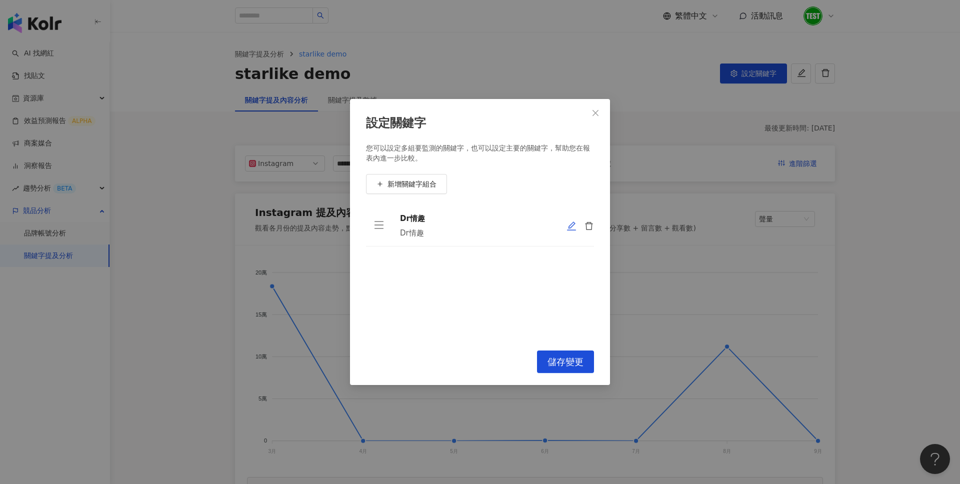
click at [574, 225] on icon "edit" at bounding box center [571, 226] width 10 height 10
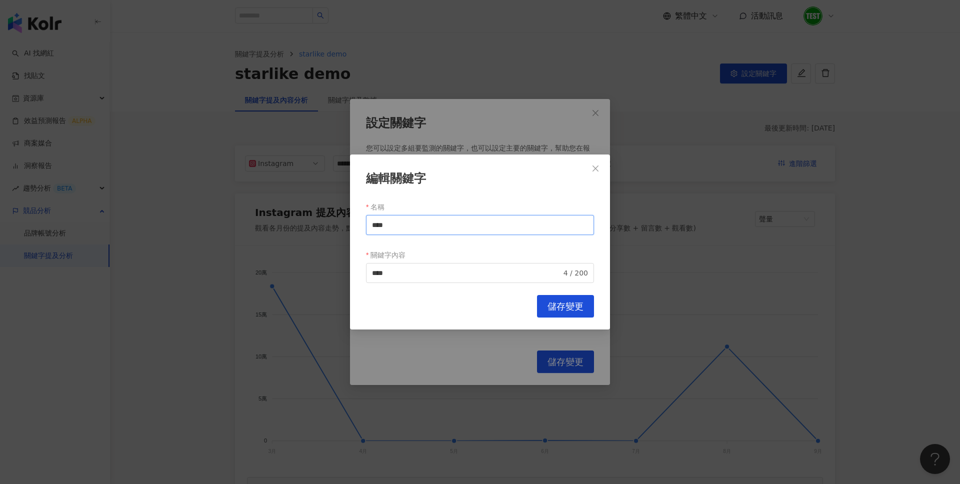
click at [405, 218] on input "****" at bounding box center [480, 225] width 228 height 20
click at [406, 228] on input "****" at bounding box center [480, 225] width 228 height 20
type input "*"
type input "**********"
paste input "**********"
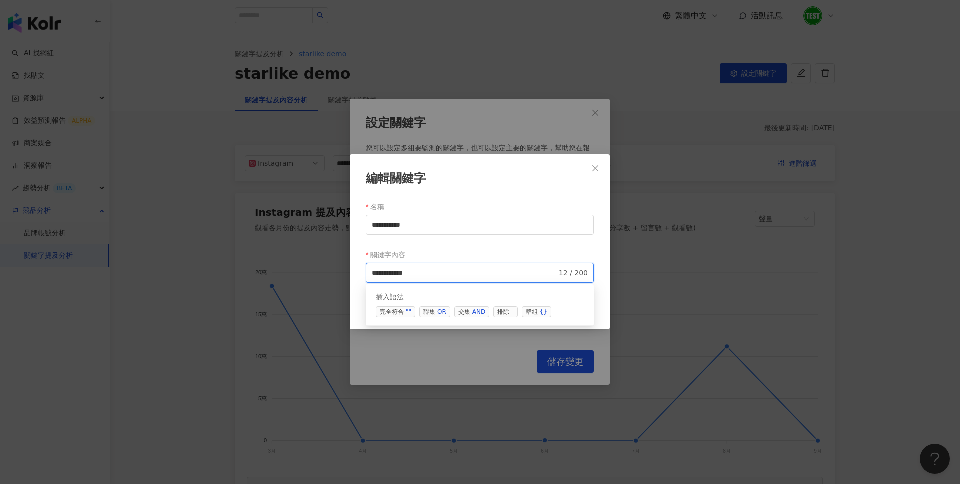
click at [455, 309] on span "交集 AND" at bounding box center [471, 311] width 35 height 11
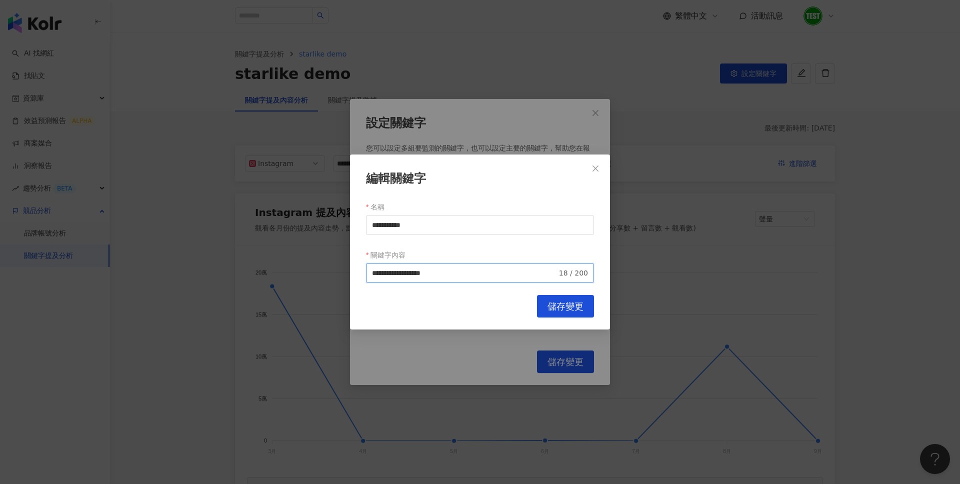
type input "**********"
click at [562, 304] on span "儲存變更" at bounding box center [565, 306] width 36 height 11
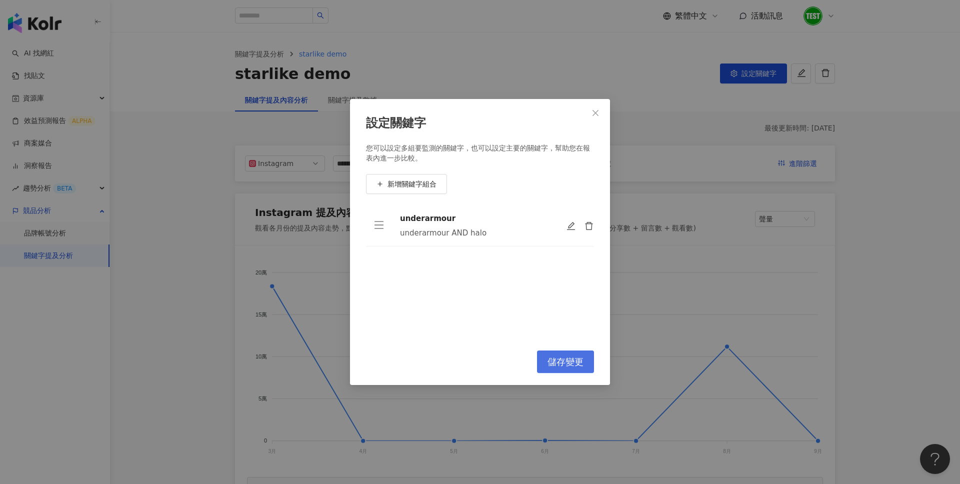
click at [567, 368] on button "儲存變更" at bounding box center [565, 361] width 57 height 22
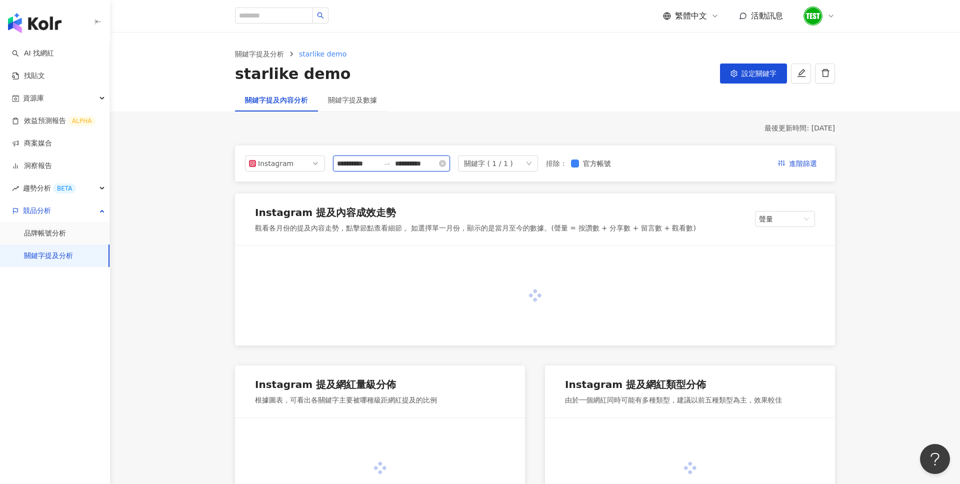
click at [362, 166] on input "**********" at bounding box center [358, 163] width 42 height 11
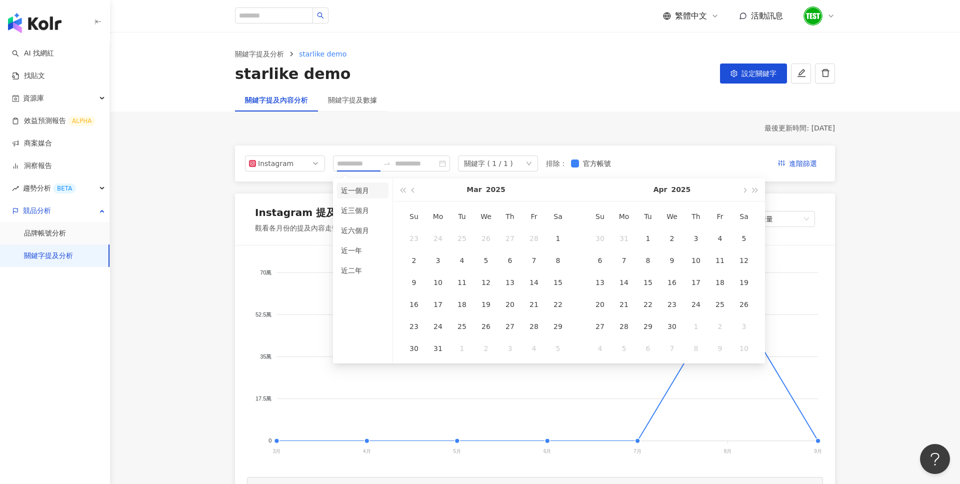
click at [364, 192] on li "近一個月" at bounding box center [362, 190] width 51 height 16
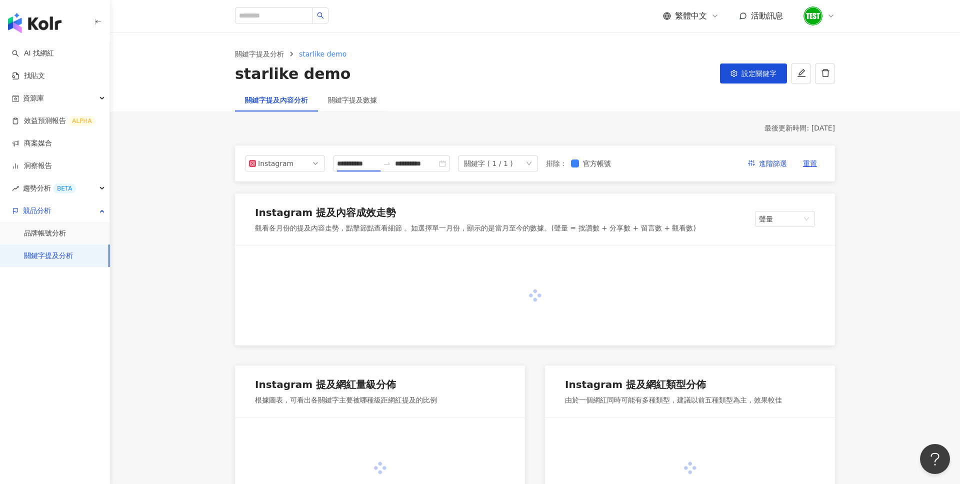
type input "**********"
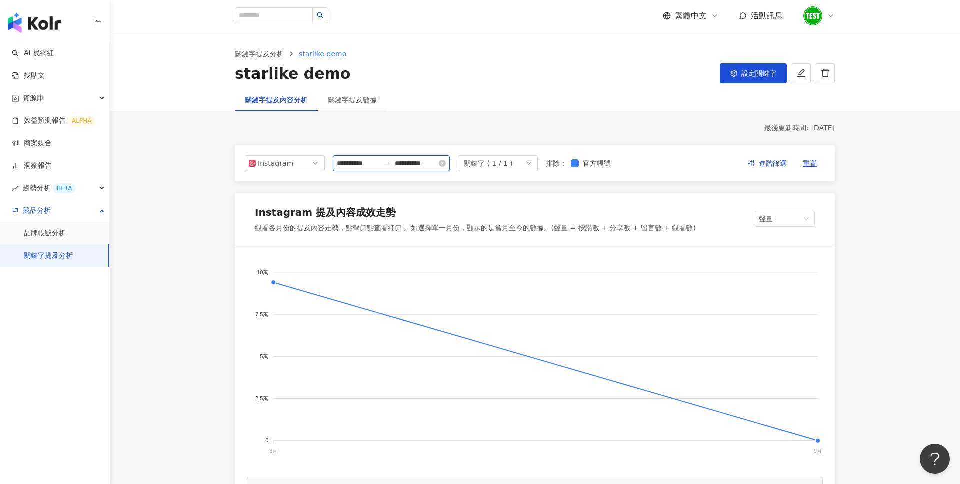
click at [415, 167] on input "**********" at bounding box center [416, 163] width 42 height 11
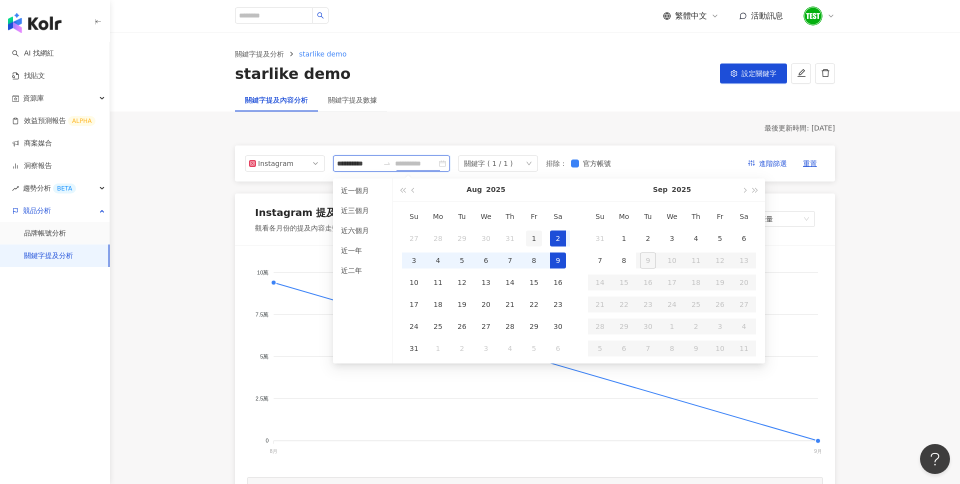
type input "**********"
click at [536, 237] on div "1" at bounding box center [534, 238] width 16 height 16
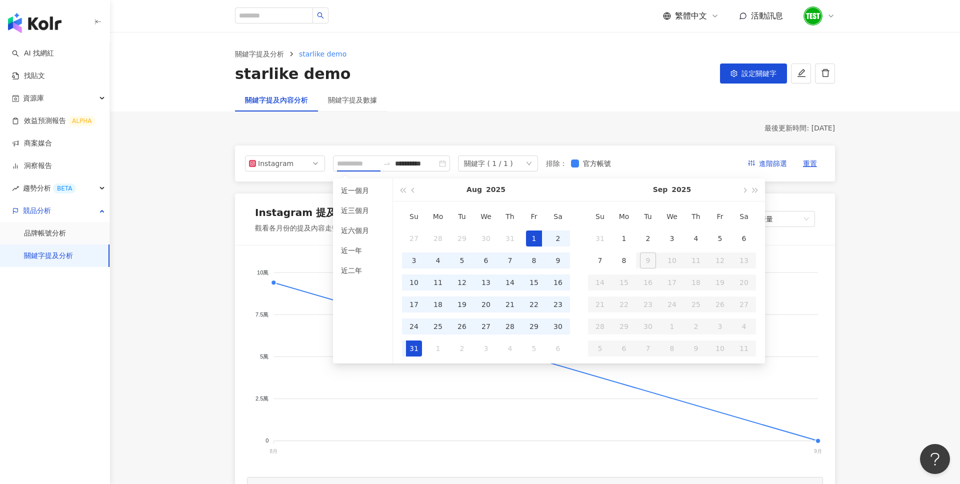
click at [415, 342] on div "31" at bounding box center [414, 348] width 16 height 16
type input "**********"
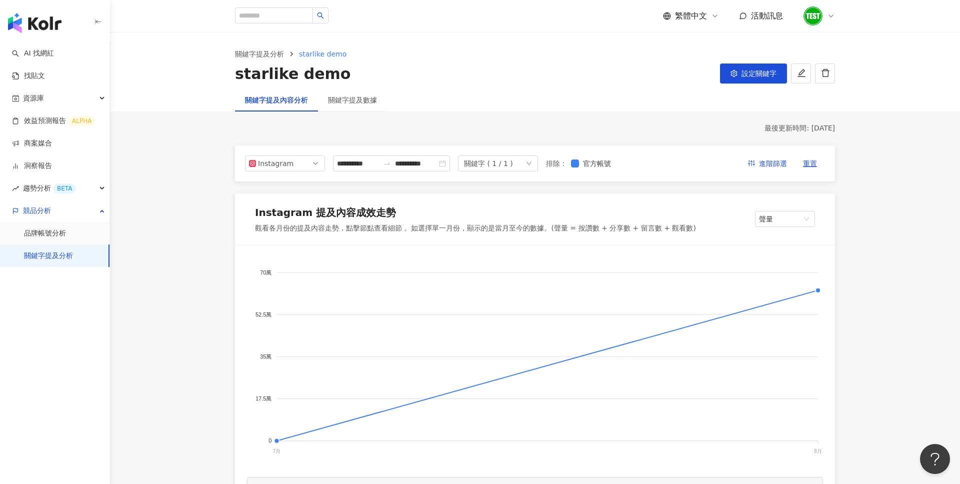
click at [532, 127] on div "最後更新時間: [DATE]" at bounding box center [535, 128] width 600 height 10
click at [95, 101] on div "資源庫" at bounding box center [54, 98] width 109 height 22
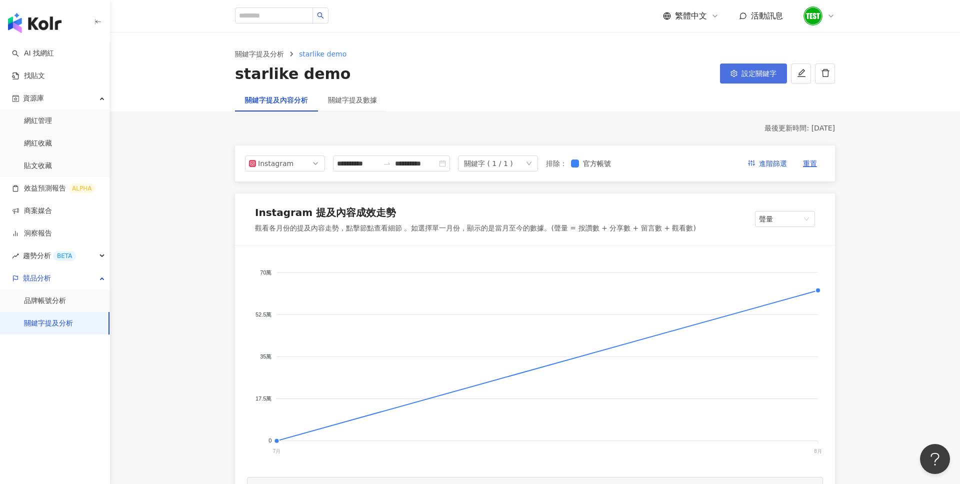
click at [740, 71] on button "設定關鍵字" at bounding box center [753, 73] width 67 height 20
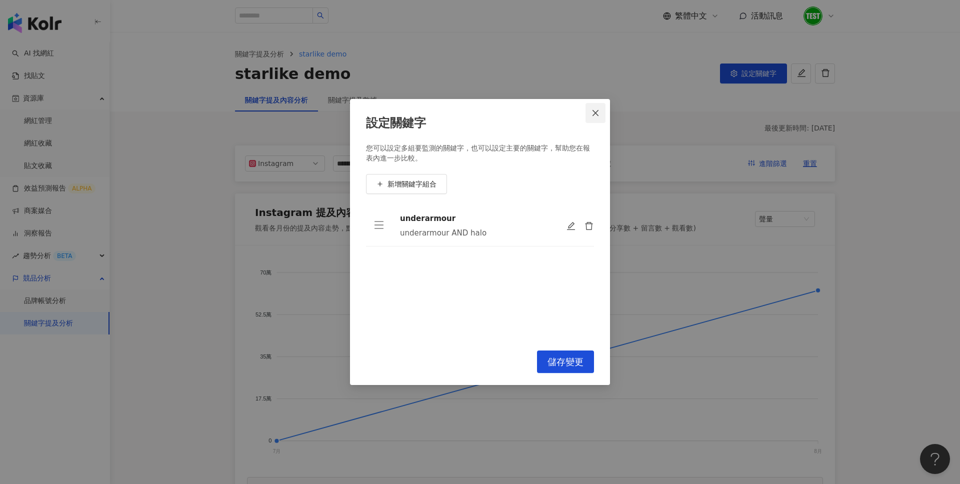
click at [596, 117] on button "Close" at bounding box center [595, 113] width 20 height 20
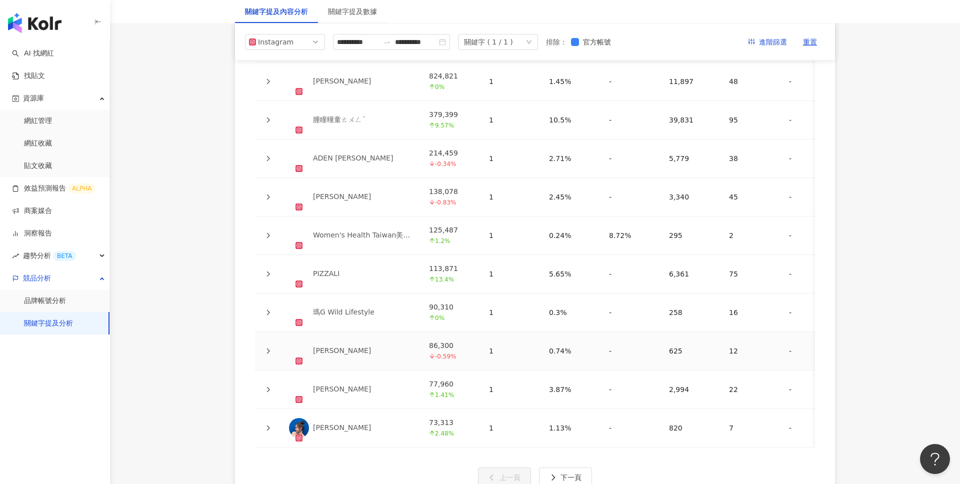
scroll to position [2287, 0]
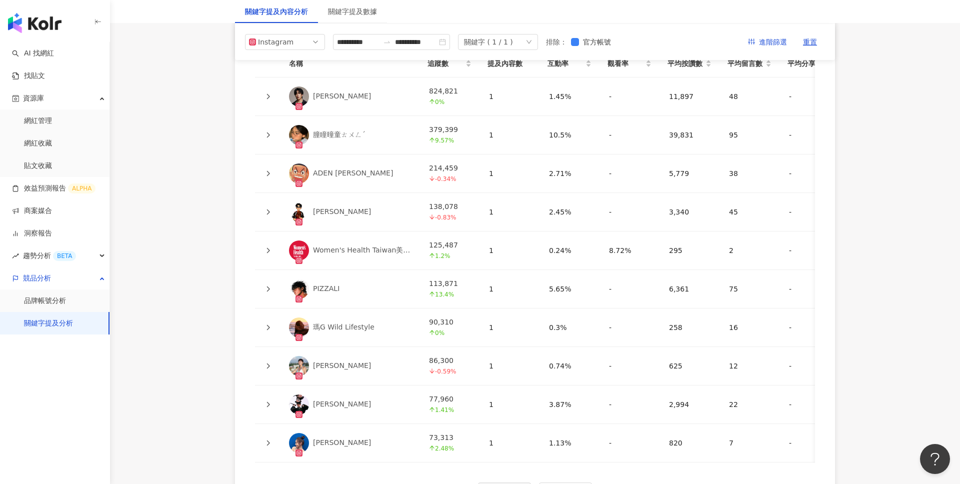
click at [331, 284] on div "PIZZALI" at bounding box center [326, 289] width 26 height 10
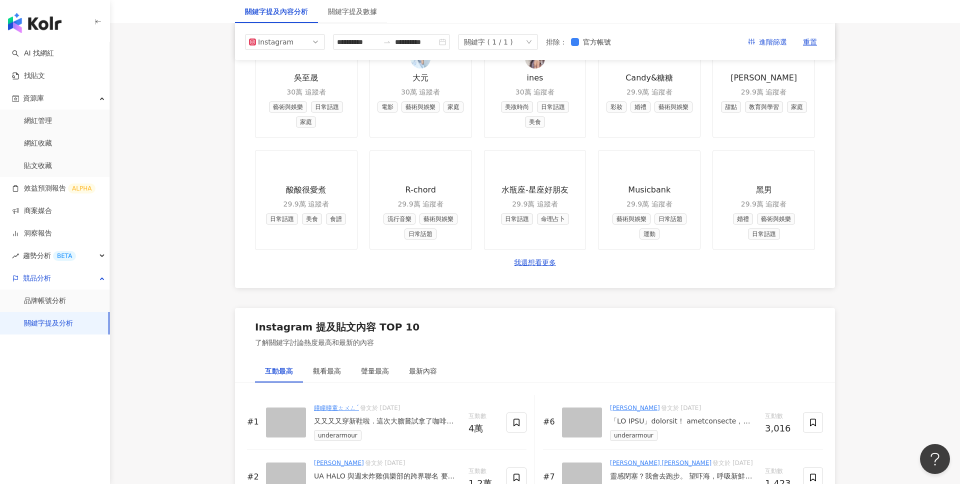
scroll to position [1189, 0]
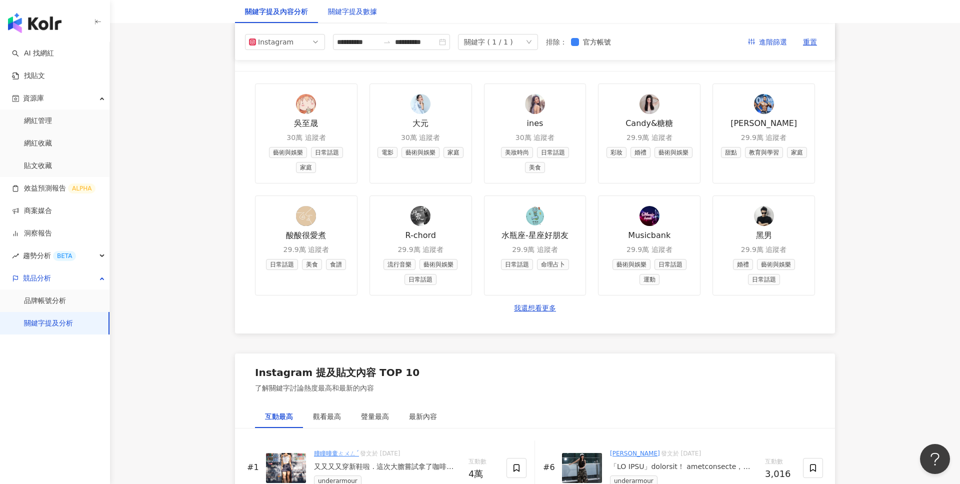
click at [370, 12] on div "關鍵字提及數據" at bounding box center [352, 11] width 49 height 11
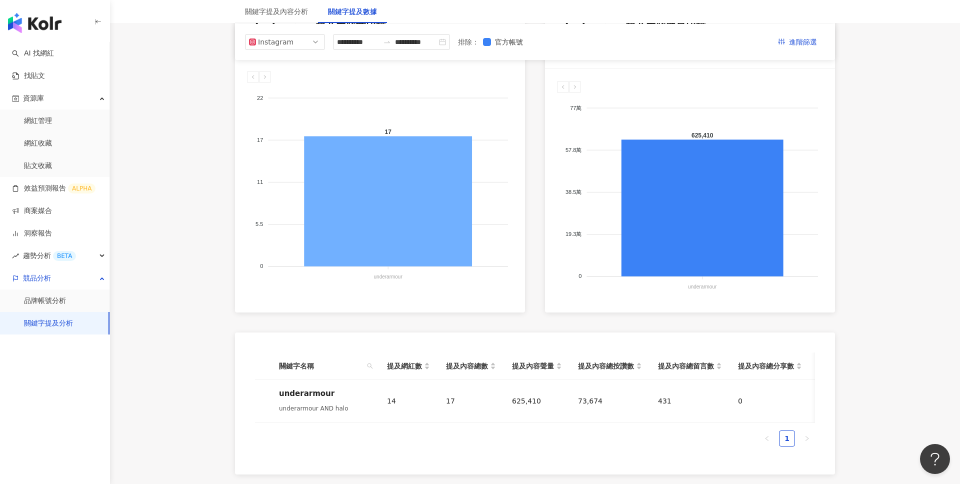
scroll to position [138, 0]
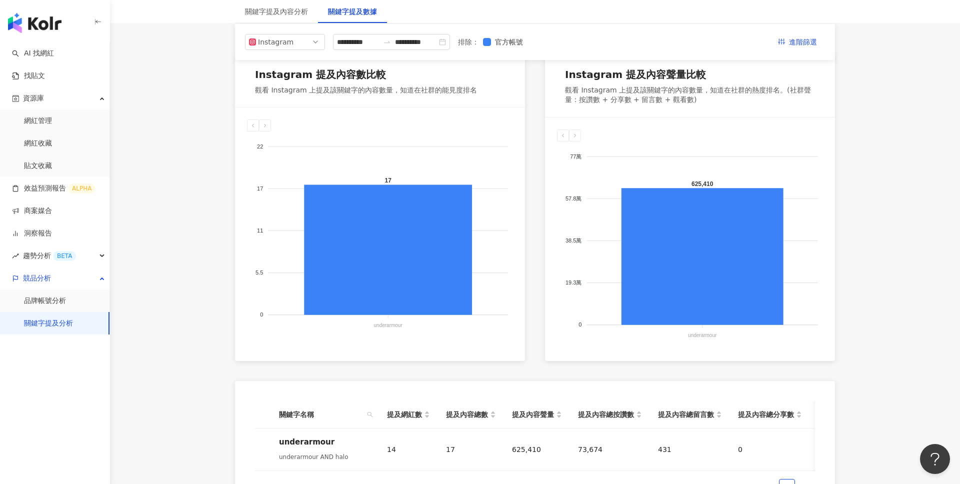
click at [45, 318] on link "關鍵字提及分析" at bounding box center [48, 323] width 49 height 10
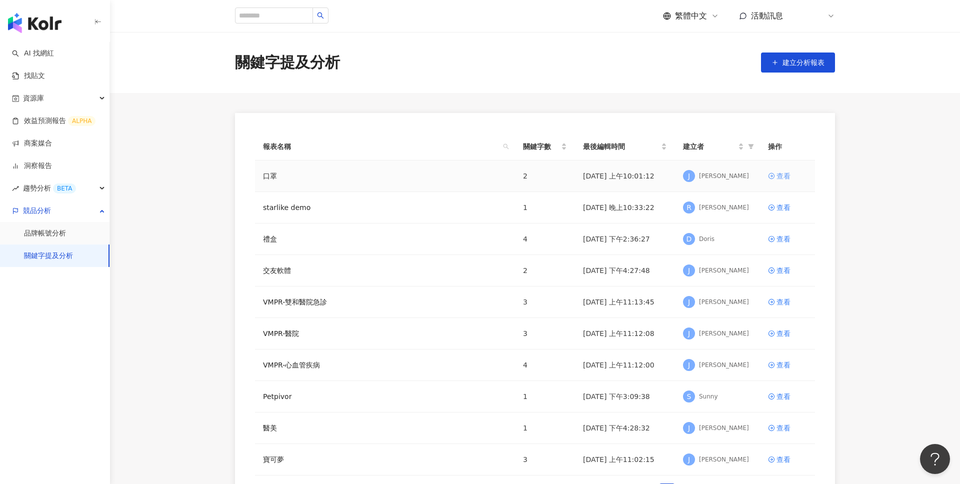
click at [782, 177] on div "查看" at bounding box center [783, 175] width 14 height 11
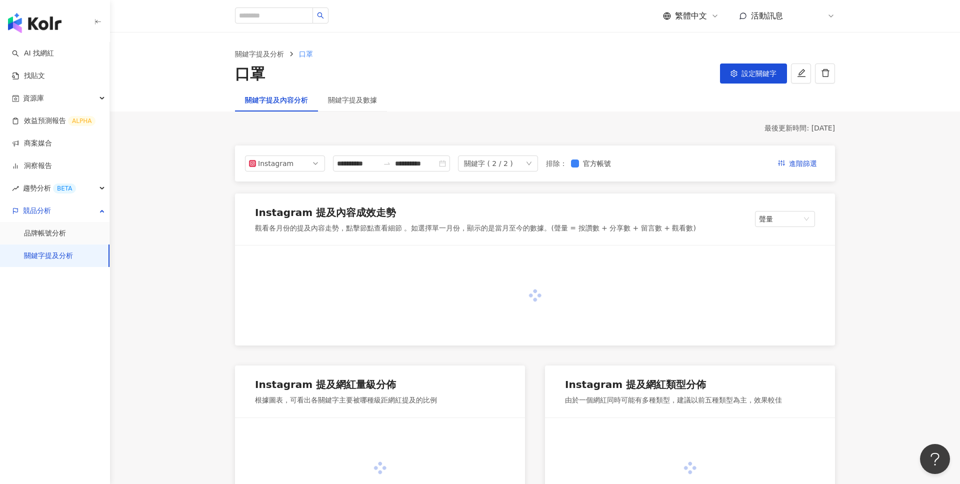
scroll to position [10, 0]
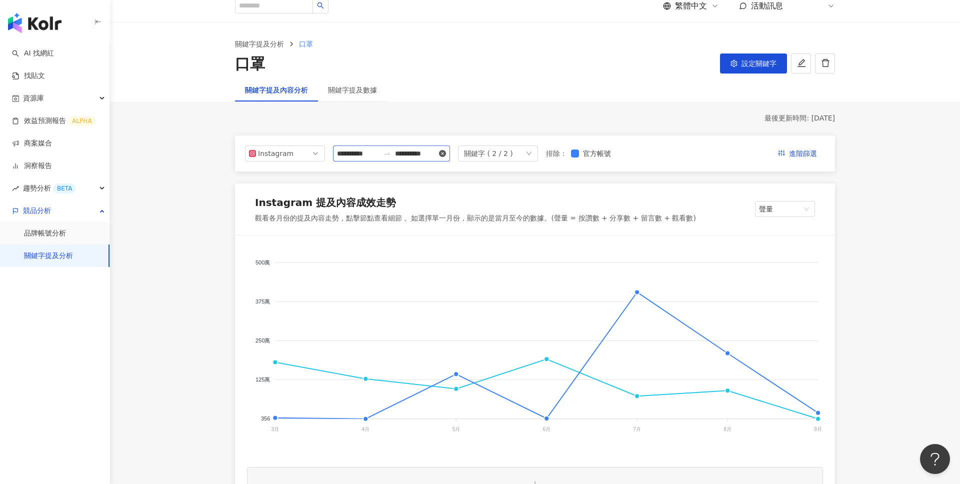
click at [443, 155] on icon "close-circle" at bounding box center [442, 153] width 7 height 7
click at [294, 153] on span "Instagram" at bounding box center [285, 153] width 72 height 15
click at [361, 150] on input at bounding box center [358, 153] width 42 height 11
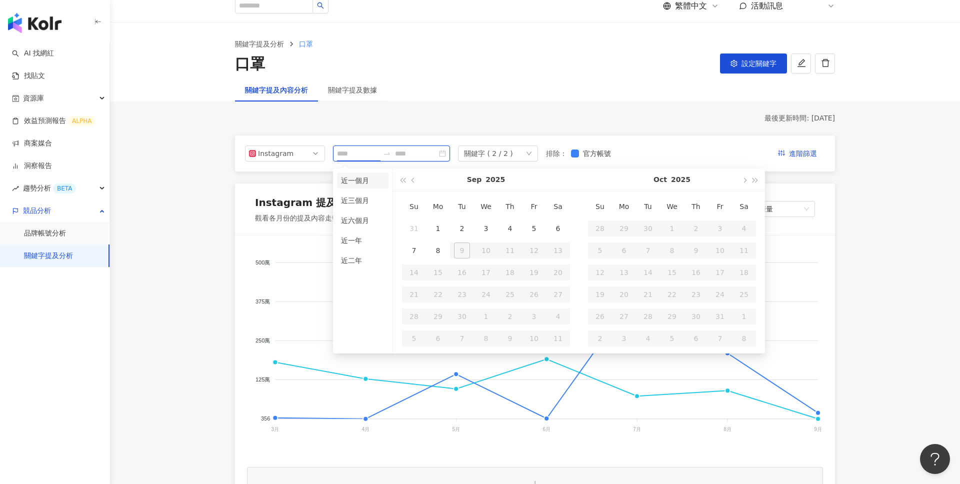
type input "**********"
click at [359, 177] on li "近一個月" at bounding box center [362, 180] width 51 height 16
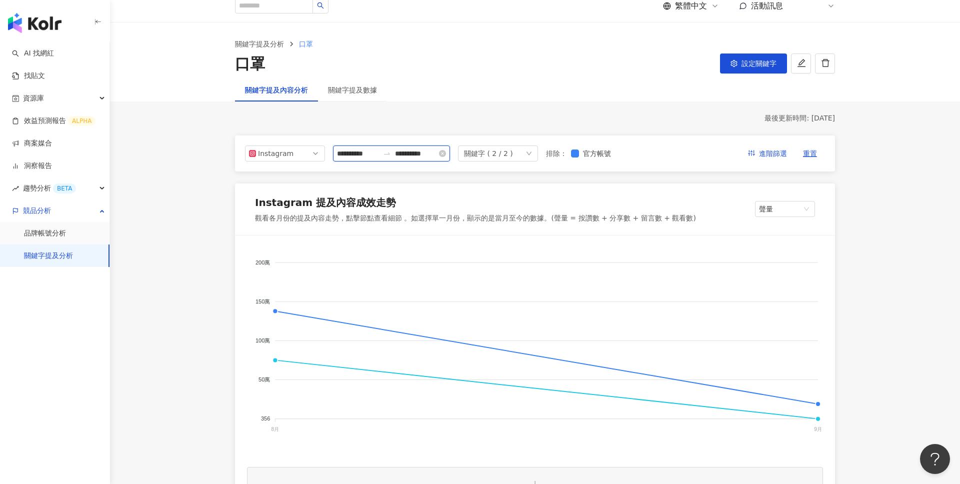
click at [378, 155] on input "**********" at bounding box center [358, 153] width 42 height 11
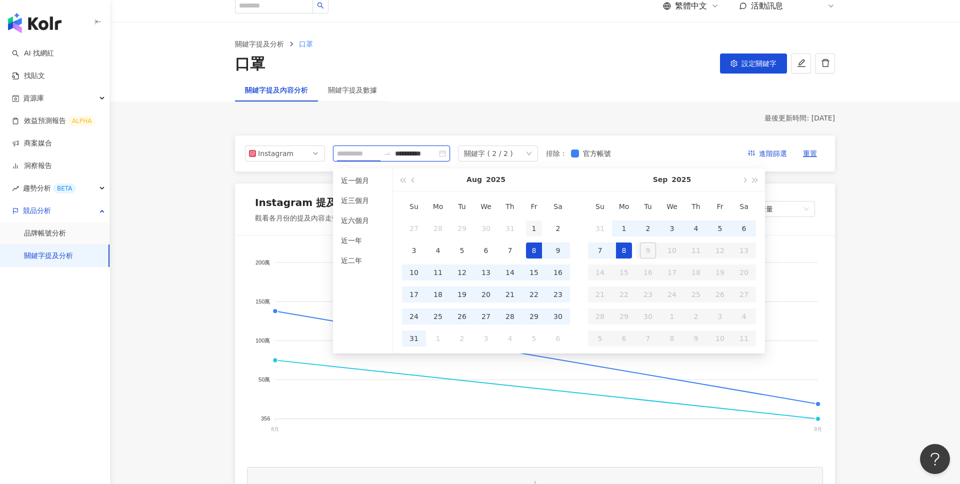
type input "**********"
click at [535, 226] on div "1" at bounding box center [534, 228] width 16 height 16
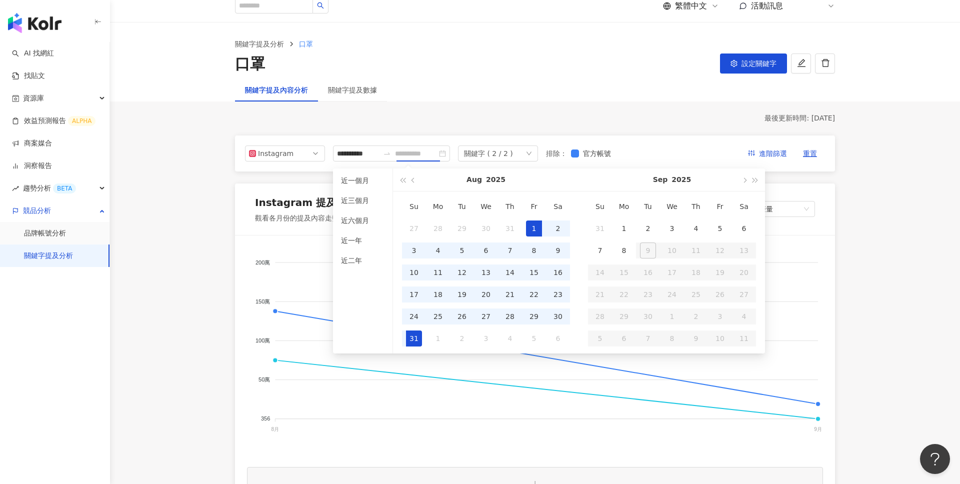
click at [410, 334] on div "31" at bounding box center [414, 338] width 16 height 16
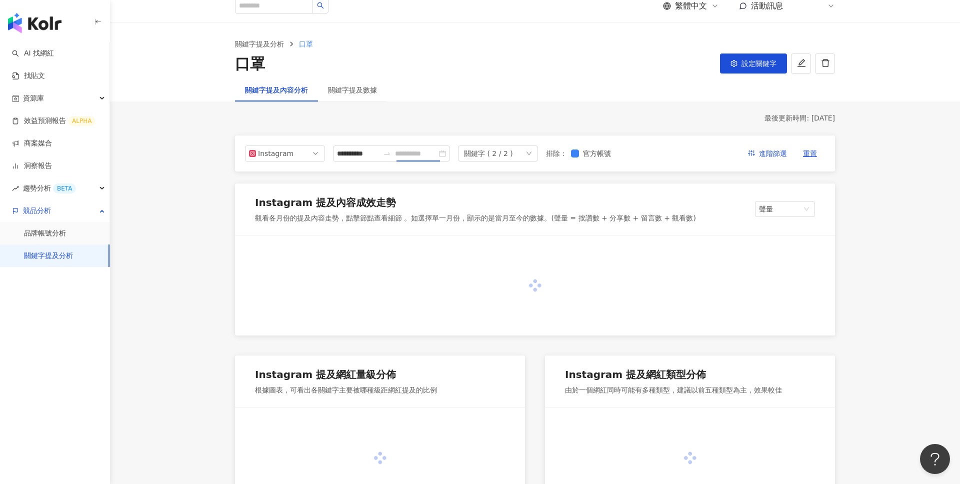
type input "**********"
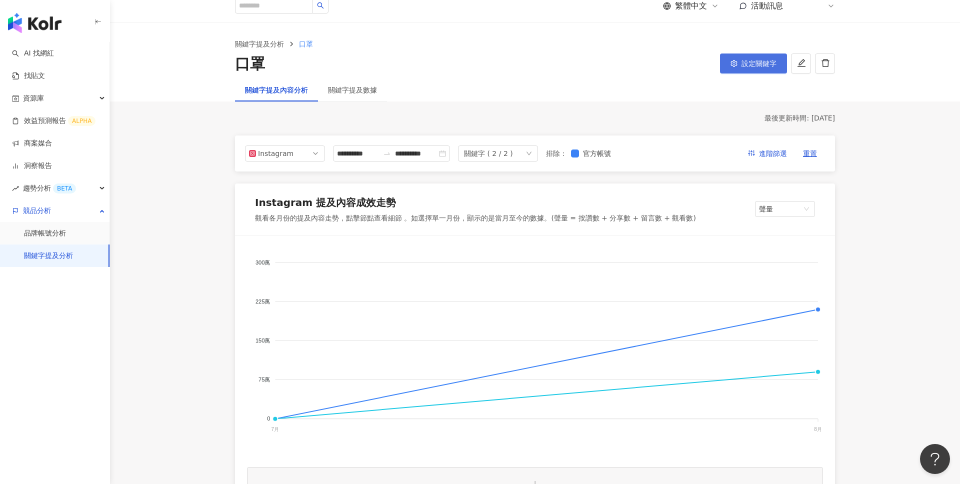
click at [744, 72] on button "設定關鍵字" at bounding box center [753, 63] width 67 height 20
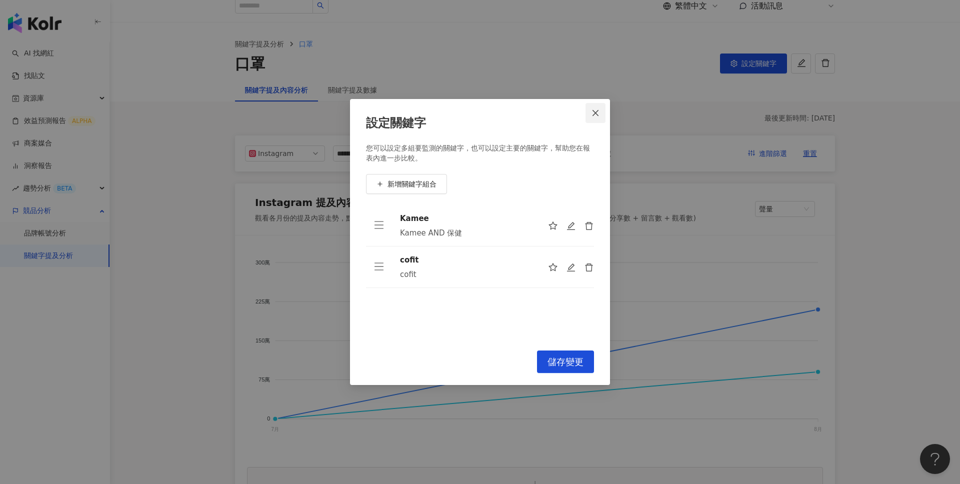
click at [596, 115] on icon "close" at bounding box center [595, 113] width 8 height 8
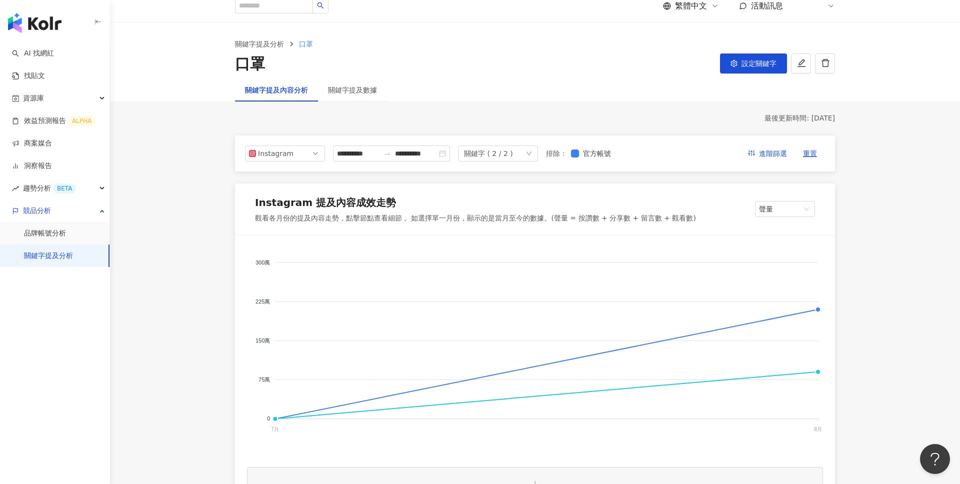
click at [510, 155] on div "關鍵字 ( 2 / 2 )" at bounding box center [488, 153] width 49 height 15
click at [491, 193] on div "cofit" at bounding box center [497, 195] width 60 height 11
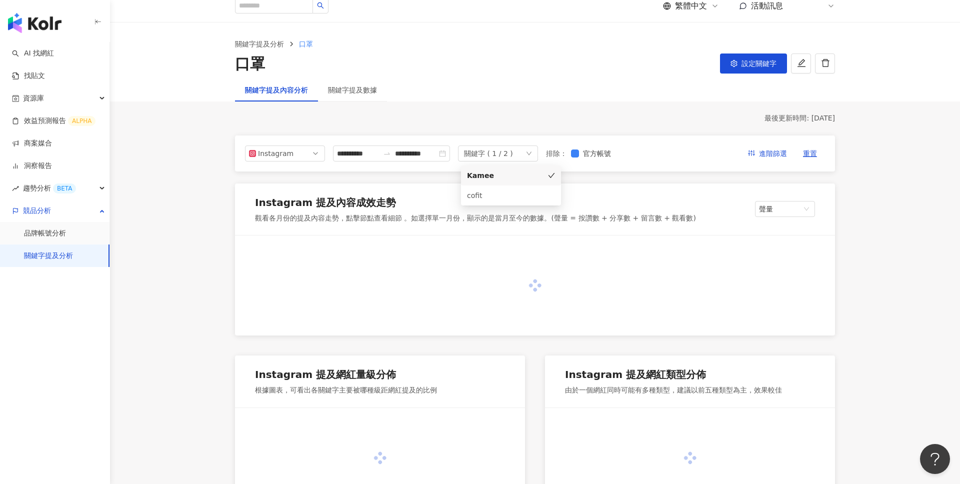
click at [594, 121] on div "最後更新時間: 2025/9/8" at bounding box center [535, 118] width 600 height 10
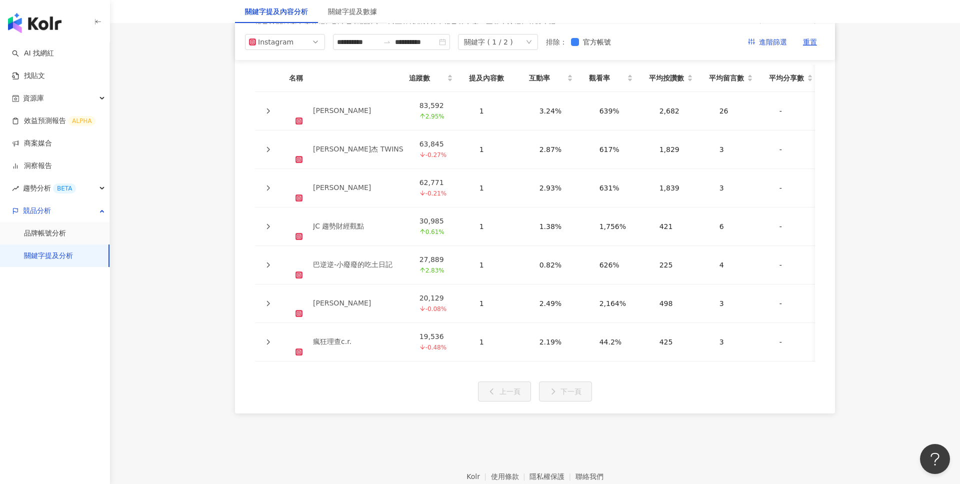
scroll to position [2234, 0]
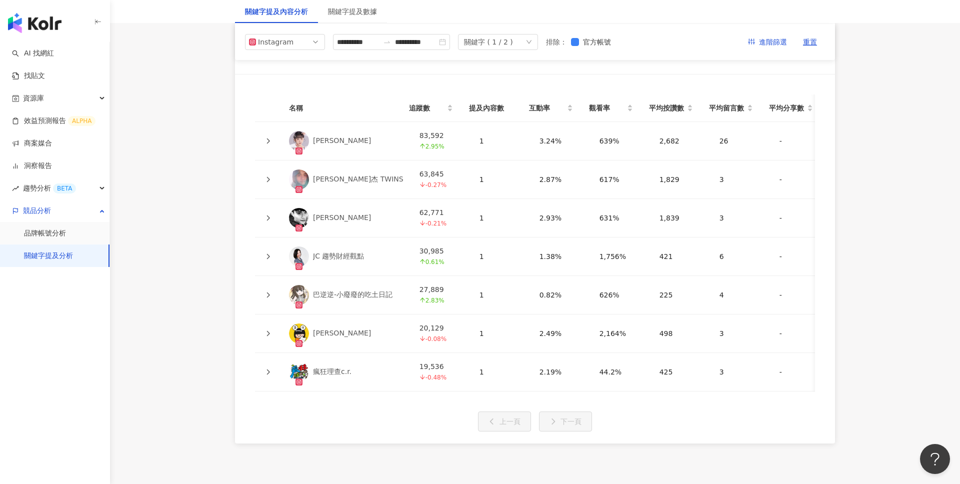
click at [330, 140] on div "京野妮子 Nico" at bounding box center [342, 141] width 58 height 10
click at [265, 253] on icon at bounding box center [268, 256] width 6 height 6
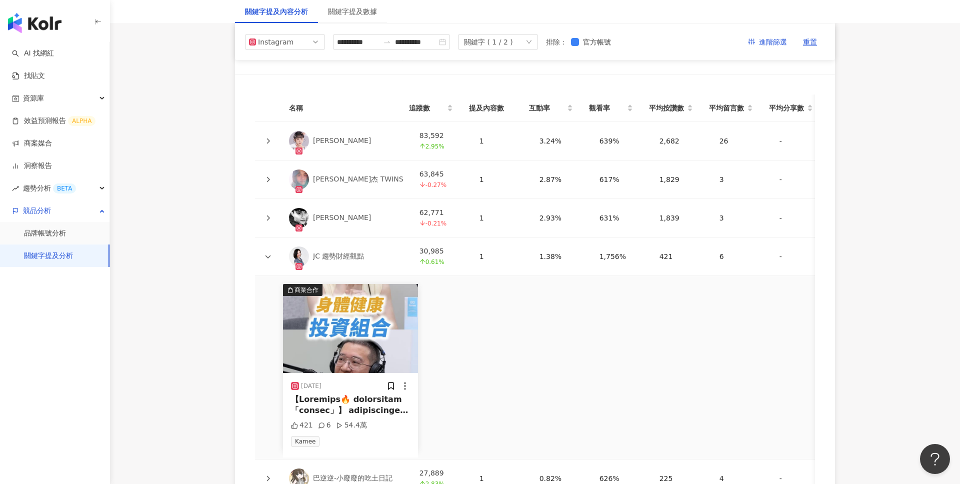
click at [345, 253] on div "JC 趨勢財經觀點" at bounding box center [338, 256] width 51 height 10
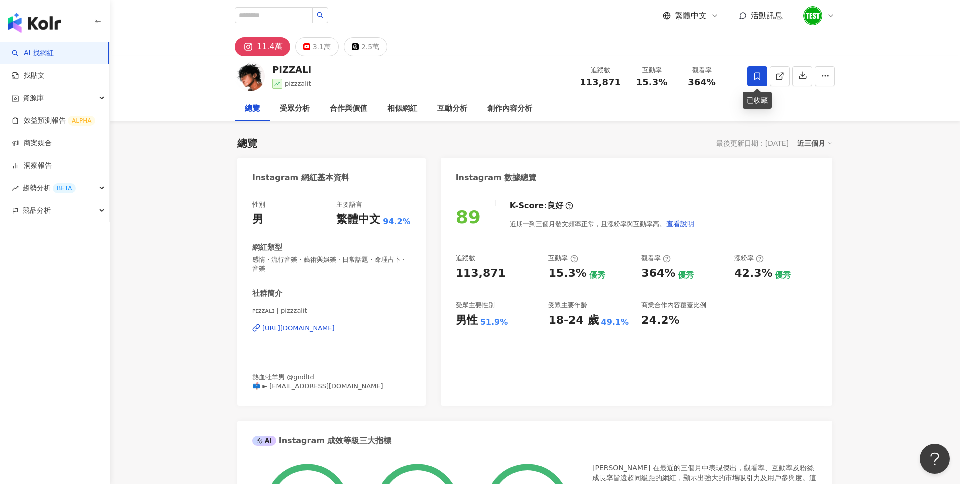
click at [750, 75] on span at bounding box center [757, 76] width 20 height 20
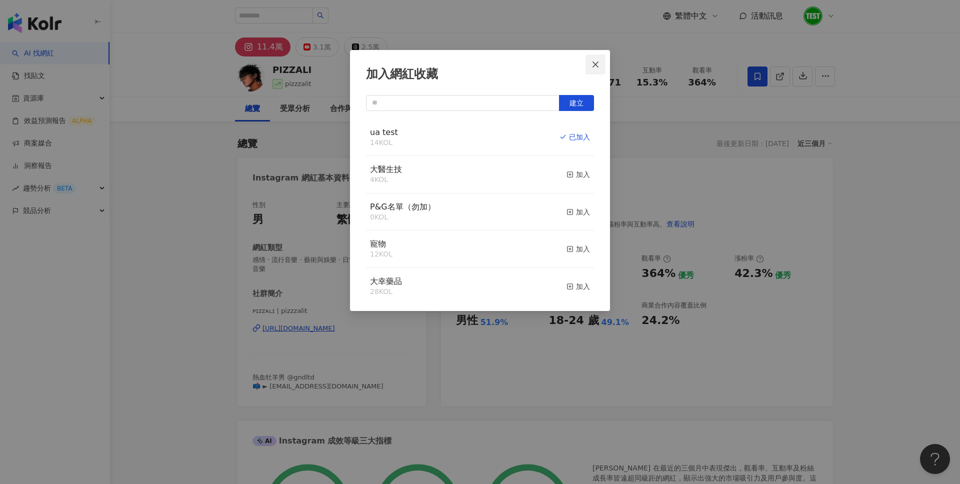
click at [595, 65] on icon "close" at bounding box center [595, 64] width 8 height 8
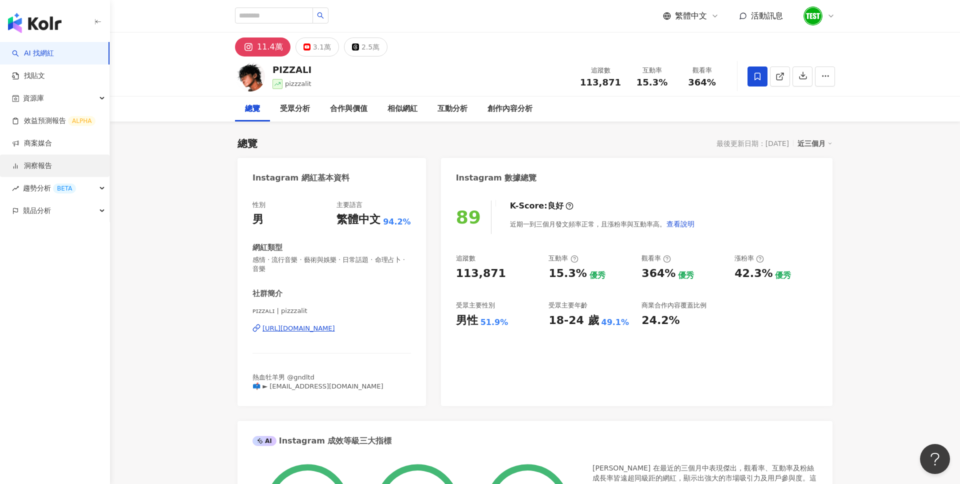
click at [52, 161] on link "洞察報告" at bounding box center [32, 166] width 40 height 10
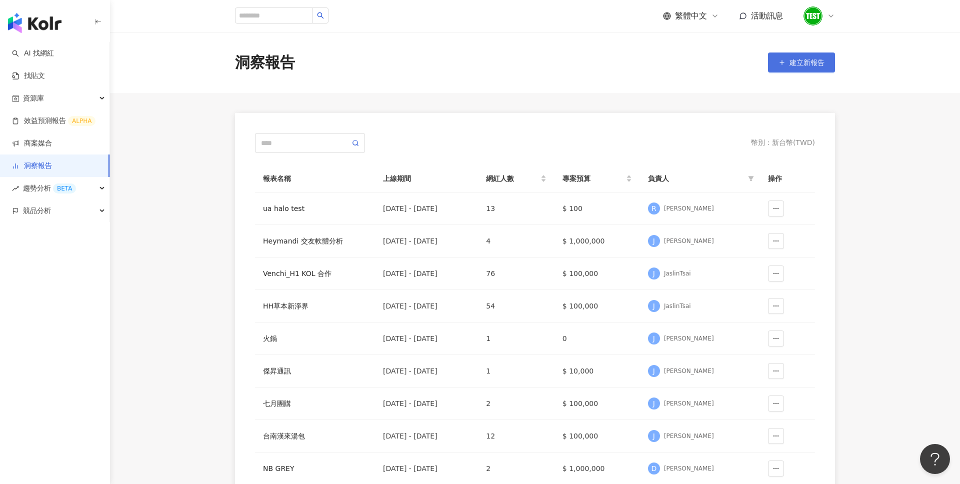
click at [783, 62] on line "button" at bounding box center [782, 62] width 4 height 0
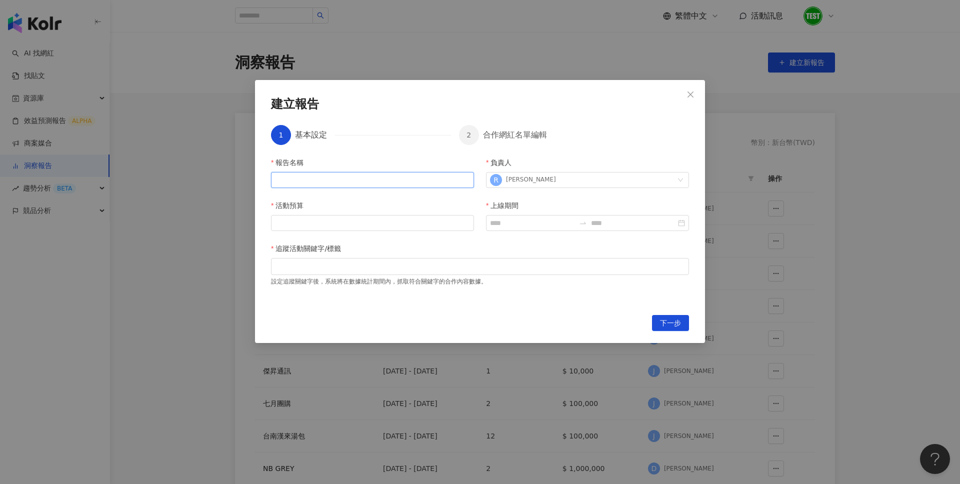
click at [363, 184] on input "報告名稱" at bounding box center [372, 180] width 203 height 16
type input "*****"
click at [378, 218] on input "活動預算" at bounding box center [372, 222] width 202 height 15
type input "*"
click at [504, 216] on div at bounding box center [587, 223] width 203 height 16
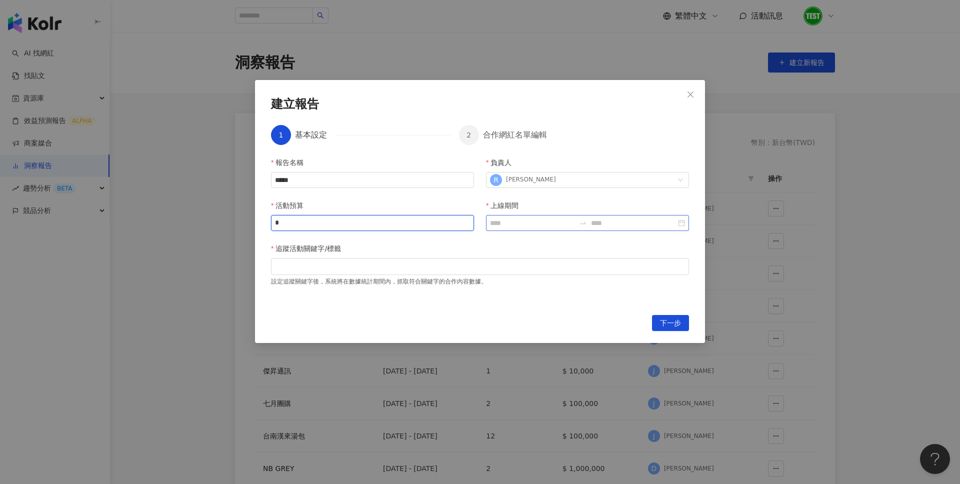
type input "*"
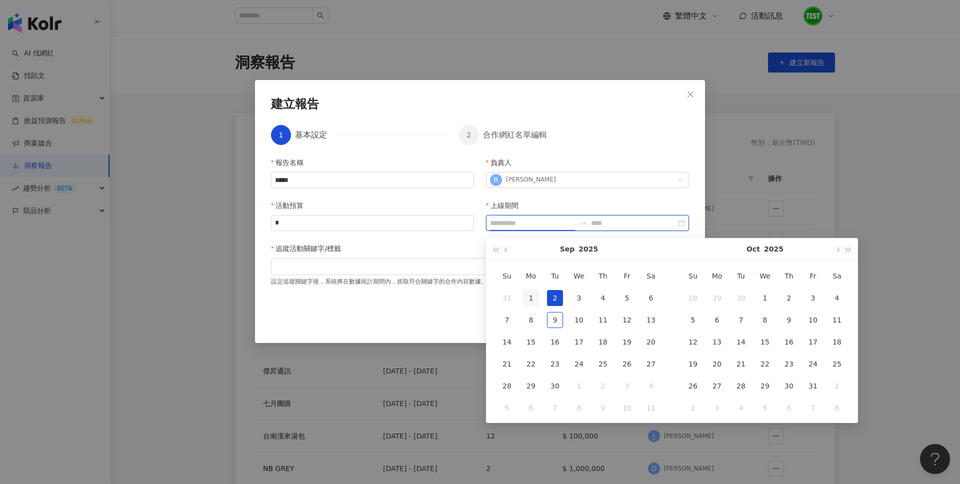
type input "**********"
click at [503, 254] on button "button" at bounding box center [506, 249] width 11 height 22
type input "**********"
click at [627, 296] on div "1" at bounding box center [627, 298] width 16 height 16
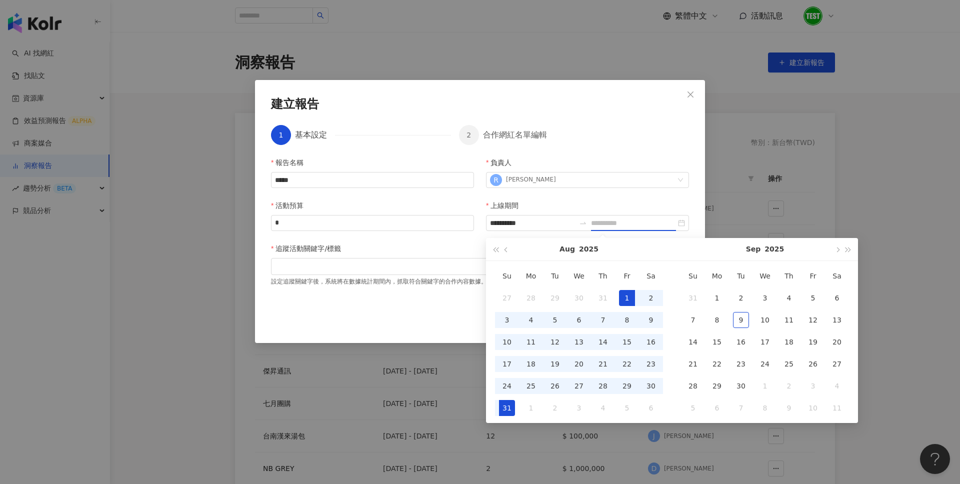
click at [505, 408] on div "31" at bounding box center [507, 408] width 16 height 16
type input "**********"
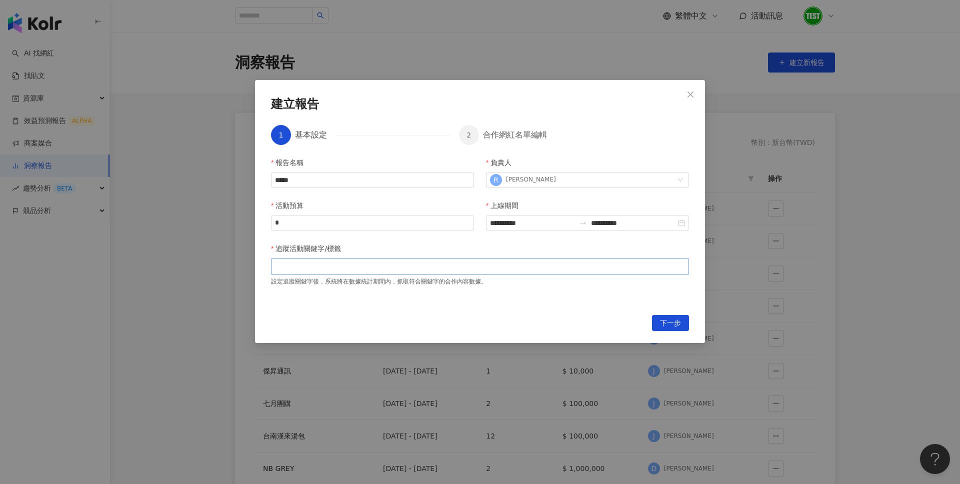
click at [379, 260] on div at bounding box center [480, 266] width 418 height 17
type input "**********"
type input "****"
click at [662, 324] on span "下一步" at bounding box center [670, 323] width 21 height 16
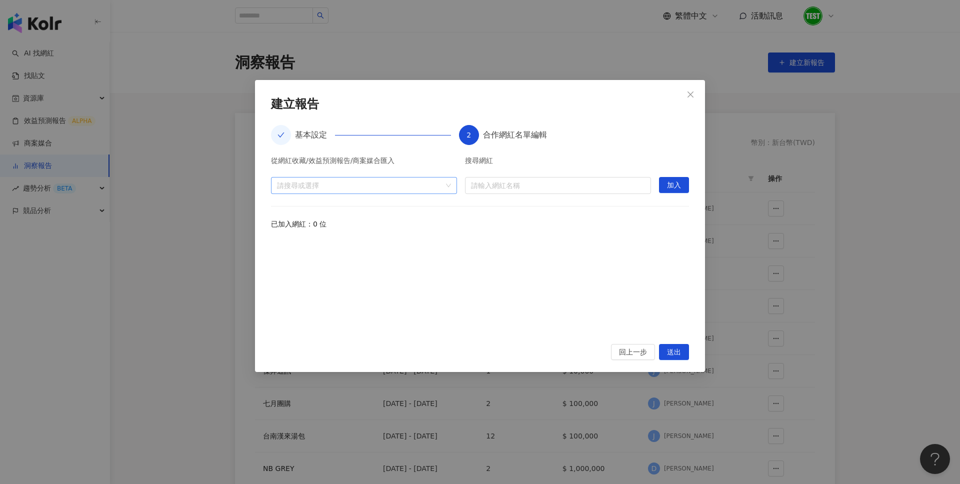
click at [447, 187] on div "請搜尋或選擇" at bounding box center [364, 185] width 186 height 17
click at [284, 205] on span at bounding box center [281, 207] width 16 height 16
click at [313, 244] on span at bounding box center [310, 242] width 10 height 10
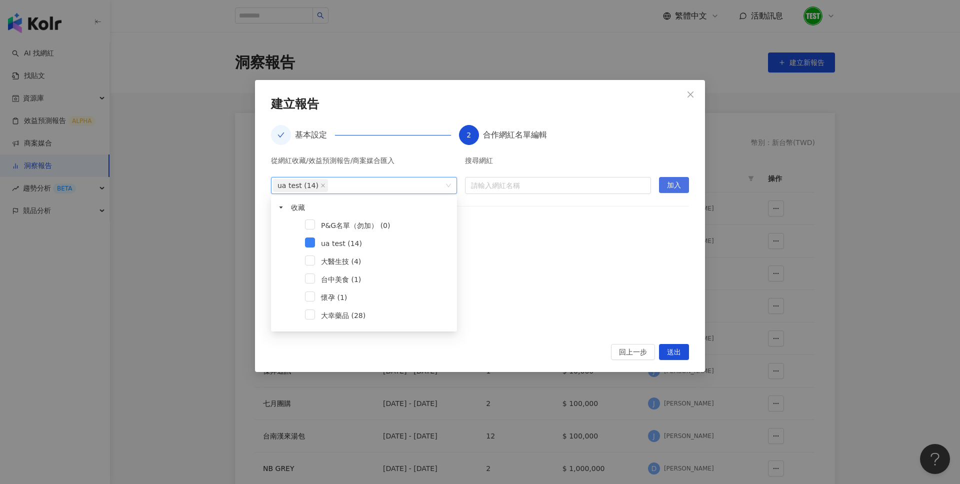
click at [669, 187] on span "加入" at bounding box center [674, 185] width 14 height 16
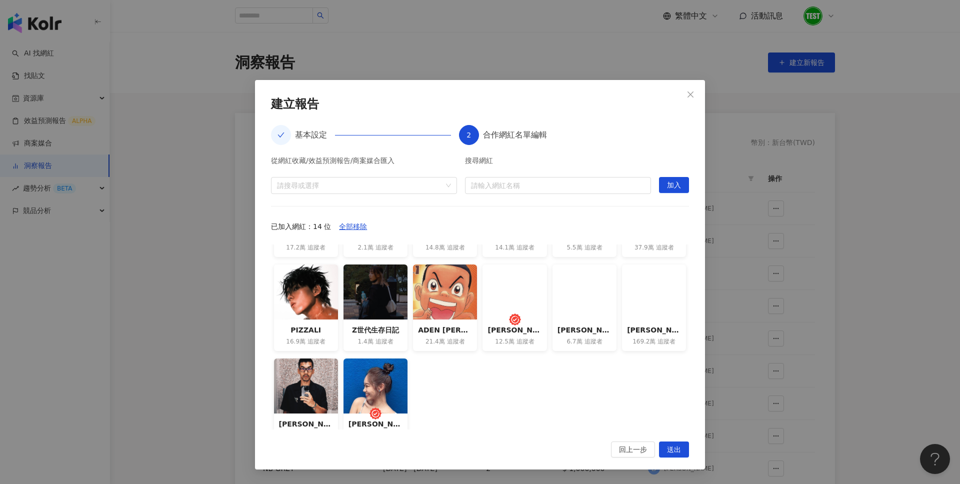
scroll to position [89, 0]
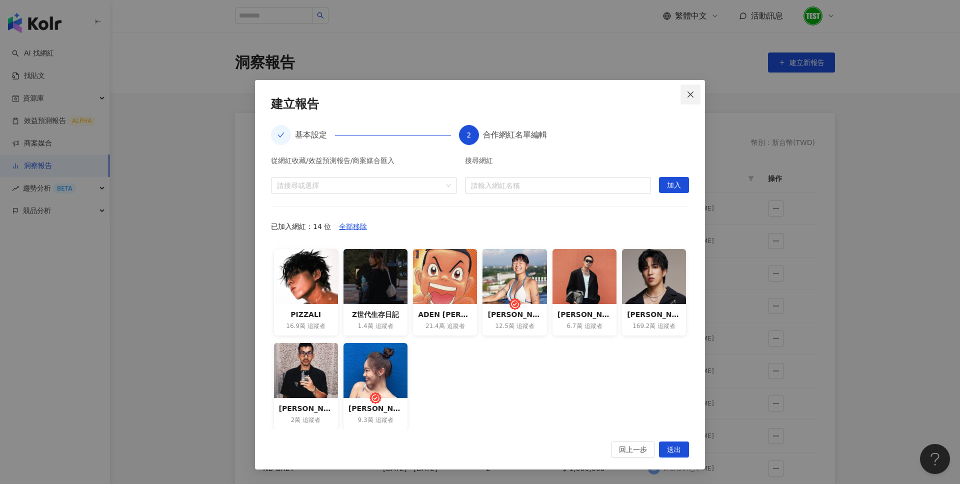
click at [695, 94] on span "Close" at bounding box center [690, 94] width 20 height 8
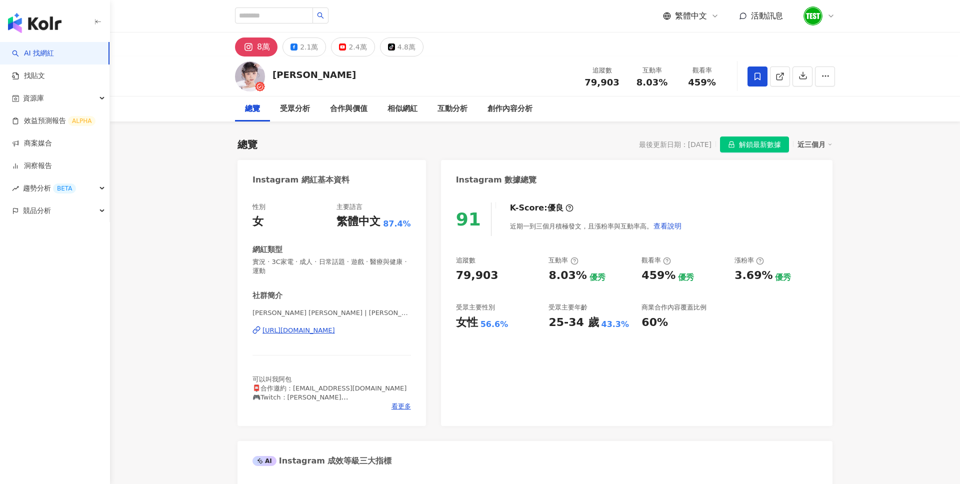
click at [762, 79] on span at bounding box center [757, 76] width 20 height 20
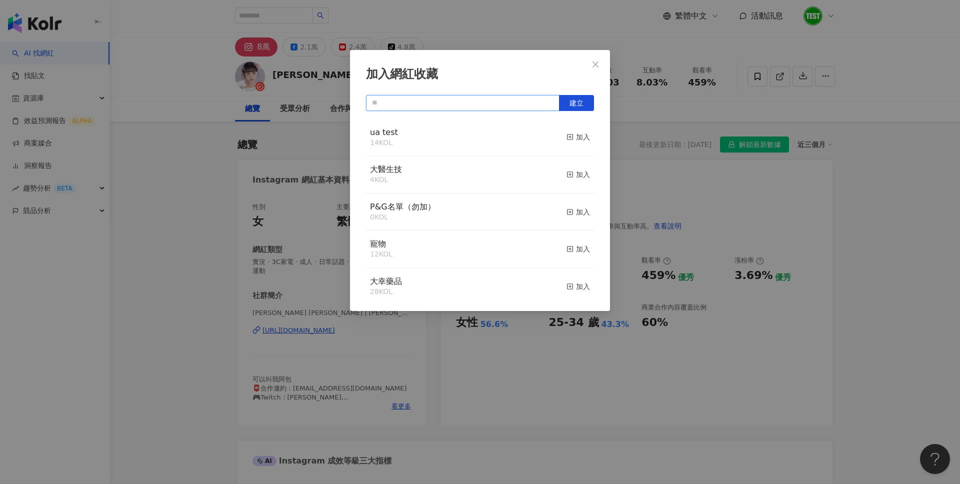
click at [491, 103] on input "text" at bounding box center [462, 103] width 193 height 16
type input "*"
click at [578, 99] on span "建立" at bounding box center [576, 103] width 14 height 8
type input "****"
click at [602, 57] on button "Close" at bounding box center [595, 64] width 20 height 20
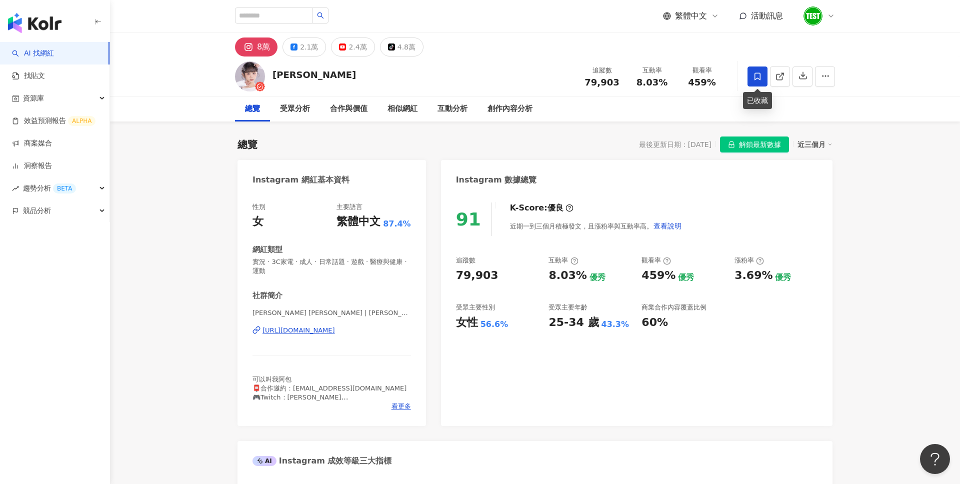
click at [758, 74] on icon at bounding box center [757, 76] width 9 height 9
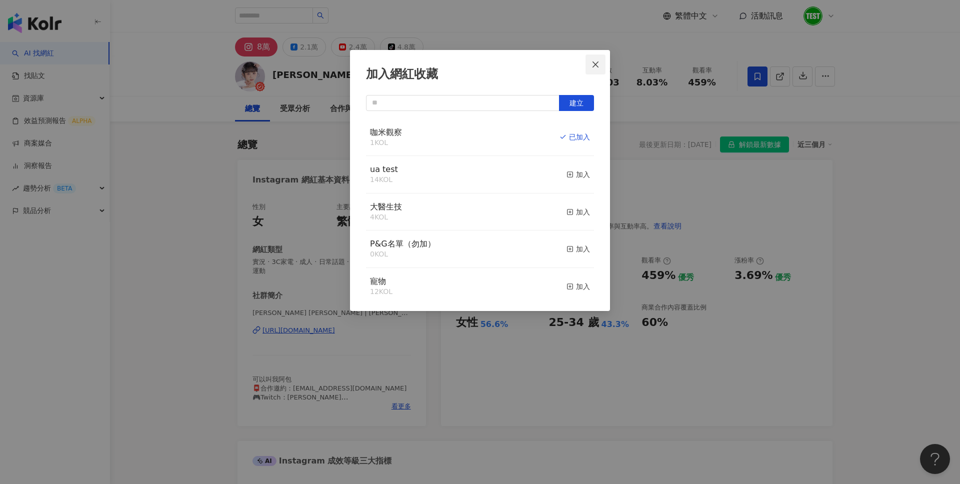
click at [597, 65] on icon "close" at bounding box center [595, 64] width 8 height 8
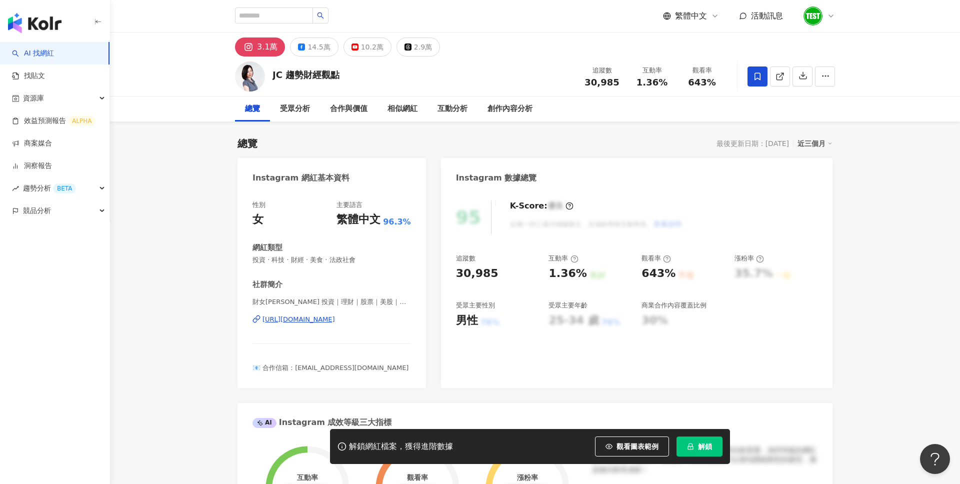
click at [757, 79] on icon at bounding box center [757, 76] width 9 height 9
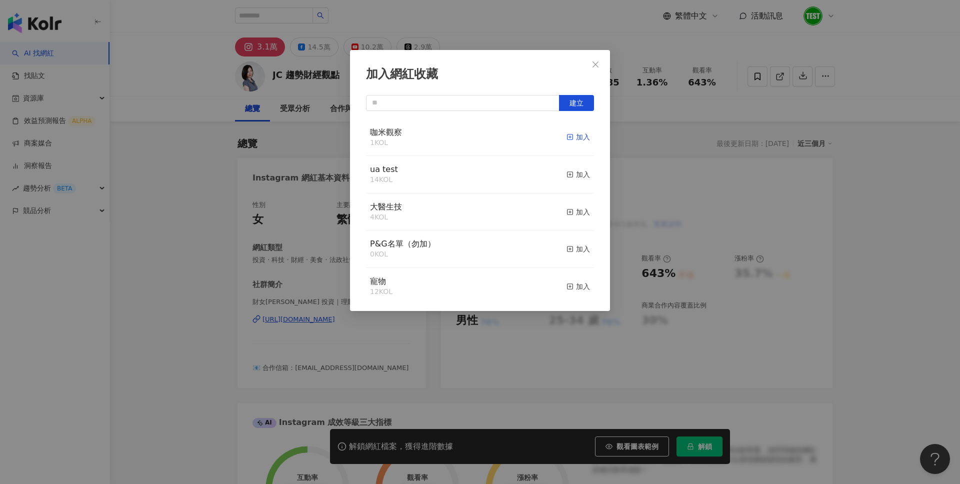
click at [574, 135] on div "加入" at bounding box center [577, 136] width 23 height 11
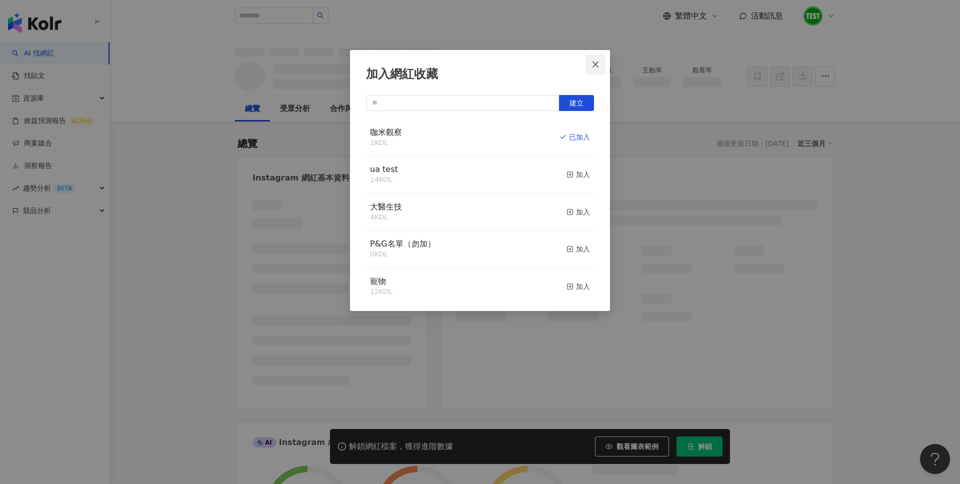
click at [600, 66] on span "Close" at bounding box center [595, 64] width 20 height 8
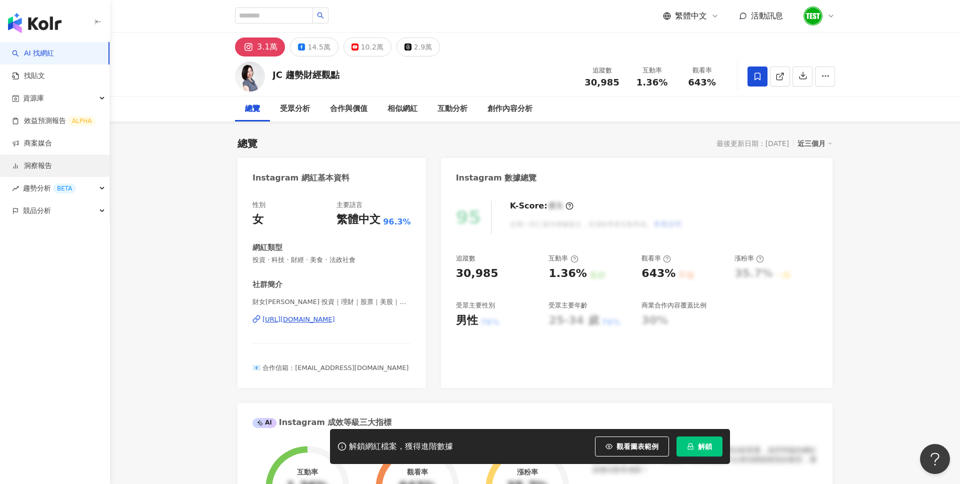
click at [41, 169] on link "洞察報告" at bounding box center [32, 166] width 40 height 10
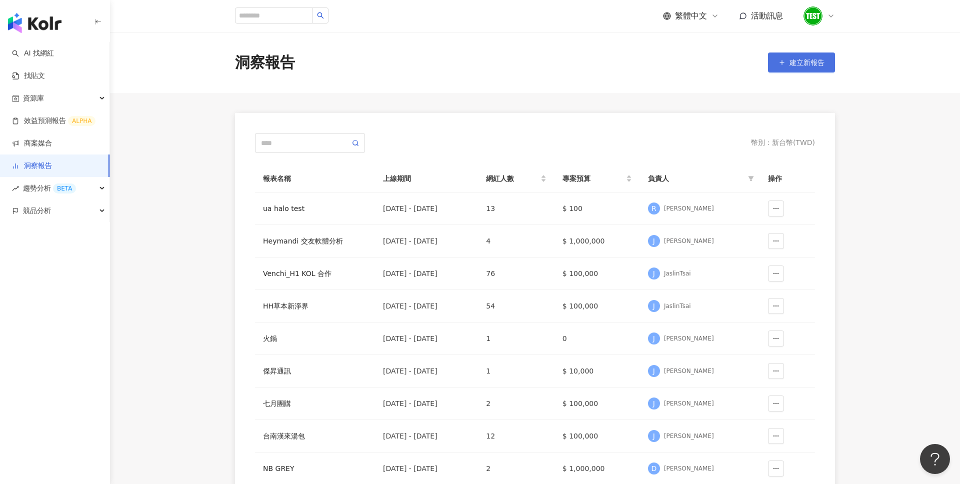
click at [801, 55] on button "建立新報告" at bounding box center [801, 62] width 67 height 20
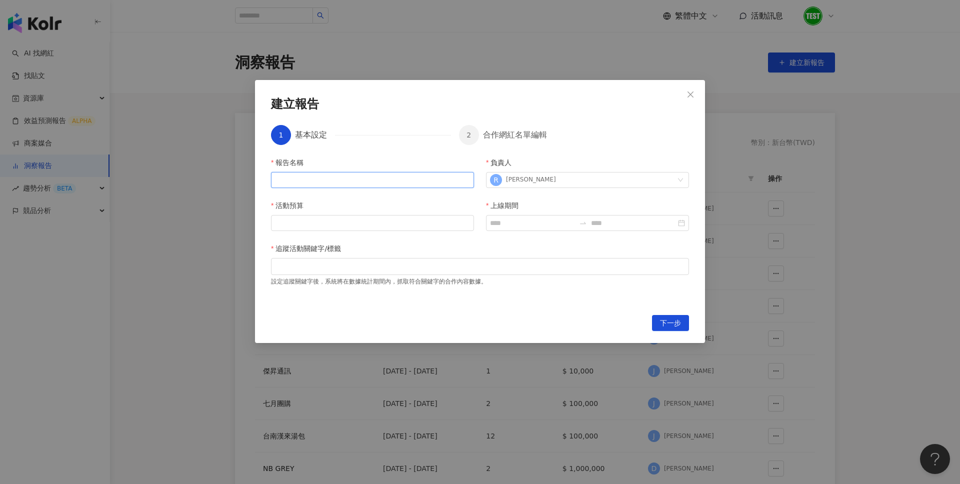
click at [389, 183] on input "報告名稱" at bounding box center [372, 180] width 203 height 16
type input "****"
click at [381, 221] on input "活動預算" at bounding box center [372, 222] width 202 height 15
type input "*"
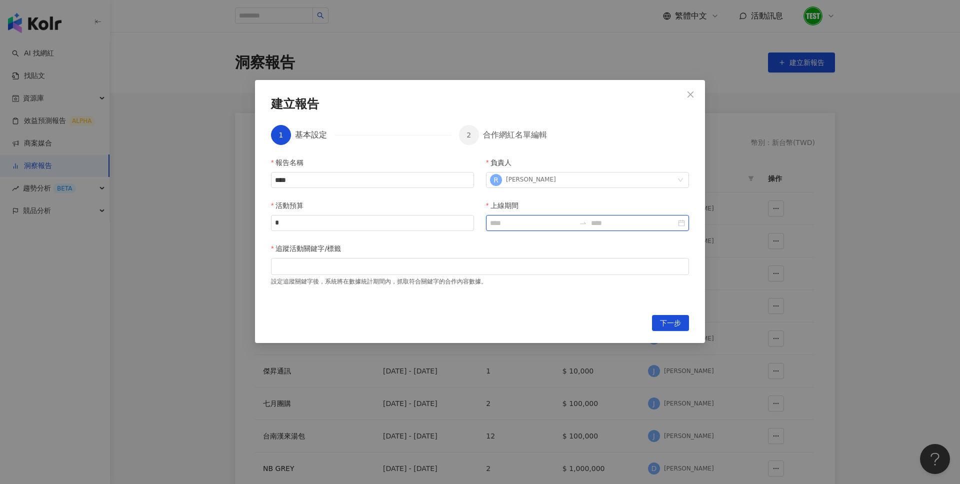
click at [523, 226] on input "上線期間" at bounding box center [532, 222] width 85 height 11
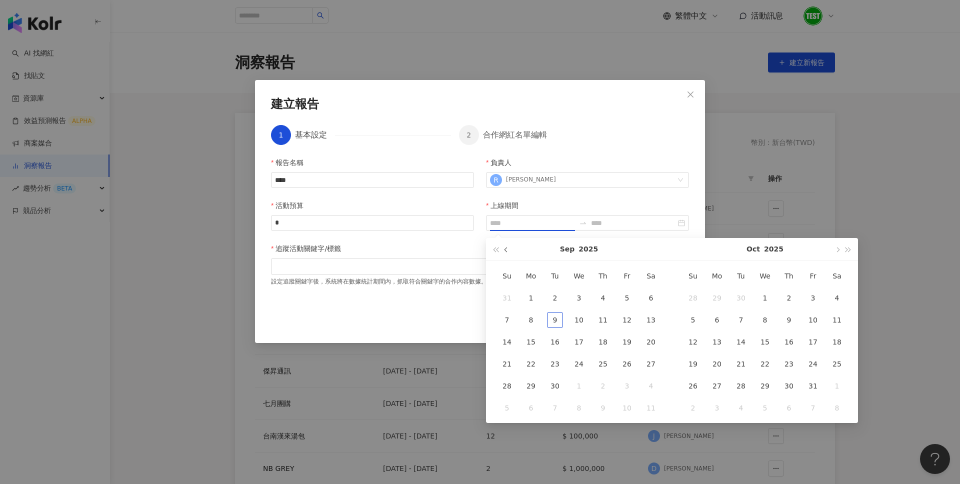
click at [505, 253] on button "button" at bounding box center [506, 249] width 11 height 22
type input "**********"
click at [618, 300] on td "1" at bounding box center [627, 298] width 24 height 22
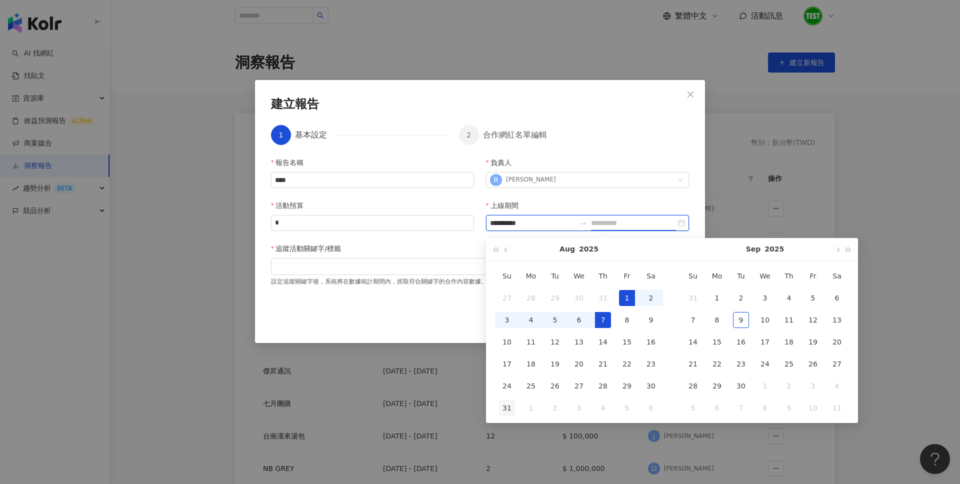
type input "**********"
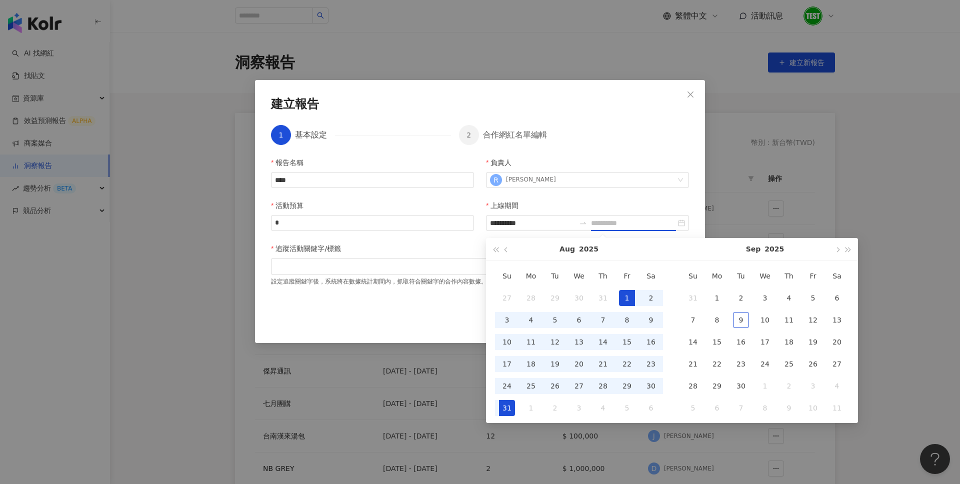
click at [504, 405] on div "31" at bounding box center [507, 408] width 16 height 16
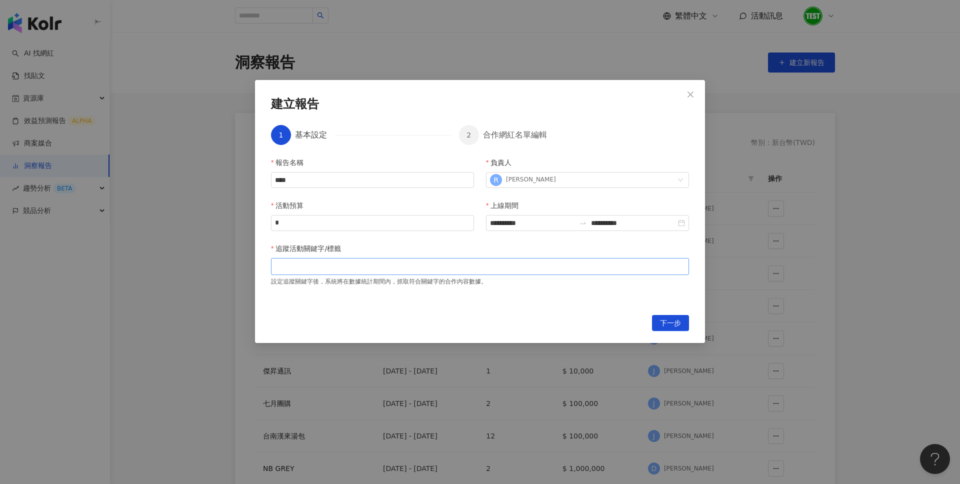
click at [347, 258] on div at bounding box center [480, 266] width 418 height 17
type input "*"
type input "*****"
type input "*"
type input "**"
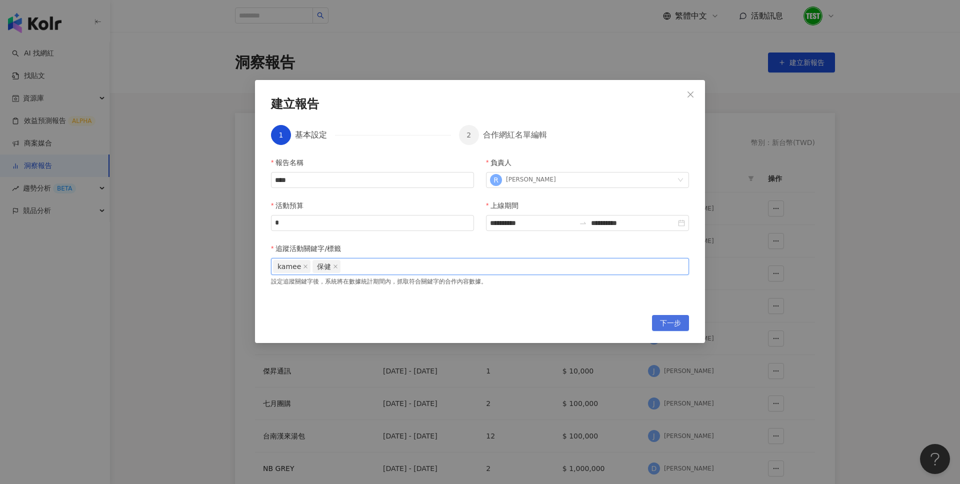
click at [674, 327] on span "下一步" at bounding box center [670, 323] width 21 height 16
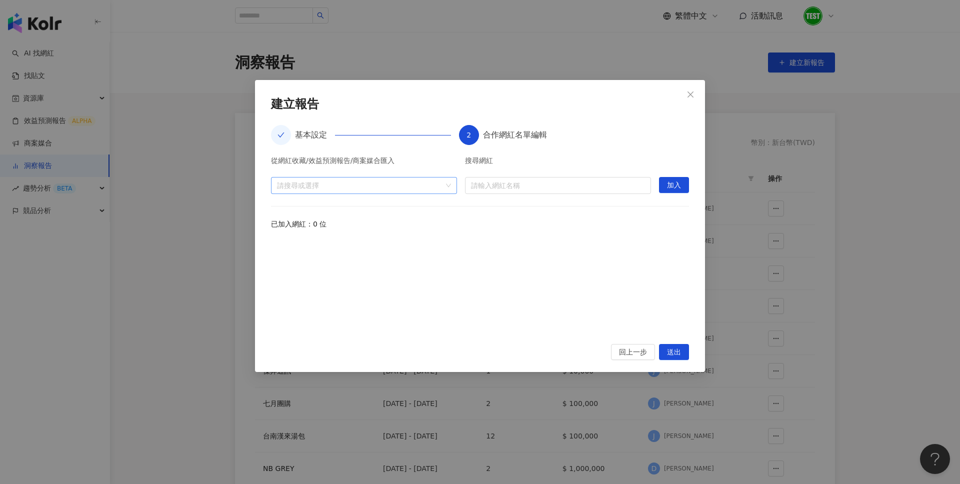
click at [447, 187] on div "請搜尋或選擇" at bounding box center [364, 185] width 186 height 17
click at [281, 205] on span "caret-down" at bounding box center [280, 207] width 5 height 5
click at [314, 226] on span at bounding box center [310, 224] width 10 height 10
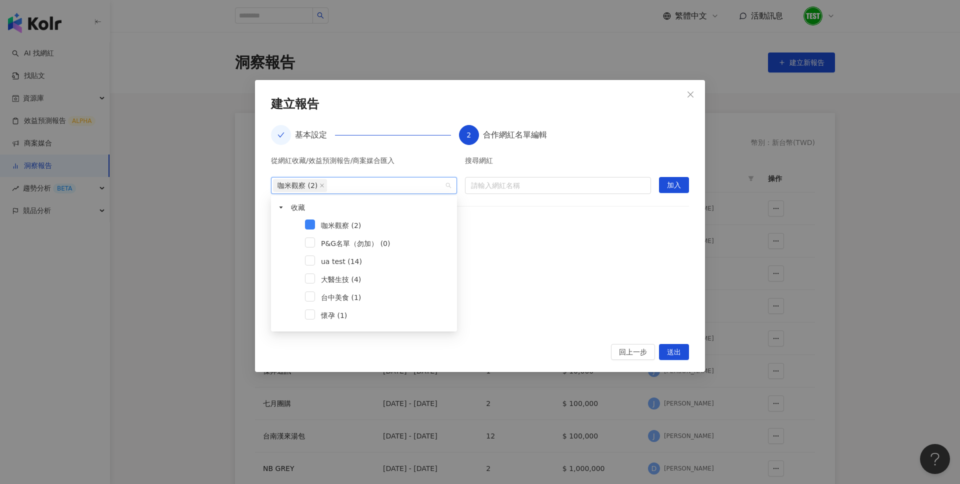
click at [526, 267] on div at bounding box center [480, 285] width 418 height 92
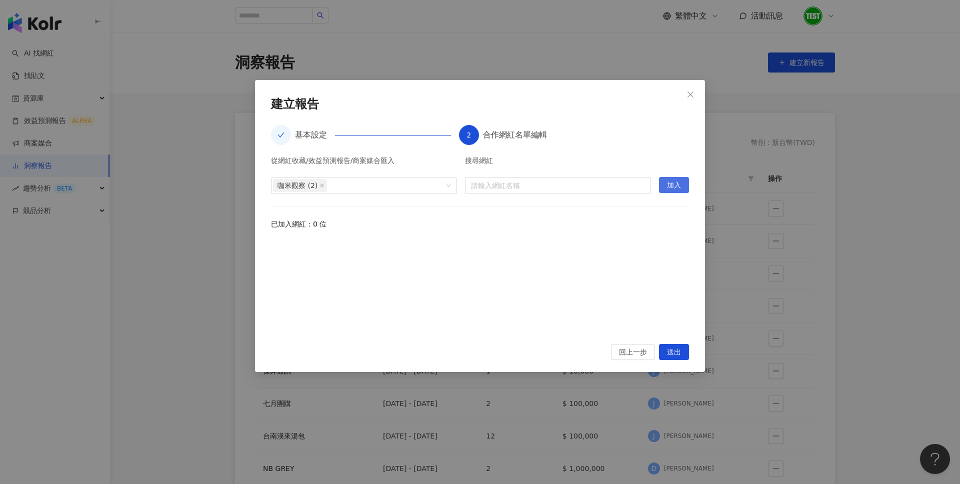
click at [670, 186] on span "加入" at bounding box center [674, 185] width 14 height 16
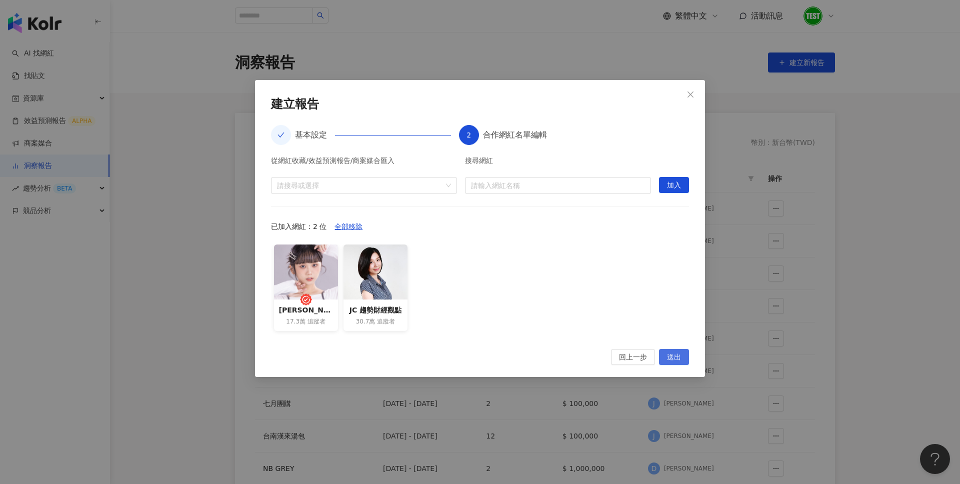
click at [678, 352] on span "送出" at bounding box center [674, 357] width 14 height 16
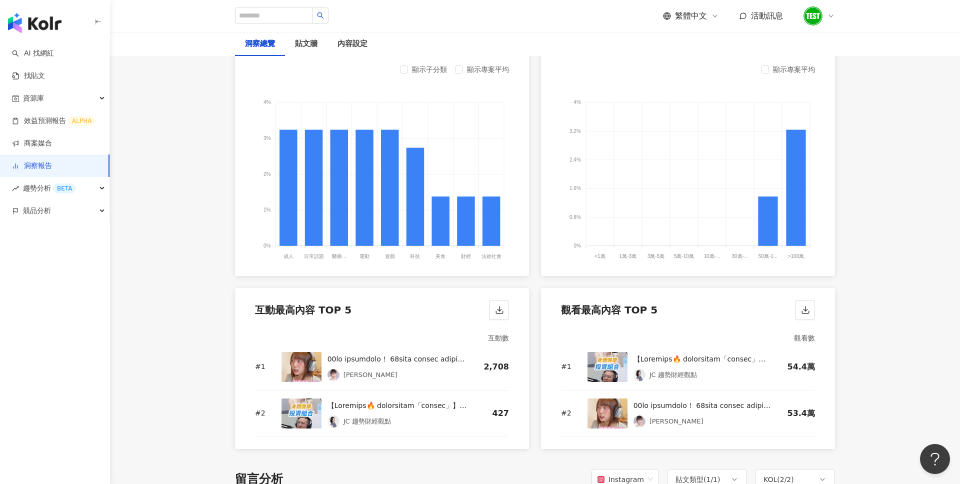
scroll to position [1162, 0]
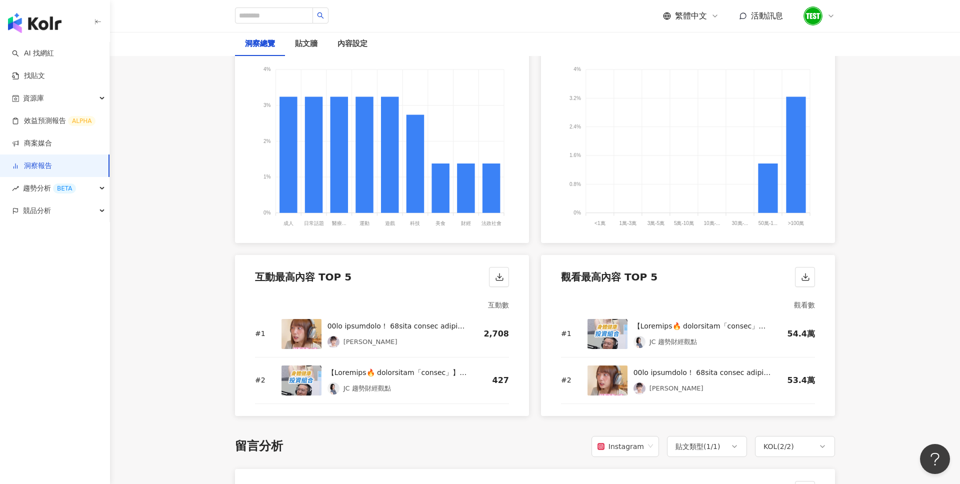
click at [52, 161] on link "洞察報告" at bounding box center [32, 166] width 40 height 10
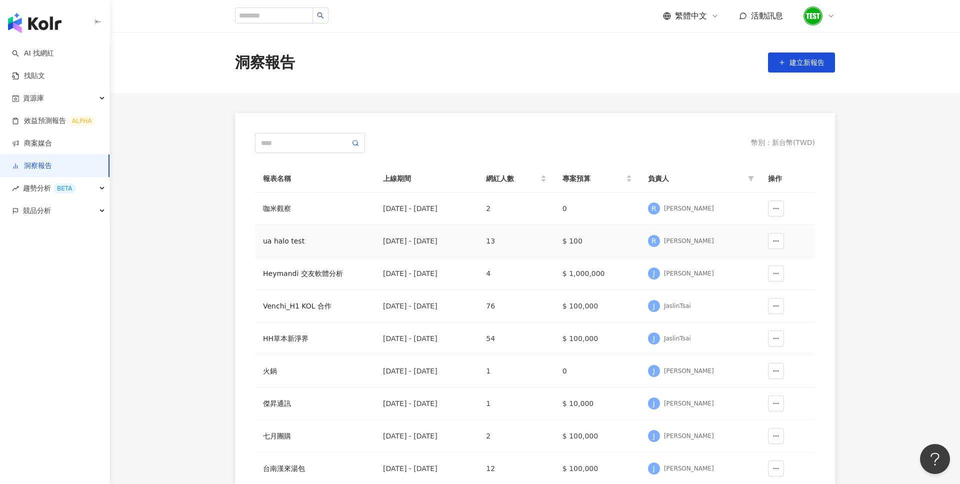
click at [293, 241] on div "ua halo test" at bounding box center [315, 240] width 104 height 11
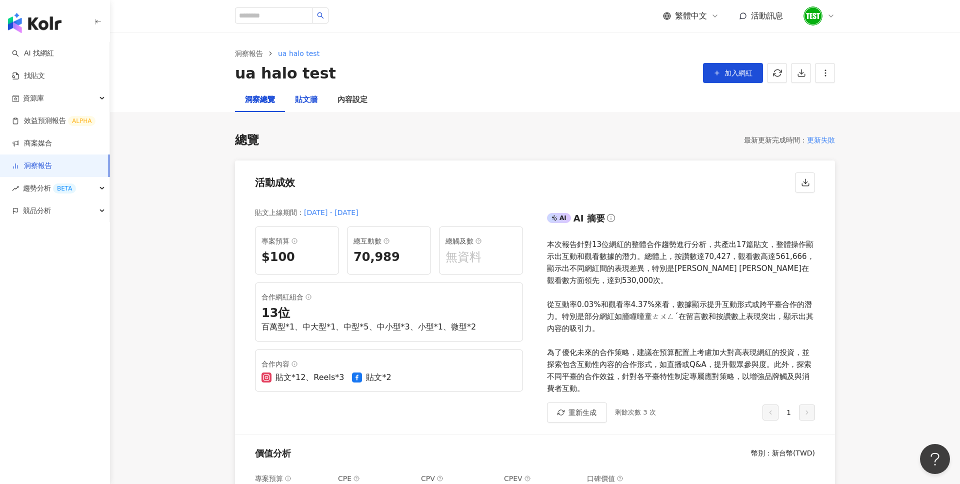
click at [308, 98] on div "貼文牆" at bounding box center [306, 100] width 22 height 12
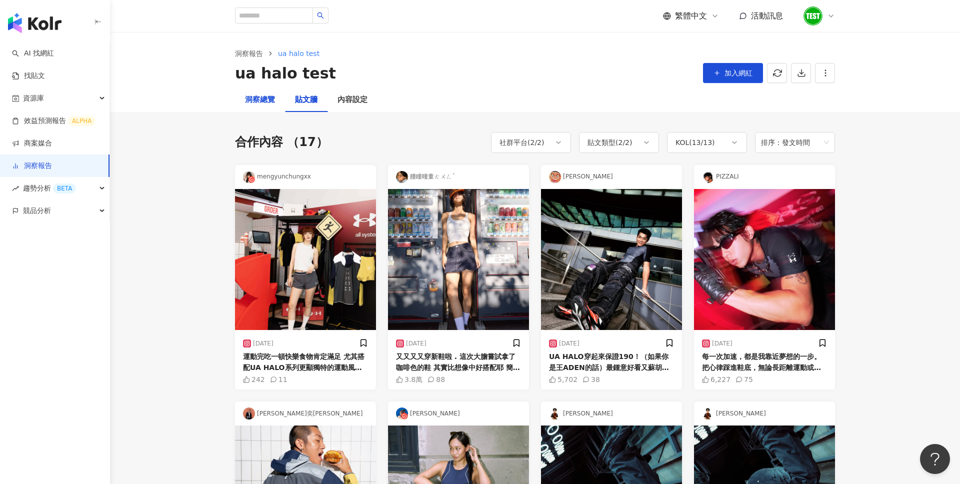
click at [270, 102] on div "洞察總覽" at bounding box center [260, 100] width 30 height 12
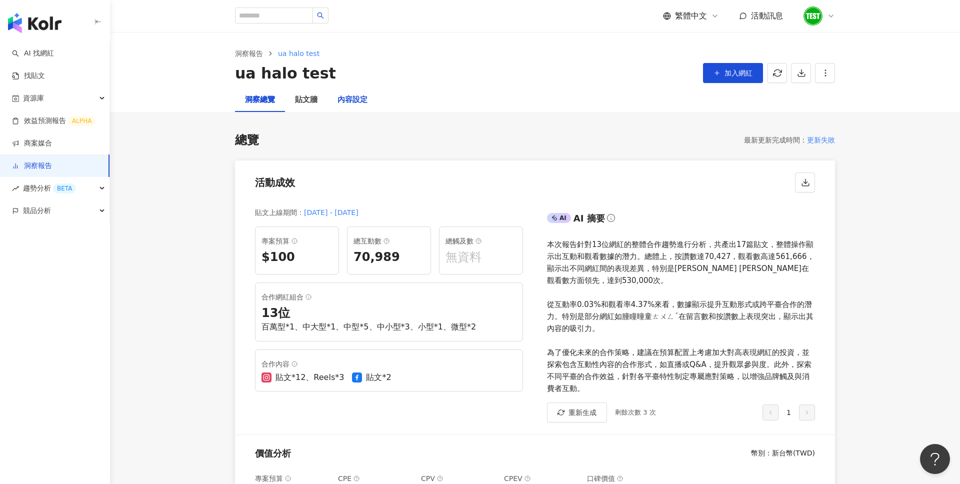
click at [351, 95] on div "內容設定" at bounding box center [352, 100] width 30 height 12
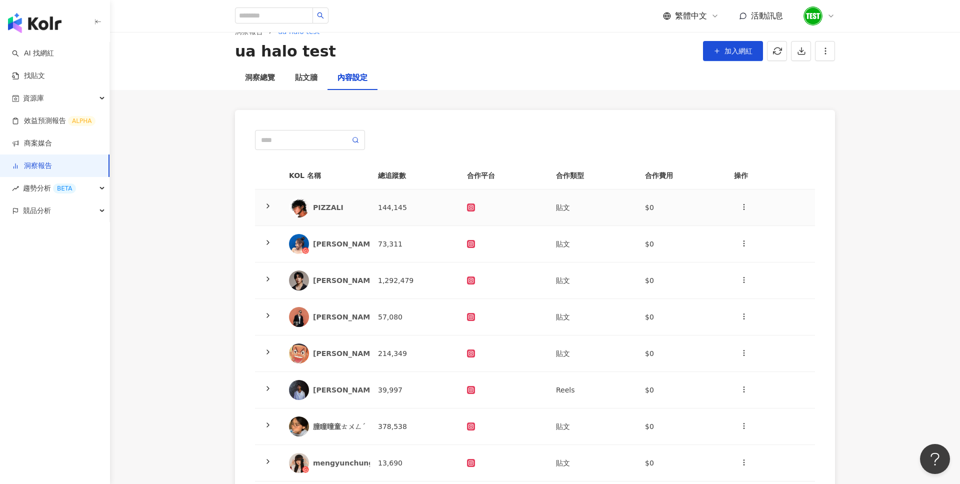
scroll to position [37, 0]
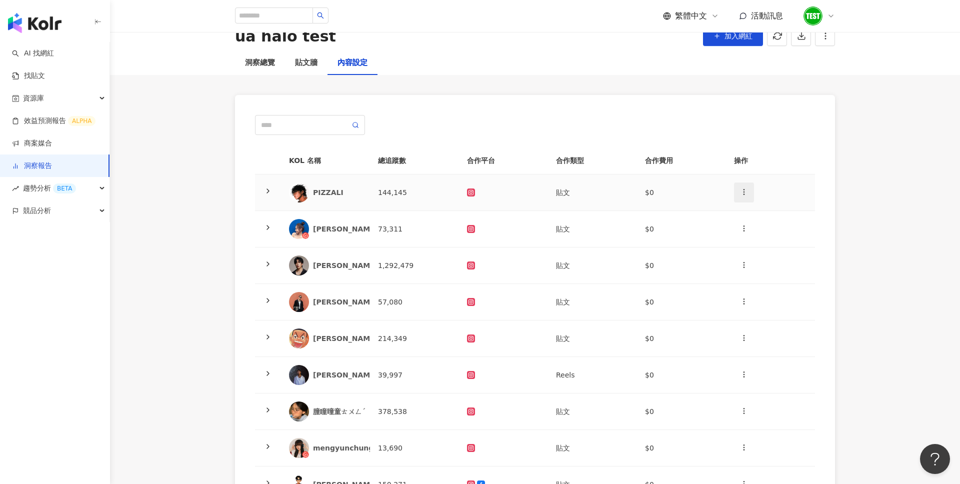
click at [748, 190] on button "button" at bounding box center [744, 192] width 20 height 20
click at [758, 212] on div "新增內容" at bounding box center [761, 215] width 39 height 11
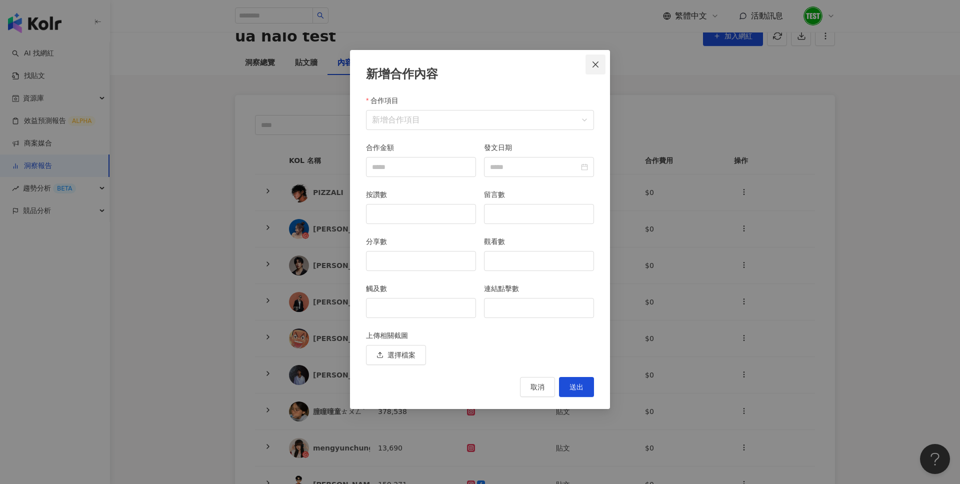
click at [597, 71] on button "Close" at bounding box center [595, 64] width 20 height 20
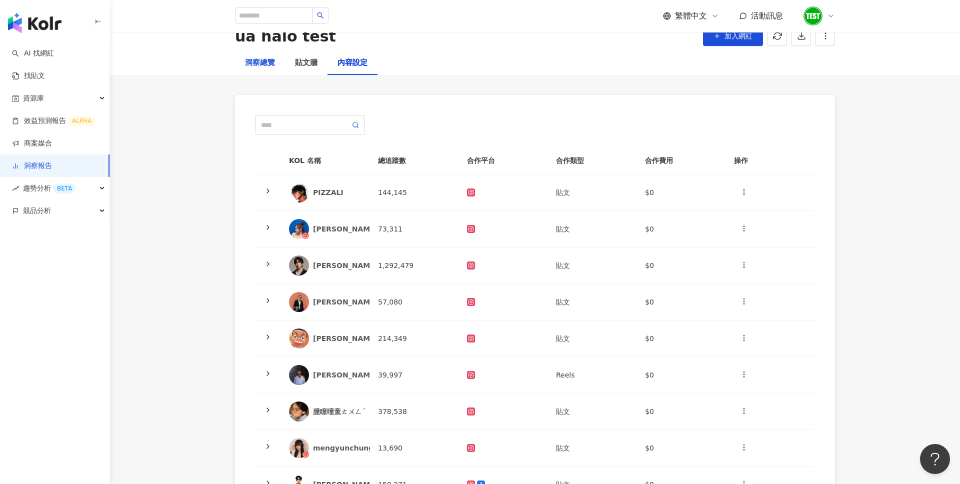
click at [268, 62] on div "洞察總覽" at bounding box center [260, 63] width 30 height 12
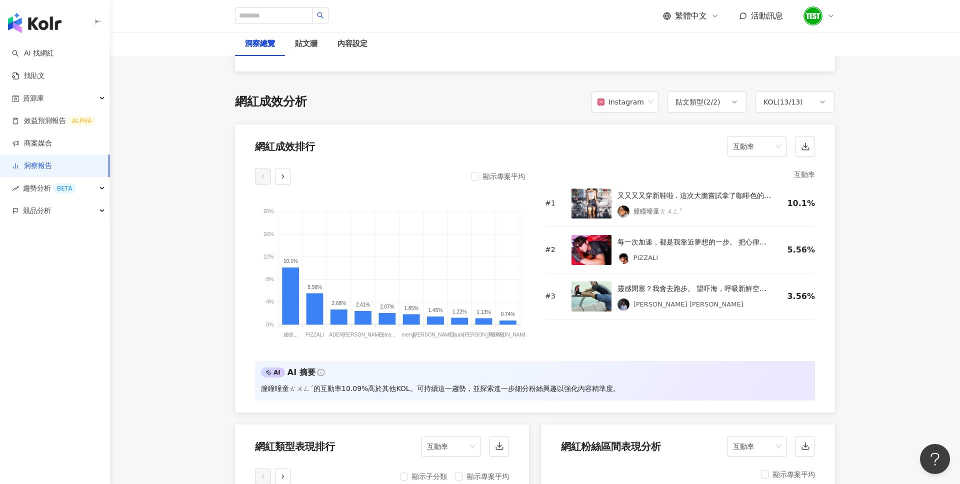
scroll to position [764, 0]
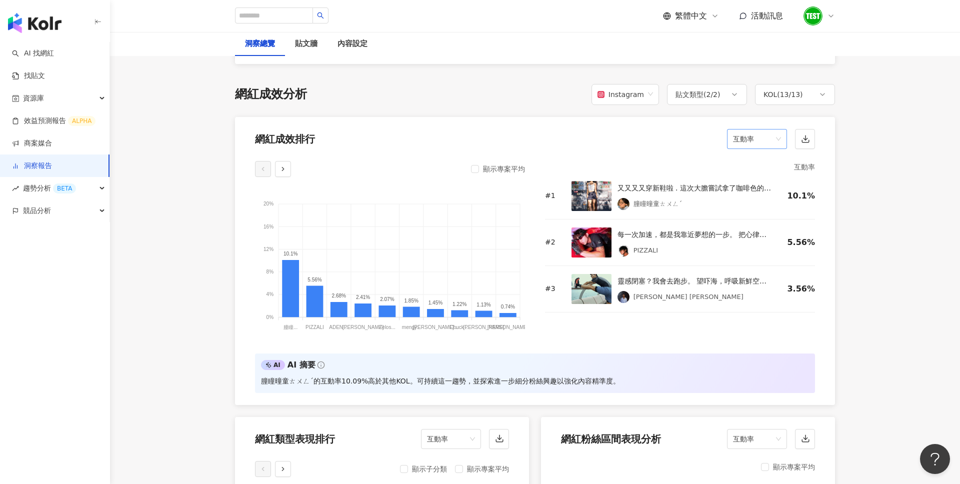
click at [744, 141] on span "互動率" at bounding box center [757, 138] width 48 height 19
click at [757, 162] on div "按讚數" at bounding box center [757, 160] width 44 height 11
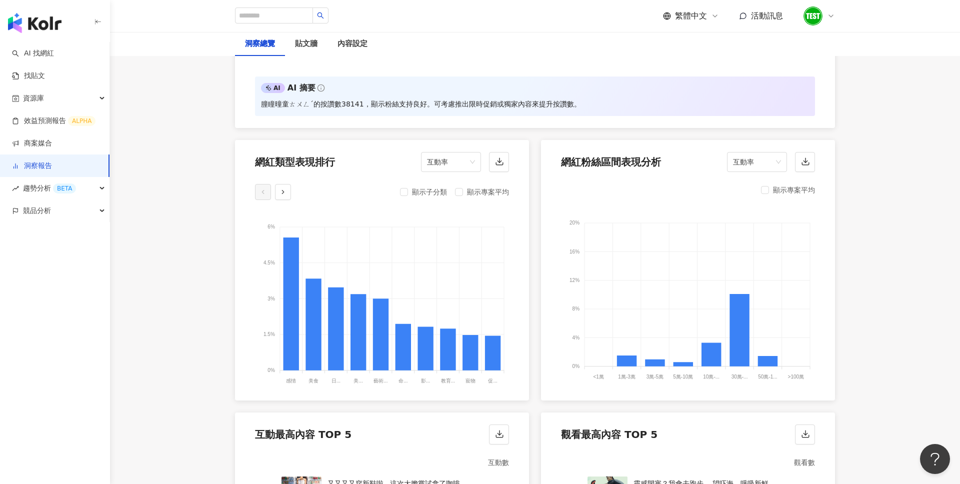
scroll to position [1055, 0]
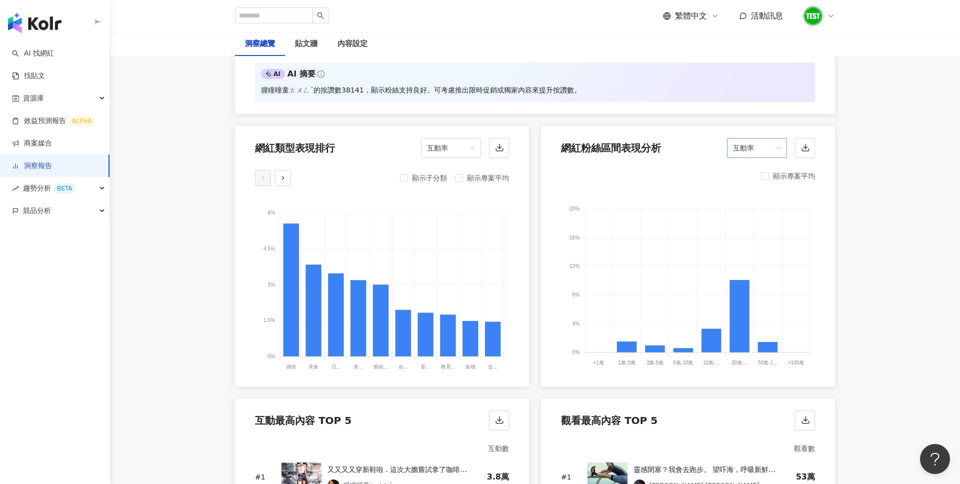
click at [768, 153] on span "互動率" at bounding box center [757, 147] width 48 height 19
click at [758, 199] on div "互動數" at bounding box center [757, 203] width 44 height 11
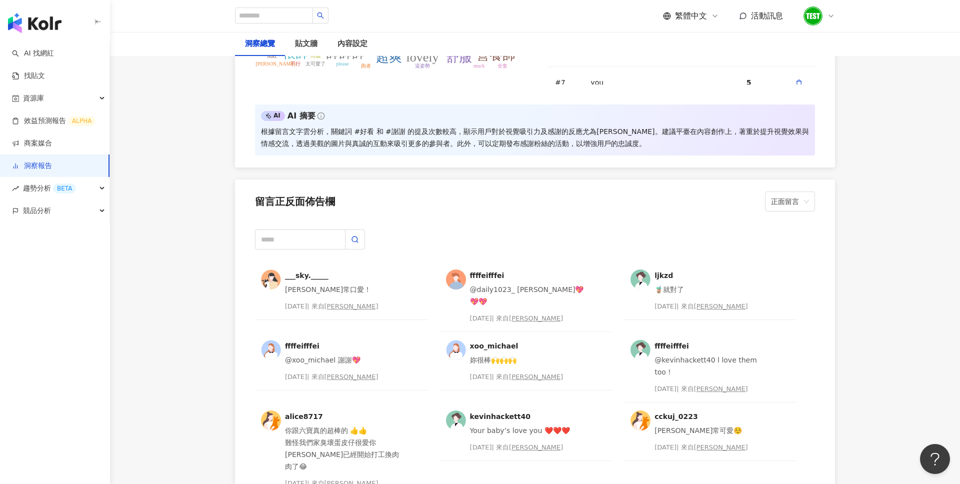
scroll to position [2507, 0]
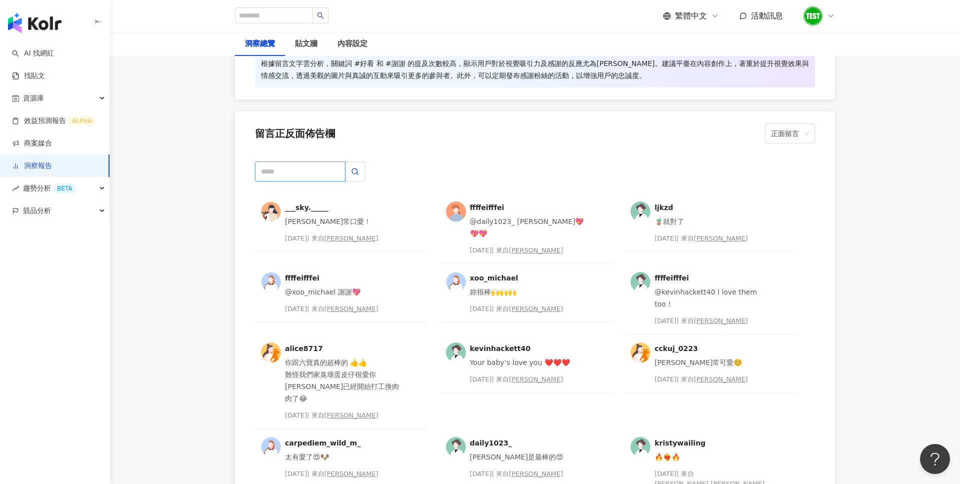
click at [299, 171] on input "text" at bounding box center [300, 171] width 90 height 20
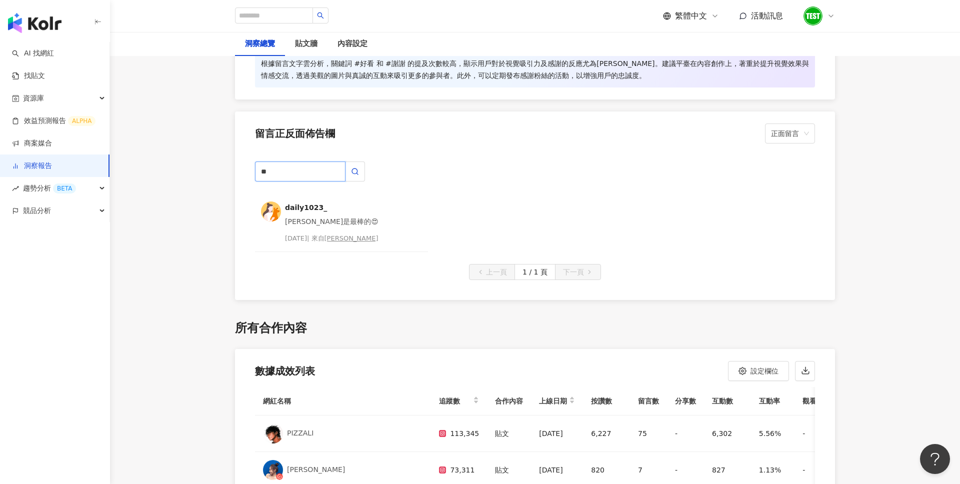
type input "*"
click at [650, 193] on div "daily1023_ [PERSON_NAME]是最棒的😍 [DATE] | 來自 [PERSON_NAME]" at bounding box center [535, 222] width 560 height 58
click at [804, 134] on span "正面留言" at bounding box center [790, 133] width 38 height 19
click at [790, 166] on div "負面留言" at bounding box center [790, 170] width 34 height 11
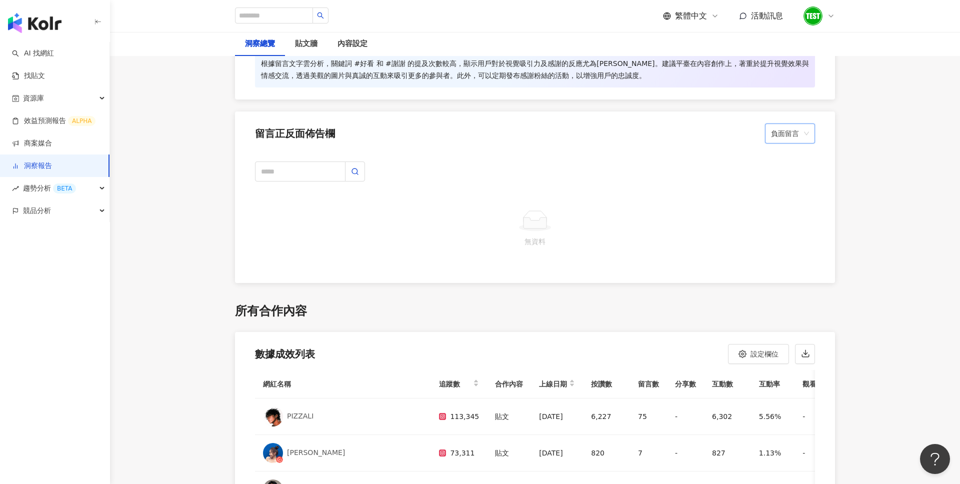
click at [796, 130] on span "負面留言" at bounding box center [790, 133] width 38 height 19
click at [791, 156] on div "正面留言" at bounding box center [790, 153] width 34 height 11
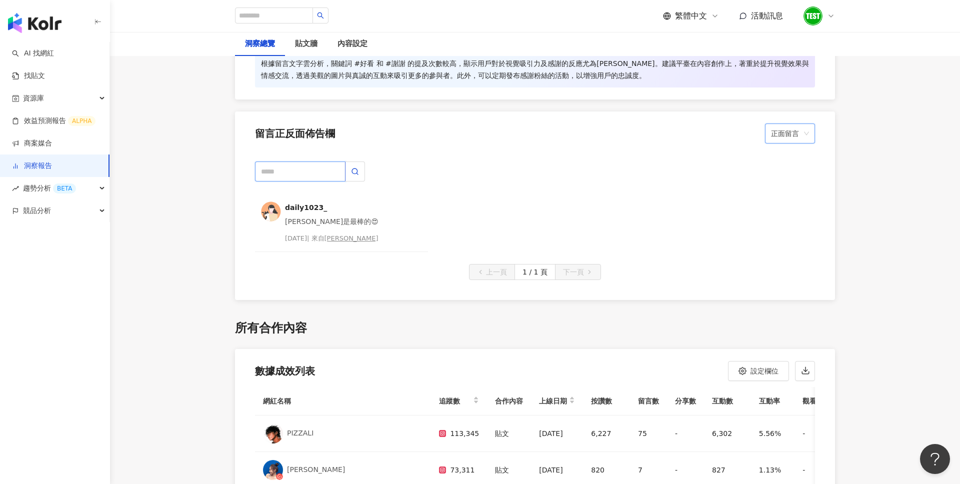
click at [318, 168] on input "text" at bounding box center [300, 171] width 90 height 20
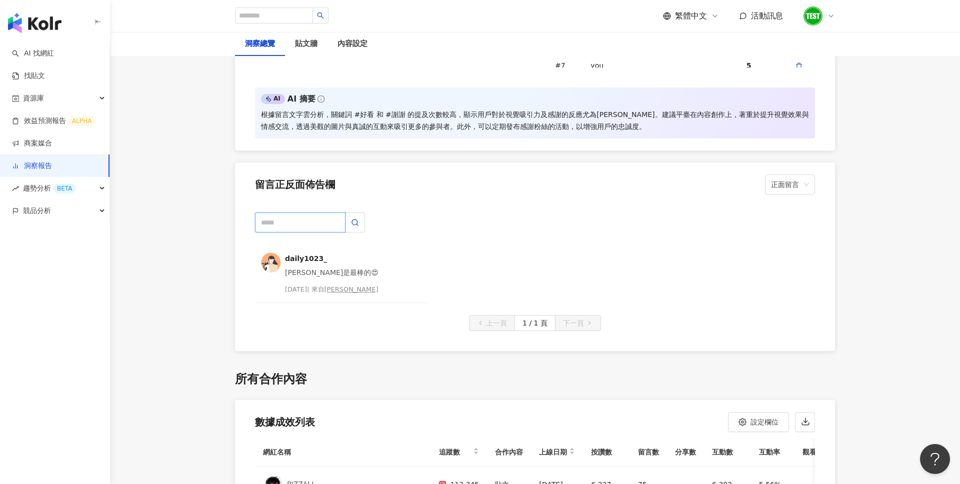
scroll to position [2459, 0]
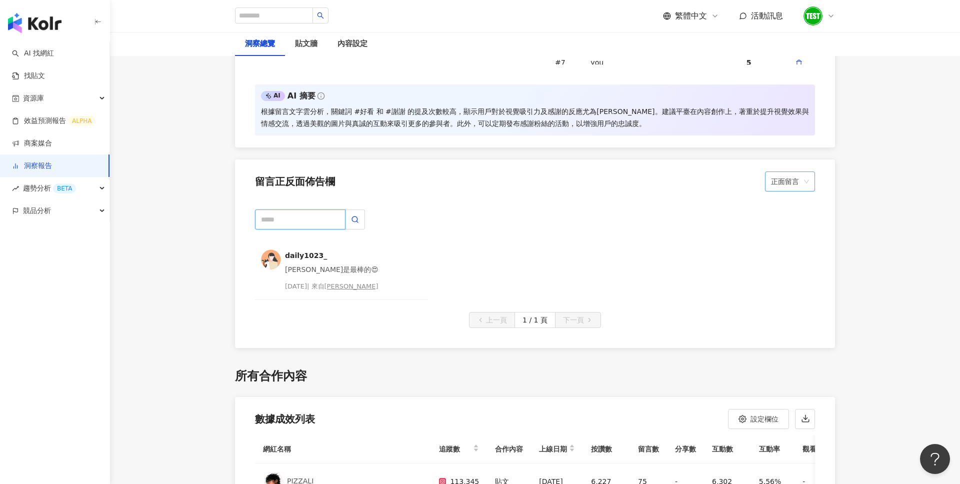
click at [790, 183] on span "正面留言" at bounding box center [790, 181] width 38 height 19
click at [306, 212] on input "text" at bounding box center [300, 219] width 90 height 20
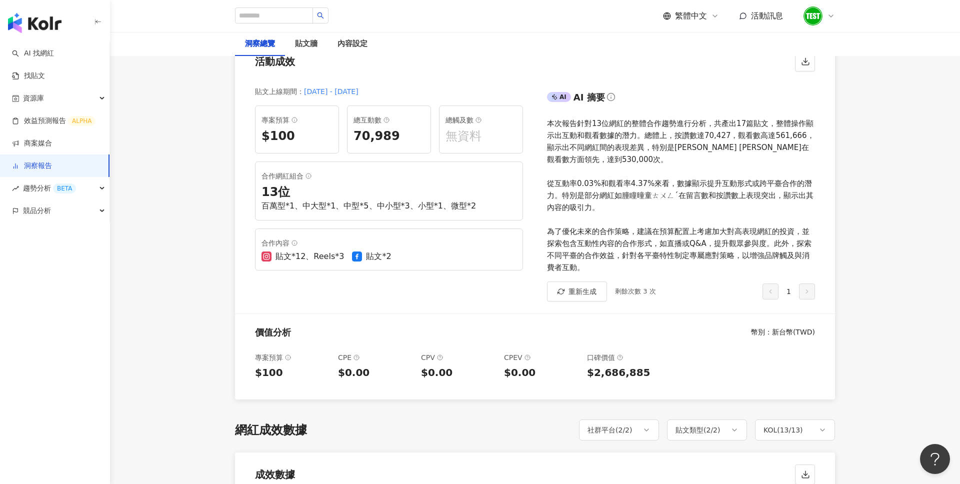
scroll to position [0, 0]
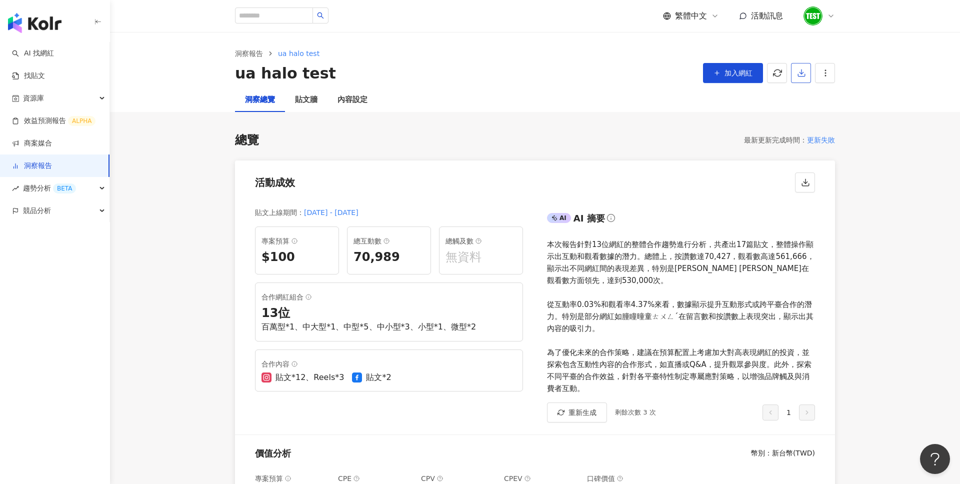
click at [793, 75] on button "button" at bounding box center [801, 73] width 20 height 20
click at [811, 99] on span "匯出 PPT" at bounding box center [816, 96] width 35 height 11
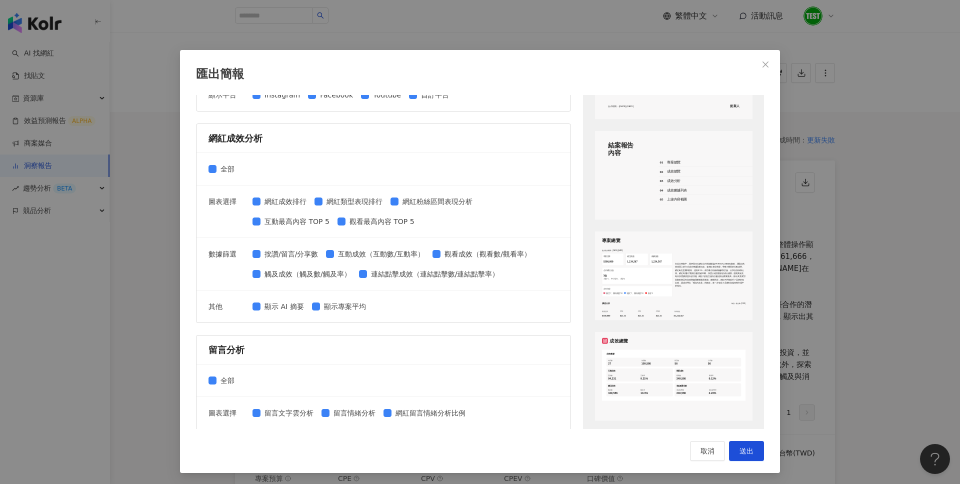
scroll to position [119, 0]
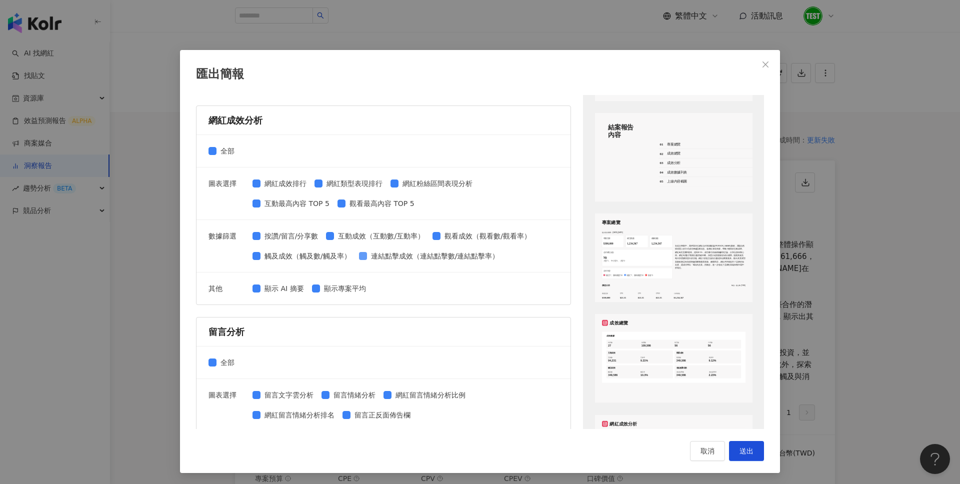
click at [377, 256] on span "連結點擊成效（連結點擊數/連結點擊率）" at bounding box center [435, 255] width 136 height 11
click at [399, 252] on span "連結點擊成效（連結點擊數/連結點擊率）" at bounding box center [435, 255] width 136 height 11
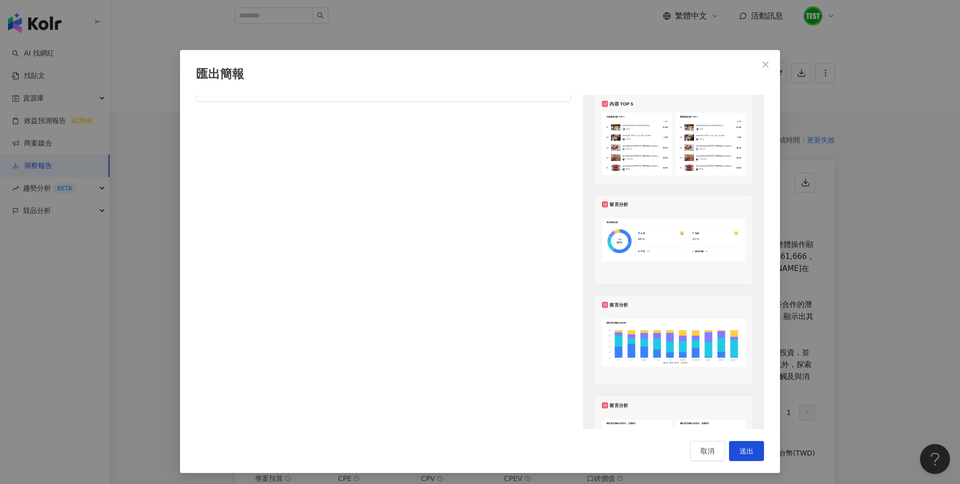
scroll to position [607, 0]
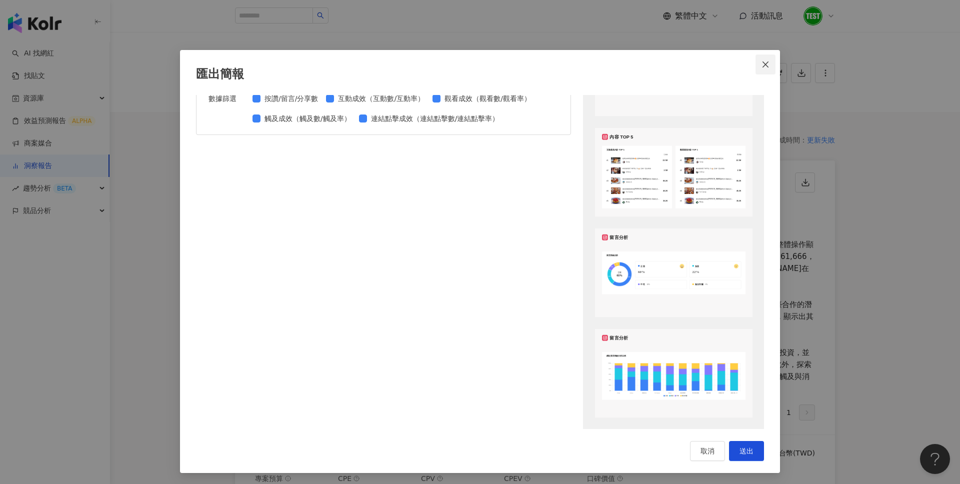
click at [761, 60] on icon "close" at bounding box center [765, 64] width 8 height 8
